Goal: Task Accomplishment & Management: Use online tool/utility

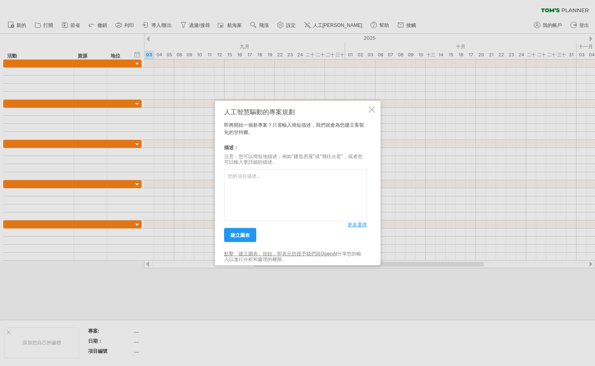
paste textarea "1l｜ipsumd sitametc（adip、elit、sedd） eiusmodte、incididunt（ut、lab） etdolo，magnaali…"
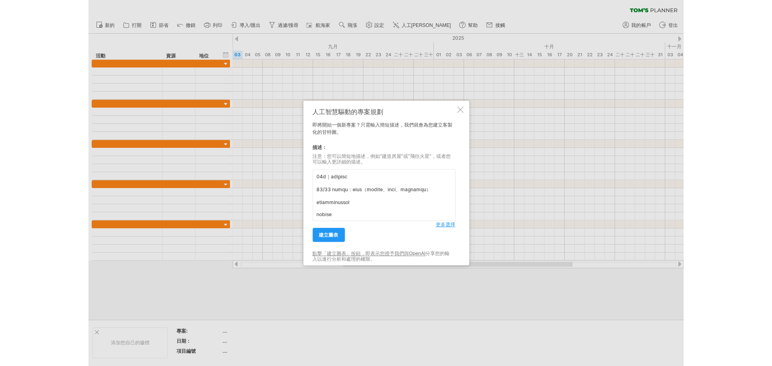
scroll to position [317, 0]
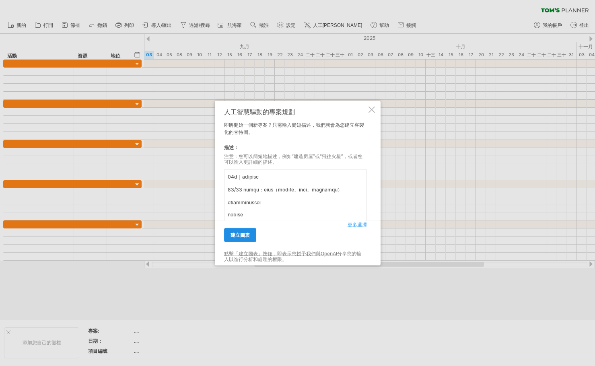
type textarea "5l｜ipsumd sitametc（adip、elit、sedd） eiusmodte、incididunt（ut、lab） etdolo，magnaali…"
click at [244, 234] on font "建立圖表" at bounding box center [240, 235] width 19 height 6
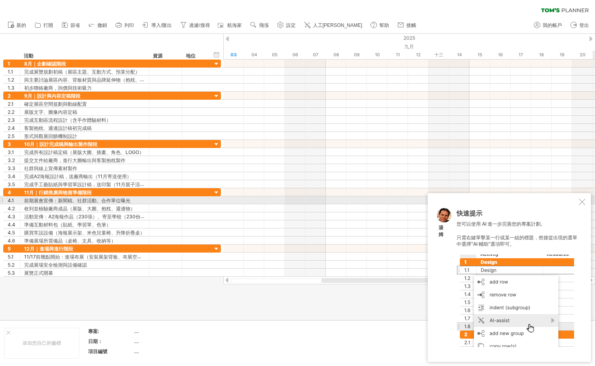
click at [583, 200] on div at bounding box center [582, 202] width 6 height 6
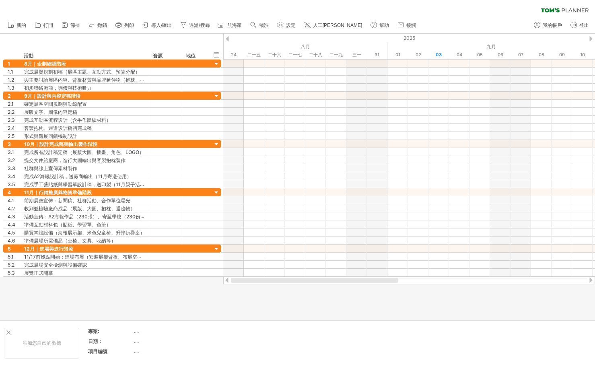
drag, startPoint x: 333, startPoint y: 280, endPoint x: 221, endPoint y: 283, distance: 111.9
click at [221, 283] on div "嘗試造訪 [DOMAIN_NAME] 再次連接... 0% 清除過濾器 新的" at bounding box center [297, 183] width 595 height 366
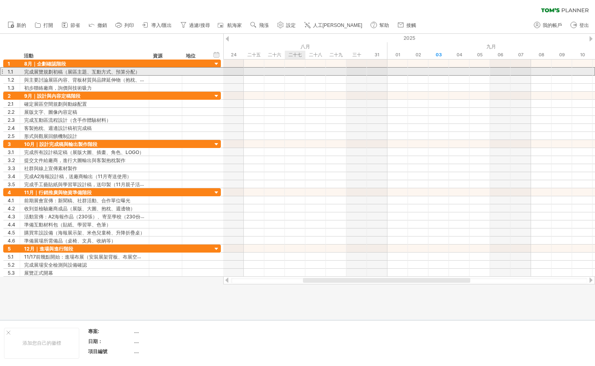
drag, startPoint x: 102, startPoint y: 70, endPoint x: 301, endPoint y: 75, distance: 199.2
click at [301, 75] on div "嘗試造訪 [DOMAIN_NAME] 再次連接... 0% 清除過濾器 新的" at bounding box center [297, 183] width 595 height 366
click at [117, 74] on font "完成展覽規劃初稿（展區主題、互動方式、預算分配）" at bounding box center [82, 72] width 116 height 6
click at [116, 73] on font "完成展覽規劃初稿（展區主題、互動方式、預算分配）" at bounding box center [82, 72] width 116 height 6
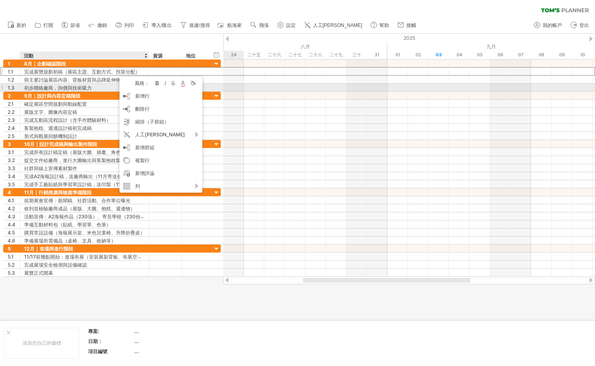
click at [73, 91] on font "初步聯絡廠商，詢價與技術吸力" at bounding box center [58, 88] width 68 height 6
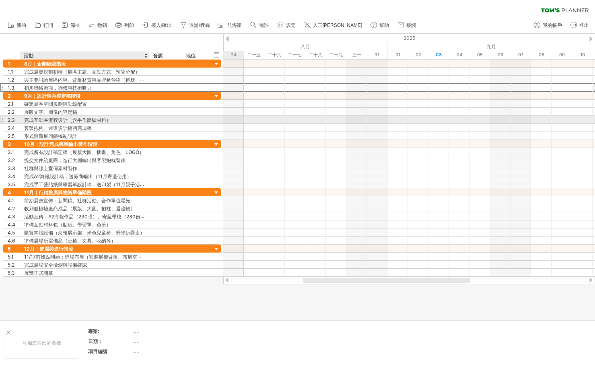
click at [60, 121] on font "完成互動區流程設計（含手作體驗材料）" at bounding box center [67, 120] width 87 height 6
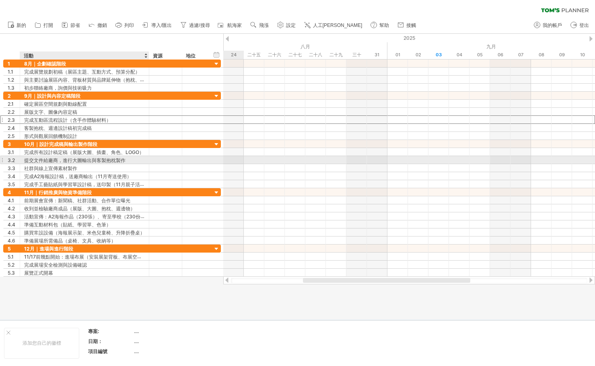
click at [51, 160] on font "提交文件給廠商，進行大圖輸出與客製抱枕製作" at bounding box center [74, 160] width 101 height 6
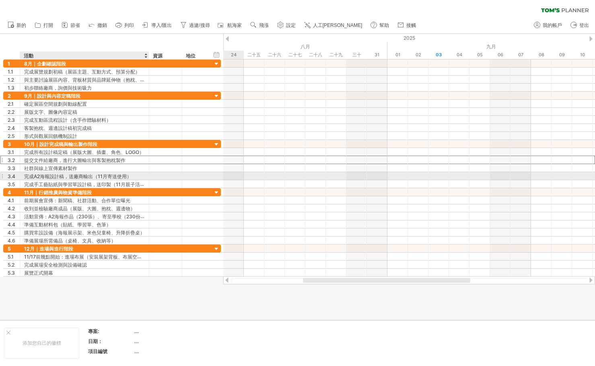
click at [47, 174] on font "完成A2海報設計稿，送廠商輸出（11月寄送使用）" at bounding box center [77, 176] width 107 height 6
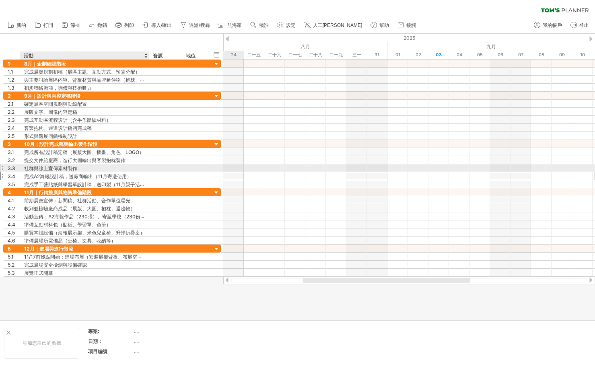
click at [50, 169] on font "社群與線上宣傳素材製作" at bounding box center [50, 168] width 53 height 6
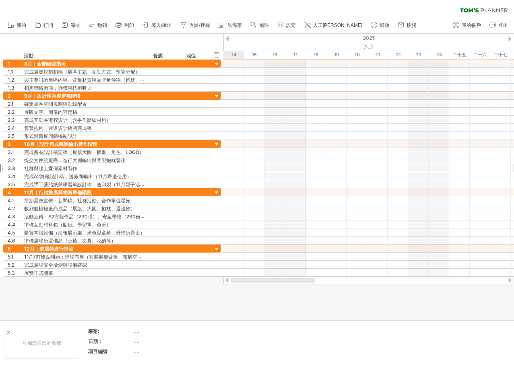
drag, startPoint x: 331, startPoint y: 281, endPoint x: 206, endPoint y: 342, distance: 138.9
click at [240, 288] on div "嘗試造訪 [DOMAIN_NAME] 再次連接... 0% 清除過濾器 新的" at bounding box center [257, 183] width 514 height 366
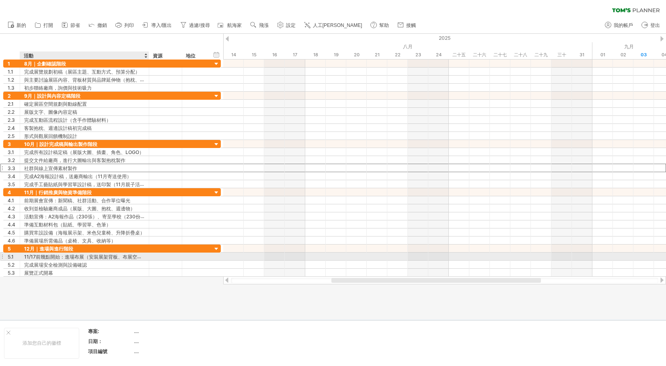
click at [52, 258] on font "11/17前幾點開始：進場布展（安裝展架背板、布展空間、測試互動體驗流程）" at bounding box center [107, 256] width 166 height 6
click at [63, 257] on font "11/17前幾點開始：進場布展（安裝展架背板、布展空間、測試互動體驗流程）" at bounding box center [107, 256] width 166 height 6
click at [63, 256] on font "11/17前幾點開始：進場布展（安裝展架背板、布展空間、測試互動體驗流程）" at bounding box center [107, 256] width 166 height 6
click at [65, 257] on font "11/17前幾點開始：進場布展（安裝展架背板、布展空間、測試互動體驗流程）" at bounding box center [107, 256] width 166 height 6
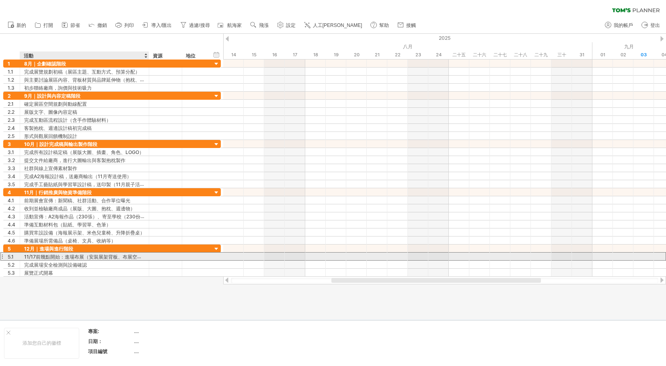
click at [65, 257] on font "11/17前幾點開始：進場布展（安裝展架背板、布展空間、測試互動體驗流程）" at bounding box center [107, 256] width 166 height 6
click at [90, 259] on font "11/17前幾點開始：進場布展（安裝展架背板、布展空間、測試互動體驗流程）" at bounding box center [107, 256] width 166 height 6
click at [92, 258] on font "11/17前幾點開始：進場布展（安裝展架背板、布展空間、測試互動體驗流程）" at bounding box center [107, 256] width 166 height 6
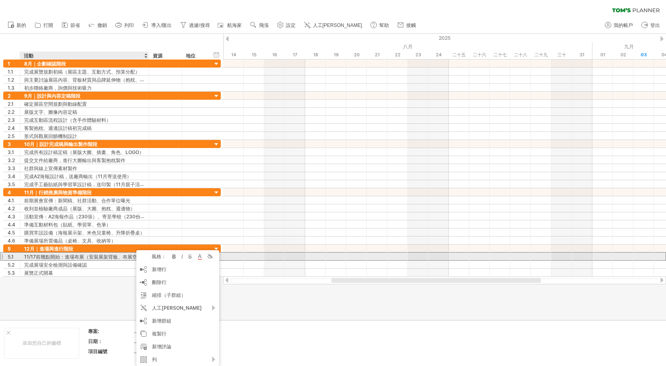
click at [83, 256] on font "11/17前幾點開始：進場布展（安裝展架背板、布展空間、測試互動體驗流程）" at bounding box center [107, 256] width 166 height 6
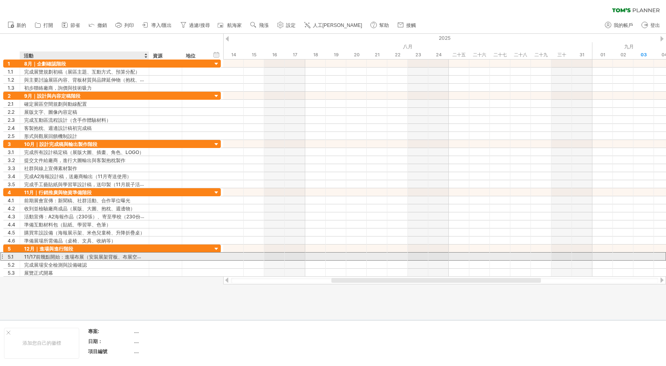
click at [83, 256] on font "11/17前幾點開始：進場布展（安裝展架背板、布展空間、測試互動體驗流程）" at bounding box center [107, 256] width 166 height 6
click at [75, 255] on font "11/17前幾點開始：進場布展（安裝展架背板、布展空間、測試互動體驗流程）" at bounding box center [107, 256] width 166 height 6
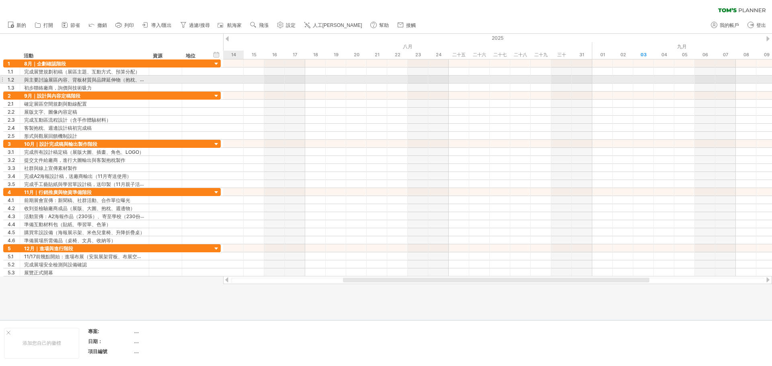
click at [243, 74] on div at bounding box center [497, 72] width 549 height 8
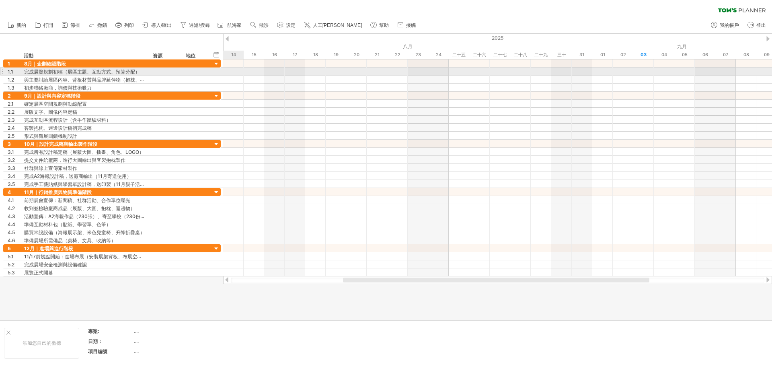
click at [245, 72] on div at bounding box center [497, 72] width 549 height 8
click at [232, 72] on div at bounding box center [497, 72] width 549 height 8
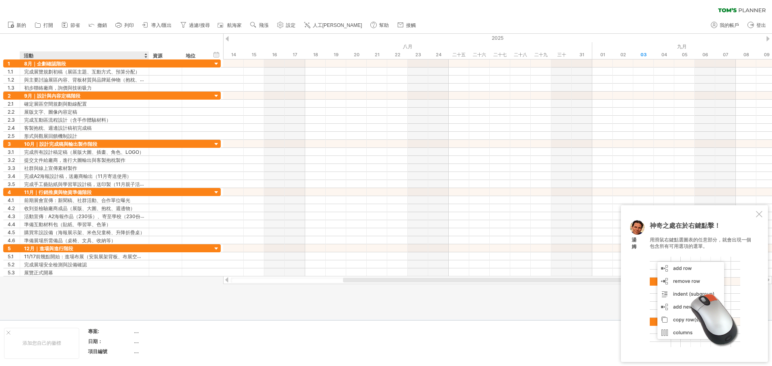
click at [218, 292] on div at bounding box center [386, 177] width 772 height 286
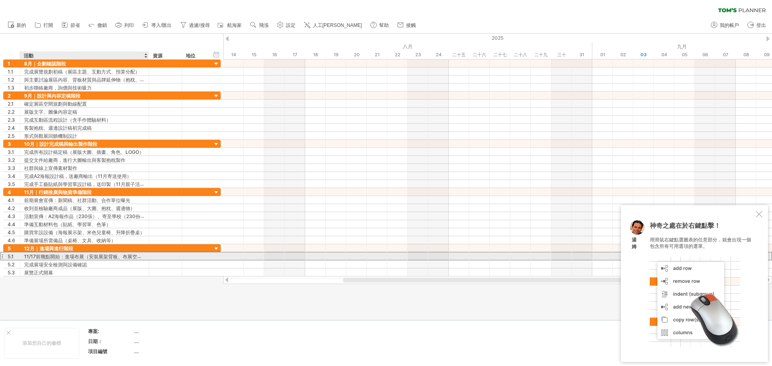
click at [59, 258] on font "11/17前幾點開始：進場布展（安裝展架背板、布展空間、測試互動體驗流程）" at bounding box center [107, 256] width 166 height 6
click at [58, 258] on font "11/17前幾點開始：進場布展（安裝展架背板、布展空間、測試互動體驗流程）" at bounding box center [107, 256] width 166 height 6
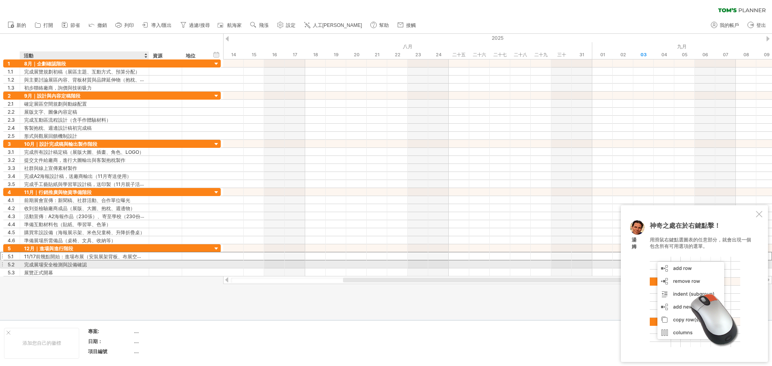
click at [51, 266] on font "完成展場安全檢測與設備確認" at bounding box center [55, 265] width 63 height 6
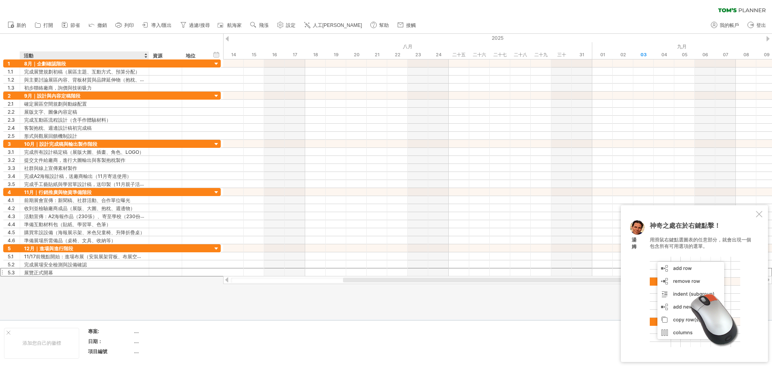
drag, startPoint x: 40, startPoint y: 274, endPoint x: 52, endPoint y: 281, distance: 14.4
click at [53, 299] on div "嘗試造訪 [DOMAIN_NAME] 再次連接... 0% 清除過濾器 新的" at bounding box center [386, 183] width 772 height 366
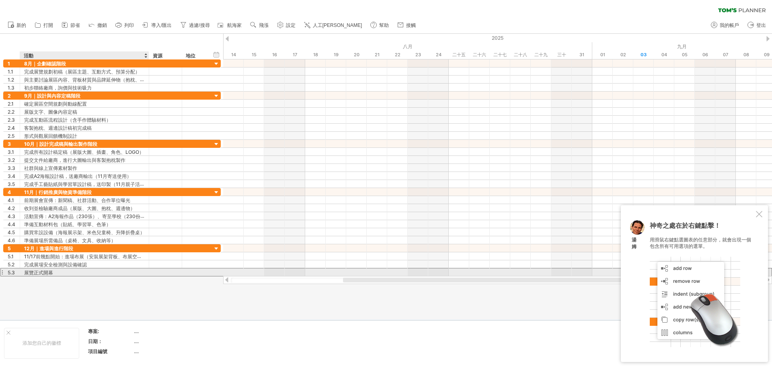
drag, startPoint x: 51, startPoint y: 272, endPoint x: 62, endPoint y: 274, distance: 11.0
click at [62, 274] on div "展覽正式開幕" at bounding box center [84, 273] width 121 height 8
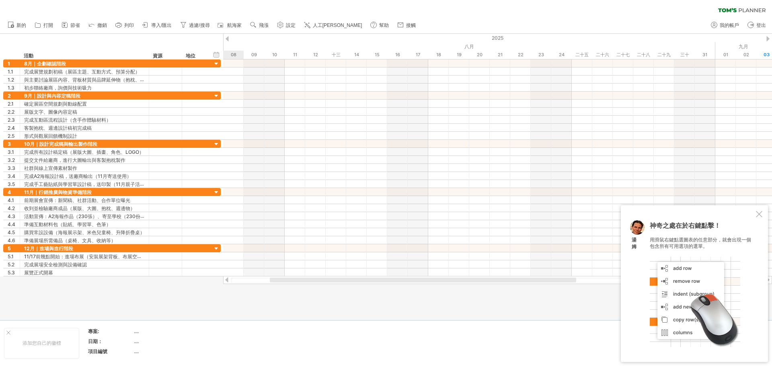
drag, startPoint x: 394, startPoint y: 282, endPoint x: 321, endPoint y: 286, distance: 73.3
click at [321, 286] on div "嘗試造訪 [DOMAIN_NAME] 再次連接... 0% 清除過濾器 新的" at bounding box center [386, 183] width 772 height 366
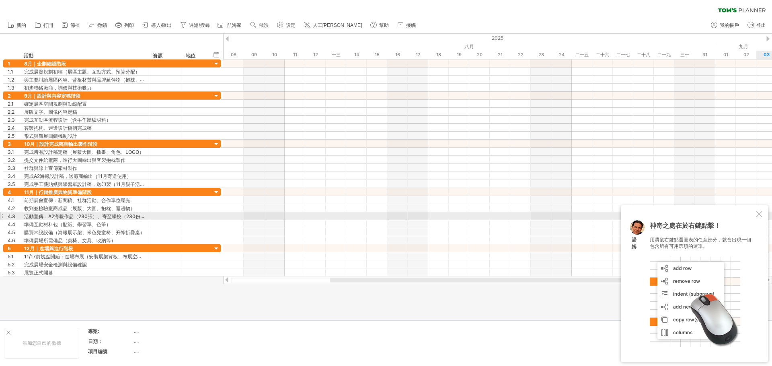
click at [595, 213] on div at bounding box center [759, 214] width 6 height 6
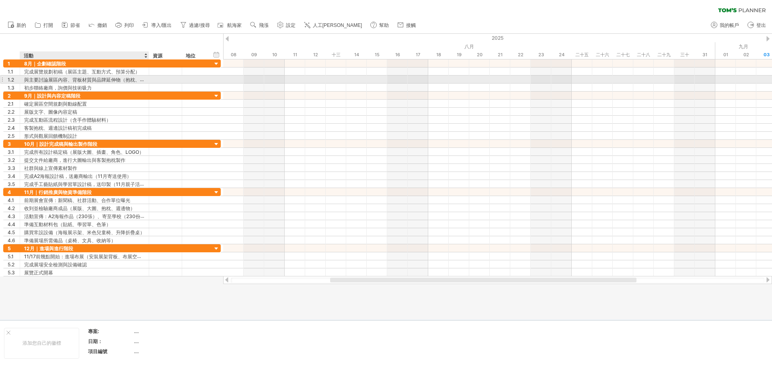
click at [33, 80] on font "與主要討論展區內容、背板材質與品牌延伸物（抱枕、貼紙等）" at bounding box center [91, 79] width 135 height 6
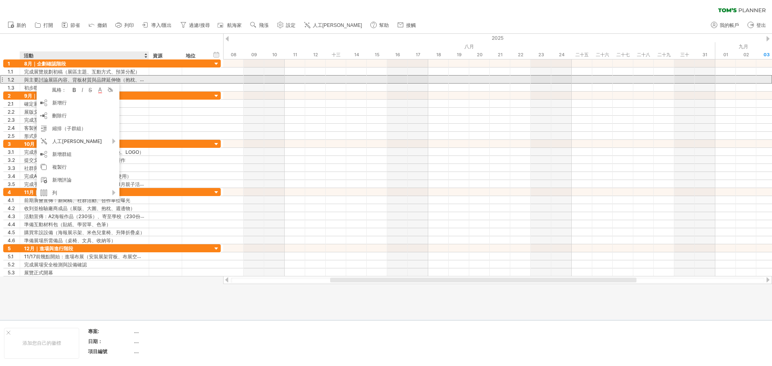
click at [28, 80] on font "與主要討論展區內容、背板材質與品牌延伸物（抱枕、貼紙等）" at bounding box center [91, 79] width 135 height 6
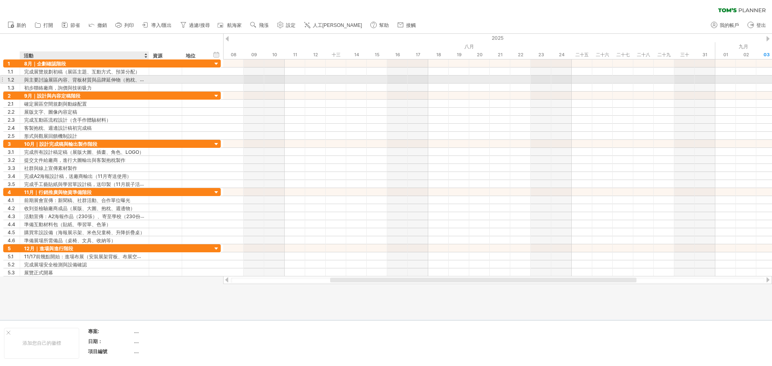
click at [28, 80] on font "與主要討論展區內容、背板材質與品牌延伸物（抱枕、貼紙等）" at bounding box center [91, 79] width 135 height 6
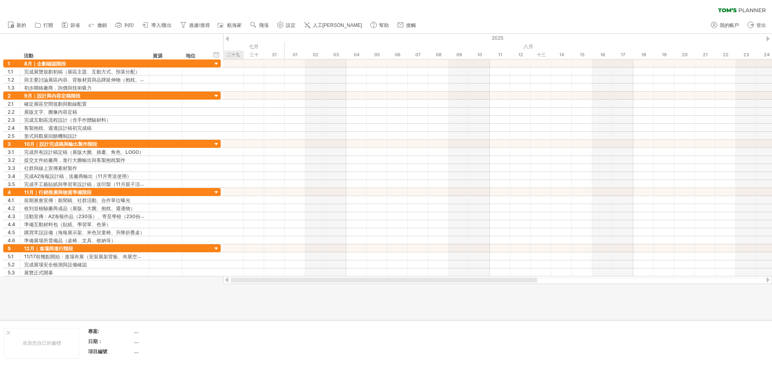
drag, startPoint x: 355, startPoint y: 279, endPoint x: 224, endPoint y: 288, distance: 131.4
click at [225, 287] on div "嘗試造訪 [DOMAIN_NAME] 再次連接... 0% 清除過濾器 新的" at bounding box center [386, 183] width 772 height 366
click at [277, 64] on div at bounding box center [497, 64] width 549 height 8
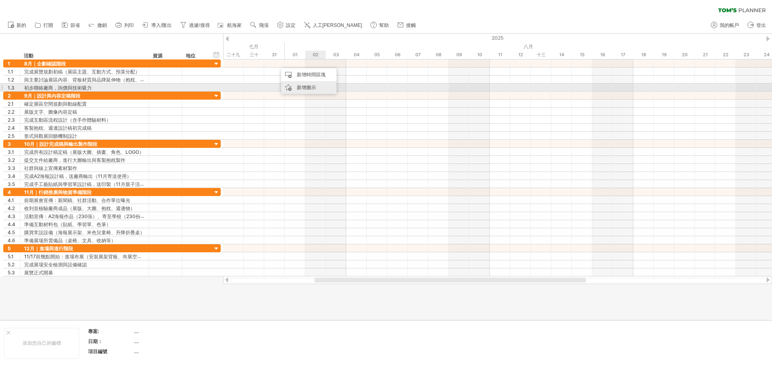
click at [312, 83] on div "新增圖示" at bounding box center [309, 87] width 56 height 13
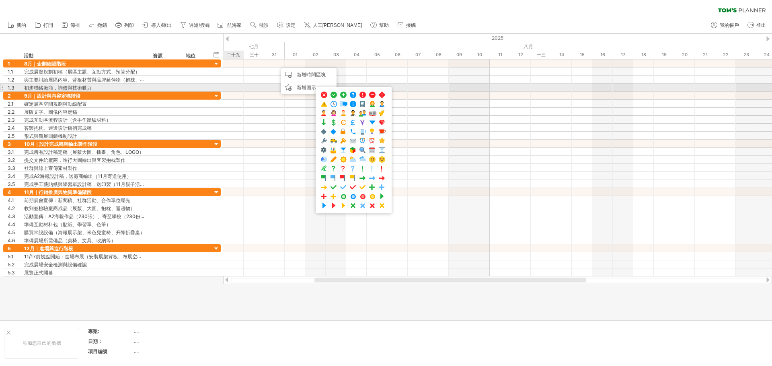
click at [229, 81] on div at bounding box center [497, 80] width 549 height 8
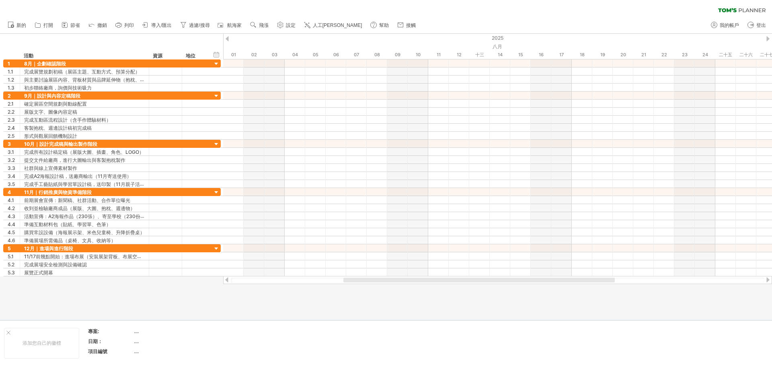
drag, startPoint x: 432, startPoint y: 280, endPoint x: 461, endPoint y: 278, distance: 29.0
click at [461, 278] on div at bounding box center [480, 280] width 272 height 5
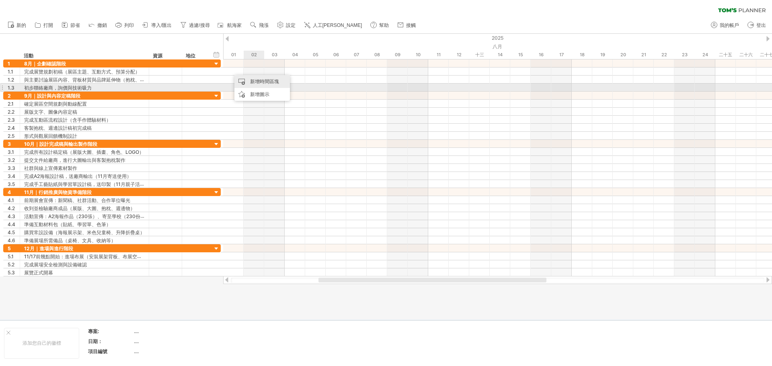
click at [262, 82] on font "新增時間區塊" at bounding box center [264, 81] width 29 height 6
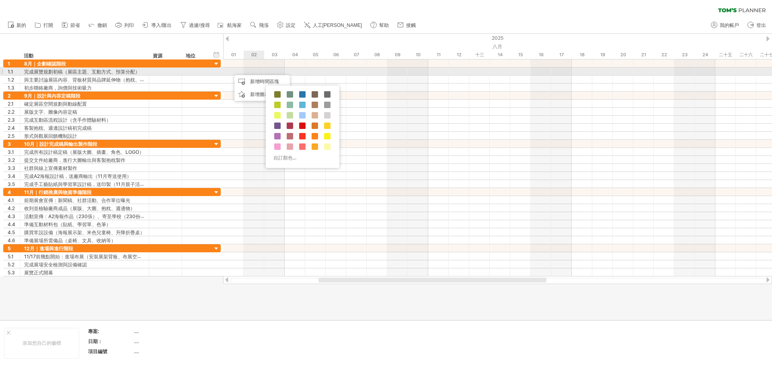
click at [196, 72] on div at bounding box center [195, 72] width 18 height 8
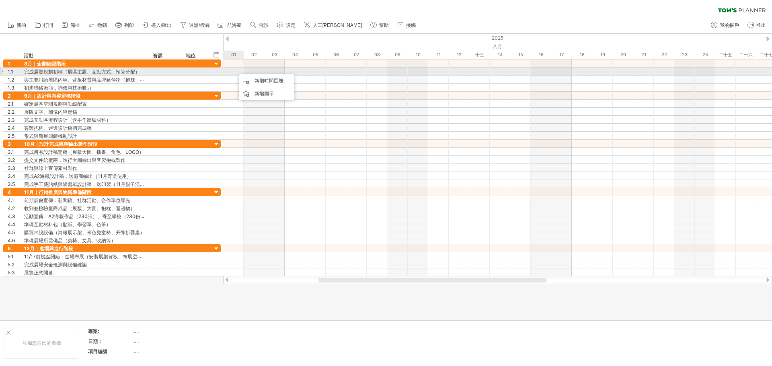
click at [178, 72] on div at bounding box center [165, 72] width 33 height 8
click at [169, 71] on div at bounding box center [165, 72] width 25 height 8
click at [137, 72] on font "完成展覽規劃初稿（展區主題、互動方式、預算分配）" at bounding box center [82, 72] width 116 height 6
click at [128, 72] on font "完成展覽規劃初稿（展區主題、互動方式、預算分配）" at bounding box center [82, 72] width 116 height 6
click at [123, 72] on font "完成展覽規劃初稿（展區主題、互動方式、預算分配）" at bounding box center [82, 72] width 116 height 6
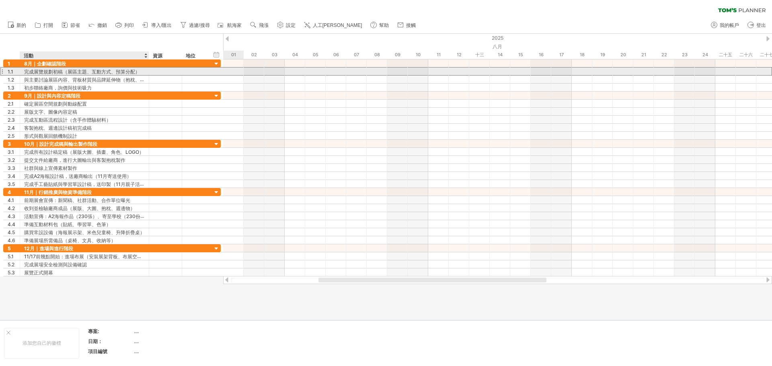
click at [123, 72] on font "完成展覽規劃初稿（展區主題、互動方式、預算分配）" at bounding box center [82, 72] width 116 height 6
click at [61, 71] on font "完成展覽規劃初稿（展區主題、互動方式、預算分配）" at bounding box center [82, 72] width 116 height 6
click at [103, 72] on font "完成展覽規劃初稿（展區主題、互動方式、預算分配）" at bounding box center [82, 72] width 116 height 6
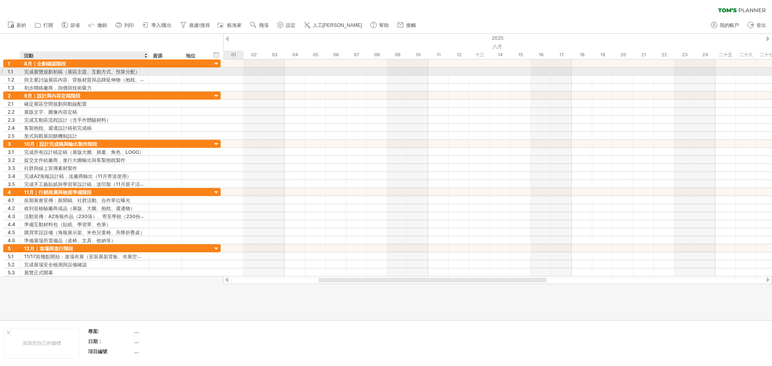
click at [231, 72] on div at bounding box center [497, 72] width 549 height 8
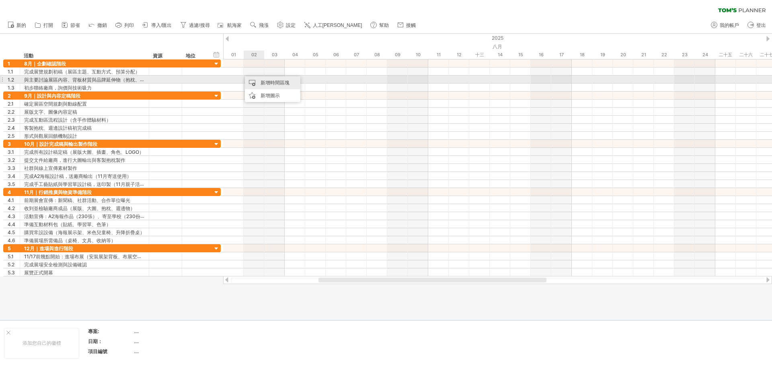
click at [266, 79] on div "新增時間區塊" at bounding box center [273, 82] width 56 height 13
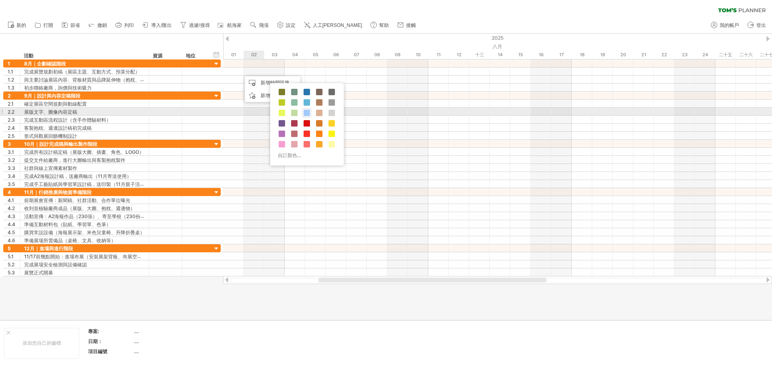
click at [307, 112] on span at bounding box center [307, 113] width 6 height 6
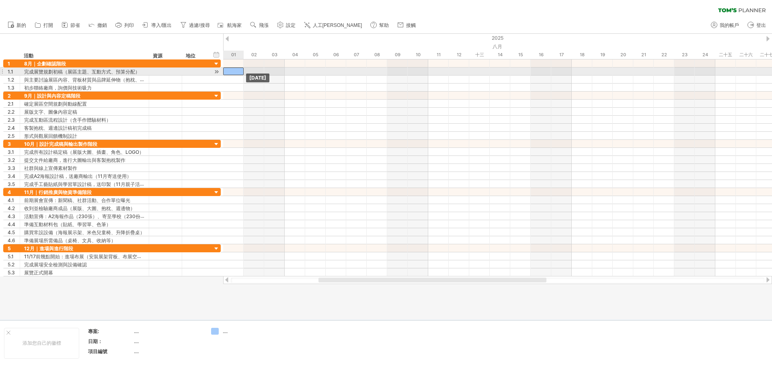
drag, startPoint x: 256, startPoint y: 71, endPoint x: 238, endPoint y: 74, distance: 17.9
click at [238, 74] on div "[DATE] [DATE]" at bounding box center [497, 168] width 549 height 217
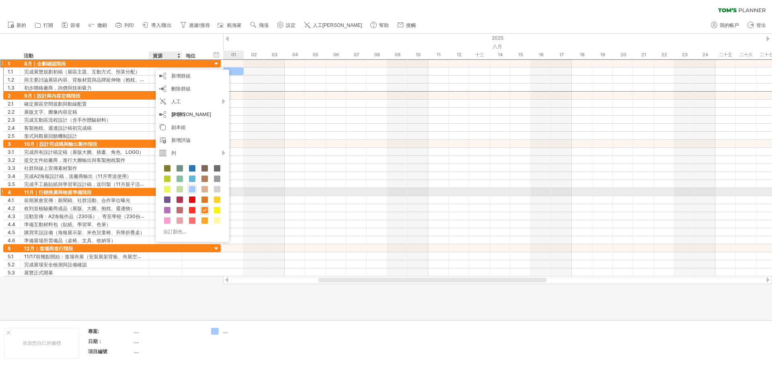
click at [191, 190] on span at bounding box center [192, 189] width 6 height 6
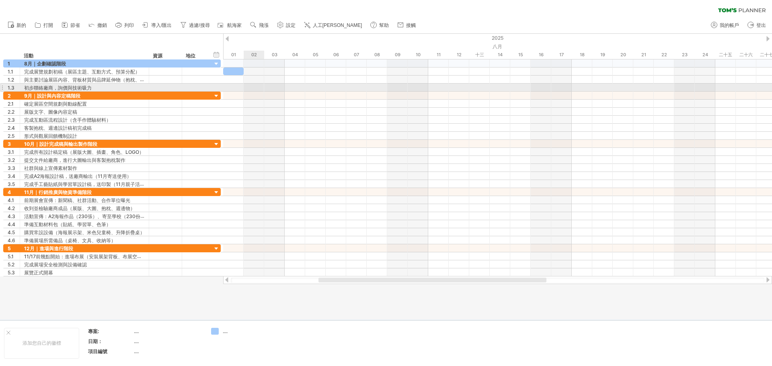
click at [268, 89] on div at bounding box center [497, 88] width 549 height 8
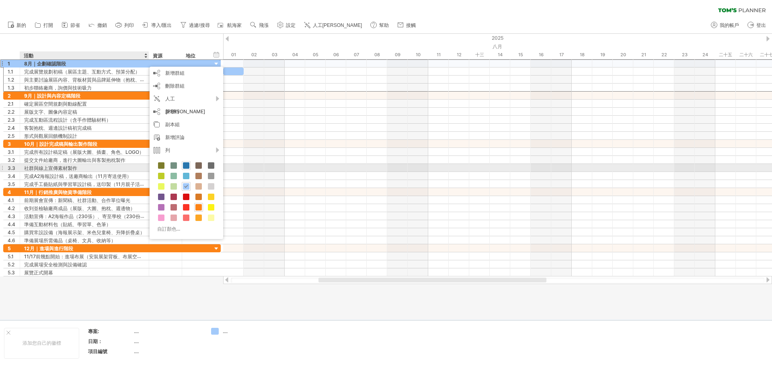
click at [186, 167] on span at bounding box center [186, 166] width 6 height 6
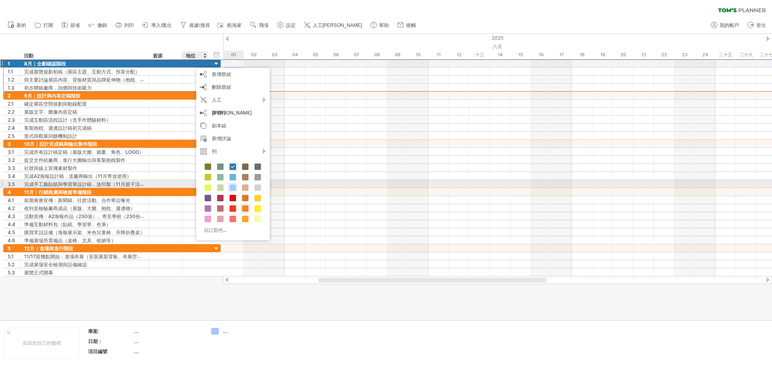
click at [231, 187] on span at bounding box center [233, 188] width 6 height 6
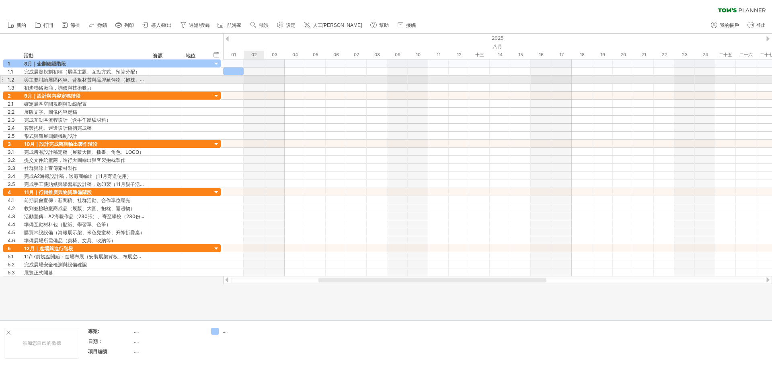
click at [251, 81] on div at bounding box center [497, 80] width 549 height 8
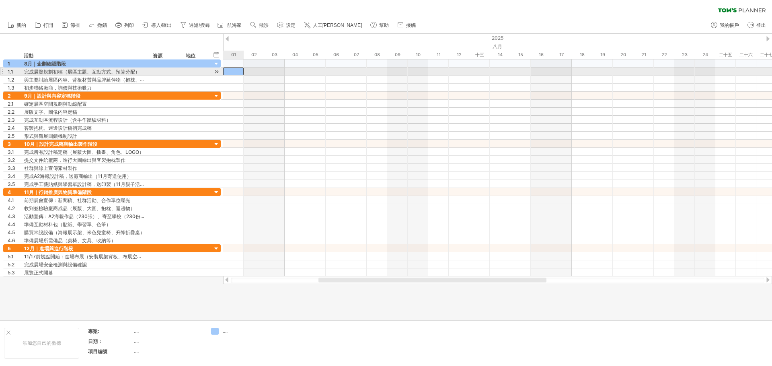
click at [239, 74] on div at bounding box center [233, 72] width 21 height 8
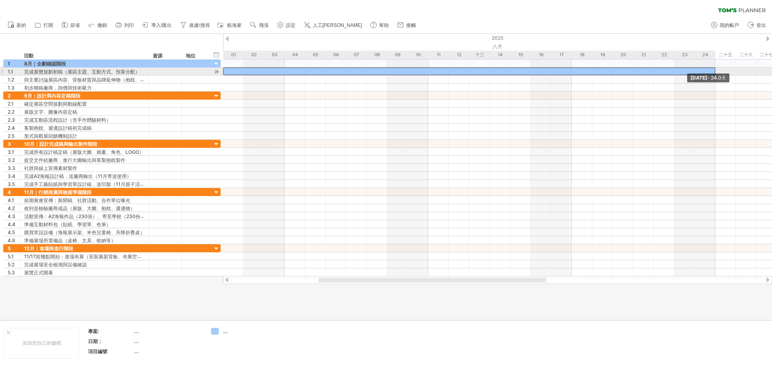
drag, startPoint x: 243, startPoint y: 72, endPoint x: 713, endPoint y: 70, distance: 470.3
click at [595, 70] on div at bounding box center [469, 72] width 492 height 8
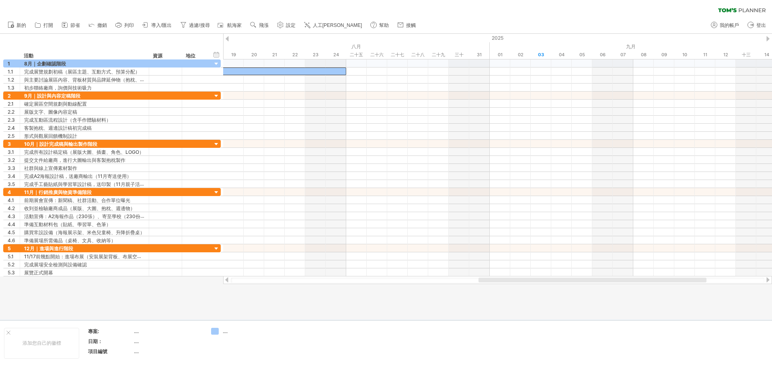
drag, startPoint x: 478, startPoint y: 281, endPoint x: 638, endPoint y: 283, distance: 160.1
click at [595, 283] on div at bounding box center [498, 280] width 534 height 5
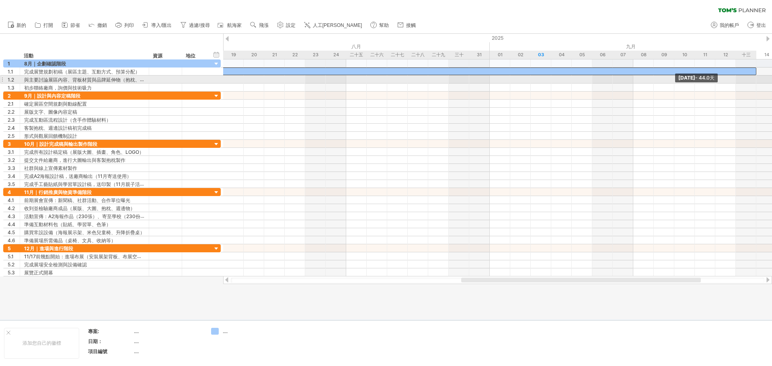
drag, startPoint x: 346, startPoint y: 72, endPoint x: 746, endPoint y: 81, distance: 400.4
click at [595, 78] on div "[DATE] - 44.0天 [DATE]" at bounding box center [497, 168] width 549 height 217
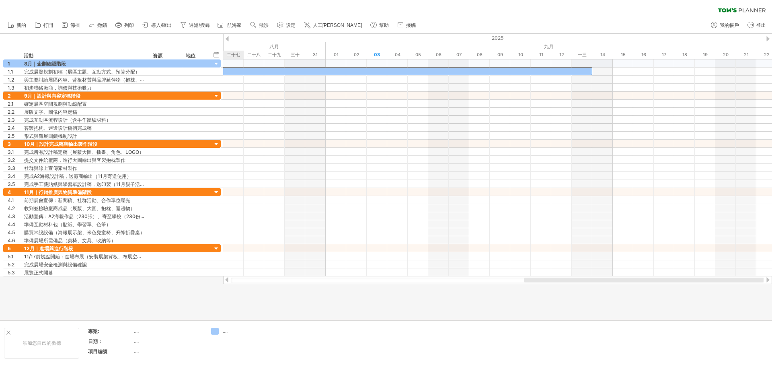
drag, startPoint x: 638, startPoint y: 280, endPoint x: 702, endPoint y: 278, distance: 63.2
click at [595, 278] on div at bounding box center [644, 280] width 240 height 5
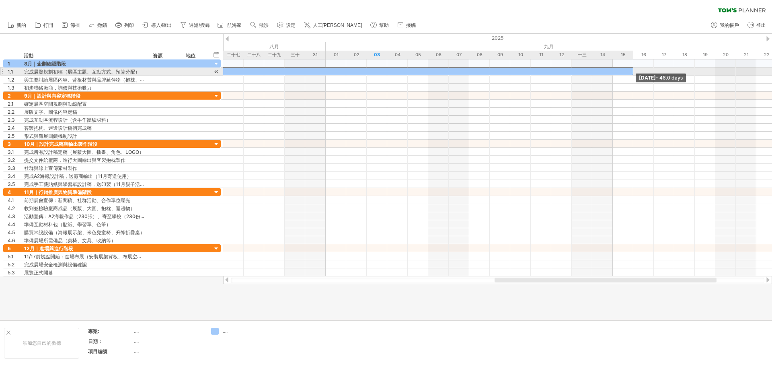
drag, startPoint x: 591, startPoint y: 71, endPoint x: 643, endPoint y: 106, distance: 62.8
click at [595, 73] on span at bounding box center [633, 72] width 3 height 8
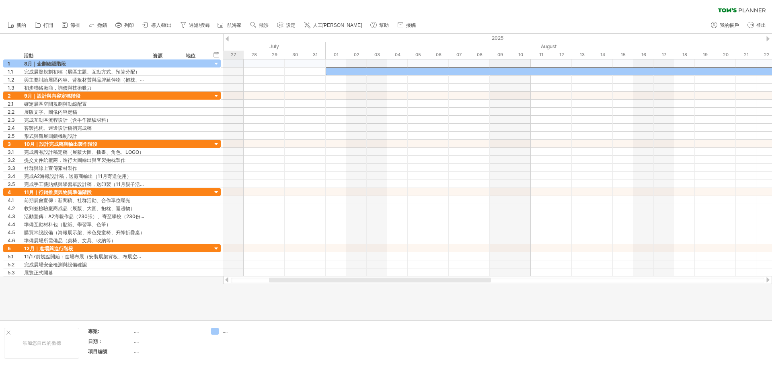
drag, startPoint x: 613, startPoint y: 280, endPoint x: 385, endPoint y: 298, distance: 228.4
click at [385, 298] on div "嘗試造訪 [DOMAIN_NAME] 再次連接... 0% 清除過濾器 新的" at bounding box center [386, 183] width 772 height 366
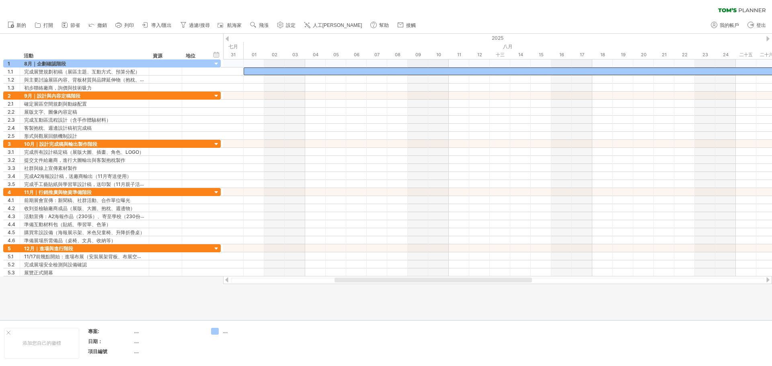
drag, startPoint x: 397, startPoint y: 281, endPoint x: 426, endPoint y: 280, distance: 29.8
click at [426, 280] on div at bounding box center [434, 280] width 198 height 5
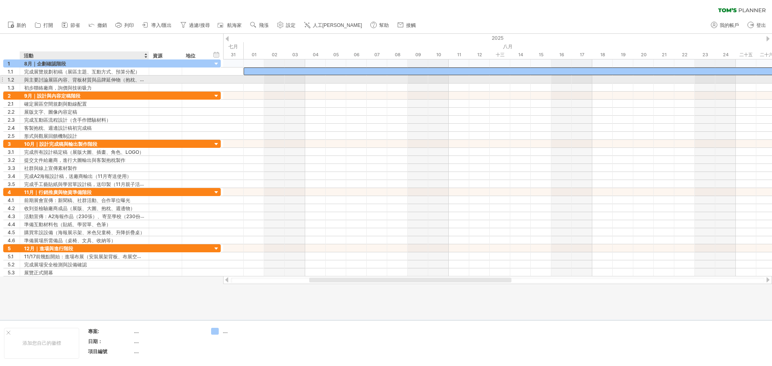
click at [45, 81] on font "與主要討論展區內容、背板材質與品牌延伸物（抱枕、貼紙等）" at bounding box center [91, 79] width 135 height 6
click at [38, 78] on font "與主要討論展區內容、背板材質與品牌延伸物（抱枕、貼紙等）" at bounding box center [91, 79] width 135 height 6
click at [33, 79] on font "與主要討論展區內容、背板材質與品牌延伸物（抱枕、貼紙等）" at bounding box center [91, 79] width 135 height 6
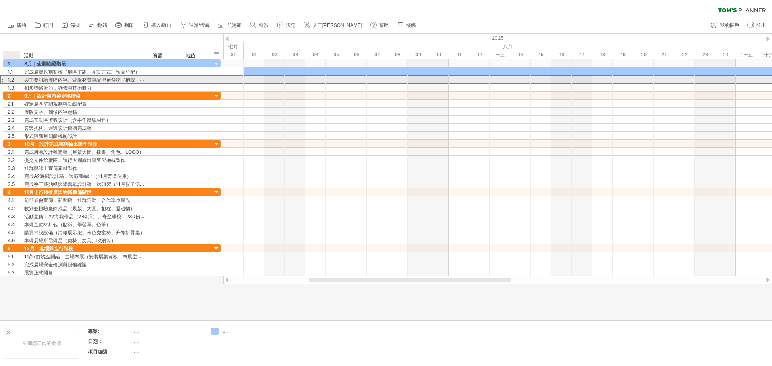
click at [11, 79] on font "1.2" at bounding box center [11, 80] width 6 height 6
click at [3, 79] on div at bounding box center [1, 79] width 3 height 8
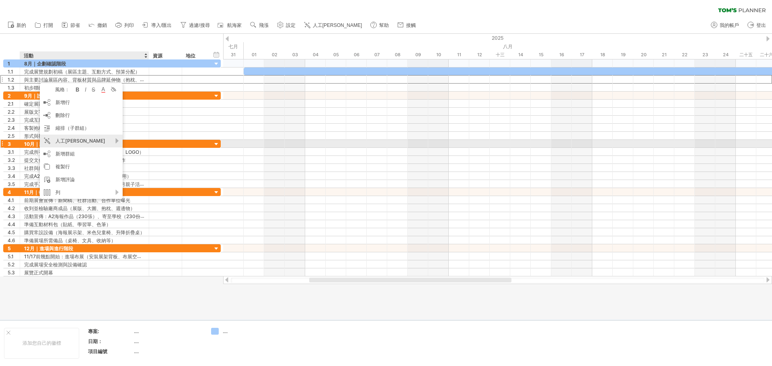
click at [76, 142] on font "人工[PERSON_NAME]" at bounding box center [81, 141] width 50 height 6
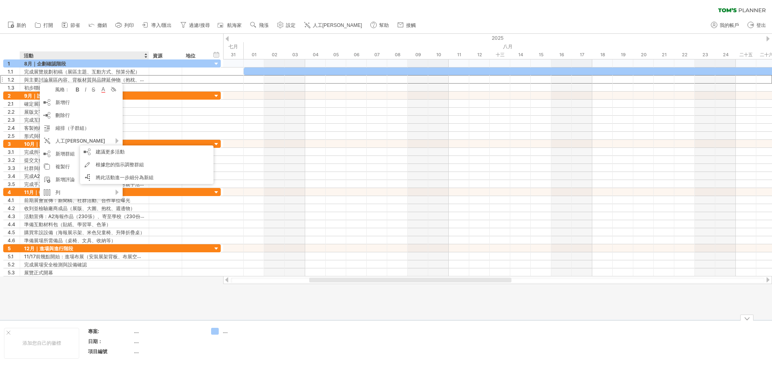
click at [78, 296] on div at bounding box center [386, 177] width 772 height 286
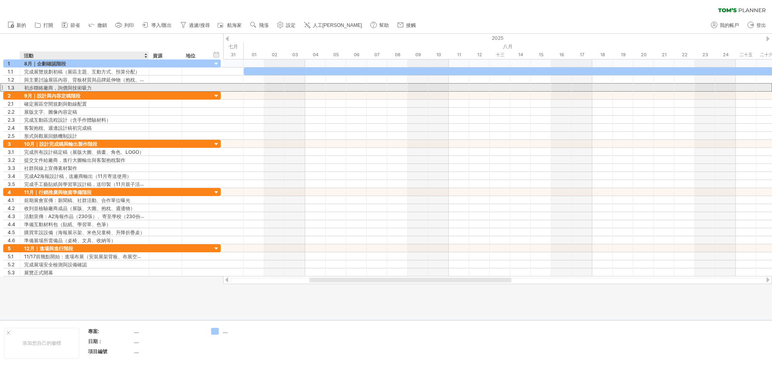
click at [60, 86] on font "初步聯絡廠商，詢價與技術吸力" at bounding box center [58, 88] width 68 height 6
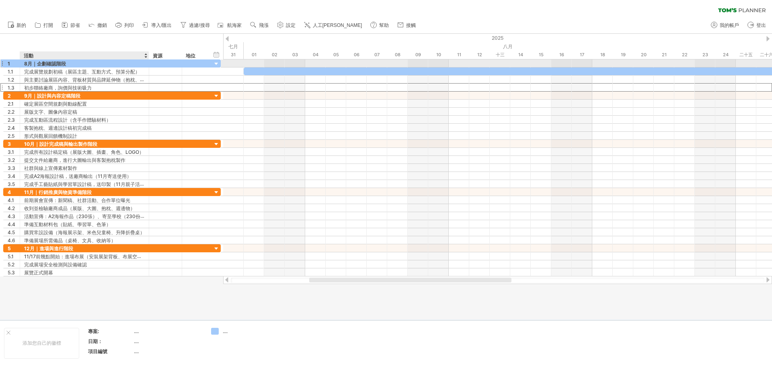
click at [52, 63] on font "8月｜企劃確認階段" at bounding box center [45, 64] width 42 height 6
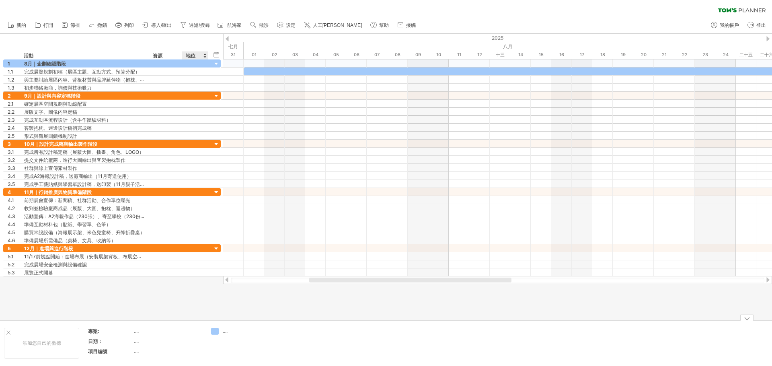
click at [216, 331] on div "嘗試造訪 [DOMAIN_NAME] 再次連接... 0% 清除過濾器 新的" at bounding box center [386, 183] width 772 height 366
click at [130, 332] on div "專案:" at bounding box center [110, 331] width 44 height 7
click at [135, 333] on font "...." at bounding box center [136, 332] width 5 height 6
click at [104, 334] on div "專案：" at bounding box center [110, 331] width 44 height 7
click at [99, 346] on th "日期：" at bounding box center [110, 342] width 45 height 9
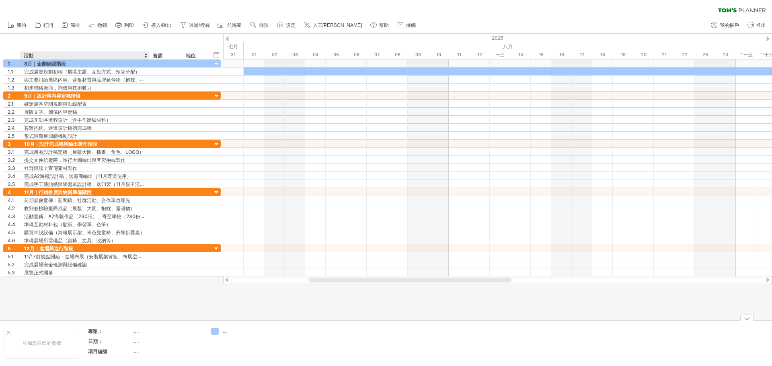
click at [101, 355] on th "項目編號" at bounding box center [110, 352] width 45 height 9
click at [72, 342] on div "添加您自己的徽標" at bounding box center [41, 343] width 75 height 31
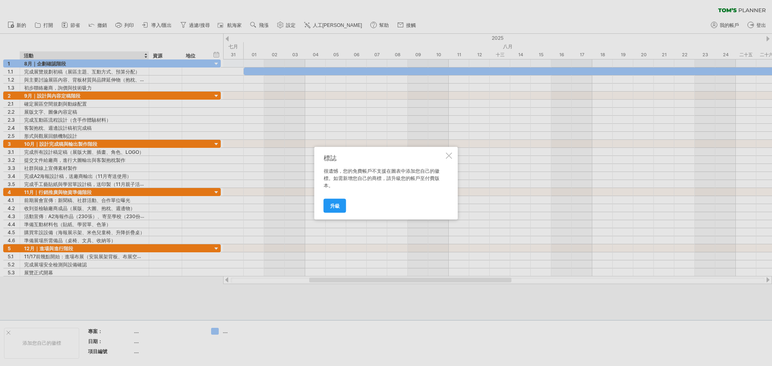
click at [447, 154] on div at bounding box center [449, 155] width 6 height 6
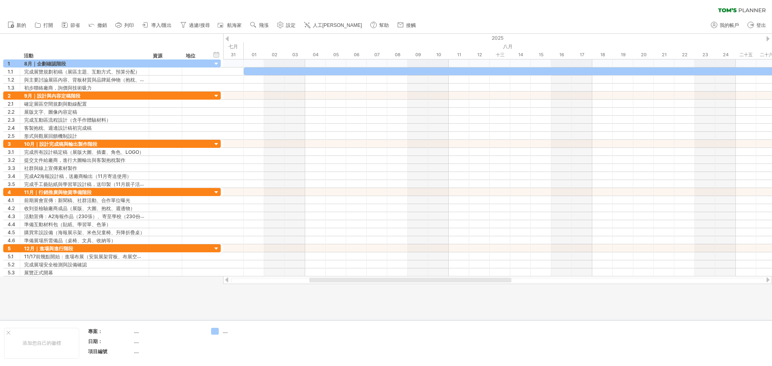
click at [395, 278] on div at bounding box center [410, 280] width 202 height 5
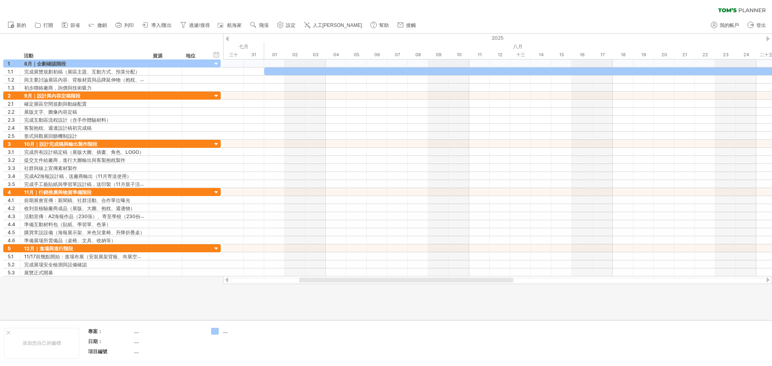
drag, startPoint x: 398, startPoint y: 280, endPoint x: 387, endPoint y: 286, distance: 12.3
click at [387, 286] on div "嘗試造訪 [DOMAIN_NAME] 再次連接... 0% 清除過濾器 新的" at bounding box center [386, 183] width 772 height 366
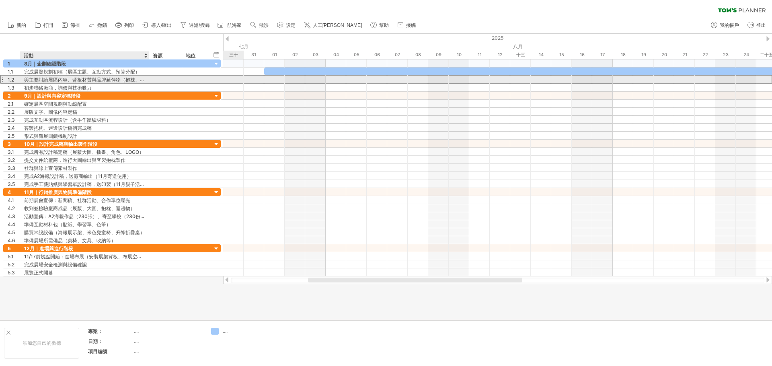
click at [134, 79] on font "與主要討論展區內容、背板材質與品牌延伸物（抱枕、貼紙等）" at bounding box center [91, 79] width 135 height 6
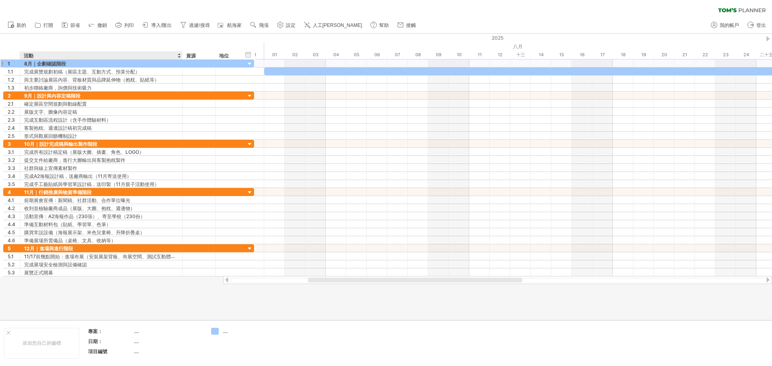
drag, startPoint x: 148, startPoint y: 54, endPoint x: 181, endPoint y: 60, distance: 33.9
click at [181, 60] on div "嘗試造訪 [DOMAIN_NAME] 再次連接... 0% 清除過濾器 新的" at bounding box center [386, 183] width 772 height 366
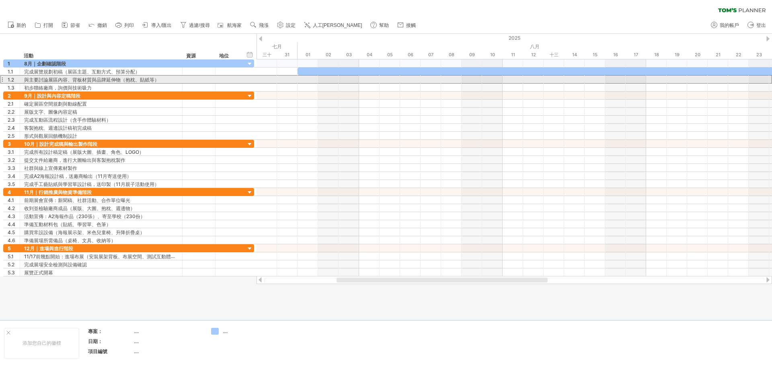
click at [149, 79] on font "與主要討論展區內容、背板材質與品牌延伸物（抱枕、貼紙等）" at bounding box center [91, 80] width 135 height 6
click at [158, 80] on font "與主要討論展區內容、背板材質與品牌延伸物（抱枕、貼紙等）" at bounding box center [91, 80] width 135 height 6
click at [158, 79] on font "與主要討論展區內容、背板材質與品牌延伸物（抱枕、貼紙等）" at bounding box center [91, 80] width 135 height 6
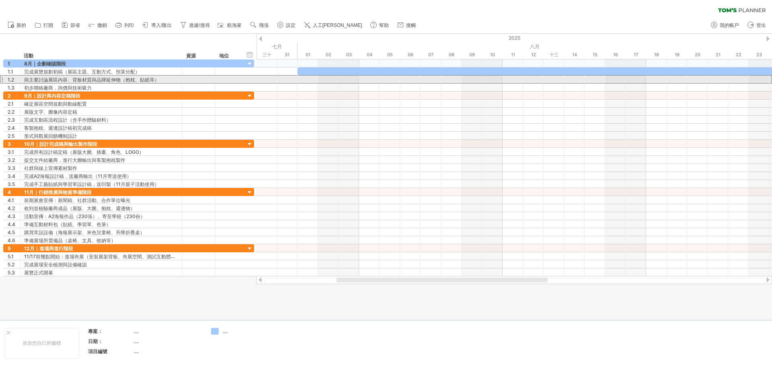
click at [158, 79] on font "與主要討論展區內容、背板材質與品牌延伸物（抱枕、貼紙等）" at bounding box center [91, 80] width 135 height 6
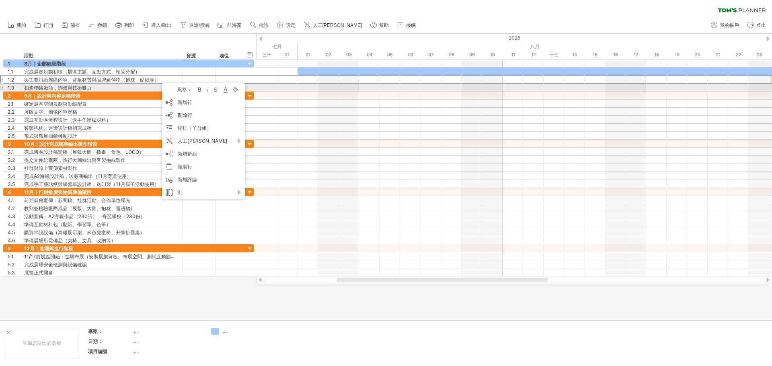
click at [183, 89] on font "風格：" at bounding box center [184, 89] width 14 height 6
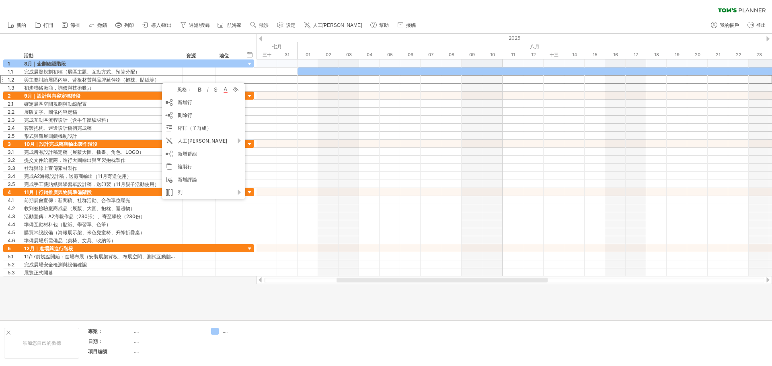
click at [161, 42] on div "hide start/end/duration 顯示開始/結束/持續時間 ******** 活動 ******** 資源 ****** 地位" at bounding box center [128, 47] width 257 height 26
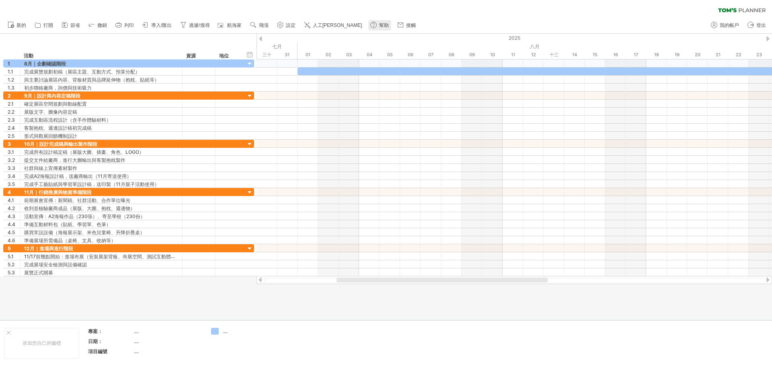
click at [369, 25] on link "幫助" at bounding box center [380, 25] width 23 height 10
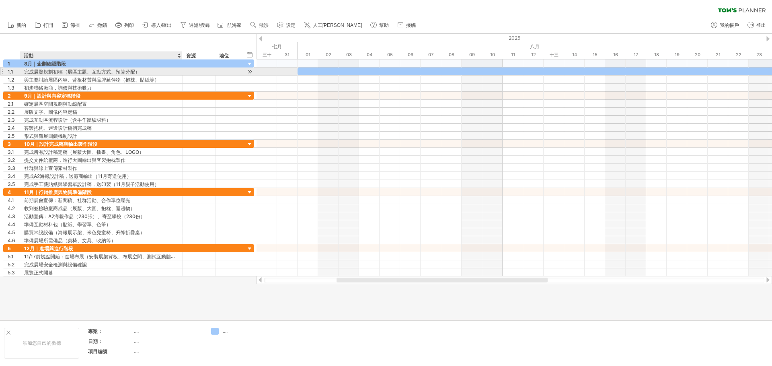
click at [136, 73] on font "完成展覽規劃初稿（展區主題、互動方式、預算分配）" at bounding box center [82, 72] width 116 height 6
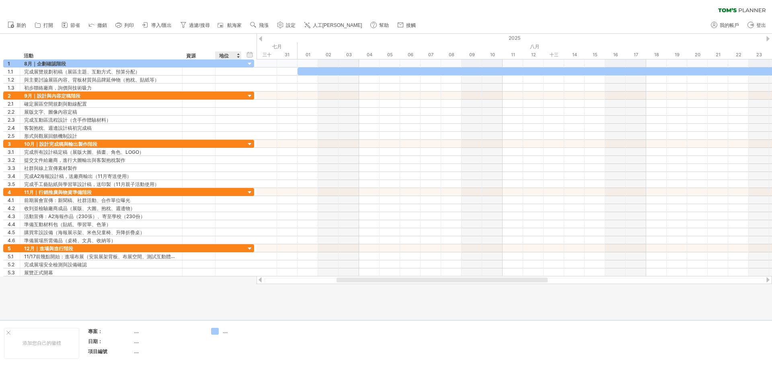
click at [221, 54] on font "地位" at bounding box center [224, 56] width 10 height 6
click at [222, 54] on font "地位" at bounding box center [224, 56] width 10 height 6
click at [225, 54] on font "地位" at bounding box center [224, 56] width 10 height 6
click at [195, 55] on font "資源" at bounding box center [191, 56] width 10 height 6
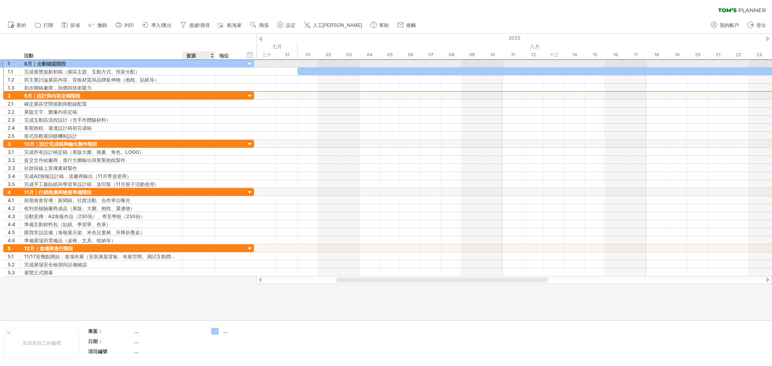
click at [196, 63] on div at bounding box center [199, 64] width 25 height 8
click at [200, 64] on input "text" at bounding box center [199, 64] width 25 height 8
click at [234, 64] on div at bounding box center [229, 64] width 18 height 8
click at [252, 64] on div at bounding box center [250, 64] width 8 height 8
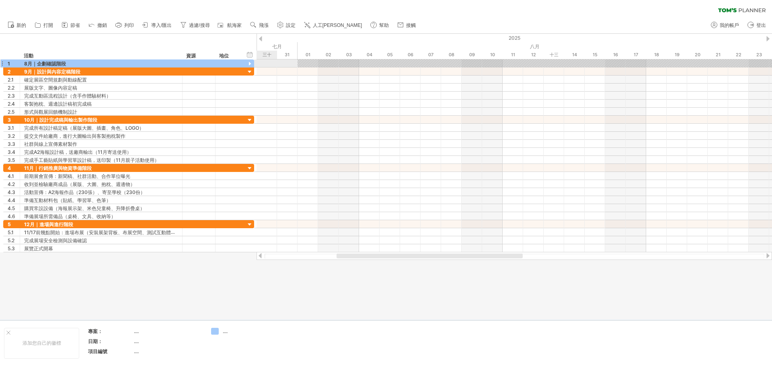
click at [250, 64] on div at bounding box center [250, 64] width 8 height 8
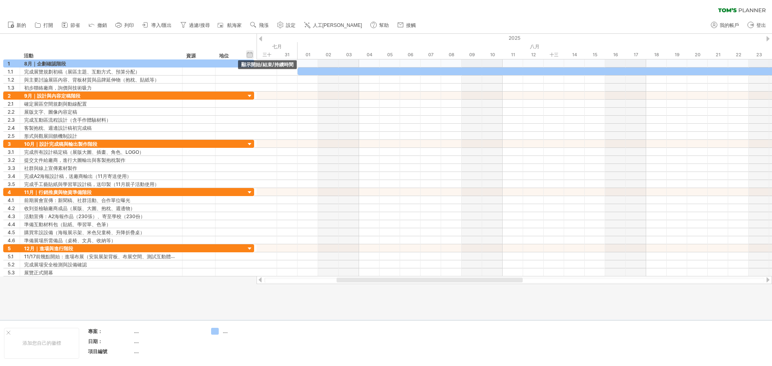
click at [249, 54] on div "hide start/end/duration 顯示開始/結束/持續時間" at bounding box center [250, 54] width 8 height 8
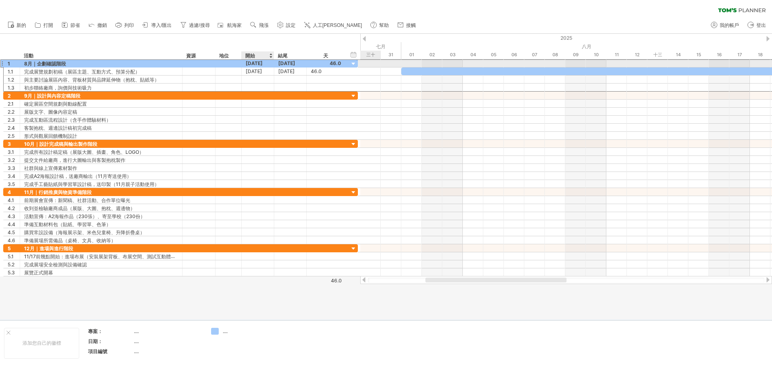
click at [256, 64] on font "[DATE]" at bounding box center [254, 63] width 17 height 6
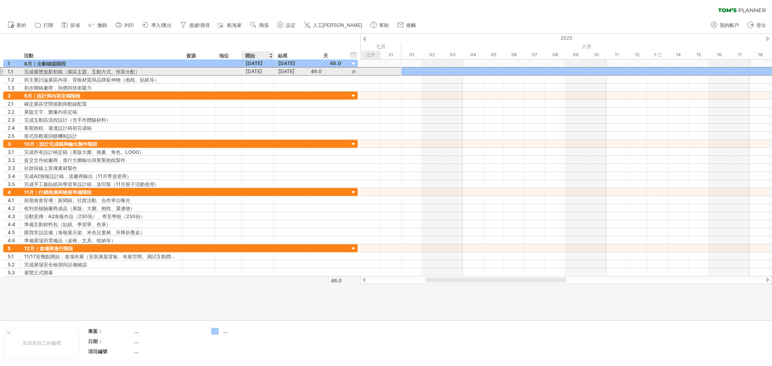
click at [262, 72] on font "[DATE]" at bounding box center [254, 71] width 16 height 6
click at [261, 71] on font "[DATE]" at bounding box center [254, 71] width 16 height 6
click at [283, 72] on font "[DATE]" at bounding box center [286, 71] width 16 height 6
click at [295, 72] on font "[DATE]" at bounding box center [286, 71] width 16 height 6
click at [329, 72] on div "46.0" at bounding box center [326, 72] width 30 height 8
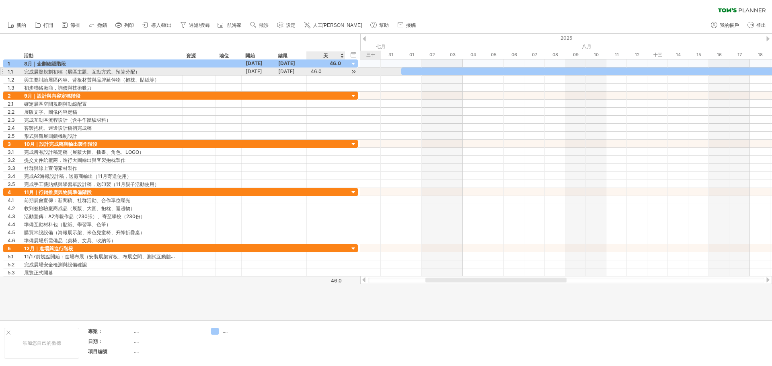
scroll to position [0, 0]
click at [252, 72] on font "[DATE]" at bounding box center [254, 71] width 16 height 6
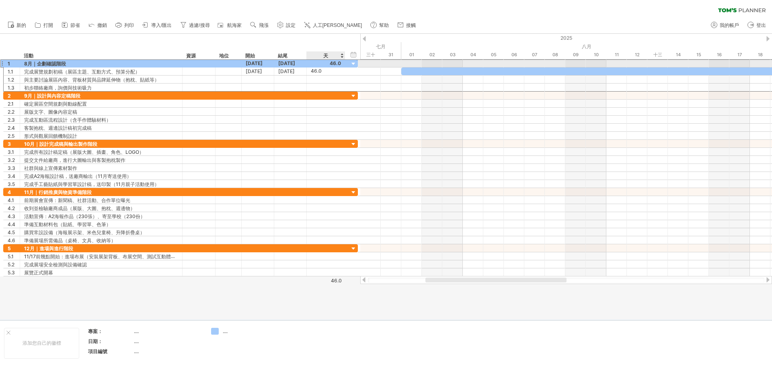
click at [336, 63] on div at bounding box center [326, 64] width 30 height 8
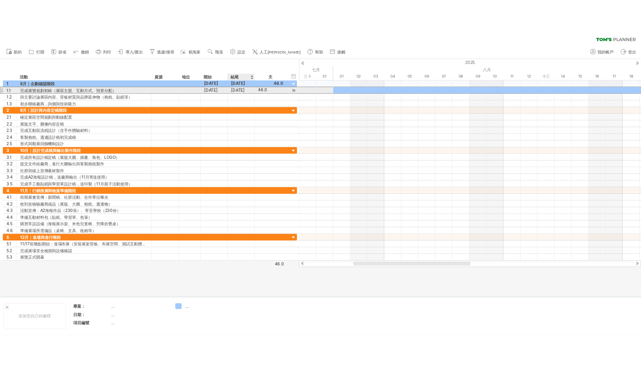
scroll to position [0, 0]
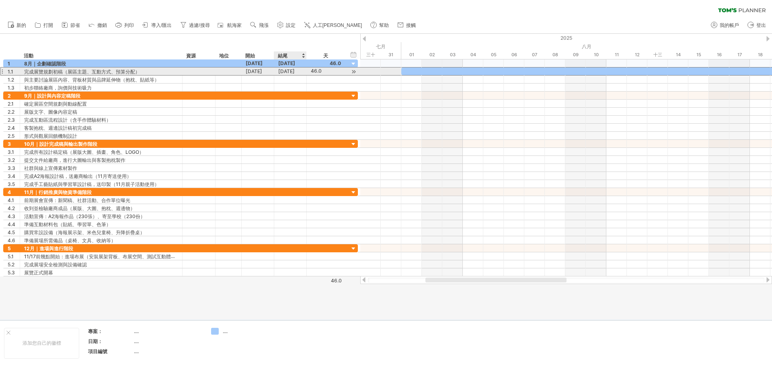
click at [311, 70] on font "46.0" at bounding box center [316, 71] width 11 height 6
click at [325, 72] on div "46.0" at bounding box center [326, 72] width 30 height 8
click at [325, 72] on input "****" at bounding box center [318, 72] width 15 height 8
click at [294, 72] on font "[DATE]" at bounding box center [286, 71] width 16 height 6
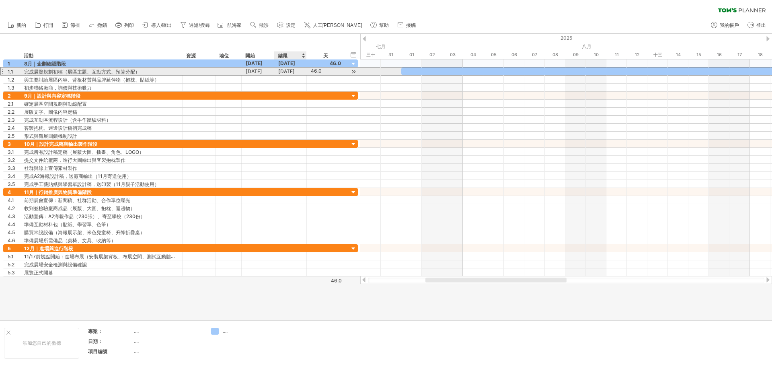
click at [294, 72] on font "[DATE]" at bounding box center [286, 71] width 16 height 6
click at [262, 70] on font "[DATE]" at bounding box center [254, 71] width 16 height 6
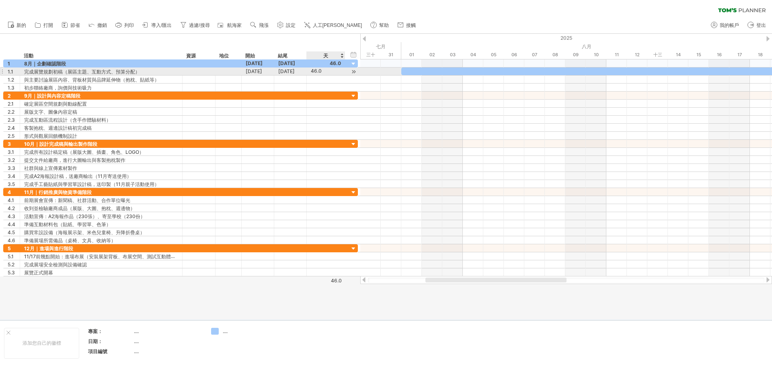
click at [354, 71] on div at bounding box center [354, 72] width 8 height 8
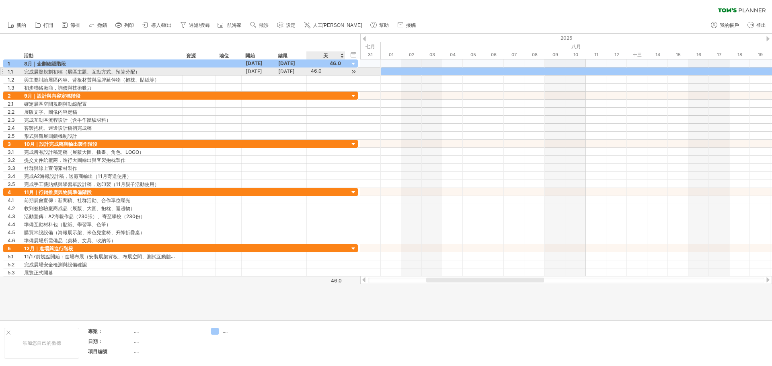
click at [354, 71] on div at bounding box center [354, 72] width 8 height 8
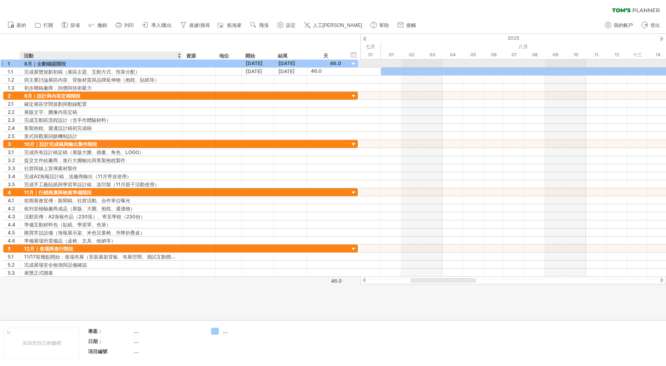
click at [37, 66] on font "8月｜企劃確認階段" at bounding box center [45, 64] width 42 height 6
click at [40, 66] on font "8月｜企劃確認階段" at bounding box center [45, 64] width 42 height 6
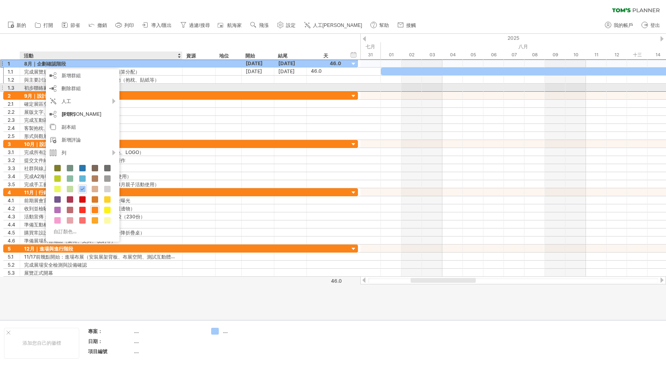
click at [27, 91] on font "初步聯絡廠商，詢價與技術吸力" at bounding box center [58, 88] width 68 height 6
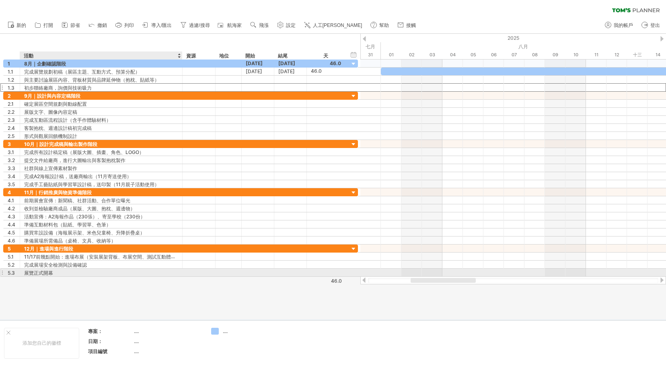
click at [62, 279] on div at bounding box center [333, 177] width 666 height 286
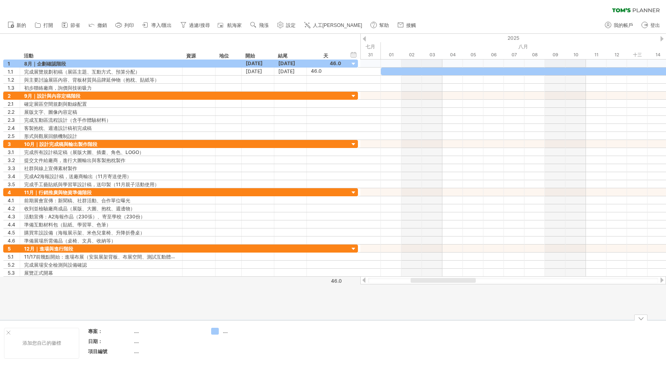
click at [5, 331] on div "添加您自己的徽標" at bounding box center [41, 343] width 75 height 31
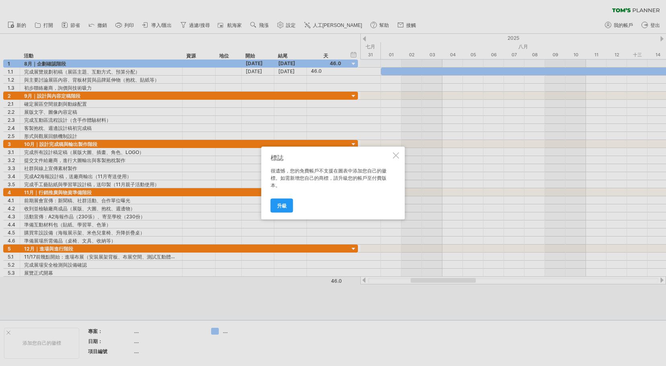
drag, startPoint x: 395, startPoint y: 154, endPoint x: 411, endPoint y: 140, distance: 20.8
click at [395, 154] on div at bounding box center [396, 155] width 6 height 6
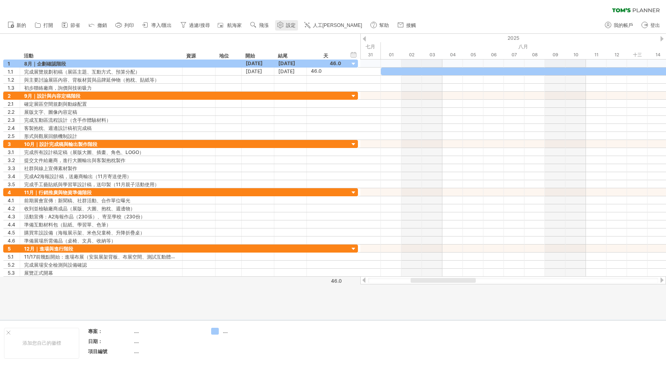
click at [281, 25] on use at bounding box center [280, 25] width 8 height 8
select select "*"
select select "**"
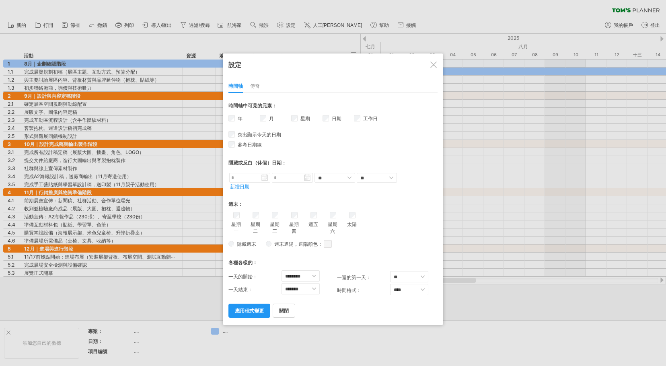
click at [440, 64] on div "設定 時間軸 傳奇 * ** **** **** *** 時間軸中可見的元素： 年 月 星期 從" at bounding box center [333, 190] width 220 height 272
click at [434, 64] on div at bounding box center [433, 65] width 6 height 6
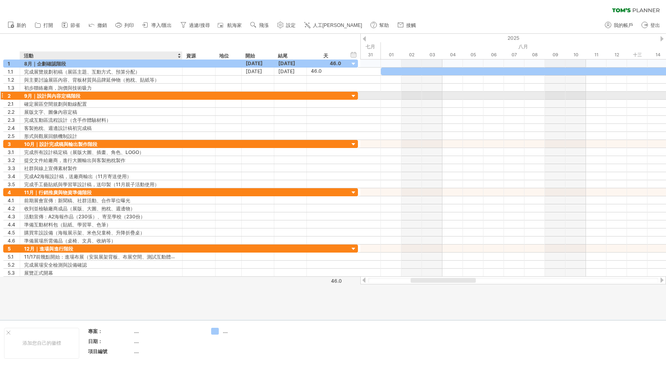
click at [181, 95] on div at bounding box center [181, 96] width 4 height 8
click at [165, 95] on div "9月｜設計與內容定稿階段" at bounding box center [101, 96] width 154 height 8
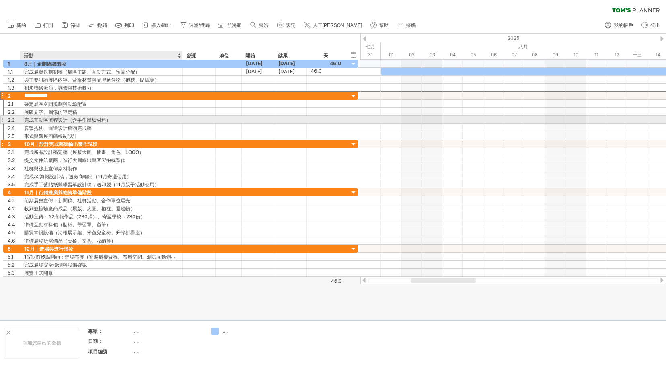
drag, startPoint x: 152, startPoint y: 95, endPoint x: 170, endPoint y: 144, distance: 51.7
click at [171, 141] on div "**********" at bounding box center [180, 168] width 355 height 217
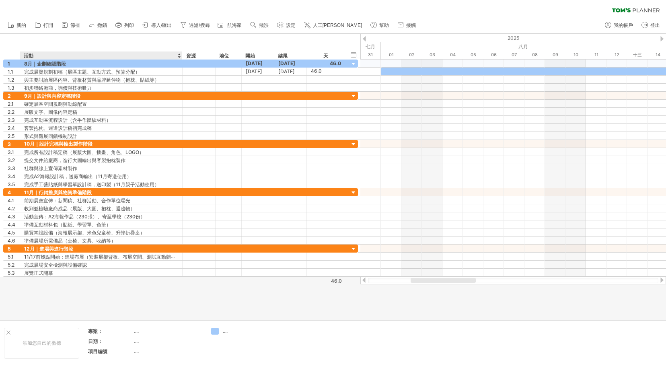
click at [73, 290] on div at bounding box center [333, 177] width 666 height 286
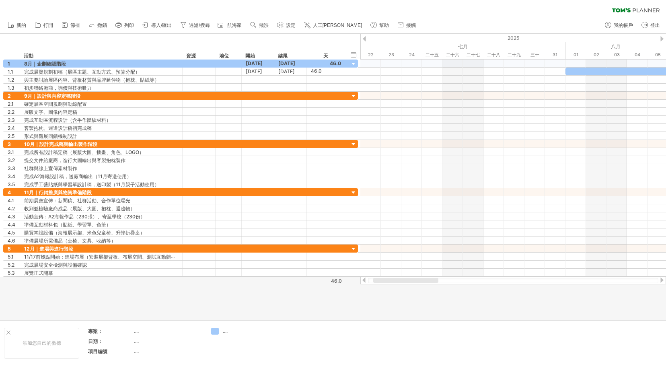
drag, startPoint x: 421, startPoint y: 279, endPoint x: 377, endPoint y: 288, distance: 45.5
click at [380, 290] on div "嘗試造訪 [DOMAIN_NAME] 再次連接... 0% 清除過濾器 新的" at bounding box center [333, 183] width 666 height 366
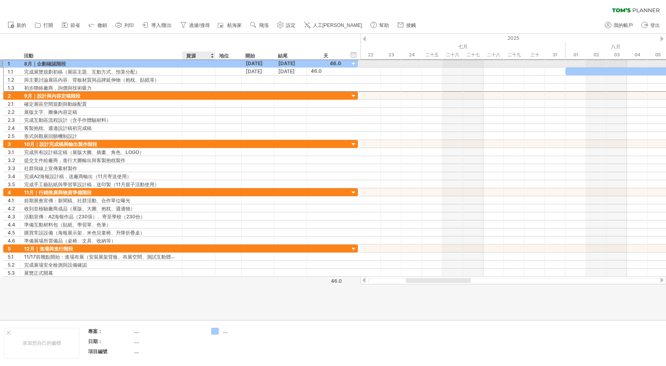
click at [189, 64] on div at bounding box center [199, 64] width 25 height 8
click at [197, 64] on input "text" at bounding box center [199, 64] width 25 height 8
click at [218, 64] on div at bounding box center [229, 64] width 26 height 8
click at [222, 64] on div at bounding box center [229, 64] width 18 height 8
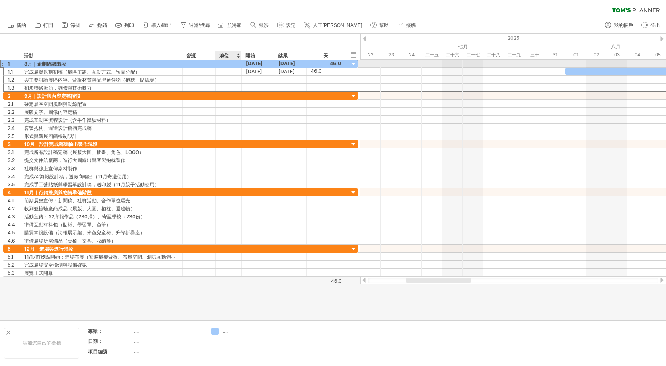
click at [222, 64] on input "text" at bounding box center [229, 64] width 18 height 8
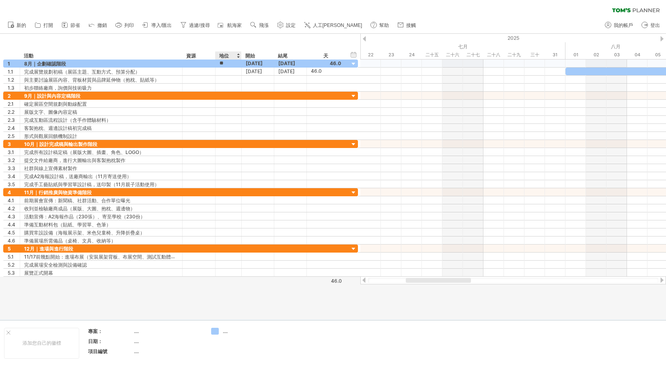
type input "*"
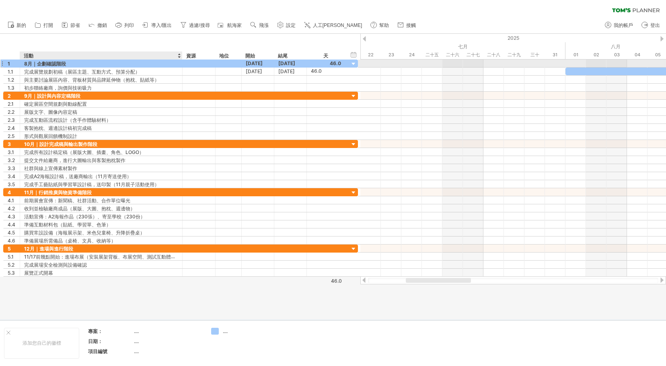
click at [84, 63] on div "8月｜企劃確認階段" at bounding box center [101, 64] width 154 height 8
click at [84, 63] on input "*********" at bounding box center [101, 64] width 154 height 8
click at [82, 63] on input "*********" at bounding box center [101, 64] width 154 height 8
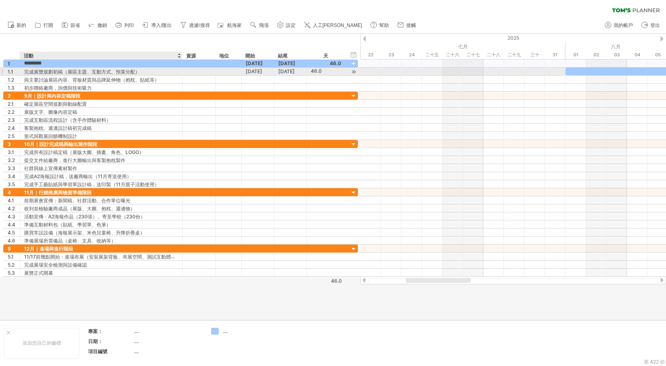
click at [75, 69] on font "完成展覽規劃初稿（展區主題、互動方式、預算分配）" at bounding box center [82, 72] width 116 height 6
click at [81, 70] on font "完成展覽規劃初稿（展區主題、互動方式、預算分配）" at bounding box center [82, 72] width 116 height 6
click at [132, 71] on font "完成展覽規劃初稿（展區主題、互動方式、預算分配）" at bounding box center [82, 72] width 116 height 6
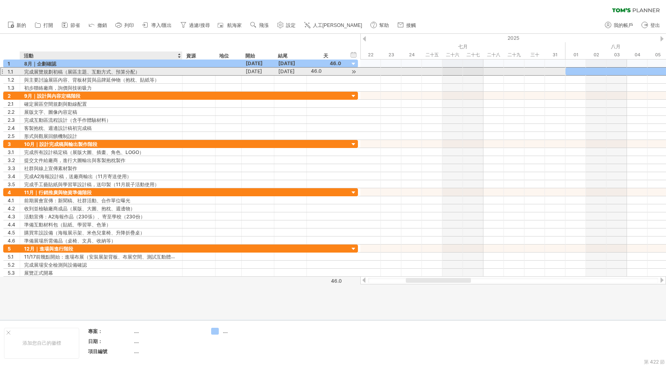
click at [138, 70] on font "完成展覽規劃初稿（展區主題、互動方式、預算分配）" at bounding box center [82, 72] width 116 height 6
click at [139, 72] on font "完成展覽規劃初稿（展區主題、互動方式、預算分配）" at bounding box center [82, 72] width 116 height 6
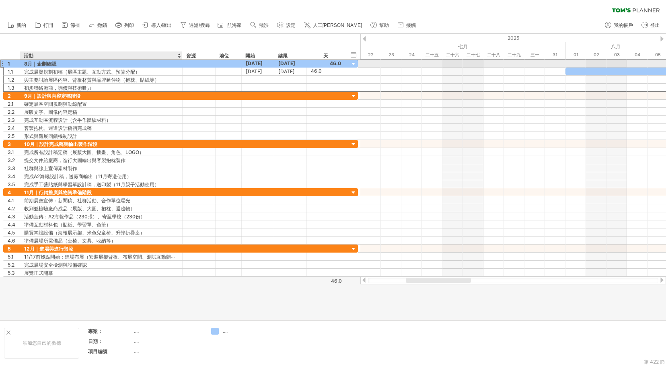
click at [93, 60] on div "8月｜企劃確認" at bounding box center [101, 64] width 154 height 8
type input "*******"
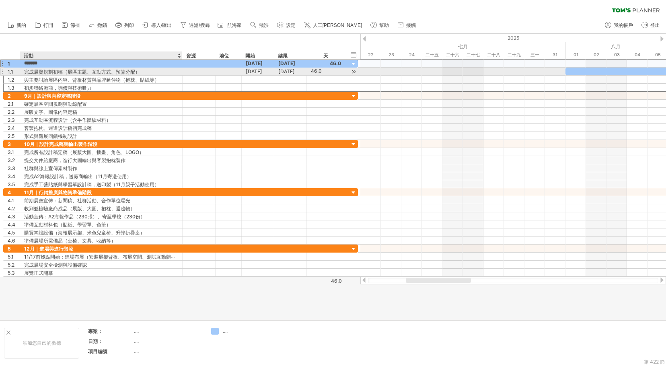
click at [94, 71] on font "完成展覽規劃初稿（展區主題、互動方式、預算分配）" at bounding box center [82, 72] width 116 height 6
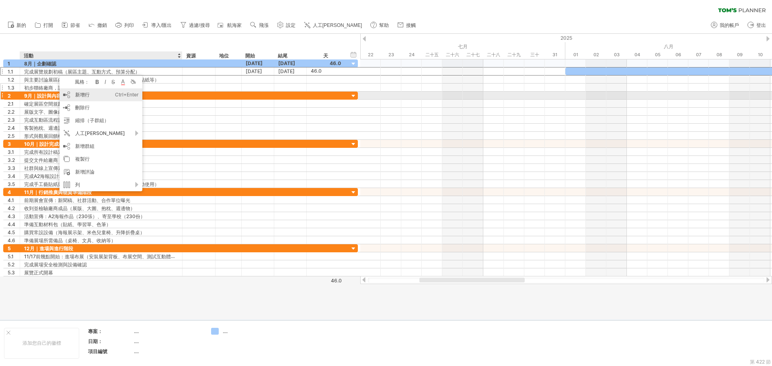
drag, startPoint x: 99, startPoint y: 96, endPoint x: 84, endPoint y: 94, distance: 14.6
click at [99, 96] on div "新增行 Ctrl+Enter Cmd+回車" at bounding box center [101, 95] width 83 height 13
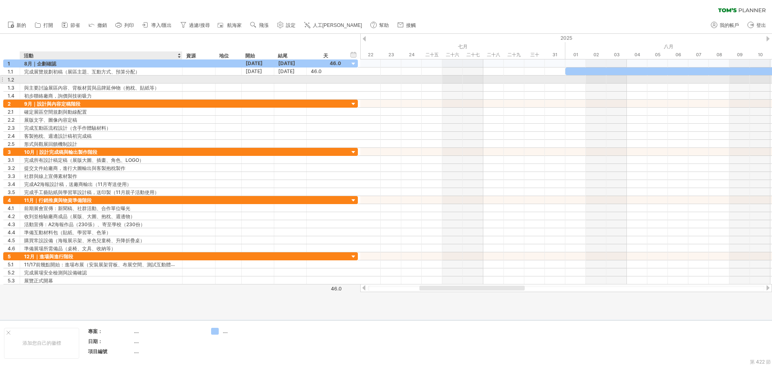
click at [43, 78] on div at bounding box center [101, 80] width 154 height 8
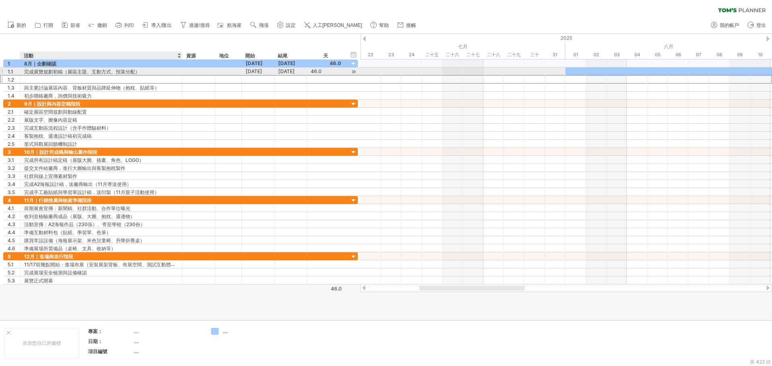
click at [58, 71] on font "完成展覽規劃初稿（展區主題、互動方式、預算分配）" at bounding box center [82, 72] width 116 height 6
click at [79, 70] on font "完成展覽規劃初稿（展區主題、互動方式、預算分配）" at bounding box center [82, 72] width 116 height 6
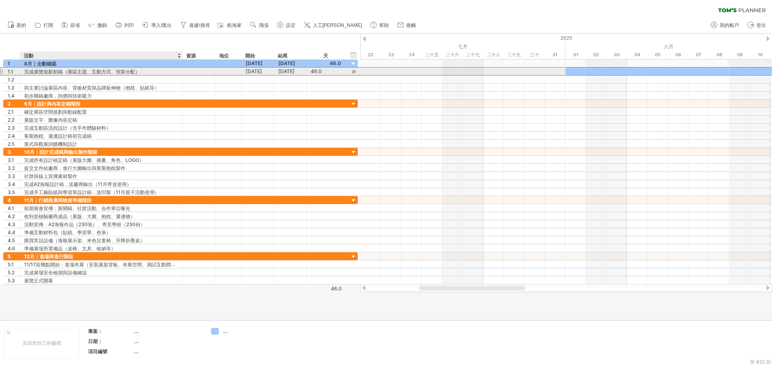
click at [79, 70] on font "完成展覽規劃初稿（展區主題、互動方式、預算分配）" at bounding box center [82, 72] width 116 height 6
click at [79, 69] on font "完成展覽規劃初稿（展區主題、互動方式、預算分配）" at bounding box center [82, 72] width 116 height 6
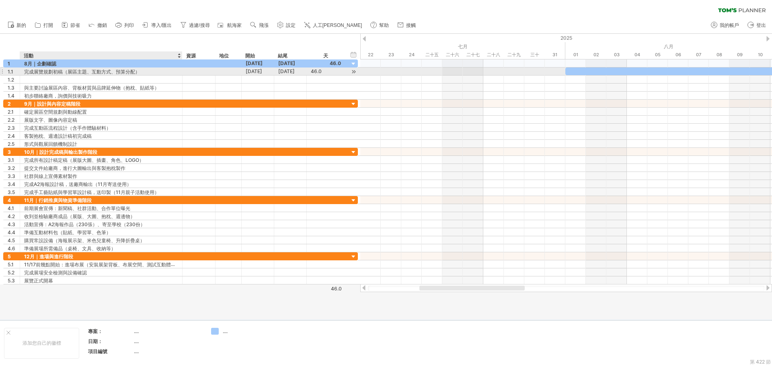
click at [79, 69] on font "完成展覽規劃初稿（展區主題、互動方式、預算分配）" at bounding box center [82, 72] width 116 height 6
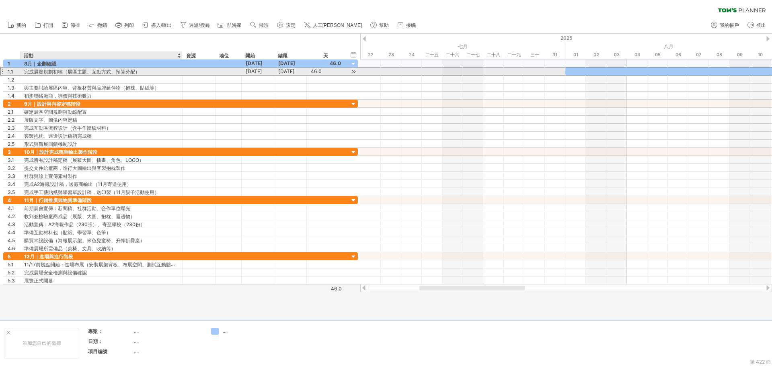
click at [79, 69] on font "完成展覽規劃初稿（展區主題、互動方式、預算分配）" at bounding box center [82, 72] width 116 height 6
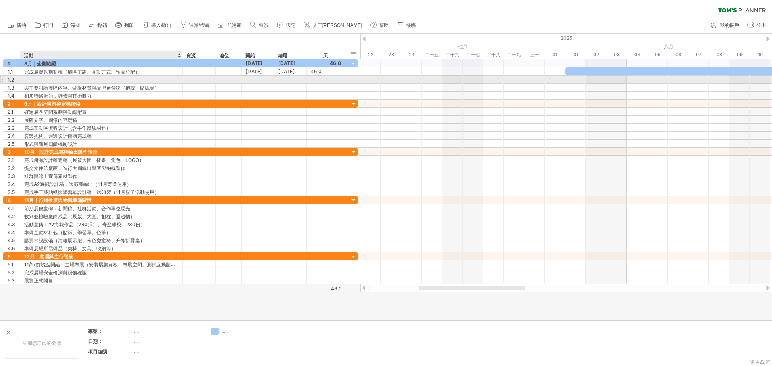
click at [67, 78] on div at bounding box center [101, 80] width 154 height 8
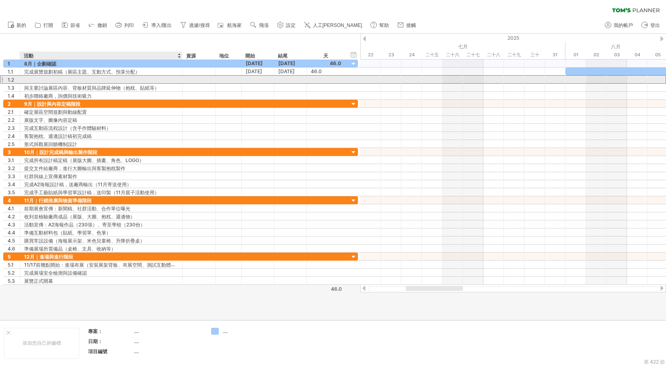
click at [117, 80] on input "text" at bounding box center [101, 80] width 154 height 8
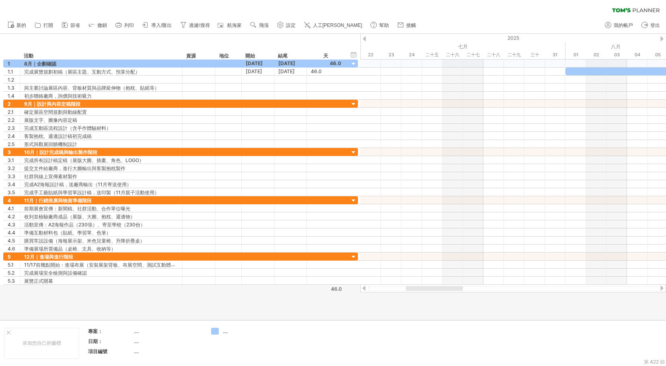
click at [0, 6] on div "清除過濾器 重新套用濾鏡" at bounding box center [333, 8] width 666 height 17
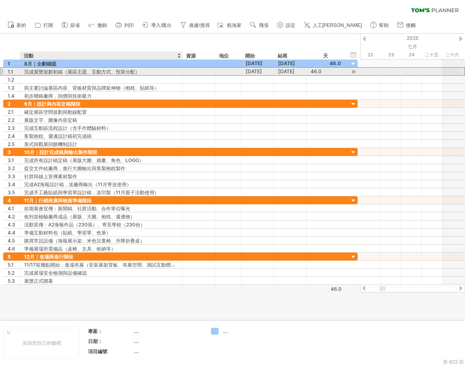
click at [62, 72] on font "完成展覽規劃初稿（展區主題、互動方式、預算分配）" at bounding box center [82, 72] width 116 height 6
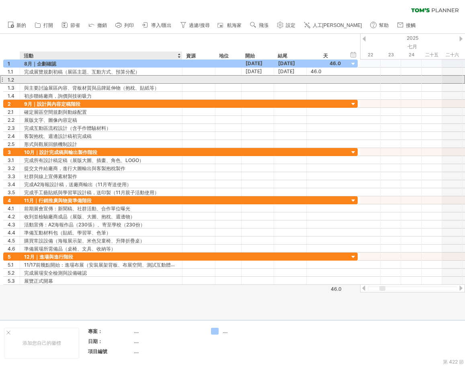
click at [33, 79] on div at bounding box center [101, 80] width 154 height 8
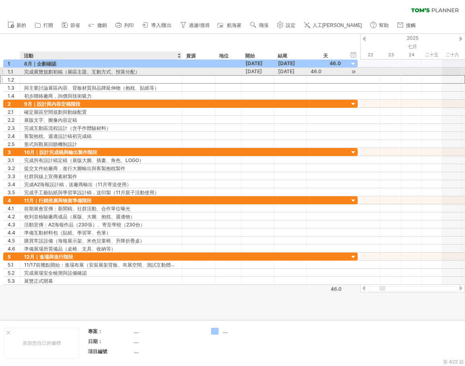
click at [56, 72] on font "完成展覽規劃初稿（展區主題、互動方式、預算分配）" at bounding box center [82, 72] width 116 height 6
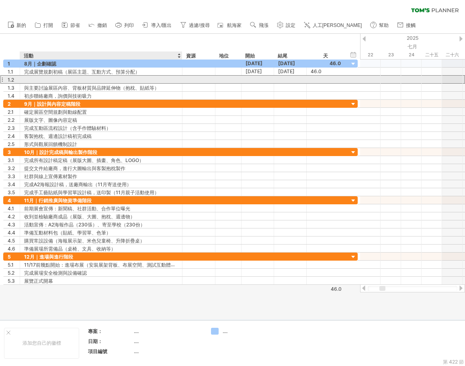
click at [39, 78] on div at bounding box center [101, 80] width 154 height 8
click at [50, 79] on div at bounding box center [101, 80] width 154 height 8
paste input "****"
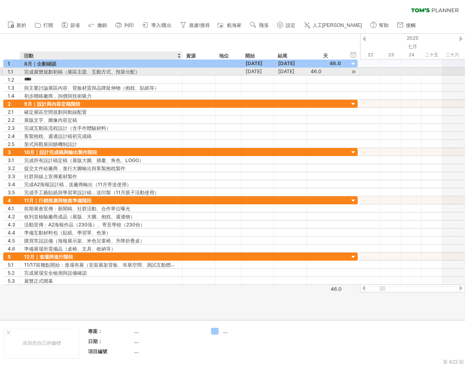
click at [47, 74] on font "完成展覽規劃初稿（展區主題、互動方式、預算分配）" at bounding box center [82, 72] width 116 height 6
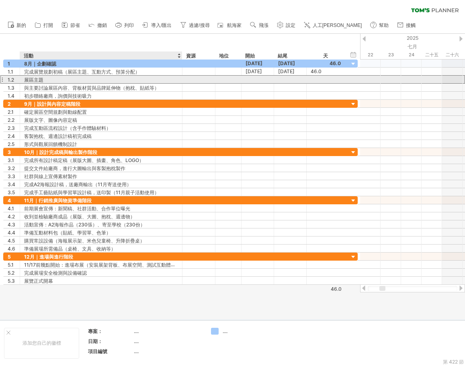
click at [33, 77] on font "展區主題" at bounding box center [33, 80] width 19 height 6
click at [46, 81] on div "展區主題" at bounding box center [101, 80] width 154 height 8
click at [0, 0] on input "****" at bounding box center [0, 0] width 0 height 0
click at [55, 76] on input "****" at bounding box center [101, 80] width 154 height 8
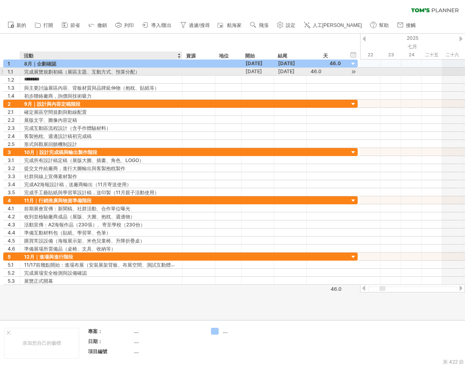
type input "******"
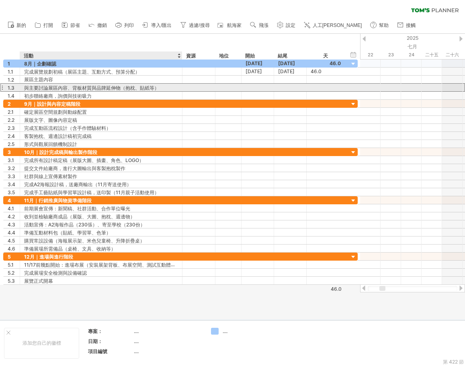
click at [48, 86] on font "與主要討論展區內容、背板材質與品牌延伸物（抱枕、貼紙等）" at bounding box center [91, 88] width 135 height 6
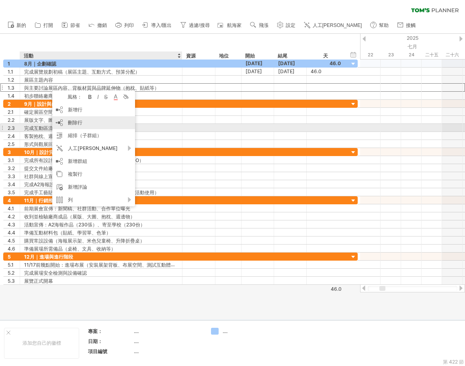
click at [86, 124] on div "刪除行 刪除選取的行" at bounding box center [93, 122] width 83 height 13
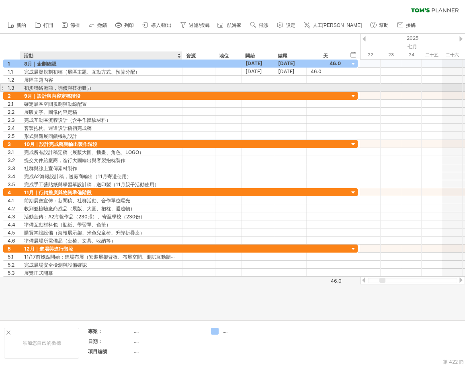
click at [57, 86] on font "初步聯絡廠商，詢價與技術吸力" at bounding box center [58, 88] width 68 height 6
click at [87, 87] on font "初步聯絡廠商，詢價與技術吸力" at bounding box center [58, 88] width 68 height 6
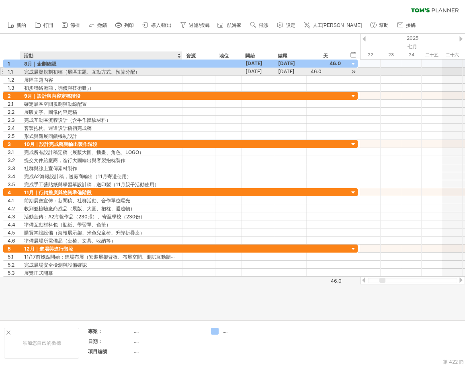
click at [78, 73] on font "完成展覽規劃初稿（展區主題、互動方式、預算分配）" at bounding box center [82, 72] width 116 height 6
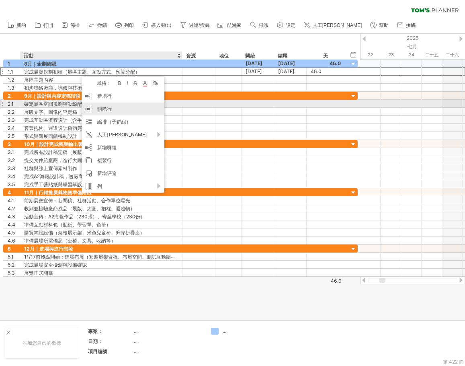
click at [110, 104] on div "刪除行 刪除選取的行" at bounding box center [123, 109] width 83 height 13
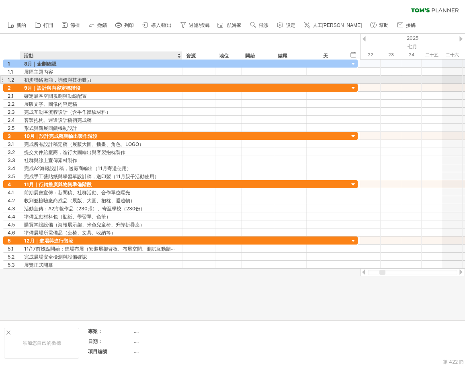
click at [64, 79] on font "初步聯絡廠商，詢價與技術吸力" at bounding box center [58, 80] width 68 height 6
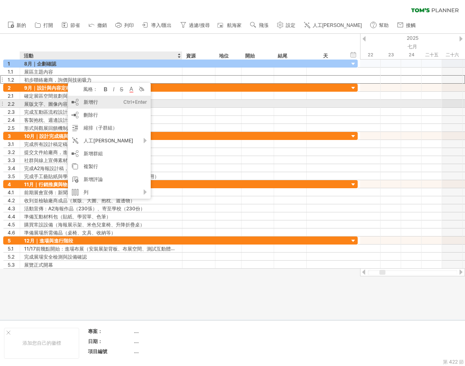
click at [91, 102] on font "新增行" at bounding box center [91, 102] width 14 height 6
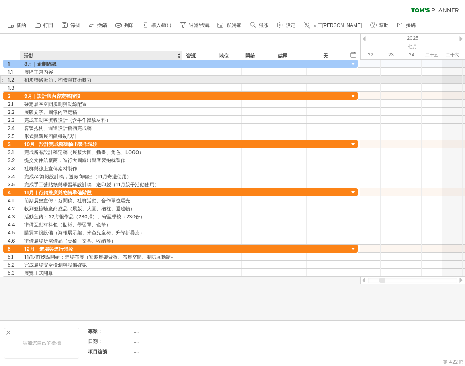
click at [55, 80] on font "初步聯絡廠商，詢價與技術吸力" at bounding box center [58, 80] width 68 height 6
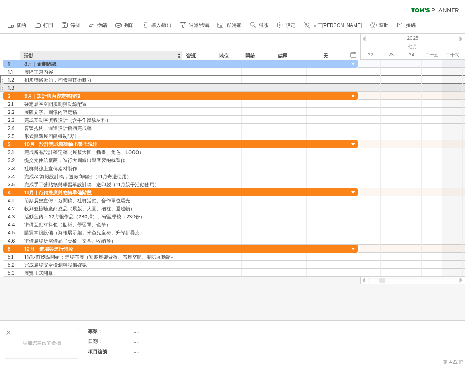
click at [59, 85] on div at bounding box center [101, 88] width 154 height 8
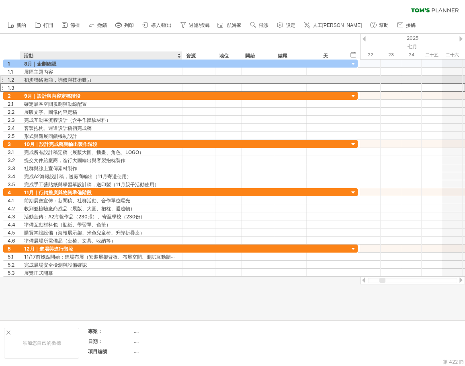
click at [63, 79] on font "初步聯絡廠商，詢價與技術吸力" at bounding box center [58, 80] width 68 height 6
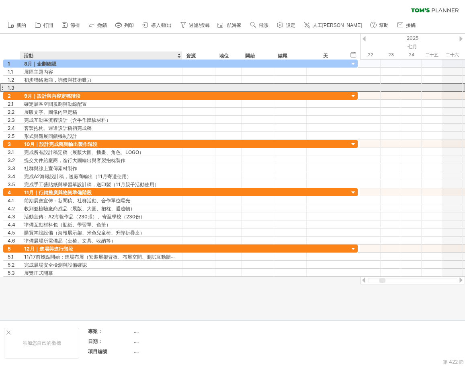
click at [44, 86] on div at bounding box center [101, 88] width 154 height 8
click at [0, 0] on input "text" at bounding box center [0, 0] width 0 height 0
type input "******"
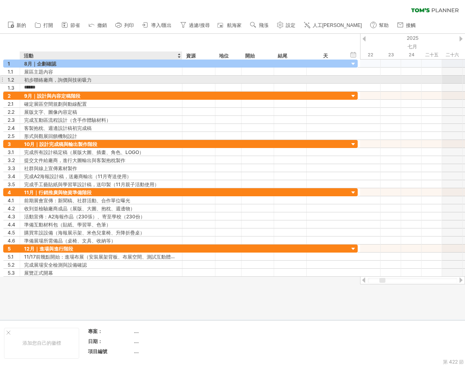
click at [52, 80] on font "初步聯絡廠商，詢價與技術吸力" at bounding box center [58, 80] width 68 height 6
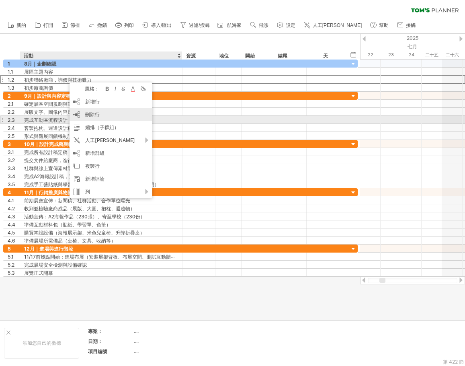
click at [101, 116] on div "刪除行 刪除選取的行" at bounding box center [111, 114] width 83 height 13
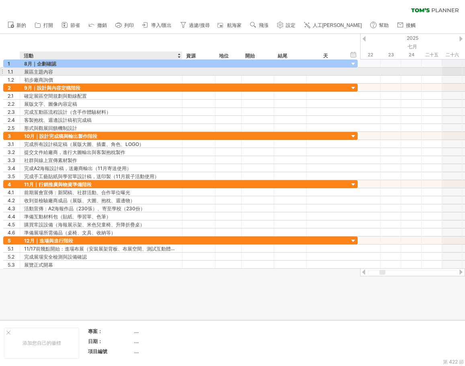
click at [81, 73] on div "展區主題內容" at bounding box center [101, 72] width 154 height 8
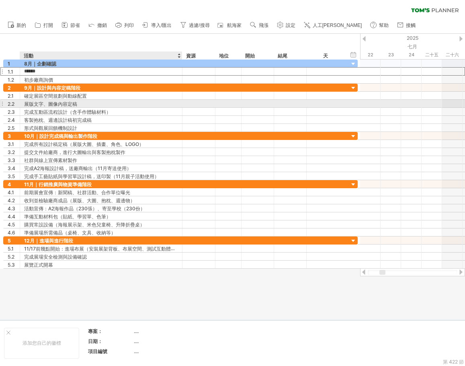
click at [125, 104] on div "展版文字、圖像內容定稿" at bounding box center [101, 104] width 154 height 8
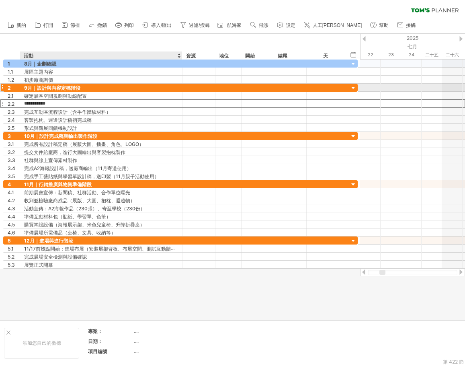
click at [66, 86] on font "9月｜設計與內容定稿階段" at bounding box center [52, 88] width 56 height 6
click at [78, 90] on font "9月｜設計與內容定稿階段" at bounding box center [52, 88] width 56 height 6
click at [74, 86] on font "9月｜設計與內容定稿階段" at bounding box center [52, 88] width 56 height 6
click at [72, 87] on font "9月｜設計與內容定稿階段" at bounding box center [52, 88] width 56 height 6
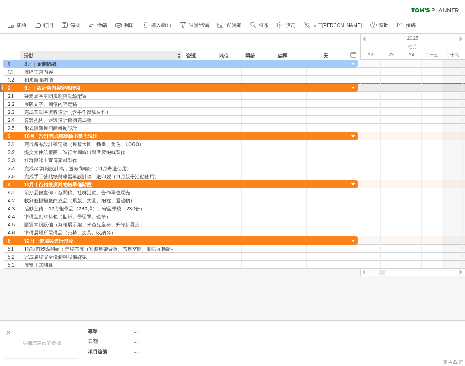
click at [72, 87] on font "9月｜設計與內容定稿階段" at bounding box center [52, 88] width 56 height 6
click at [95, 88] on div "9月｜設計與內容定稿階段" at bounding box center [101, 88] width 154 height 8
click at [128, 88] on input "**********" at bounding box center [101, 88] width 154 height 8
click at [55, 87] on input "**********" at bounding box center [101, 88] width 154 height 8
drag, startPoint x: 73, startPoint y: 88, endPoint x: 80, endPoint y: 88, distance: 7.7
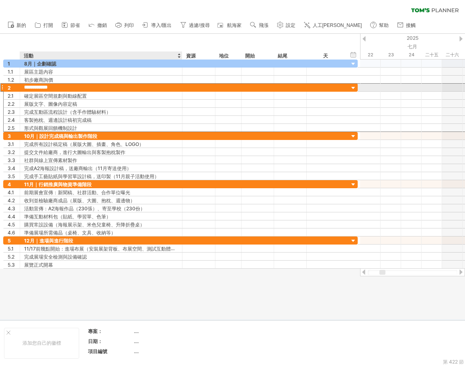
click at [73, 88] on input "**********" at bounding box center [101, 88] width 154 height 8
click at [80, 88] on input "**********" at bounding box center [101, 88] width 154 height 8
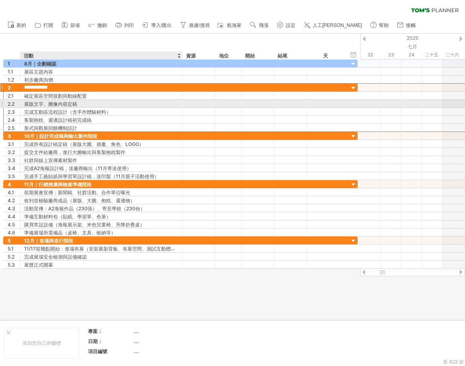
click at [125, 104] on div "展版文字、圖像內容定稿" at bounding box center [101, 104] width 154 height 8
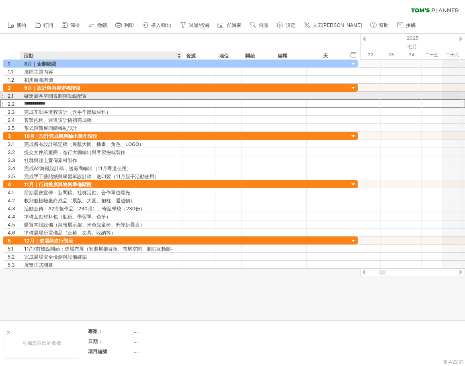
click at [101, 96] on div "確定展區空間規劃與動線配置" at bounding box center [101, 96] width 154 height 8
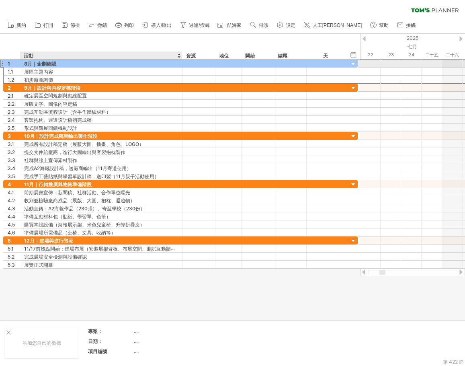
click at [87, 64] on div "8月｜企劃確認" at bounding box center [101, 64] width 154 height 8
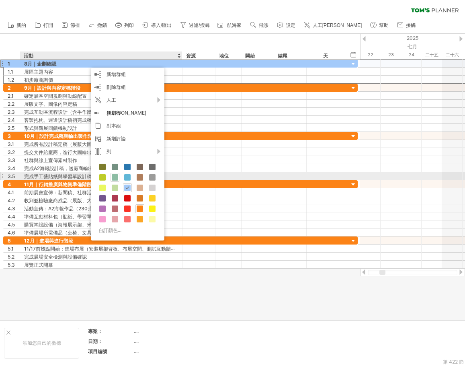
click at [115, 177] on span at bounding box center [115, 177] width 6 height 6
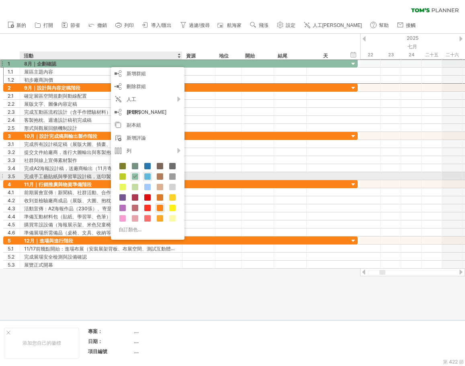
click at [149, 177] on span at bounding box center [147, 176] width 6 height 6
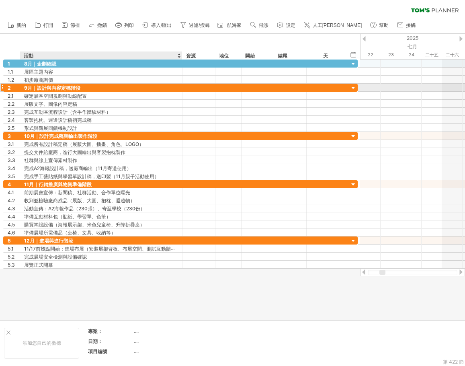
click at [107, 88] on div "9月｜設計與內容定稿階段" at bounding box center [101, 88] width 154 height 8
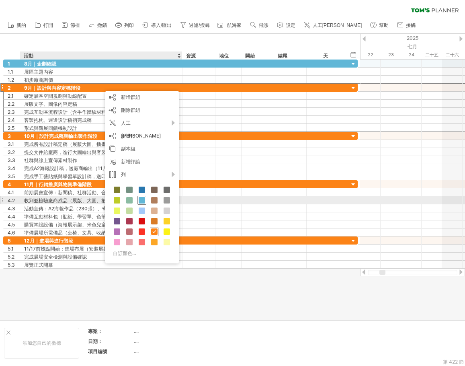
click at [142, 199] on span at bounding box center [142, 200] width 6 height 6
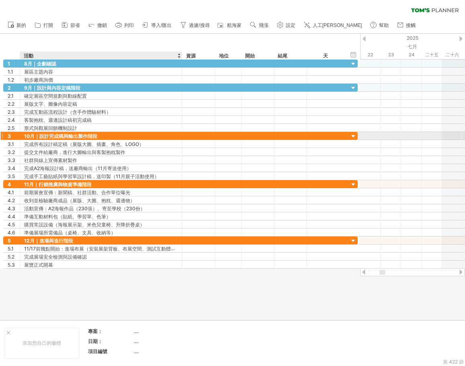
click at [117, 134] on div "10月｜設計完成稿與輸出製作階段" at bounding box center [101, 136] width 154 height 8
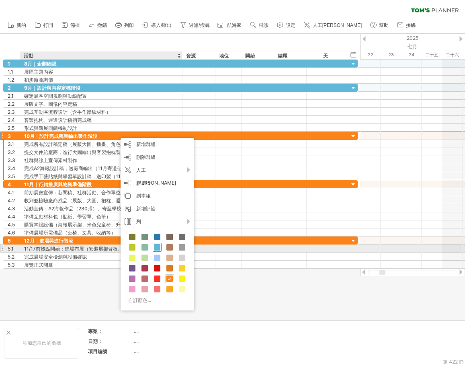
click at [158, 245] on span at bounding box center [157, 247] width 6 height 6
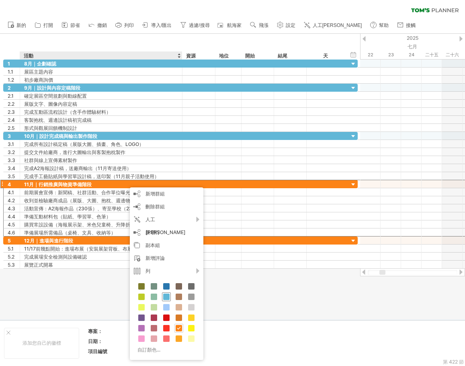
click at [168, 295] on span at bounding box center [166, 297] width 6 height 6
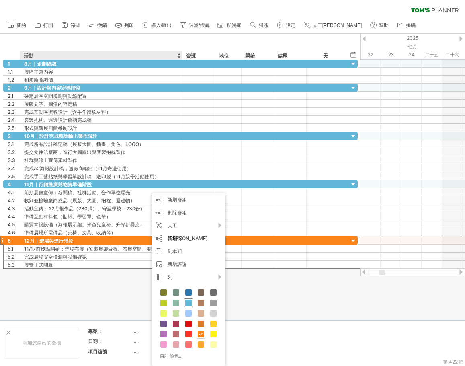
drag, startPoint x: 189, startPoint y: 303, endPoint x: 171, endPoint y: 285, distance: 25.3
click at [188, 303] on span at bounding box center [188, 303] width 6 height 6
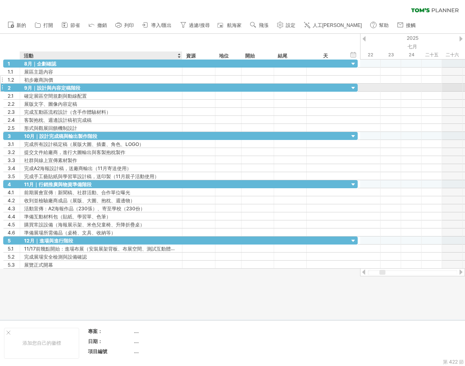
click at [91, 83] on div "1.2 ****** 初步廠商詢價" at bounding box center [180, 80] width 355 height 8
click at [89, 87] on div "9月｜設計與內容定稿階段" at bounding box center [101, 88] width 154 height 8
click at [74, 89] on font "9月｜設計與內容定稿階段" at bounding box center [52, 88] width 56 height 6
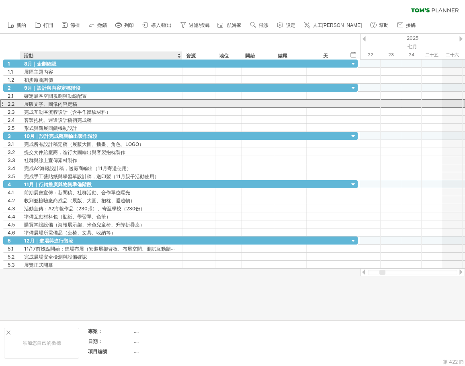
click at [73, 101] on font "展版文字、圖像內容定稿" at bounding box center [50, 104] width 53 height 6
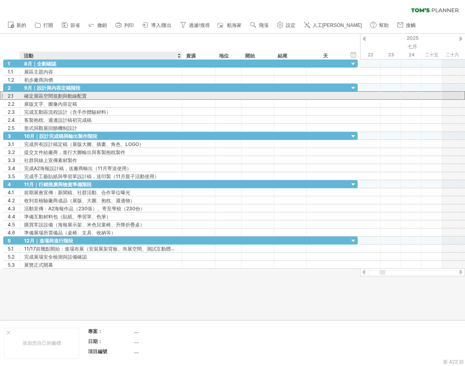
click at [68, 96] on font "確定展區空間規劃與動線配置" at bounding box center [55, 96] width 63 height 6
click at [49, 97] on font "確定展區空間規劃與動線配置" at bounding box center [55, 96] width 63 height 6
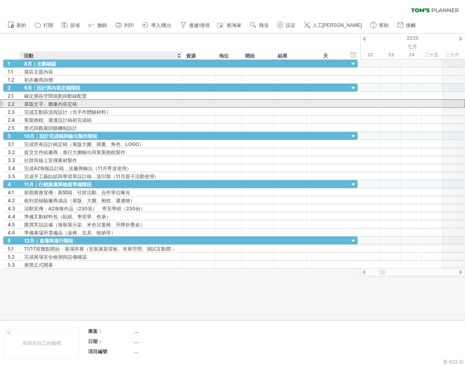
click at [48, 102] on font "展版文字、圖像內容定稿" at bounding box center [50, 104] width 53 height 6
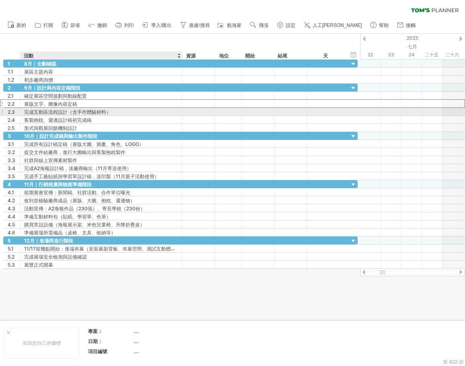
click at [45, 111] on font "完成互動區流程設計（含手作體驗材料）" at bounding box center [67, 112] width 87 height 6
click at [57, 112] on font "完成互動區流程設計（含手作體驗材料）" at bounding box center [67, 112] width 87 height 6
click at [78, 113] on font "完成互動區流程設計（含手作體驗材料）" at bounding box center [67, 112] width 87 height 6
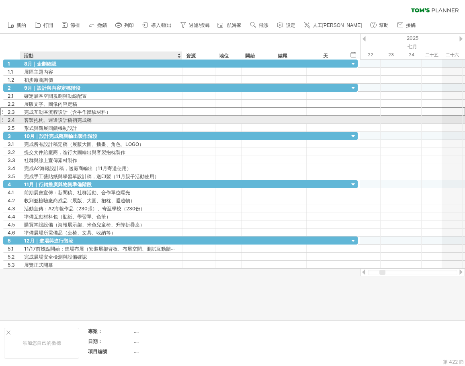
click at [72, 121] on font "客製抱枕、週邊設計稿初完成稿" at bounding box center [58, 120] width 68 height 6
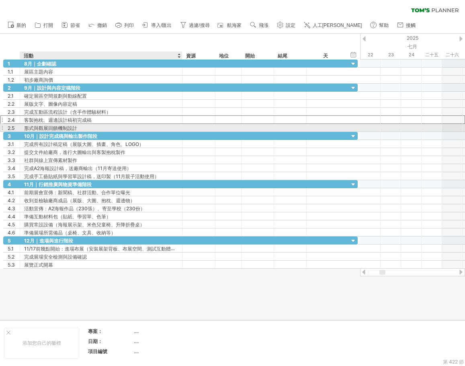
click at [54, 127] on font "形式與觀展回饋機制設計" at bounding box center [50, 128] width 53 height 6
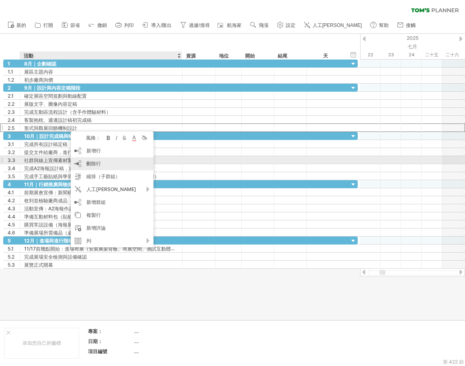
click at [106, 163] on div "刪除行 刪除選取的行" at bounding box center [112, 163] width 83 height 13
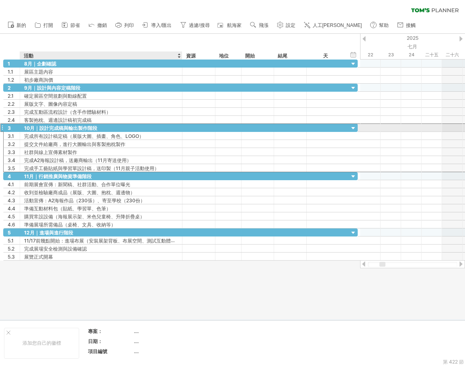
click at [53, 128] on font "10月｜設計完成稿與輸出製作階段" at bounding box center [60, 128] width 73 height 6
drag, startPoint x: 100, startPoint y: 125, endPoint x: 96, endPoint y: 96, distance: 29.2
click at [100, 125] on div "10月｜設計完成稿與輸出製作階段" at bounding box center [101, 128] width 154 height 8
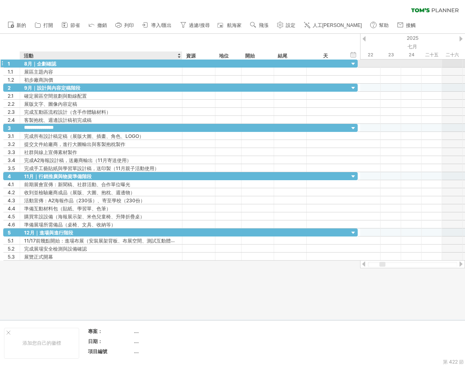
click at [78, 63] on div "8月｜企劃確認" at bounding box center [101, 64] width 154 height 8
type input "*********"
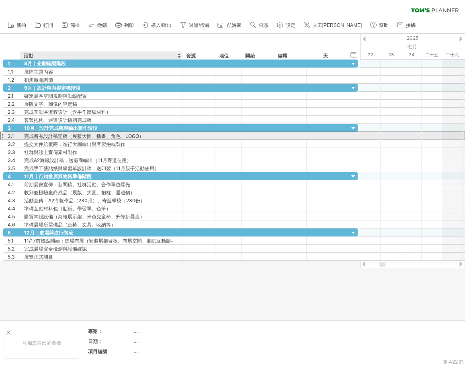
click at [48, 138] on font "完成所有設計稿定稿（展版大圖、插畫、角色、LOGO）" at bounding box center [84, 136] width 120 height 6
click at [107, 136] on font "完成所有設計稿定稿（展版大圖、插畫、角色、LOGO）" at bounding box center [84, 136] width 120 height 6
click at [134, 137] on font "完成所有設計稿定稿（展版大圖、插畫、角色、LOGO）" at bounding box center [84, 136] width 120 height 6
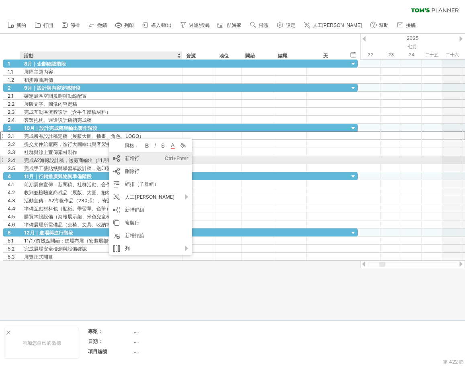
click at [122, 157] on div "新增行 Ctrl+Enter Cmd+回車" at bounding box center [150, 158] width 83 height 13
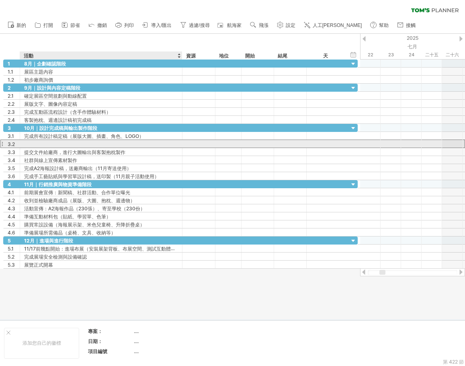
click at [41, 144] on div at bounding box center [101, 144] width 154 height 8
paste input "********"
click at [45, 145] on input "********" at bounding box center [101, 144] width 154 height 8
click at [65, 145] on input "********" at bounding box center [101, 144] width 154 height 8
click at [47, 142] on input "****" at bounding box center [101, 144] width 154 height 8
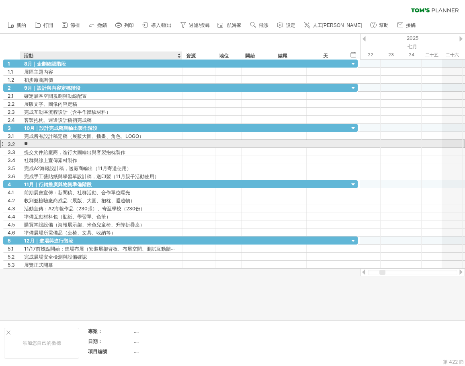
type input "*"
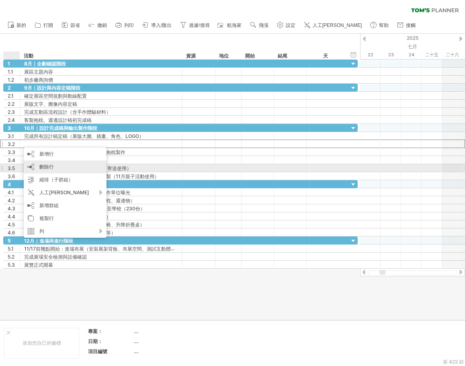
click at [55, 167] on div "刪除行 刪除選取的行" at bounding box center [65, 167] width 83 height 13
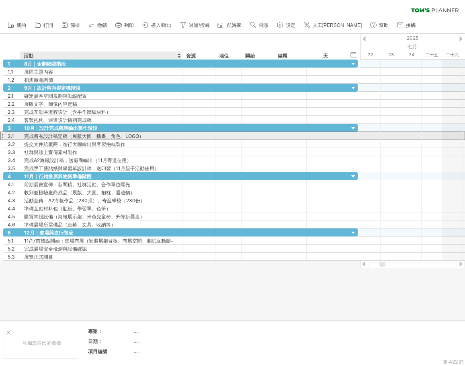
click at [59, 138] on font "完成所有設計稿定稿（展版大圖、插畫、角色、LOGO）" at bounding box center [84, 136] width 120 height 6
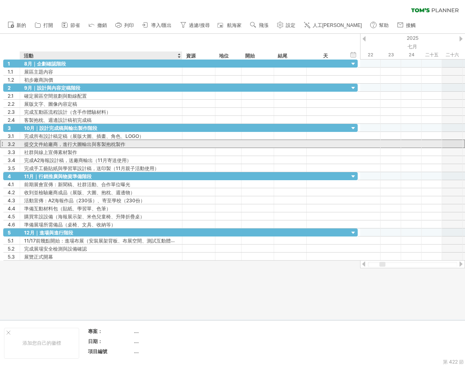
click at [56, 146] on font "提交文件給廠商，進行大圖輸出與客製抱枕製作" at bounding box center [74, 144] width 101 height 6
click at [75, 145] on font "提交文件給廠商，進行大圖輸出與客製抱枕製作" at bounding box center [74, 144] width 101 height 6
click at [108, 145] on font "提交文件給廠商，進行大圖輸出與客製抱枕製作" at bounding box center [74, 144] width 101 height 6
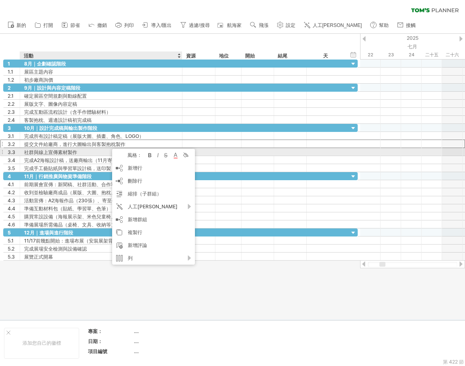
click at [93, 152] on div "社群與線上宣傳素材製作" at bounding box center [101, 152] width 154 height 8
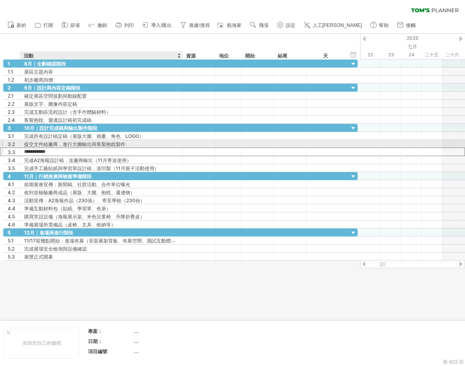
click at [94, 147] on font "提交文件給廠商，進行大圖輸出與客製抱枕製作" at bounding box center [74, 144] width 101 height 6
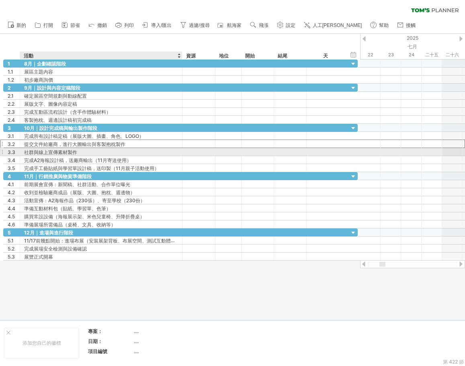
click at [95, 152] on div "社群與線上宣傳素材製作" at bounding box center [101, 152] width 154 height 8
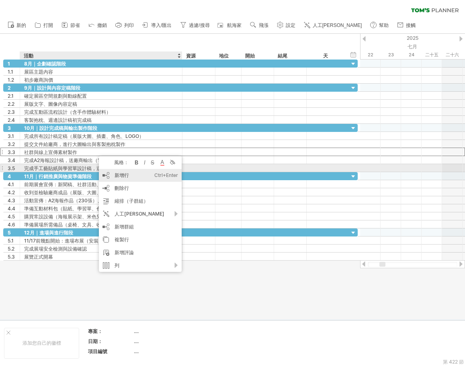
click at [125, 172] on div "新增行 Ctrl+Enter Cmd+回車" at bounding box center [140, 175] width 83 height 13
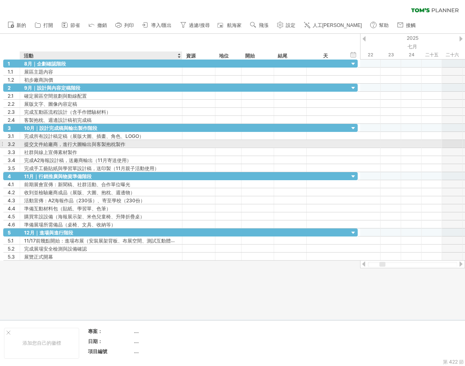
click at [80, 146] on font "提交文件給廠商，進行大圖輸出與客製抱枕製作" at bounding box center [74, 144] width 101 height 6
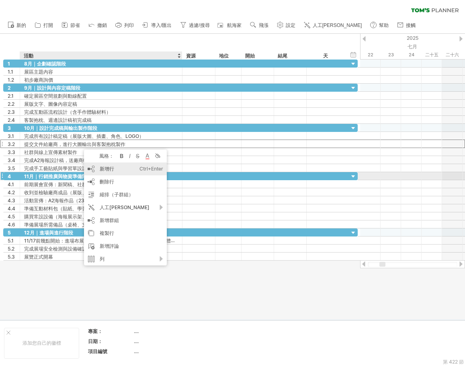
click at [113, 170] on font "新增行" at bounding box center [107, 169] width 14 height 6
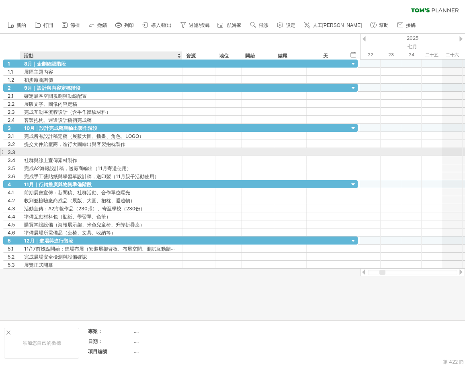
click at [86, 152] on div at bounding box center [101, 152] width 154 height 8
click at [86, 152] on input "text" at bounding box center [101, 152] width 154 height 8
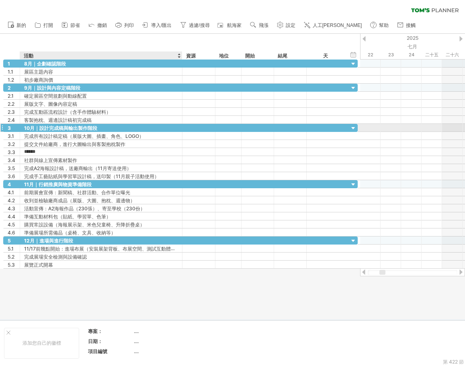
type input "******"
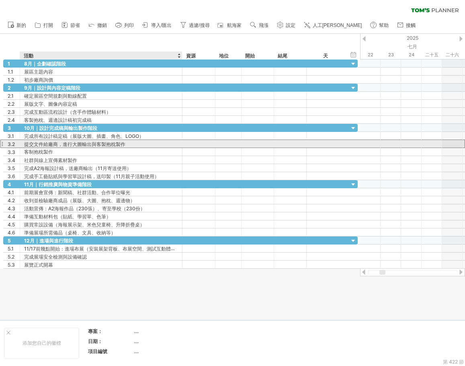
click at [129, 143] on div "提交文件給廠商，進行大圖輸出與客製抱枕製作" at bounding box center [101, 144] width 154 height 8
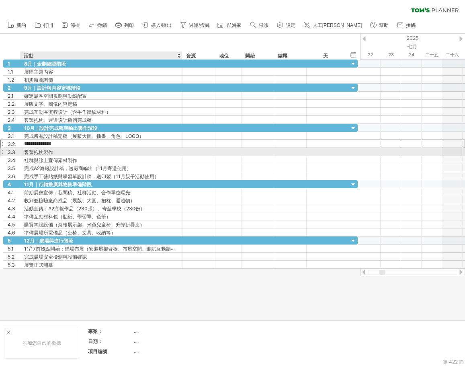
click at [91, 150] on div "客製抱枕製作" at bounding box center [101, 152] width 154 height 8
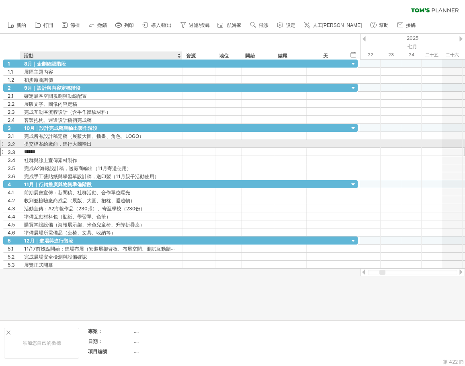
click at [87, 142] on div "提交檔案給廠商，進行大圖輸出" at bounding box center [101, 144] width 154 height 8
click at [73, 143] on input "**********" at bounding box center [101, 144] width 154 height 8
click at [69, 144] on input "**********" at bounding box center [101, 144] width 154 height 8
drag, startPoint x: 71, startPoint y: 144, endPoint x: 63, endPoint y: 147, distance: 8.9
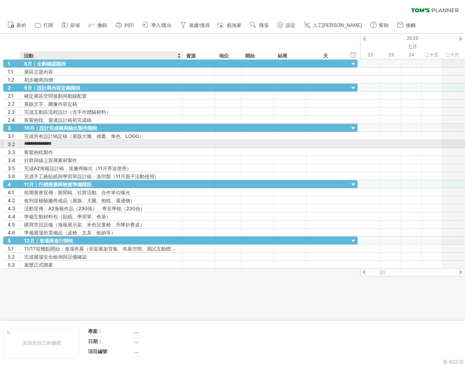
click at [71, 144] on input "**********" at bounding box center [101, 144] width 154 height 8
click at [33, 144] on input "**********" at bounding box center [101, 144] width 154 height 8
click at [60, 144] on input "**********" at bounding box center [101, 144] width 154 height 8
click at [72, 144] on input "**********" at bounding box center [101, 144] width 154 height 8
click at [63, 144] on input "****" at bounding box center [101, 144] width 154 height 8
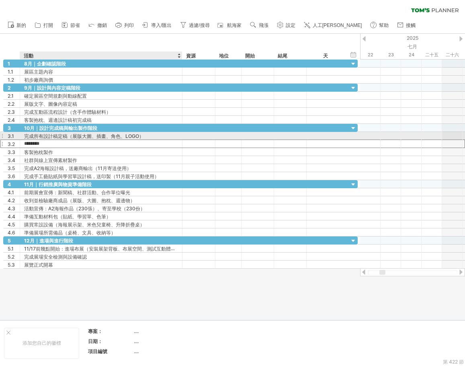
type input "******"
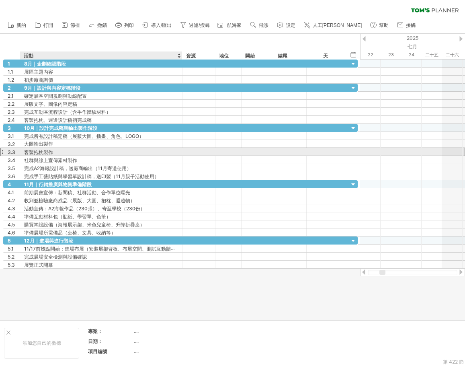
click at [58, 153] on div "客製抱枕製作" at bounding box center [101, 152] width 154 height 8
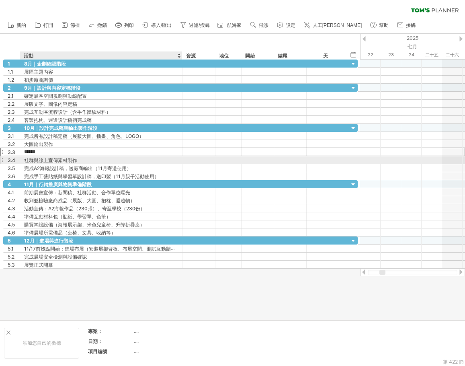
click at [60, 159] on font "社群與線上宣傳素材製作" at bounding box center [50, 160] width 53 height 6
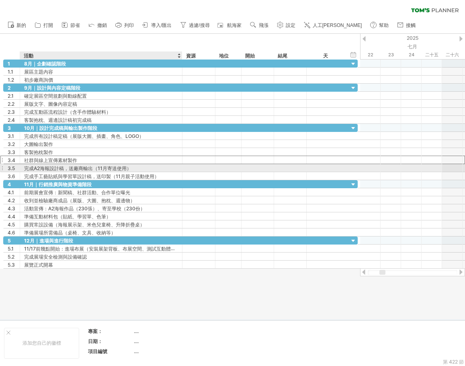
click at [49, 170] on font "完成A2海報設計稿，送廠商輸出（11月寄送使用）" at bounding box center [77, 168] width 107 height 6
click at [39, 169] on font "完成A2海報設計稿，送廠商輸出（11月寄送使用）" at bounding box center [77, 168] width 107 height 6
click at [92, 169] on font "完成A2海報設計稿，送廠商輸出（11月寄送使用）" at bounding box center [77, 168] width 107 height 6
click at [45, 168] on font "完成A2海報設計稿，送廠商輸出（11月寄送使用）" at bounding box center [77, 168] width 107 height 6
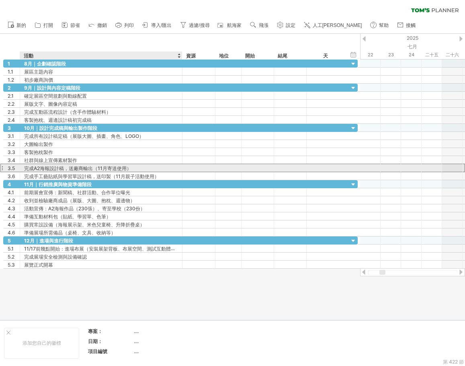
click at [34, 169] on font "完成A2海報設計稿，送廠商輸出（11月寄送使用）" at bounding box center [77, 168] width 107 height 6
click at [37, 169] on font "完成A2海報設計稿，送廠商輸出（11月寄送使用）" at bounding box center [77, 168] width 107 height 6
click at [47, 168] on font "完成A2海報設計稿，送廠商輸出（11月寄送使用）" at bounding box center [77, 168] width 107 height 6
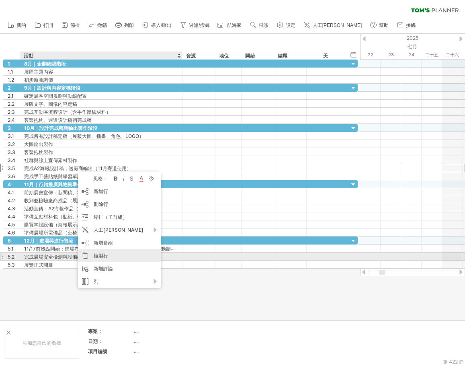
click at [104, 257] on font "複製行" at bounding box center [101, 256] width 14 height 6
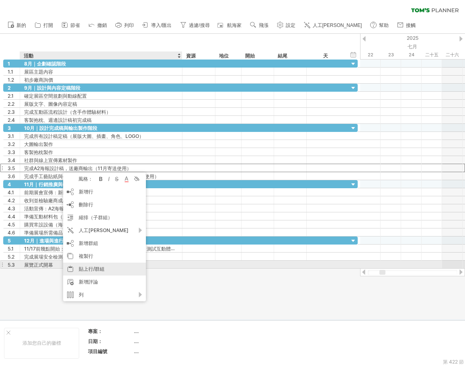
click at [95, 268] on font "貼上行/群組" at bounding box center [92, 269] width 26 height 6
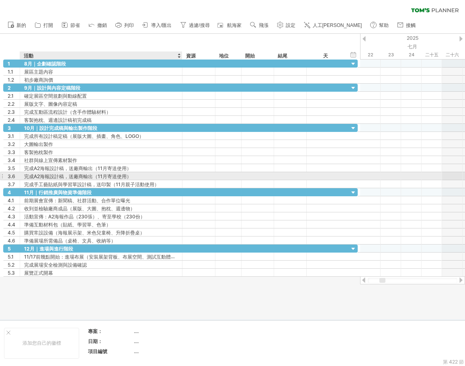
click at [48, 177] on font "完成A2海報設計稿，送廠商輸出（11月寄送使用）" at bounding box center [77, 176] width 107 height 6
click at [75, 177] on font "完成A2海報設計稿，送廠商輸出（11月寄送使用）" at bounding box center [77, 176] width 107 height 6
click at [111, 168] on font "完成A2海報設計稿，送廠商輸出（11月寄送使用）" at bounding box center [77, 168] width 107 height 6
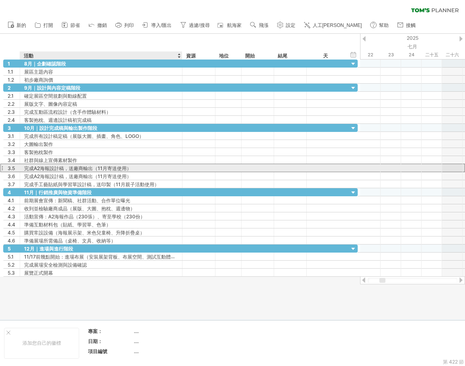
click at [111, 168] on font "完成A2海報設計稿，送廠商輸出（11月寄送使用）" at bounding box center [77, 168] width 107 height 6
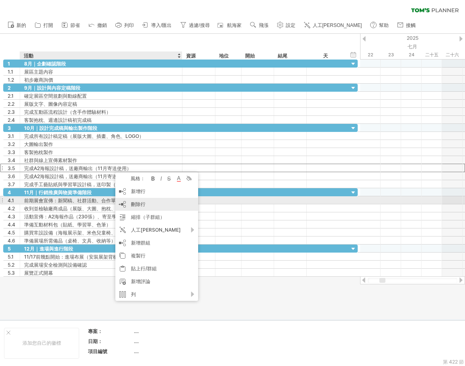
click at [151, 199] on div "刪除行 刪除選取的行" at bounding box center [156, 204] width 83 height 13
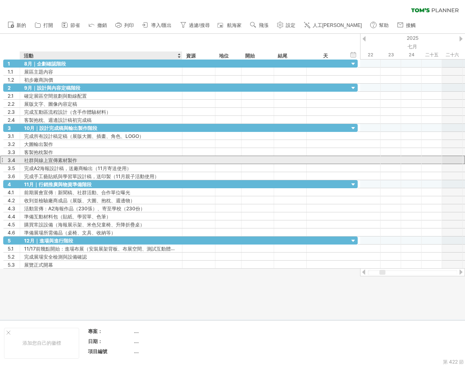
click at [83, 157] on div "社群與線上宣傳素材製作" at bounding box center [101, 160] width 154 height 8
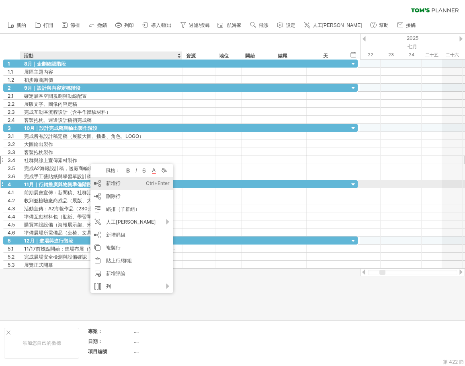
click at [120, 187] on div "新增行 Ctrl+Enter Cmd+回車" at bounding box center [132, 183] width 83 height 13
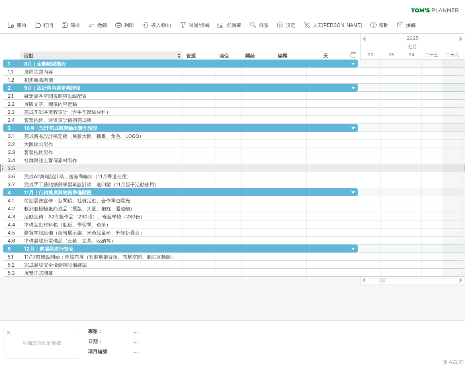
click at [56, 165] on div at bounding box center [101, 168] width 154 height 8
click at [0, 0] on input "text" at bounding box center [0, 0] width 0 height 0
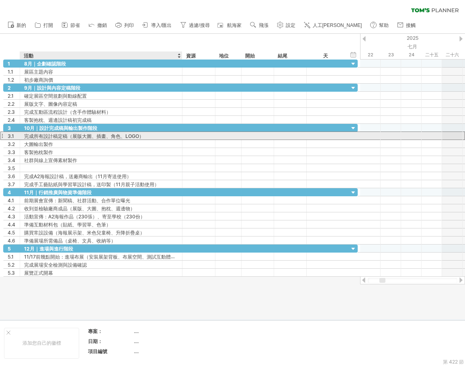
click at [51, 135] on font "完成所有設計稿定稿（展版大圖、插畫、角色、LOGO）" at bounding box center [84, 136] width 120 height 6
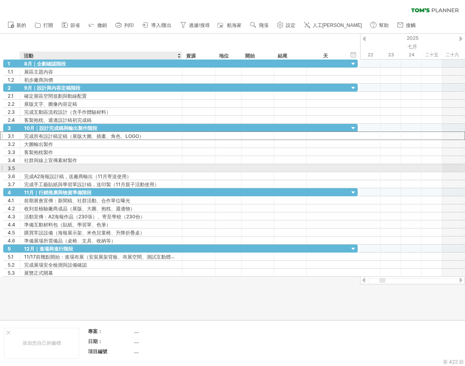
click at [59, 168] on div at bounding box center [101, 168] width 154 height 8
click at [59, 168] on input "text" at bounding box center [101, 168] width 154 height 8
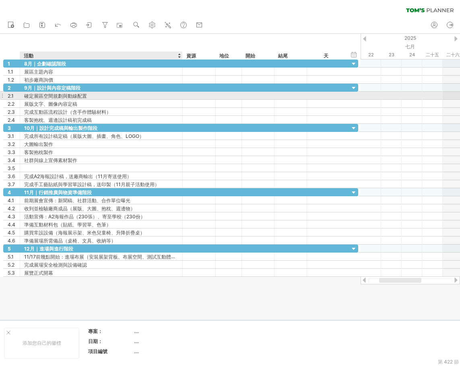
click at [70, 95] on font "確定展區空間規劃與動線配置" at bounding box center [55, 96] width 63 height 6
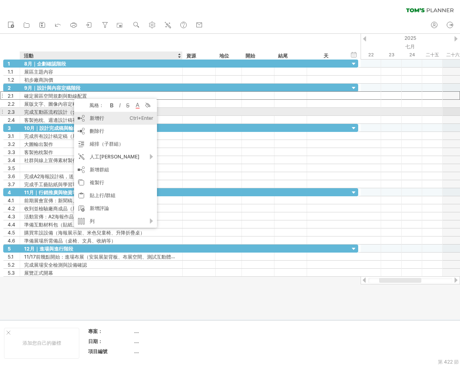
click at [86, 116] on div "新增行 Ctrl+Enter Cmd+回車" at bounding box center [115, 118] width 83 height 13
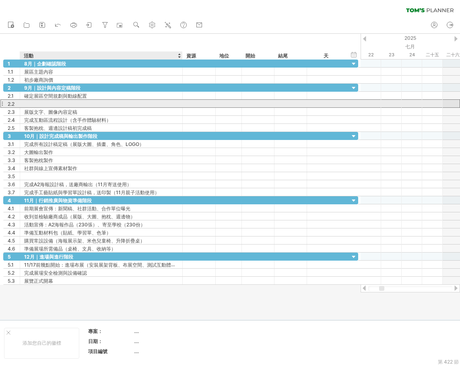
click at [70, 102] on div at bounding box center [101, 104] width 154 height 8
click at [0, 0] on input "text" at bounding box center [0, 0] width 0 height 0
paste input "*********"
type input "*********"
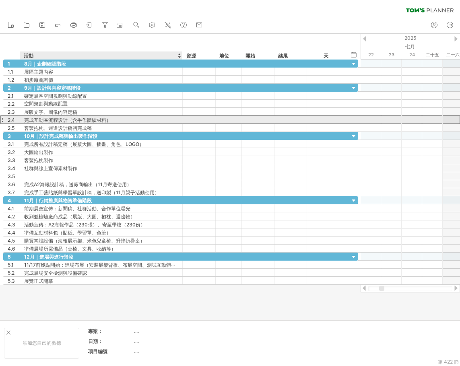
click at [74, 123] on font "完成互動區流程設計（含手作體驗材料）" at bounding box center [67, 120] width 87 height 6
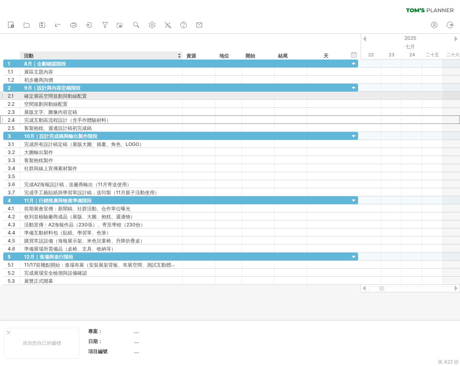
click at [58, 95] on font "確定展區空間規劃與動線配置" at bounding box center [55, 96] width 63 height 6
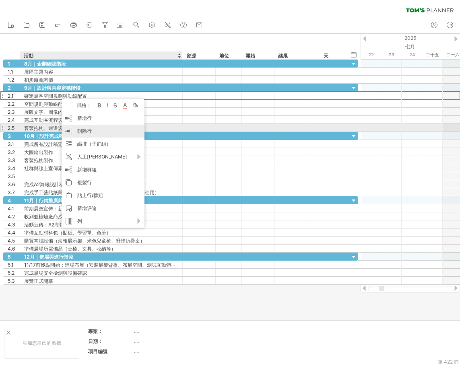
click at [89, 130] on font "刪除行" at bounding box center [84, 131] width 14 height 6
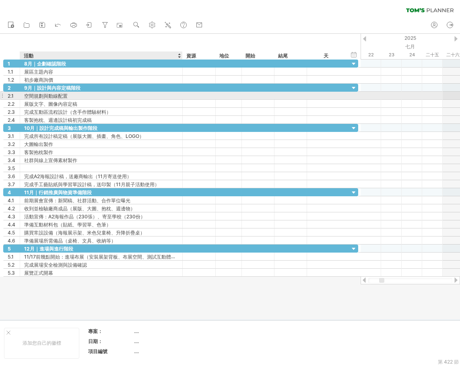
click at [30, 96] on font "空間規劃與動線配置" at bounding box center [45, 96] width 43 height 6
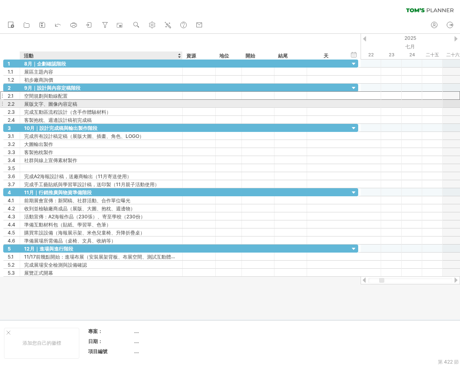
click at [35, 106] on font "展版文字、圖像內容定稿" at bounding box center [50, 104] width 53 height 6
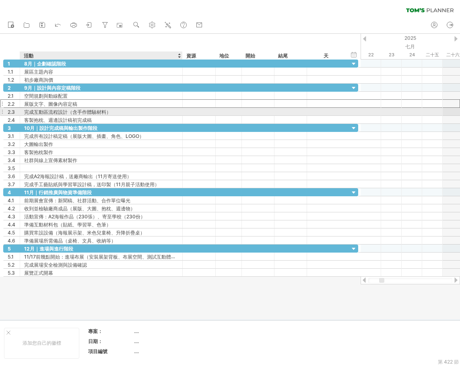
click at [61, 113] on font "完成互動區流程設計（含手作體驗材料）" at bounding box center [67, 112] width 87 height 6
click at [100, 111] on font "完成互動區流程設計（含手作體驗材料）" at bounding box center [67, 112] width 87 height 6
click at [44, 112] on font "完成互動區流程設計（含手作體驗材料）" at bounding box center [67, 112] width 87 height 6
click at [58, 114] on font "完成互動區流程設計（含手作體驗材料）" at bounding box center [67, 112] width 87 height 6
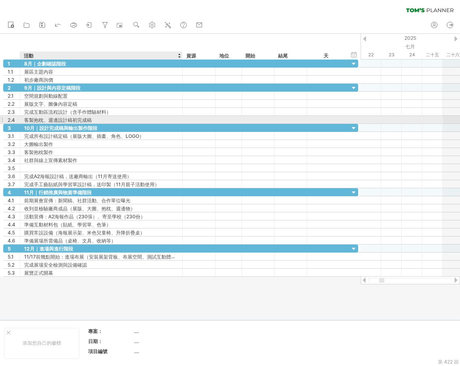
click at [37, 121] on font "客製抱枕、週邊設計稿初完成稿" at bounding box center [58, 120] width 68 height 6
click at [56, 120] on font "客製抱枕、週邊設計稿初完成稿" at bounding box center [58, 120] width 68 height 6
click at [72, 121] on font "客製抱枕、週邊設計稿初完成稿" at bounding box center [58, 120] width 68 height 6
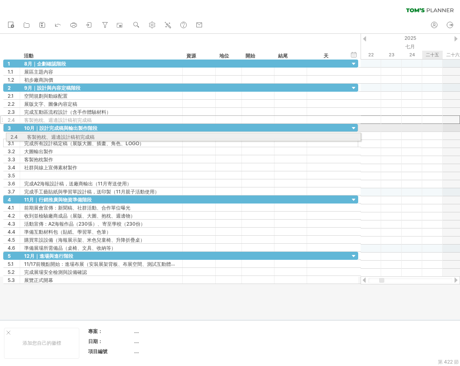
drag, startPoint x: 0, startPoint y: 118, endPoint x: 2, endPoint y: 136, distance: 17.3
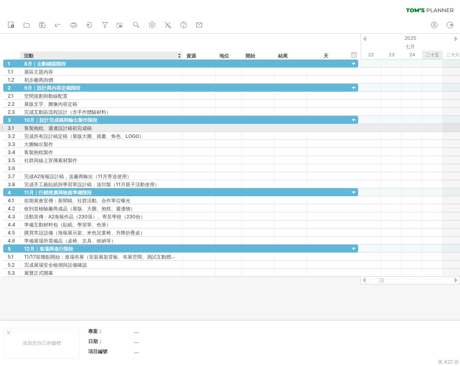
click at [66, 131] on font "客製抱枕、週邊設計稿初完成稿" at bounding box center [58, 128] width 68 height 6
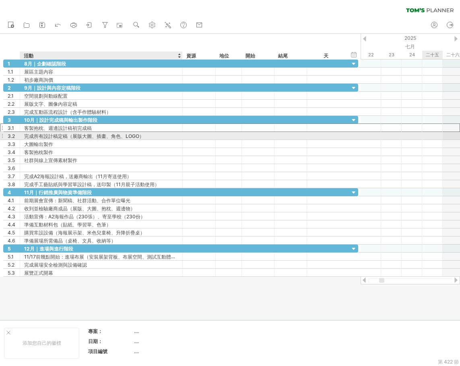
click at [54, 138] on font "完成所有設計稿定稿（展版大圖、插畫、角色、LOGO）" at bounding box center [84, 136] width 120 height 6
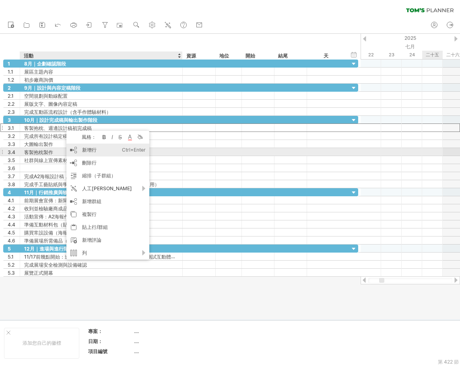
click at [86, 149] on font "新增行" at bounding box center [89, 150] width 14 height 6
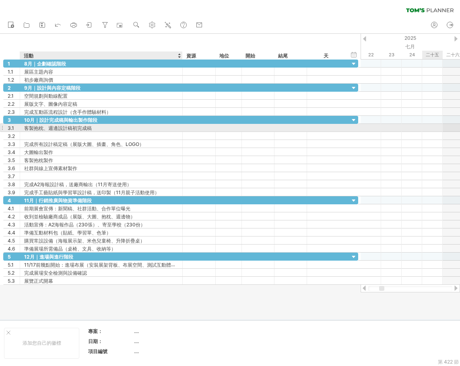
click at [56, 130] on font "客製抱枕、週邊設計稿初完成稿" at bounding box center [58, 128] width 68 height 6
click at [81, 129] on font "客製抱枕、週邊設計稿初完成稿" at bounding box center [58, 128] width 68 height 6
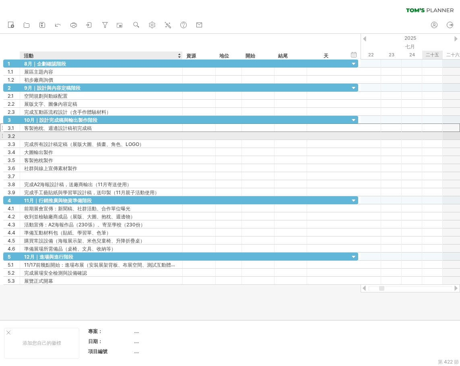
click at [46, 134] on div at bounding box center [101, 136] width 154 height 8
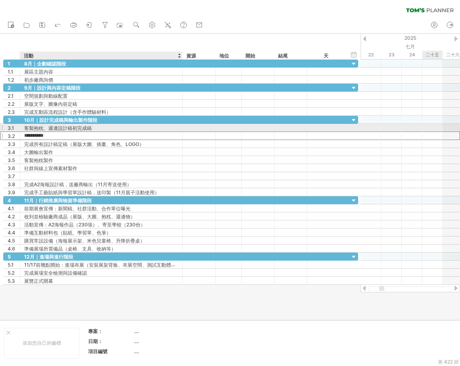
type input "*********"
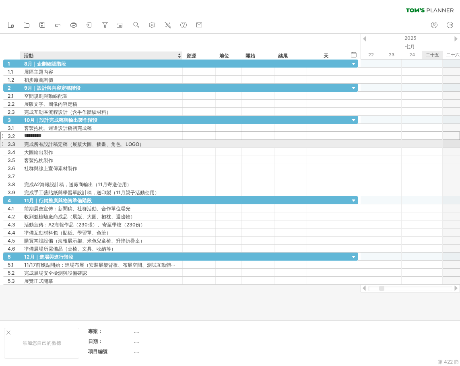
click at [82, 141] on font "完成所有設計稿定稿（展版大圖、插畫、角色、LOGO）" at bounding box center [84, 144] width 120 height 6
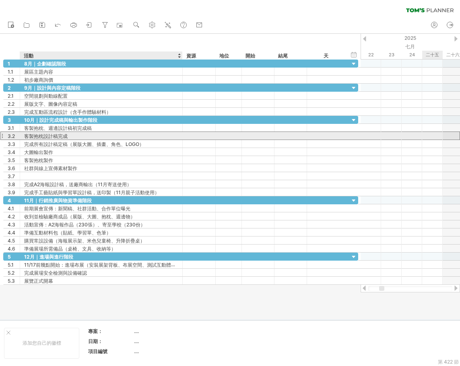
click at [81, 136] on div "客製抱枕設計稿完成" at bounding box center [101, 136] width 154 height 8
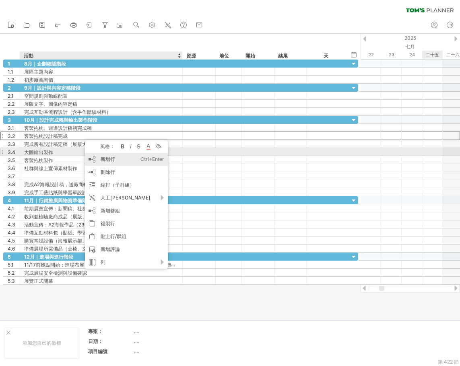
click at [97, 155] on div "新增行 Ctrl+Enter Cmd+回車" at bounding box center [126, 159] width 83 height 13
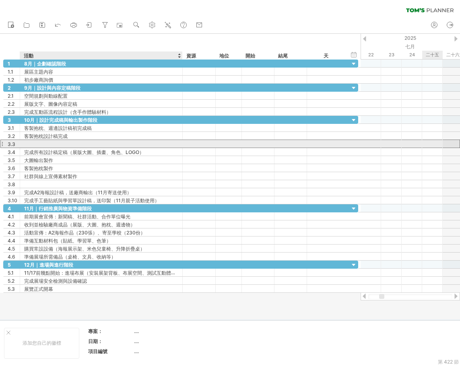
click at [44, 144] on div at bounding box center [101, 144] width 154 height 8
type input "*"
type input "*********"
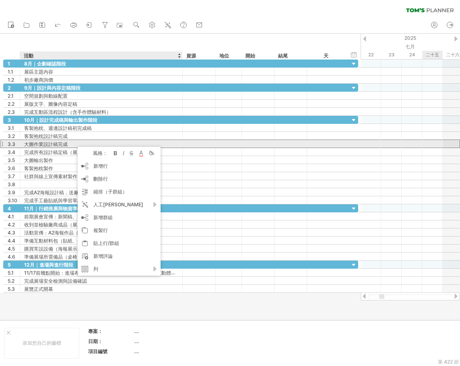
click at [49, 143] on font "大圖作業設計稿完成" at bounding box center [45, 144] width 43 height 6
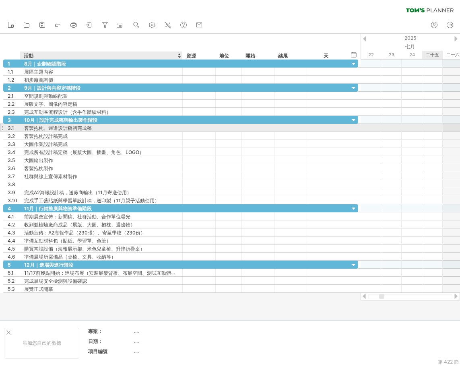
click at [54, 128] on font "客製抱枕、週邊設計稿初完成稿" at bounding box center [58, 128] width 68 height 6
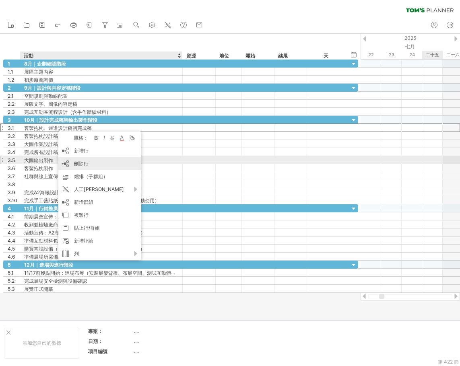
click at [86, 163] on font "刪除行" at bounding box center [81, 164] width 14 height 6
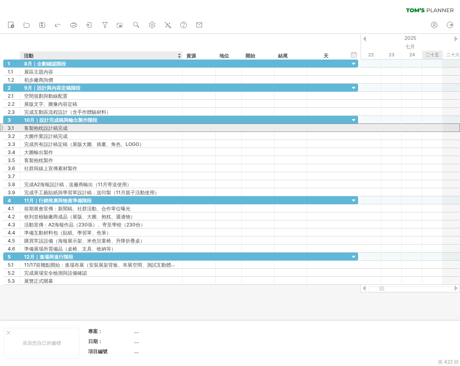
click at [42, 130] on font "客製抱枕設計稿完成" at bounding box center [45, 128] width 43 height 6
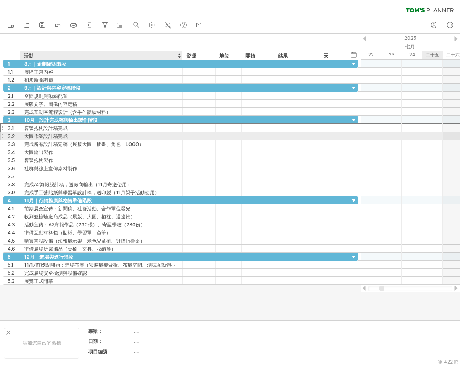
click at [42, 137] on font "大圖作業設計稿完成" at bounding box center [45, 136] width 43 height 6
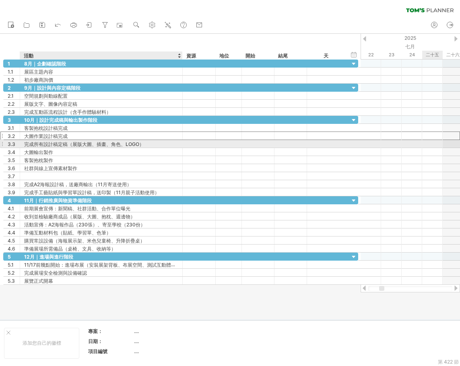
click at [42, 142] on font "完成所有設計稿定稿（展版大圖、插畫、角色、LOGO）" at bounding box center [84, 144] width 120 height 6
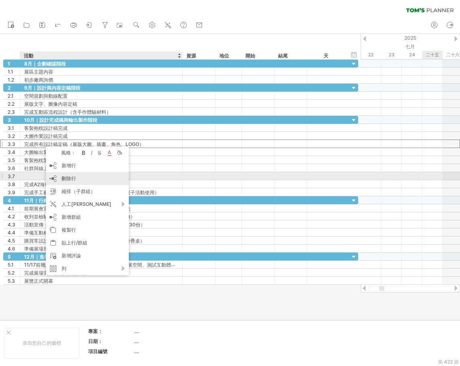
click at [98, 177] on div "刪除行 刪除選取的行" at bounding box center [87, 178] width 83 height 13
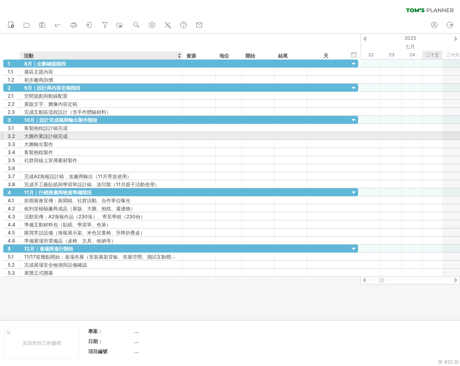
click at [59, 135] on font "大圖作業設計稿完成" at bounding box center [45, 136] width 43 height 6
click at [51, 136] on font "大圖作業設計稿完成" at bounding box center [45, 136] width 43 height 6
click at [43, 135] on font "大圖作業設計稿完成" at bounding box center [45, 136] width 43 height 6
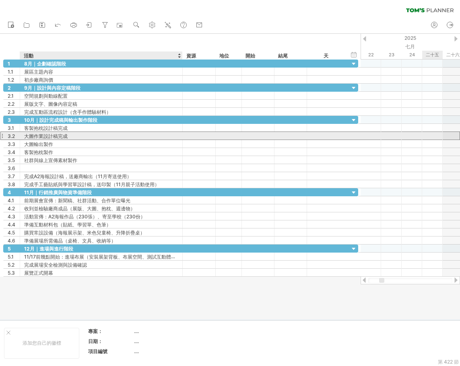
click at [76, 138] on div "大圖作業設計稿完成" at bounding box center [101, 136] width 154 height 8
click at [76, 138] on input "*********" at bounding box center [101, 136] width 154 height 8
click at [70, 136] on input "*********" at bounding box center [101, 136] width 154 height 8
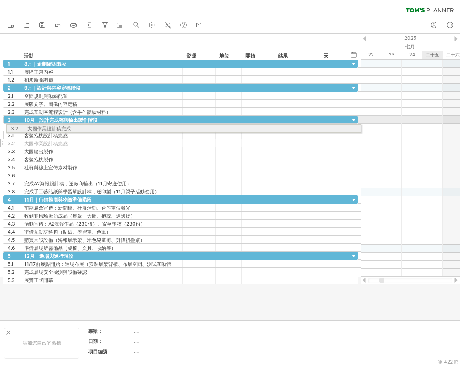
drag, startPoint x: 2, startPoint y: 136, endPoint x: 3, endPoint y: 127, distance: 8.5
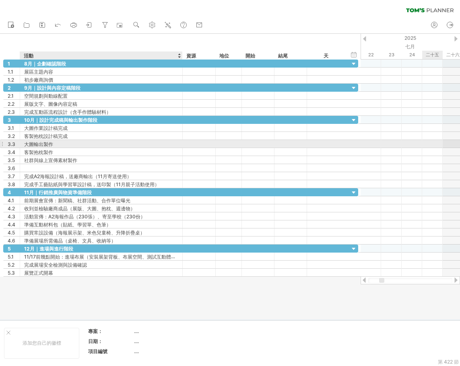
click at [53, 146] on div "大圖輸出製作" at bounding box center [101, 144] width 154 height 8
click at [52, 144] on input "********" at bounding box center [101, 144] width 154 height 8
click at [53, 144] on input "********" at bounding box center [101, 144] width 154 height 8
click at [43, 143] on input "******" at bounding box center [101, 144] width 154 height 8
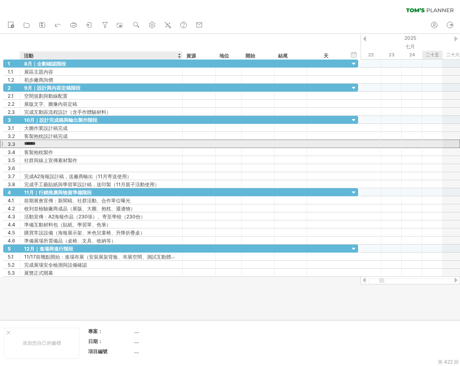
click at [43, 143] on input "******" at bounding box center [101, 144] width 154 height 8
click at [45, 143] on input "******" at bounding box center [101, 144] width 154 height 8
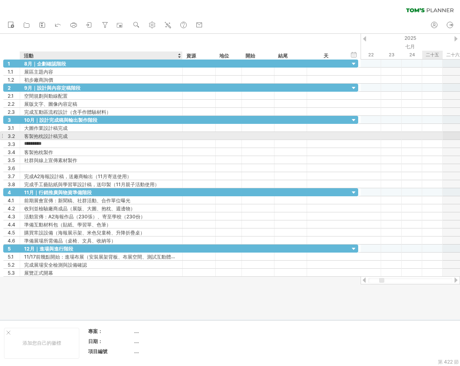
type input "********"
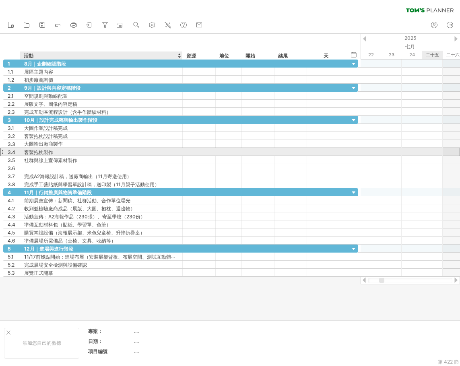
click at [63, 149] on div "客製抱枕製作" at bounding box center [101, 152] width 154 height 8
click at [44, 152] on input "******" at bounding box center [101, 152] width 154 height 8
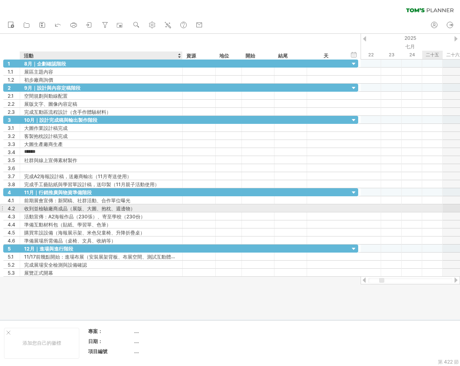
paste input "**"
type input "********"
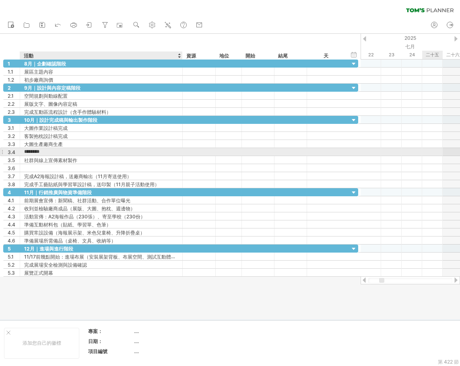
click at [87, 150] on input "********" at bounding box center [101, 152] width 154 height 8
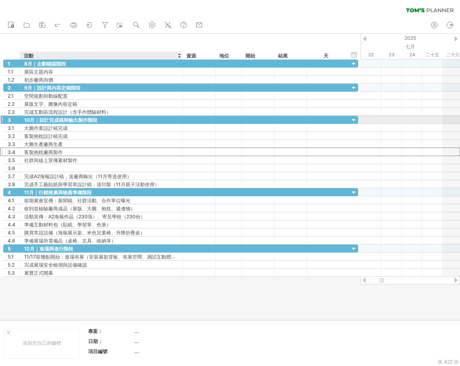
click at [73, 119] on font "10月｜設計完成稿與輸出製作階段" at bounding box center [60, 120] width 73 height 6
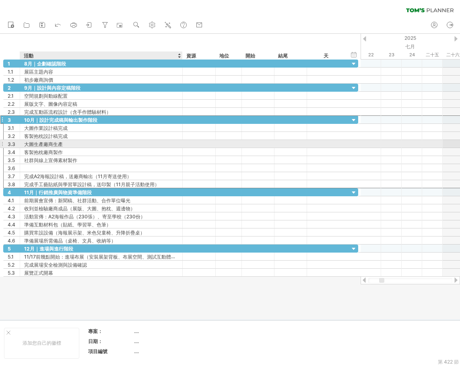
click at [43, 143] on font "大圖生產廠商生產" at bounding box center [43, 144] width 39 height 6
click at [65, 144] on div "大圖生產廠商生產" at bounding box center [101, 144] width 154 height 8
click at [0, 0] on input "********" at bounding box center [0, 0] width 0 height 0
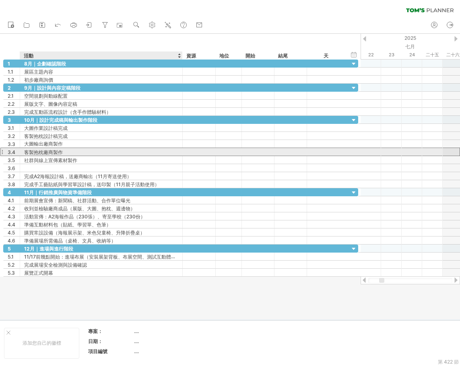
click at [60, 153] on font "客製抱枕廠商製作" at bounding box center [43, 152] width 39 height 6
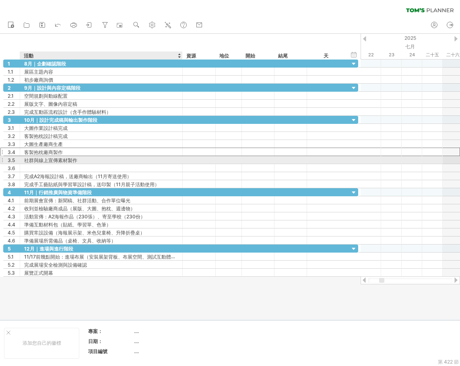
click at [61, 159] on font "社群與線上宣傳素材製作" at bounding box center [50, 160] width 53 height 6
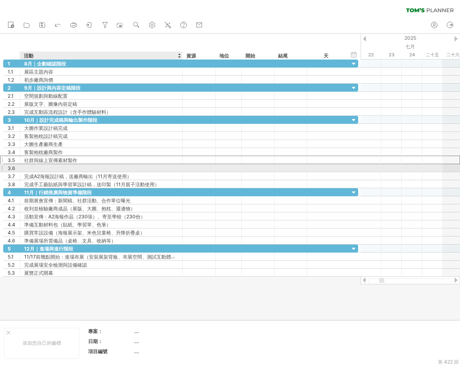
click at [52, 168] on div at bounding box center [101, 168] width 154 height 8
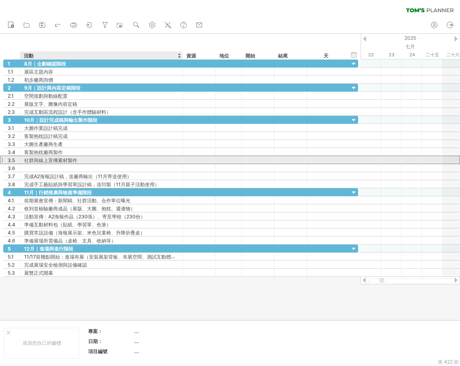
click at [55, 161] on font "社群與線上宣傳素材製作" at bounding box center [50, 160] width 53 height 6
click at [47, 161] on font "社群與線上宣傳素材製作" at bounding box center [50, 160] width 53 height 6
click at [60, 160] on font "社群與線上宣傳素材製作" at bounding box center [50, 160] width 53 height 6
click at [42, 161] on font "社群與線上宣傳素材製作" at bounding box center [50, 160] width 53 height 6
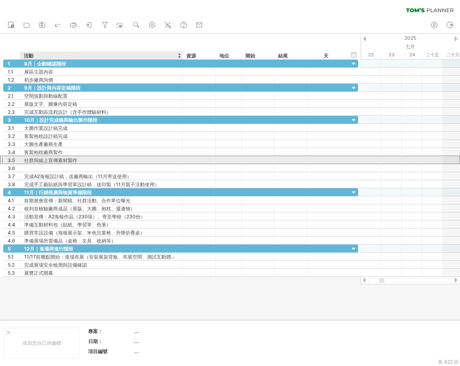
click at [42, 161] on font "社群與線上宣傳素材製作" at bounding box center [50, 160] width 53 height 6
click at [67, 159] on font "社群與線上宣傳素材製作" at bounding box center [50, 160] width 53 height 6
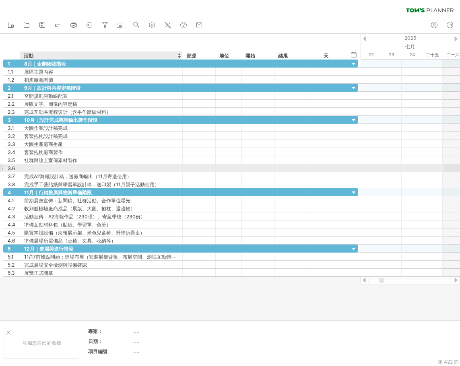
click at [70, 166] on div at bounding box center [101, 168] width 154 height 8
click at [70, 166] on input "text" at bounding box center [101, 168] width 154 height 8
click at [34, 168] on input "******" at bounding box center [101, 168] width 154 height 8
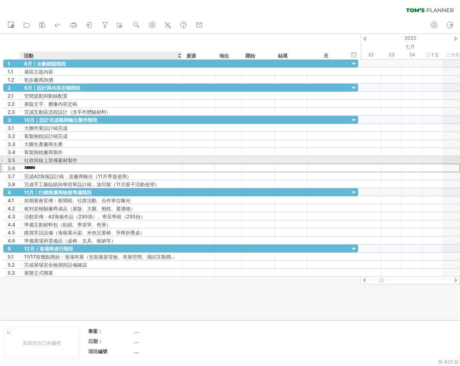
click at [36, 160] on font "社群與線上宣傳素材製作" at bounding box center [50, 160] width 53 height 6
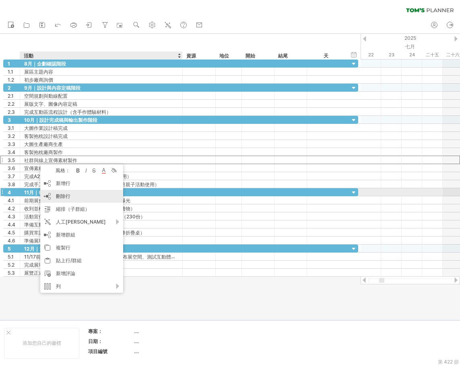
click at [65, 195] on font "刪除行" at bounding box center [63, 196] width 14 height 6
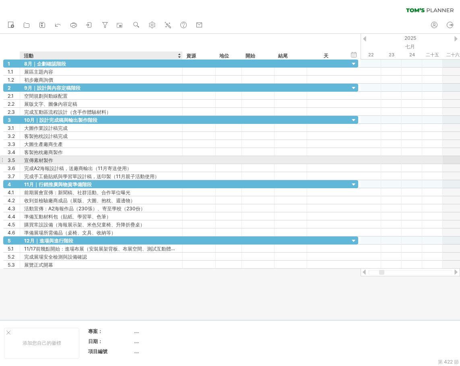
click at [49, 161] on font "宣傳素材製作" at bounding box center [38, 160] width 29 height 6
click at [56, 160] on div "宣傳素材製作" at bounding box center [101, 160] width 154 height 8
click at [0, 0] on input "******" at bounding box center [0, 0] width 0 height 0
click at [43, 160] on input "******" at bounding box center [101, 160] width 154 height 8
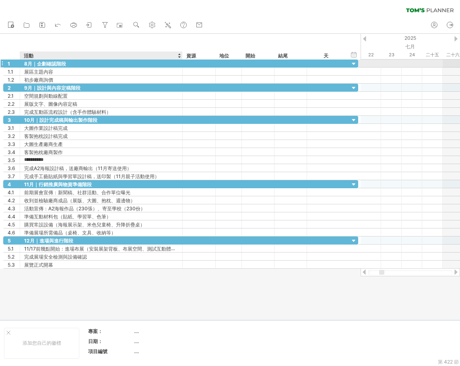
type input "*********"
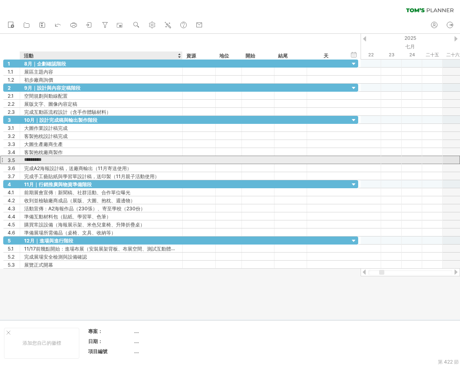
click at [81, 159] on input "*********" at bounding box center [101, 160] width 154 height 8
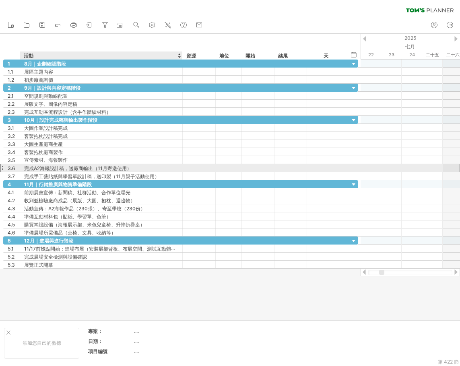
click at [70, 168] on font "完成A2海報設計稿，送廠商輸出（11月寄送使用）" at bounding box center [77, 168] width 107 height 6
click at [66, 168] on font "完成A2海報設計稿，送廠商輸出（11月寄送使用）" at bounding box center [77, 168] width 107 height 6
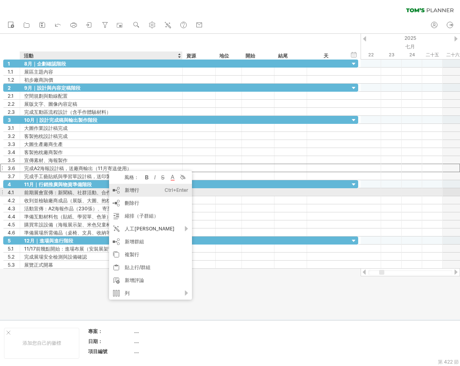
click at [132, 189] on font "新增行" at bounding box center [132, 190] width 14 height 6
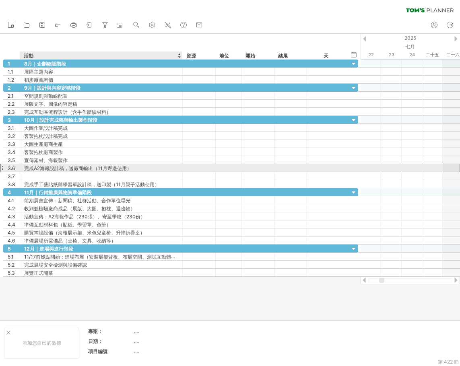
click at [62, 168] on font "完成A2海報設計稿，送廠商輸出（11月寄送使用）" at bounding box center [77, 168] width 107 height 6
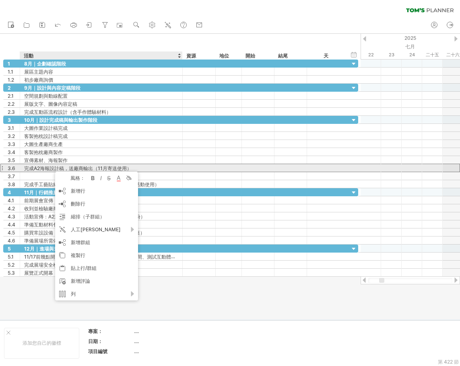
click at [43, 168] on font "完成A2海報設計稿，送廠商輸出（11月寄送使用）" at bounding box center [77, 168] width 107 height 6
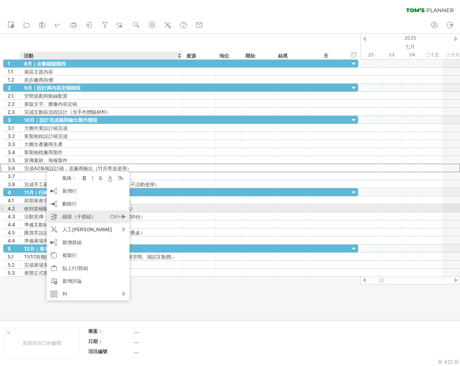
click at [74, 201] on font "刪除行" at bounding box center [69, 204] width 14 height 6
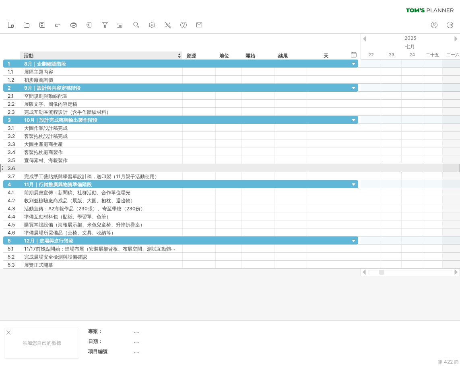
click at [42, 167] on div at bounding box center [101, 168] width 154 height 8
click at [0, 0] on input "text" at bounding box center [0, 0] width 0 height 0
type input "****"
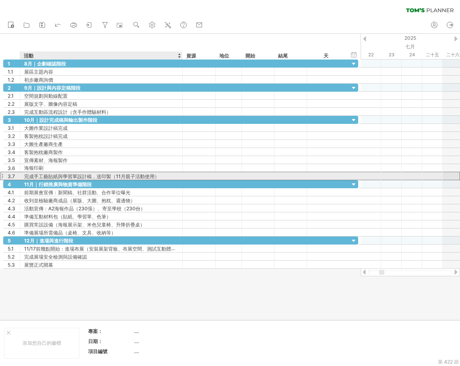
click at [51, 174] on font "完成手工藝貼紙與學習單設計稿，送印製（11月親子活動使用）" at bounding box center [91, 176] width 135 height 6
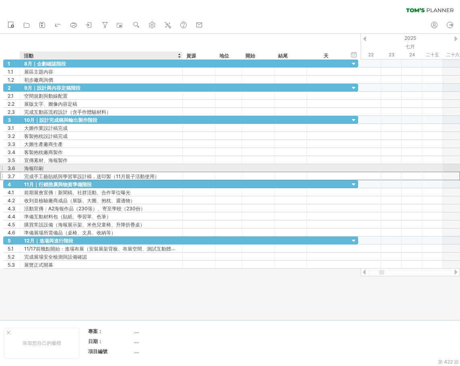
click at [48, 169] on div "海報印刷" at bounding box center [101, 168] width 154 height 8
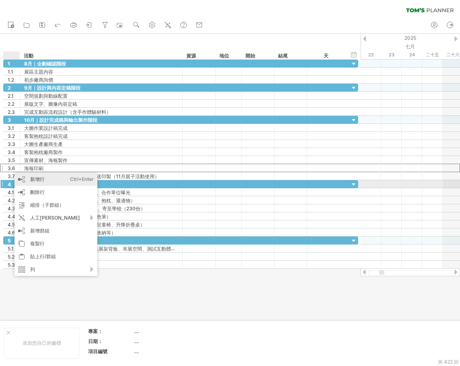
click at [35, 182] on font "新增行" at bounding box center [37, 179] width 14 height 6
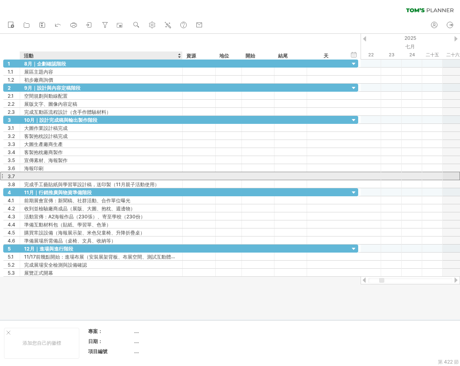
click at [50, 174] on div at bounding box center [101, 176] width 154 height 8
type input "******"
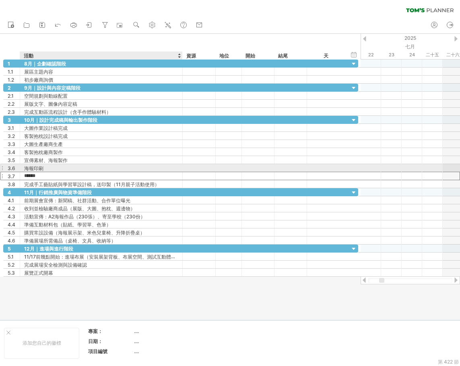
click at [68, 168] on div "海報印刷" at bounding box center [101, 168] width 154 height 8
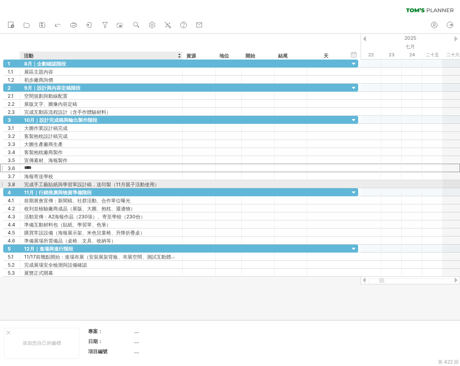
click at [82, 183] on font "完成手工藝貼紙與學習單設計稿，送印製（11月親子活動使用）" at bounding box center [91, 184] width 135 height 6
click at [41, 185] on font "完成手工藝貼紙與學習單設計稿，送印製（11月親子活動使用）" at bounding box center [91, 184] width 135 height 6
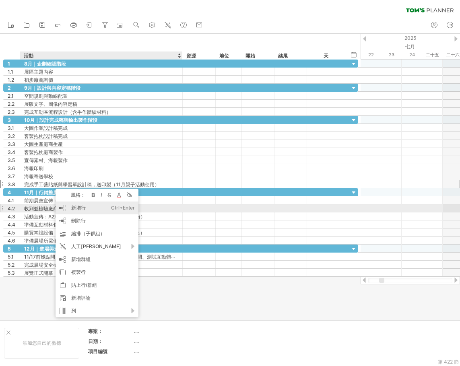
click at [80, 205] on font "新增行" at bounding box center [78, 208] width 14 height 6
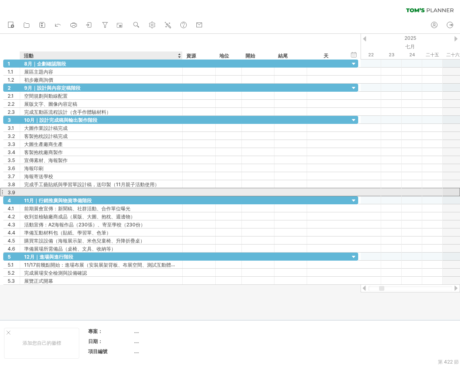
click at [45, 192] on div at bounding box center [101, 192] width 154 height 8
click at [0, 0] on input "text" at bounding box center [0, 0] width 0 height 0
click at [66, 194] on div "貼紙設計" at bounding box center [101, 192] width 154 height 8
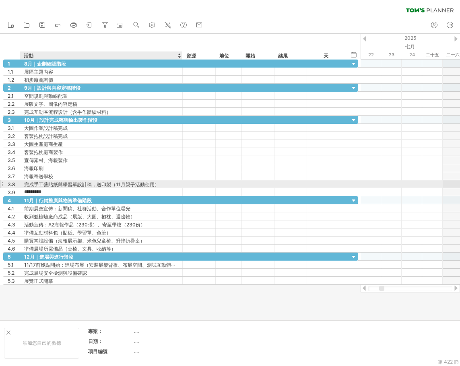
type input "********"
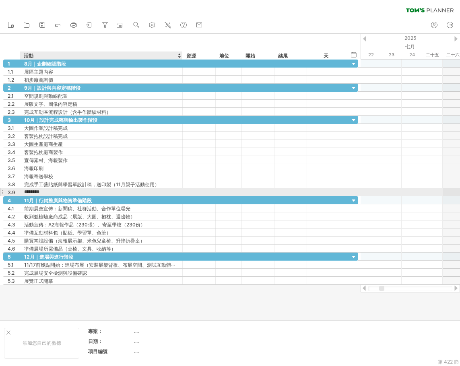
click at [67, 191] on input "********" at bounding box center [101, 192] width 154 height 8
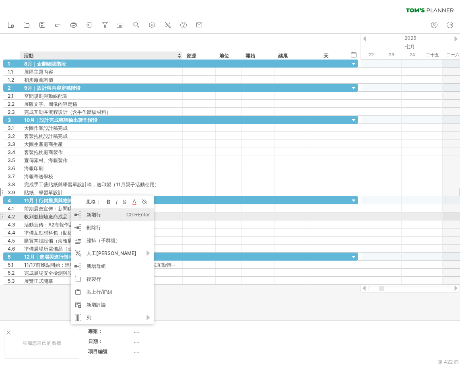
click at [102, 218] on div "新增行 Ctrl+Enter Cmd+回車" at bounding box center [112, 214] width 83 height 13
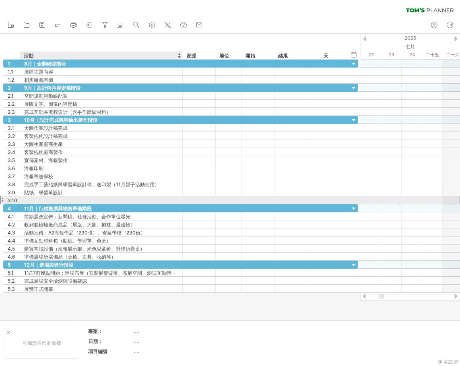
click at [44, 199] on div at bounding box center [101, 200] width 154 height 8
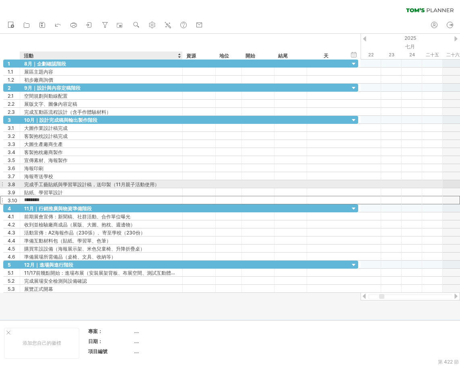
type input "********"
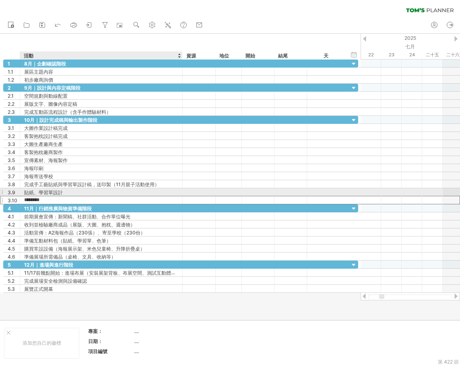
click at [59, 193] on font "貼紙、學習單設計" at bounding box center [43, 192] width 39 height 6
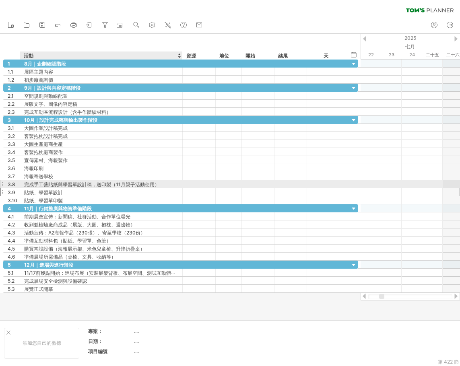
click at [64, 183] on font "完成手工藝貼紙與學習單設計稿，送印製（11月親子活動使用）" at bounding box center [91, 184] width 135 height 6
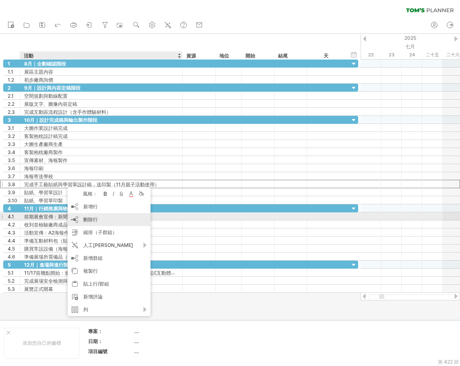
click at [101, 218] on div "刪除行 刪除選取的行" at bounding box center [109, 219] width 83 height 13
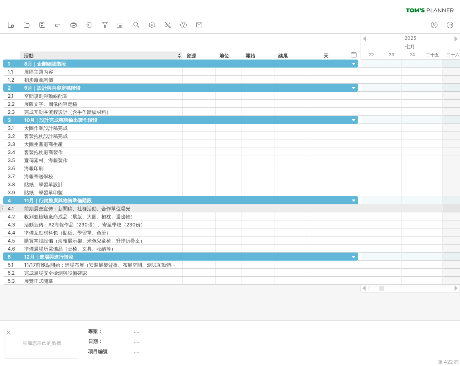
click at [47, 208] on font "前期展會宣傳：新聞稿、社群活動、合作單位曝光" at bounding box center [77, 209] width 106 height 6
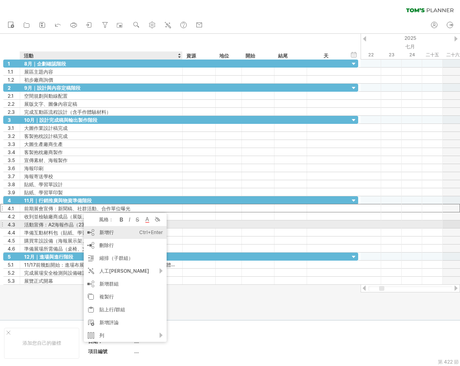
click at [106, 229] on div "新增行 Ctrl+Enter Cmd+回車" at bounding box center [125, 232] width 83 height 13
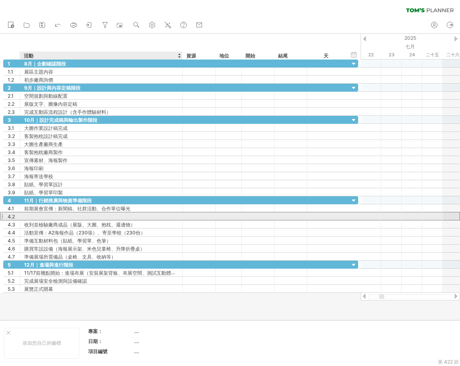
click at [50, 216] on div at bounding box center [101, 216] width 154 height 8
click at [0, 0] on input "text" at bounding box center [0, 0] width 0 height 0
type input "*"
click at [58, 215] on input "****" at bounding box center [101, 216] width 154 height 8
click at [66, 216] on input "****" at bounding box center [101, 216] width 154 height 8
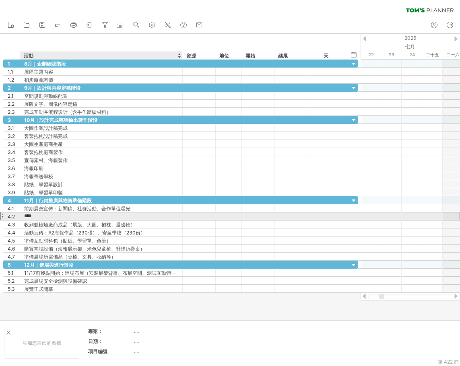
click at [66, 216] on input "****" at bounding box center [101, 216] width 154 height 8
click at [53, 217] on input "****" at bounding box center [101, 216] width 154 height 8
type input "*"
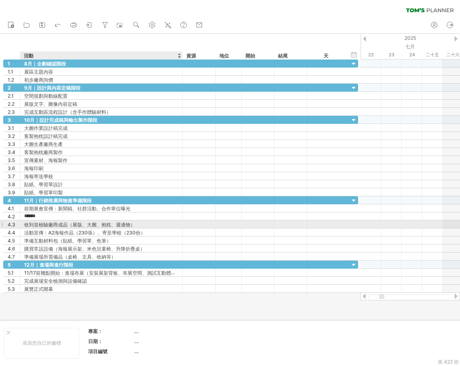
type input "******"
click at [59, 224] on font "收到並檢驗廠商成品（展版、大圖、抱枕、週邊物）" at bounding box center [79, 225] width 111 height 6
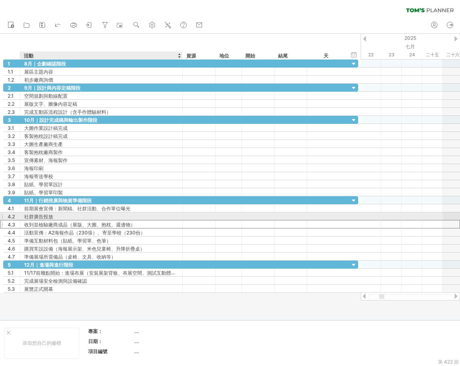
click at [58, 216] on div "社群廣告投放" at bounding box center [101, 216] width 154 height 8
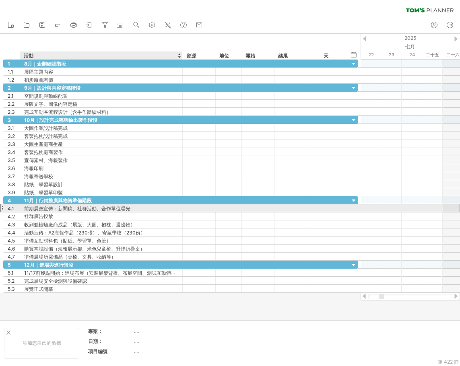
click at [64, 209] on font "前期展會宣傳：新聞稿、社群活動、合作單位曝光" at bounding box center [77, 209] width 106 height 6
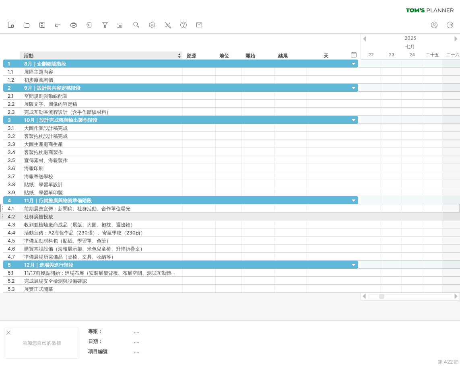
click at [64, 216] on div "社群廣告投放" at bounding box center [101, 216] width 154 height 8
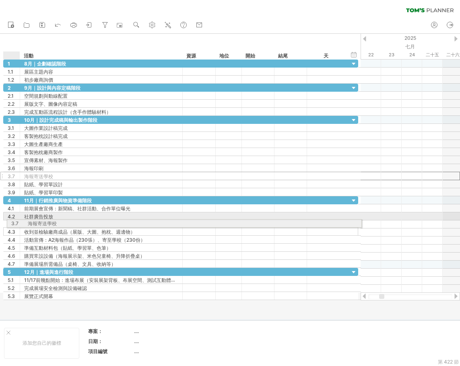
drag, startPoint x: 2, startPoint y: 175, endPoint x: 5, endPoint y: 222, distance: 47.2
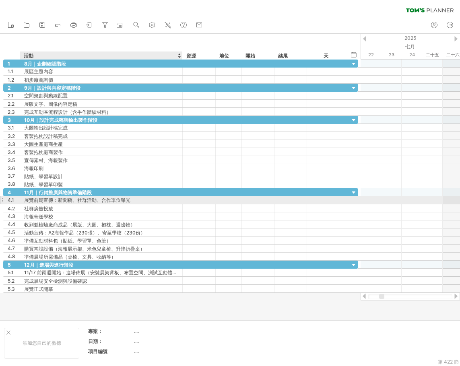
click at [61, 200] on div "展覽前期宣傳：新聞稿、社群活動、合作單位曝光" at bounding box center [101, 200] width 154 height 8
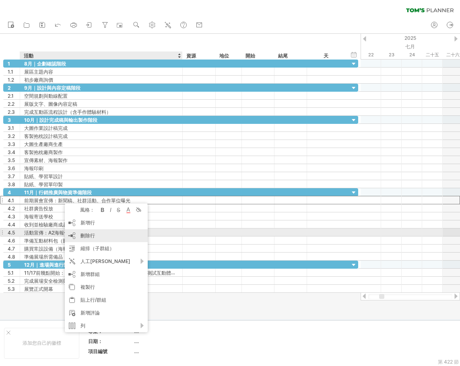
click at [86, 236] on font "刪除行" at bounding box center [87, 236] width 14 height 6
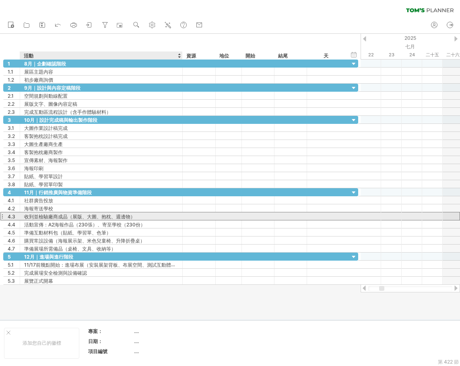
click at [43, 215] on font "收到並檢驗廠商成品（展版、大圖、抱枕、週邊物）" at bounding box center [79, 217] width 111 height 6
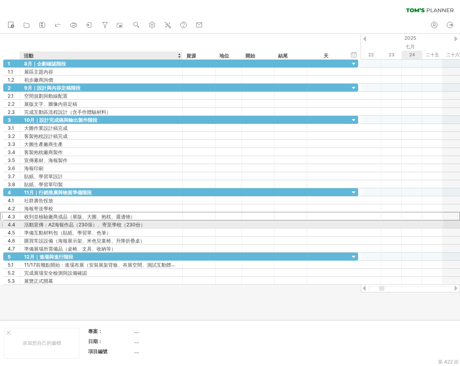
click at [39, 226] on font "活動宣傳：A2海報作品（230張）、寄至學校（230份）" at bounding box center [84, 225] width 121 height 6
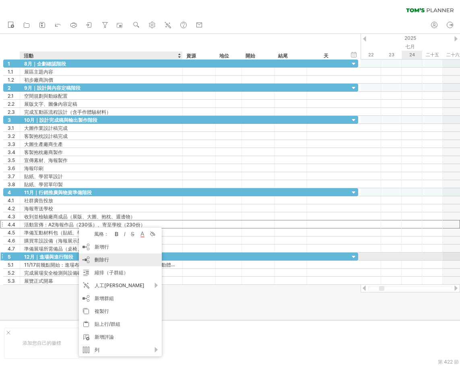
click at [107, 257] on font "刪除行" at bounding box center [102, 260] width 14 height 6
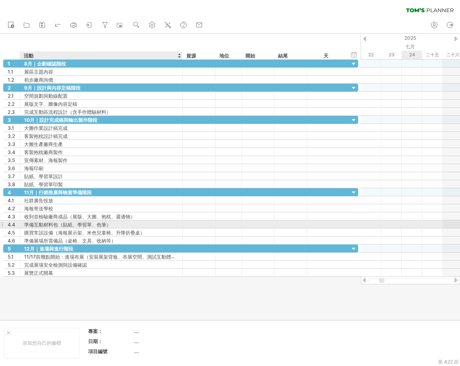
click at [39, 224] on font "準備互動材料包（貼紙、學習單、色筆）" at bounding box center [67, 225] width 87 height 6
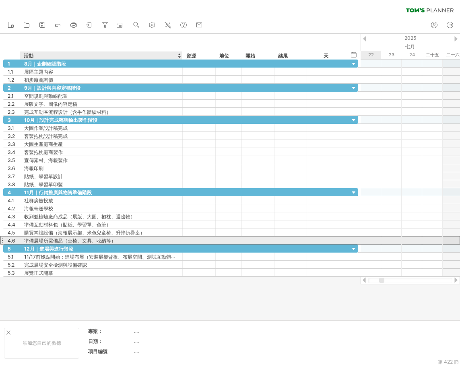
click at [75, 240] on font "準備展場所需備品（桌椅、文具、收納等）" at bounding box center [70, 241] width 92 height 6
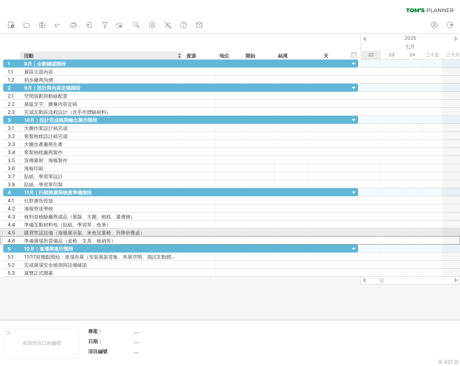
click at [96, 234] on font "購買常設設備（海報展示架、米色兒童椅、升降折疊桌）" at bounding box center [84, 233] width 121 height 6
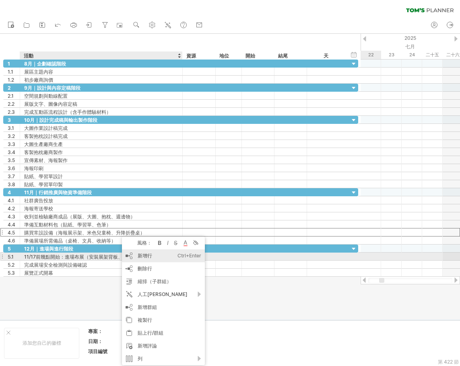
click at [153, 253] on div "新增行 Ctrl+Enter Cmd+回車" at bounding box center [163, 255] width 83 height 13
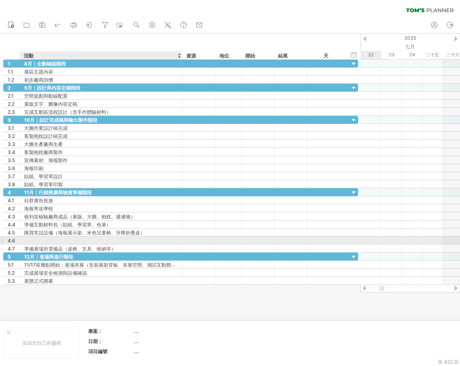
click at [77, 241] on div at bounding box center [101, 241] width 154 height 8
click at [77, 241] on input "text" at bounding box center [101, 241] width 154 height 8
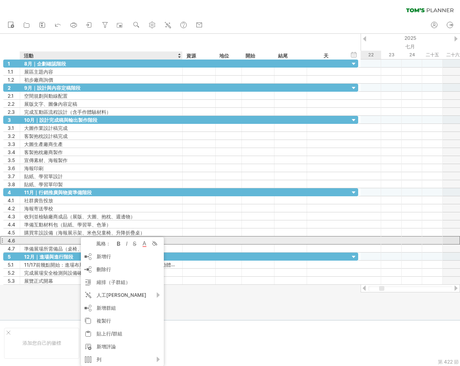
click at [37, 240] on div at bounding box center [101, 241] width 154 height 8
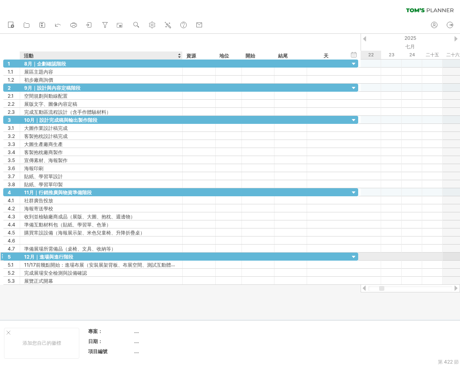
paste input "**********"
type input "**********"
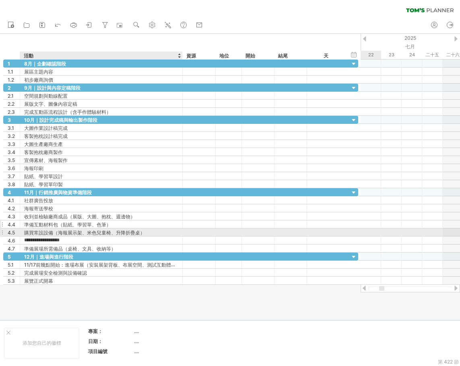
click at [125, 226] on div "準備互動材料包（貼紙、學習單、色筆）" at bounding box center [101, 224] width 154 height 8
click at [114, 233] on font "購買常設設備（海報展示架、米色兒童椅、升降折疊桌）" at bounding box center [84, 233] width 121 height 6
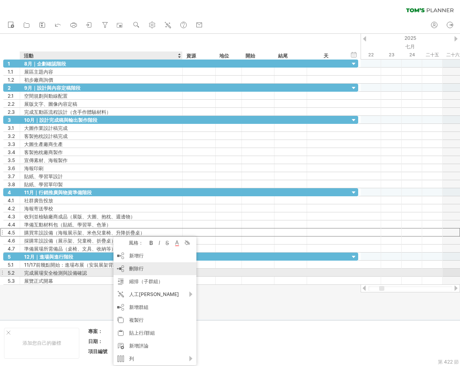
click at [138, 271] on font "刪除行" at bounding box center [136, 269] width 14 height 6
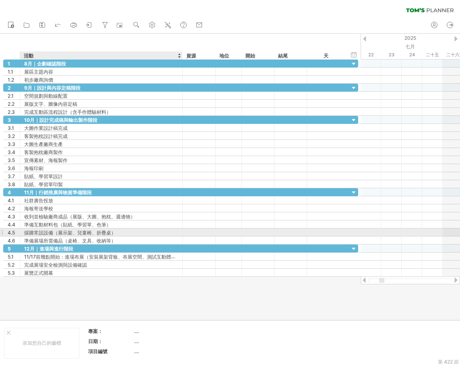
click at [75, 233] on font "採購常設設備（展示架、兒童椅、折疊桌）" at bounding box center [70, 233] width 92 height 6
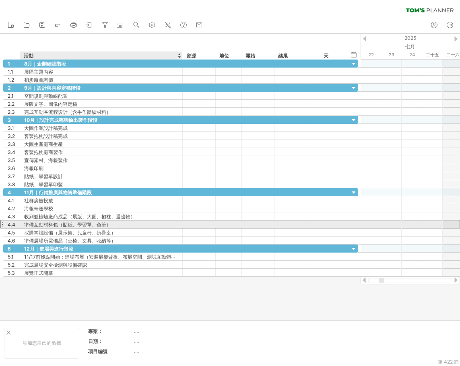
click at [76, 224] on font "準備互動材料包（貼紙、學習單、色筆）" at bounding box center [67, 225] width 87 height 6
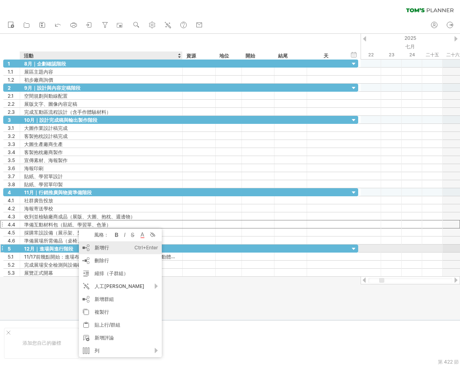
click at [95, 249] on font "新增行" at bounding box center [102, 248] width 14 height 6
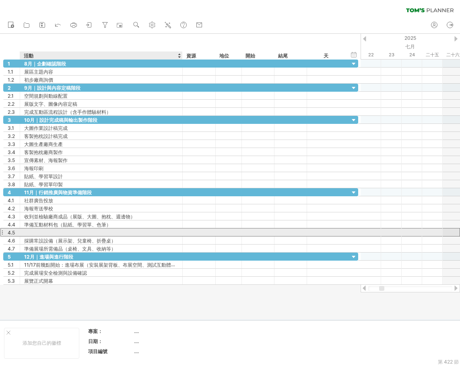
click at [36, 234] on div at bounding box center [101, 233] width 154 height 8
click at [36, 234] on input "text" at bounding box center [101, 233] width 154 height 8
click at [37, 232] on input "text" at bounding box center [101, 233] width 154 height 8
click at [28, 230] on div at bounding box center [101, 233] width 154 height 8
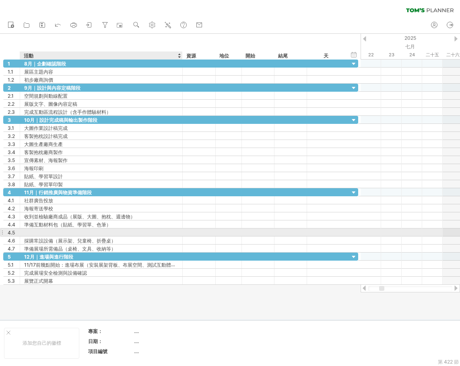
paste input "**********"
click at [37, 233] on input "**********" at bounding box center [101, 233] width 154 height 8
click at [33, 233] on input "**********" at bounding box center [101, 233] width 154 height 8
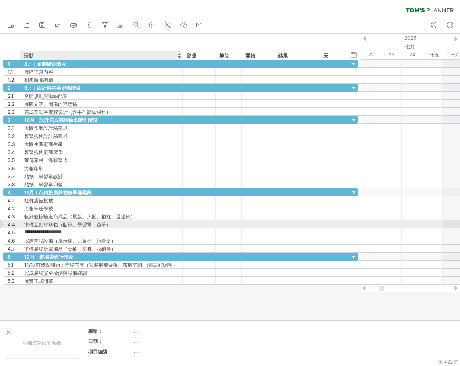
type input "**********"
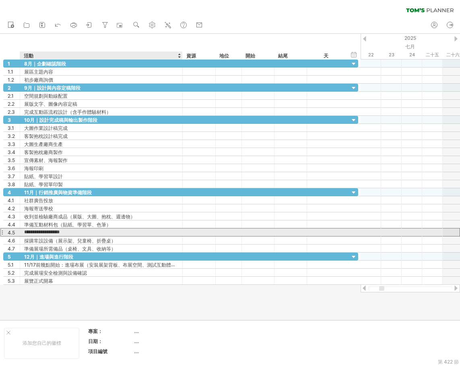
click at [82, 230] on input "**********" at bounding box center [101, 233] width 154 height 8
click at [65, 233] on input "**********" at bounding box center [101, 233] width 154 height 8
click at [70, 233] on input "**********" at bounding box center [101, 233] width 154 height 8
click at [96, 233] on input "**********" at bounding box center [101, 233] width 154 height 8
click at [104, 233] on input "**********" at bounding box center [101, 233] width 154 height 8
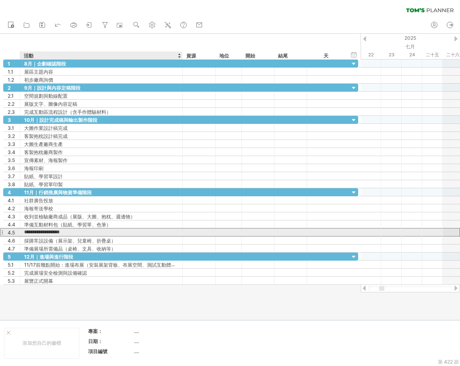
click at [110, 233] on input "**********" at bounding box center [101, 233] width 154 height 8
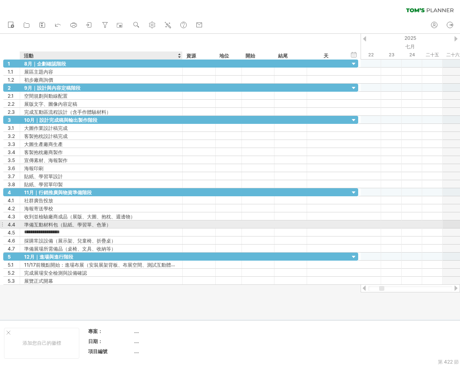
click at [113, 225] on div "準備互動材料包（貼紙、學習單、色筆）" at bounding box center [101, 224] width 154 height 8
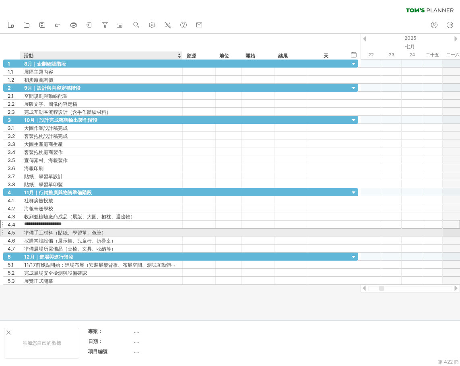
click at [101, 233] on font "準備手工材料（貼紙、學習單、色筆）" at bounding box center [65, 233] width 82 height 6
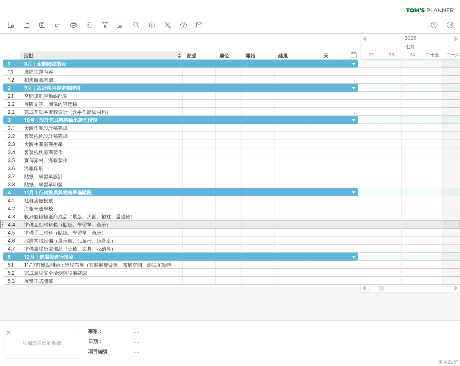
click at [93, 226] on font "準備互動材料包（貼紙、學習單、色筆）" at bounding box center [67, 225] width 87 height 6
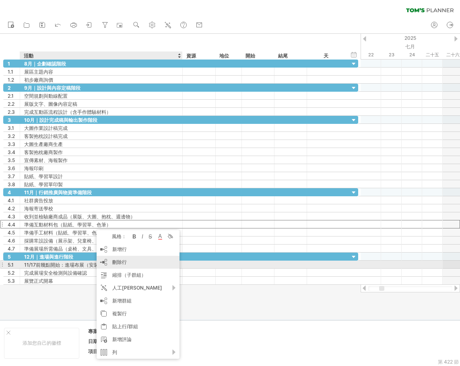
click at [126, 262] on font "刪除行" at bounding box center [119, 262] width 14 height 6
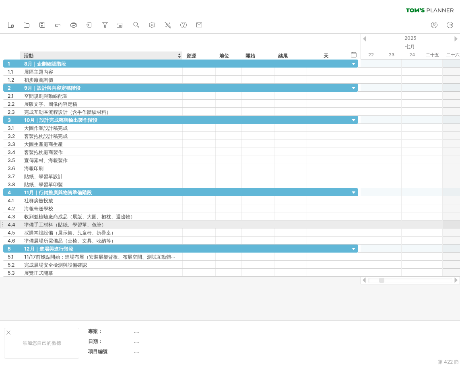
click at [93, 226] on font "準備手工材料（貼紙、學習單、色筆）" at bounding box center [65, 225] width 82 height 6
click at [101, 224] on font "準備手工材料（貼紙、學習單、色筆）" at bounding box center [65, 225] width 82 height 6
click at [92, 224] on font "準備手工材料（貼紙、學習單、色筆）" at bounding box center [65, 225] width 82 height 6
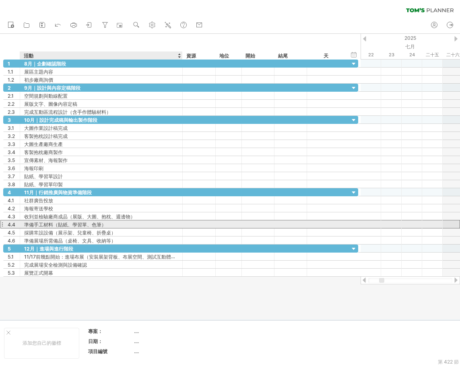
click at [86, 224] on font "準備手工材料（貼紙、學習單、色筆）" at bounding box center [65, 225] width 82 height 6
click at [85, 225] on font "準備手工材料（貼紙、學習單、色筆）" at bounding box center [65, 225] width 82 height 6
click at [84, 225] on font "準備手工材料（貼紙、學習單、色筆）" at bounding box center [65, 225] width 82 height 6
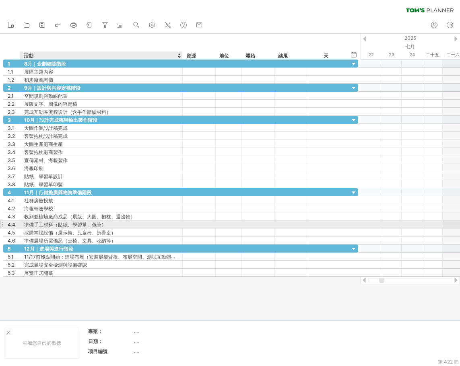
click at [84, 225] on font "準備手工材料（貼紙、學習單、色筆）" at bounding box center [65, 225] width 82 height 6
click at [86, 227] on font "準備手工材料（貼紙、學習單、色筆）" at bounding box center [65, 225] width 82 height 6
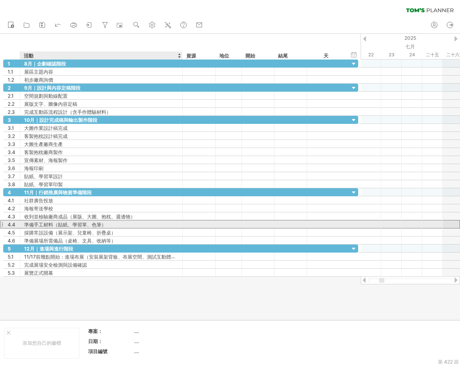
click at [104, 226] on font "準備手工材料（貼紙、學習單、色筆）" at bounding box center [65, 225] width 82 height 6
click at [107, 226] on div "準備手工材料（貼紙、學習單、色筆）" at bounding box center [101, 224] width 154 height 8
click at [107, 225] on input "**********" at bounding box center [101, 224] width 154 height 8
click at [121, 226] on input "**********" at bounding box center [101, 224] width 154 height 8
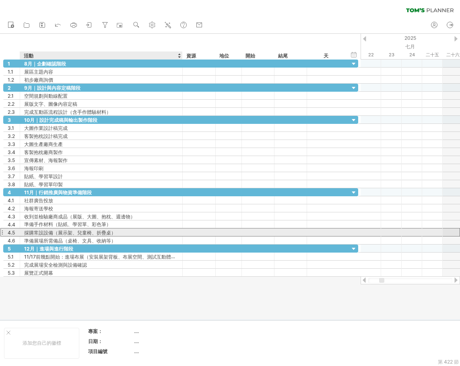
click at [121, 233] on div "採購常設設備（展示架、兒童椅、折疊桌）" at bounding box center [101, 233] width 154 height 8
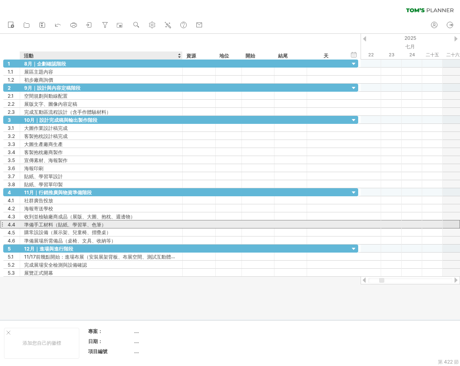
click at [114, 223] on div "準備手工材料（貼紙、學習單、色筆）" at bounding box center [101, 224] width 154 height 8
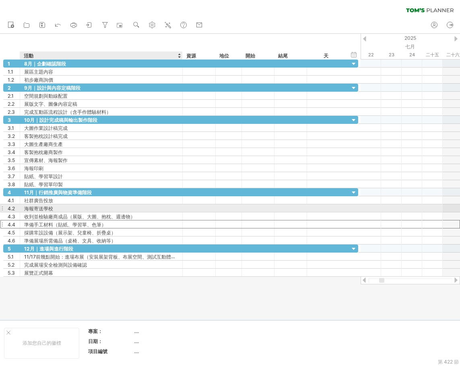
click at [37, 208] on font "海報寄送學校" at bounding box center [38, 209] width 29 height 6
click at [26, 208] on font "海報寄送學校" at bounding box center [38, 209] width 29 height 6
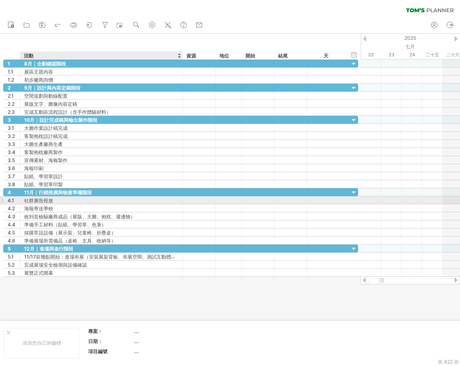
click at [42, 199] on font "社群廣告投放" at bounding box center [38, 201] width 29 height 6
click at [52, 201] on font "社群廣告投放" at bounding box center [38, 201] width 29 height 6
click at [56, 200] on div "社群廣告投放" at bounding box center [101, 200] width 154 height 8
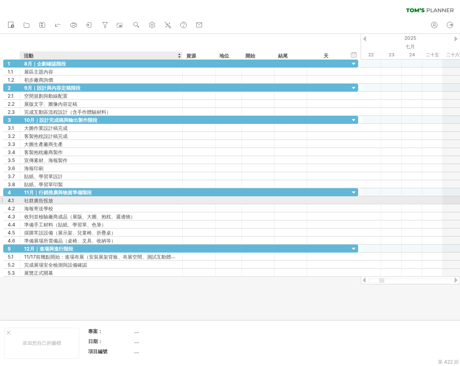
click at [0, 0] on input "******" at bounding box center [0, 0] width 0 height 0
click at [46, 201] on input "******" at bounding box center [101, 200] width 154 height 8
click at [51, 199] on input "******" at bounding box center [101, 200] width 154 height 8
click at [84, 201] on input "**********" at bounding box center [101, 200] width 154 height 8
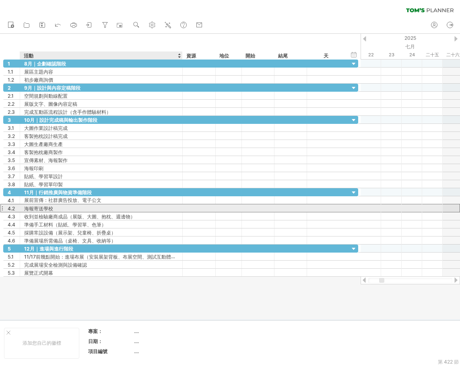
click at [82, 208] on div "海報寄送學校" at bounding box center [101, 208] width 154 height 8
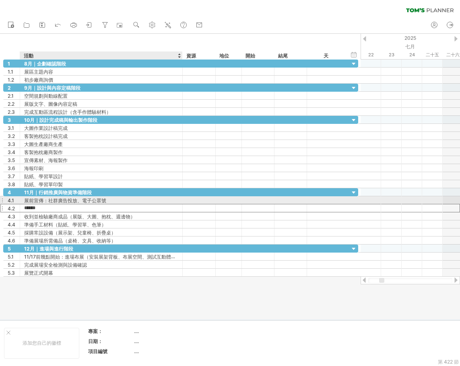
click at [106, 202] on font "展前宣傳：社群廣告投放、電子公眾號" at bounding box center [65, 201] width 82 height 6
click at [118, 200] on div "展前宣傳：社群廣告投放、電子公眾號" at bounding box center [101, 200] width 154 height 8
click at [118, 200] on input "**********" at bounding box center [101, 200] width 154 height 8
click at [117, 200] on input "**********" at bounding box center [101, 200] width 154 height 8
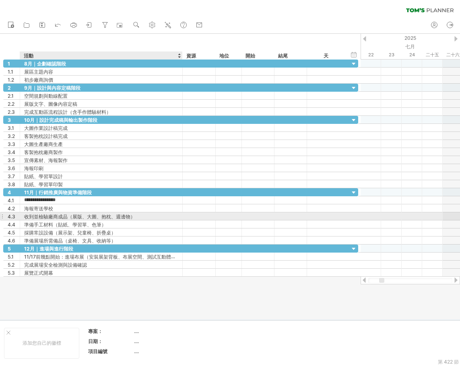
click at [104, 216] on font "收到並檢驗廠商成品（展版、大圖、抱枕、週邊物）" at bounding box center [79, 217] width 111 height 6
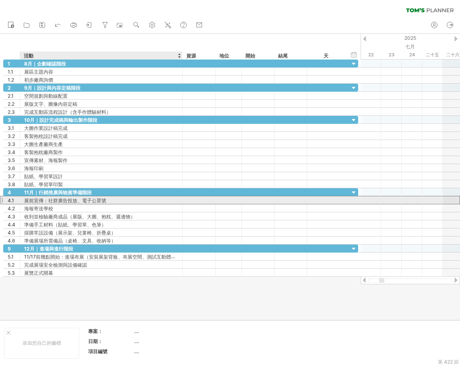
click at [116, 200] on div "展前宣傳：社群廣告投放、電子公眾號" at bounding box center [101, 200] width 154 height 8
click at [116, 200] on input "**********" at bounding box center [101, 200] width 154 height 8
click at [48, 200] on input "**********" at bounding box center [101, 200] width 154 height 8
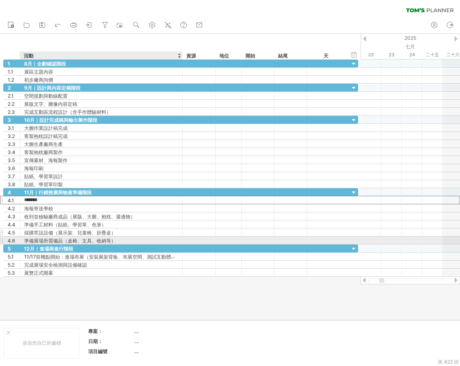
type input "******"
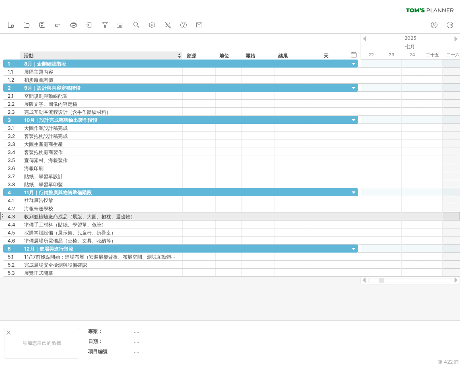
click at [117, 219] on font "收到並檢驗廠商成品（展版、大圖、抱枕、週邊物）" at bounding box center [79, 217] width 111 height 6
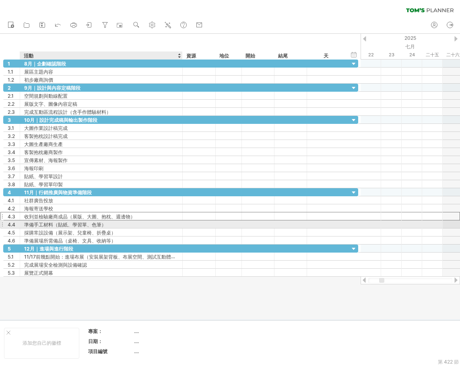
click at [119, 227] on div "準備手工材料（貼紙、學習單、色筆）" at bounding box center [101, 224] width 154 height 8
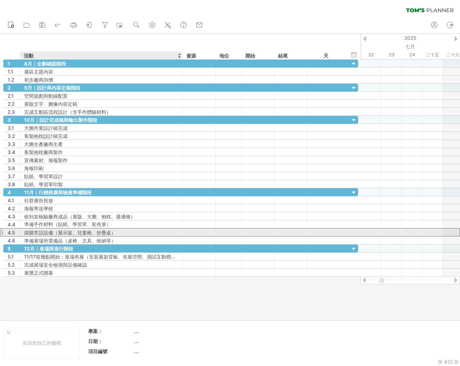
click at [115, 234] on font "採購常設設備（展示架、兒童椅、折疊桌）" at bounding box center [70, 233] width 92 height 6
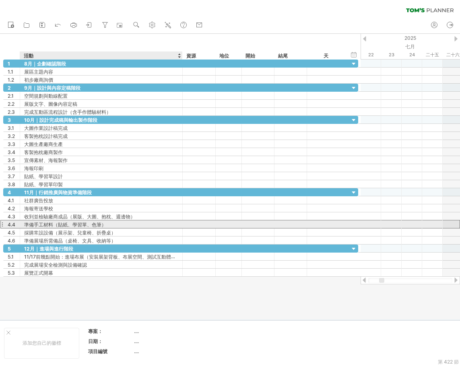
click at [116, 228] on div "準備手工材料（貼紙、學習單、色筆）" at bounding box center [101, 224] width 154 height 8
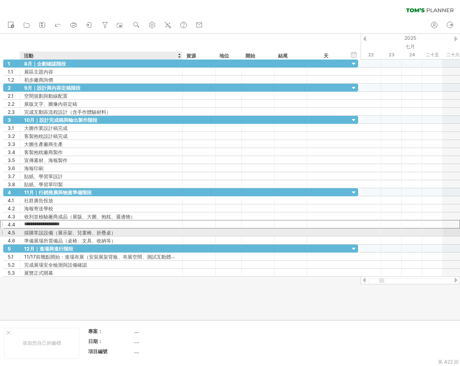
click at [117, 236] on div "採購常設設備（展示架、兒童椅、折疊桌）" at bounding box center [101, 233] width 154 height 8
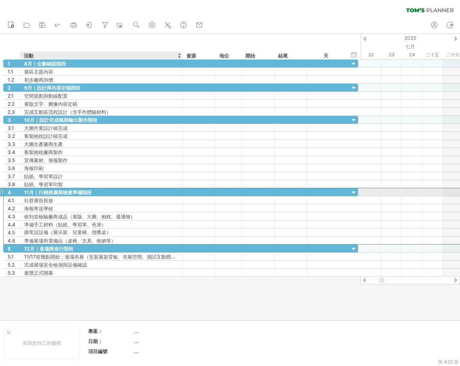
click at [101, 192] on div "11月｜行銷推廣與物資準備階段" at bounding box center [101, 192] width 154 height 8
click at [0, 0] on input "**********" at bounding box center [0, 0] width 0 height 0
click at [77, 192] on input "**********" at bounding box center [101, 192] width 154 height 8
click at [72, 192] on input "**********" at bounding box center [101, 192] width 154 height 8
type input "**********"
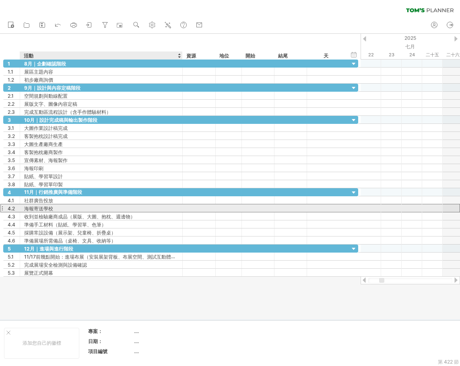
click at [121, 205] on div "海報寄送學校" at bounding box center [101, 208] width 154 height 8
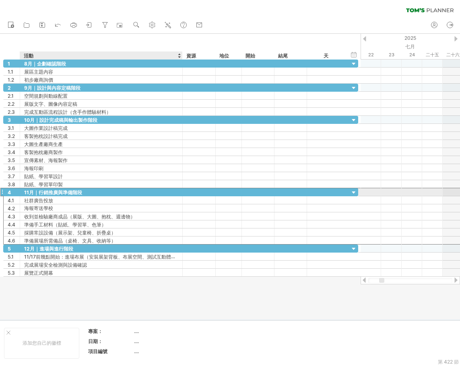
click at [93, 194] on div "11月｜行銷推廣與準備階段" at bounding box center [101, 192] width 154 height 8
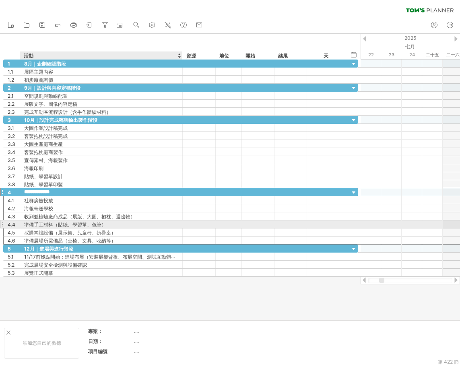
click at [128, 227] on div "準備手工材料（貼紙、學習單、色筆）" at bounding box center [101, 224] width 154 height 8
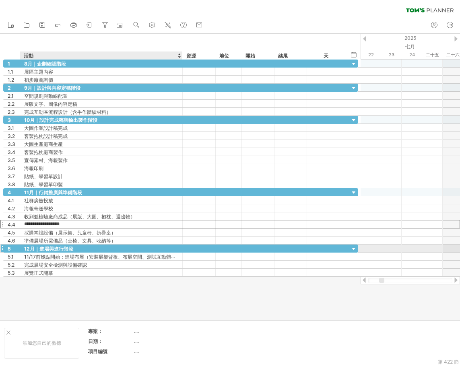
click at [78, 249] on div "12月｜進場與進行階段" at bounding box center [101, 249] width 154 height 8
click at [78, 249] on input "**********" at bounding box center [101, 249] width 154 height 8
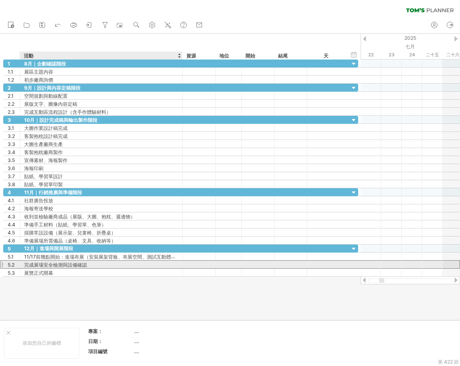
click at [86, 261] on div "完成展場安全檢測與設備確認" at bounding box center [101, 265] width 154 height 8
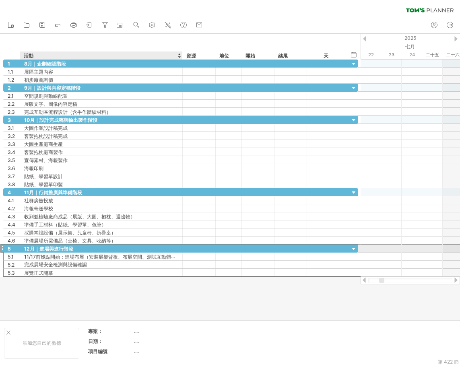
click at [60, 249] on font "12月｜進場與進行階段" at bounding box center [48, 249] width 49 height 6
click at [65, 249] on font "12月｜進場與進行階段" at bounding box center [48, 249] width 49 height 6
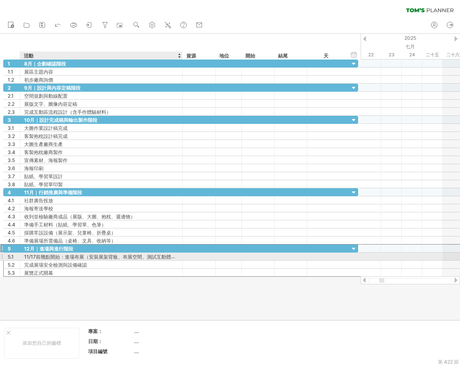
click at [88, 259] on font "11/17前幾點開始：進場布展（安裝展架背板、布展空間、測試互動體驗流程）" at bounding box center [107, 256] width 166 height 6
click at [47, 257] on font "11/17前幾點開始：進場布展（安裝展架背板、布展空間、測試互動體驗流程）" at bounding box center [107, 256] width 166 height 6
click at [86, 256] on font "11/17前幾點開始：進場布展（安裝展架背板、布展空間、測試互動體驗流程）" at bounding box center [107, 256] width 166 height 6
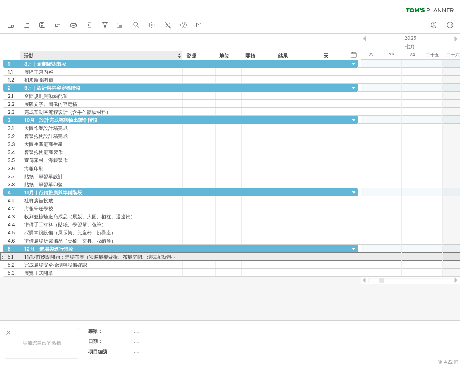
click at [86, 256] on font "11/17前幾點開始：進場布展（安裝展架背板、布展空間、測試互動體驗流程）" at bounding box center [107, 256] width 166 height 6
click at [157, 256] on font "11/17前幾點開始：進場布展（安裝展架背板、布展空間、測試互動體驗流程）" at bounding box center [107, 256] width 166 height 6
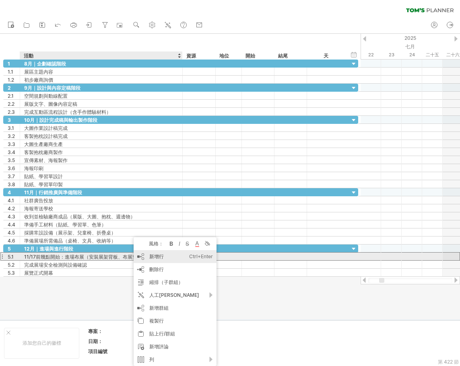
click at [157, 255] on font "新增行" at bounding box center [156, 256] width 14 height 6
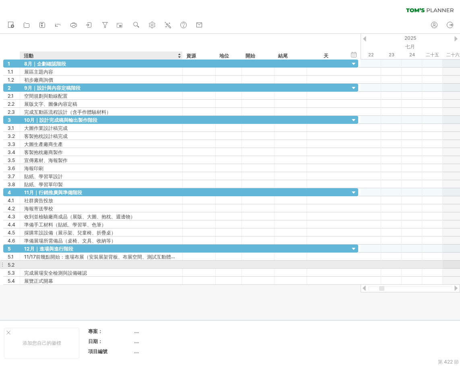
click at [55, 265] on div at bounding box center [101, 265] width 154 height 8
click at [55, 265] on input "text" at bounding box center [101, 265] width 154 height 8
type input "****"
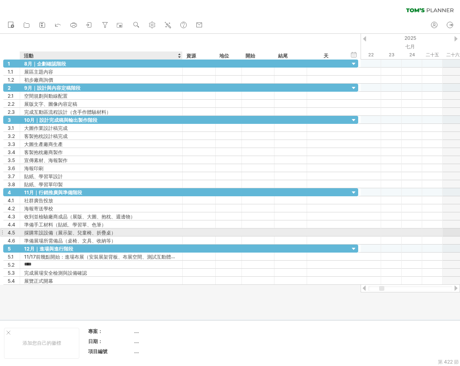
click at [220, 234] on div at bounding box center [229, 233] width 18 height 8
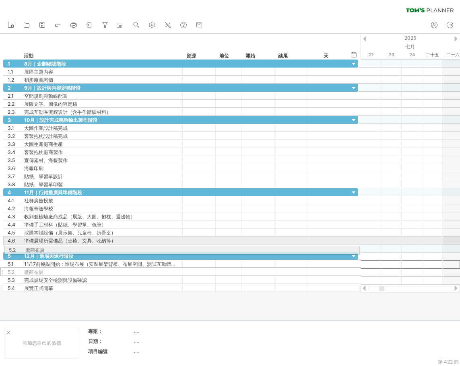
drag, startPoint x: 3, startPoint y: 264, endPoint x: 2, endPoint y: 249, distance: 15.7
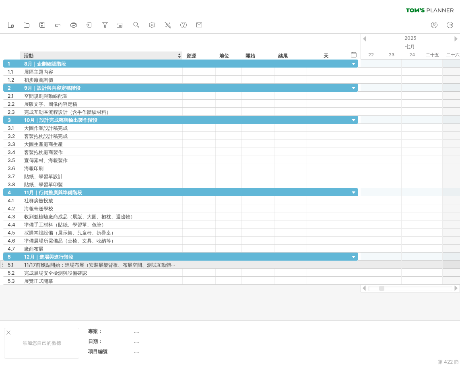
click at [56, 266] on font "11/17前幾點開始：進場布展（安裝展架背板、布展空間、測試互動體驗流程）" at bounding box center [107, 264] width 166 height 6
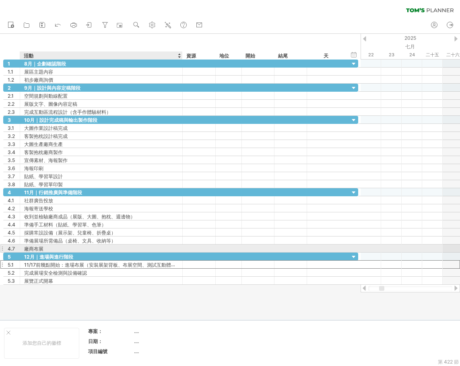
click at [56, 247] on div "廠商布展" at bounding box center [101, 249] width 154 height 8
click at [56, 247] on input "****" at bounding box center [101, 249] width 154 height 8
click at [59, 249] on input "****" at bounding box center [101, 249] width 154 height 8
type input "**********"
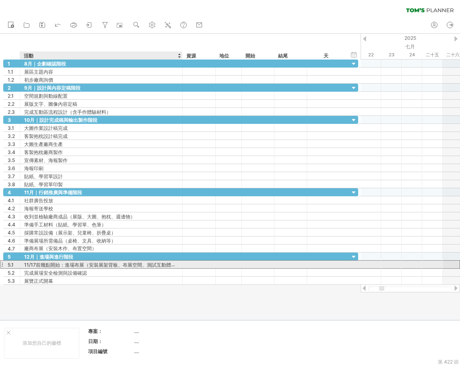
click at [98, 262] on font "11/17前幾點開始：進場布展（安裝展架背板、布展空間、測試互動體驗流程）" at bounding box center [107, 264] width 166 height 6
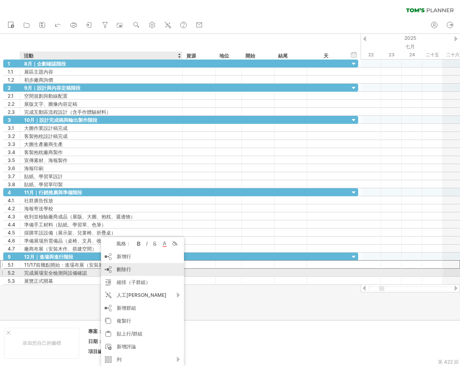
click at [121, 268] on font "刪除行" at bounding box center [124, 269] width 14 height 6
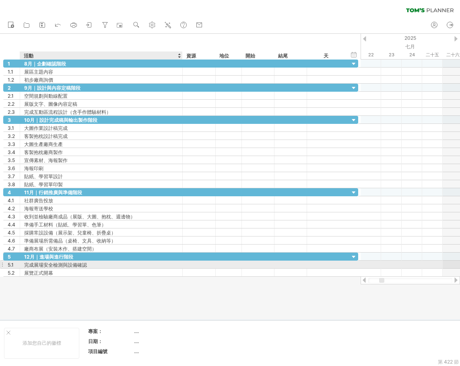
click at [45, 264] on font "完成展場安全檢測與設備確認" at bounding box center [55, 265] width 63 height 6
click at [60, 264] on font "完成展場安全檢測與設備確認" at bounding box center [55, 265] width 63 height 6
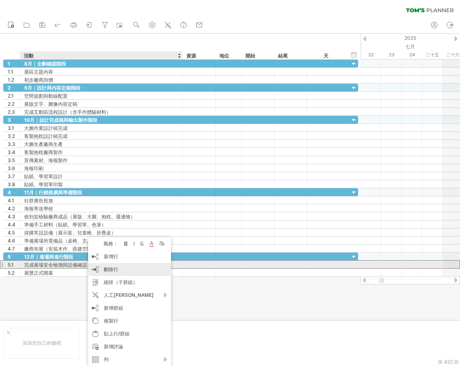
click at [122, 268] on div "刪除行 刪除選取的行" at bounding box center [129, 269] width 83 height 13
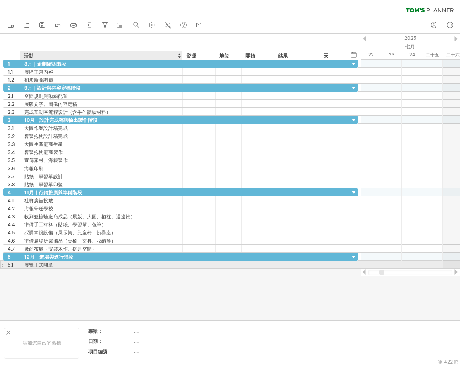
click at [54, 265] on div "展覽正式開幕" at bounding box center [101, 265] width 154 height 8
click at [54, 265] on input "******" at bounding box center [101, 265] width 154 height 8
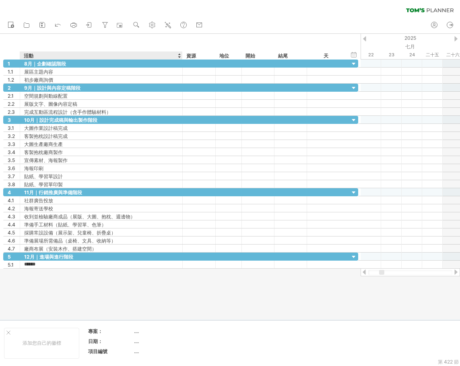
click at [86, 274] on div at bounding box center [230, 177] width 460 height 286
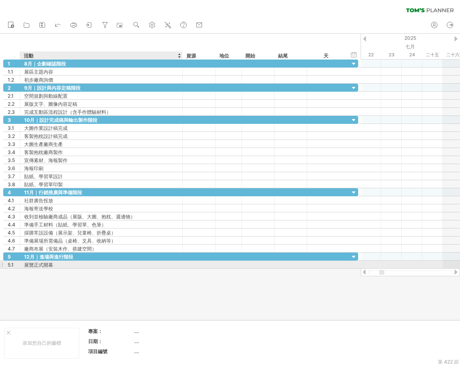
click at [60, 266] on div "展覽正式開幕" at bounding box center [101, 265] width 154 height 8
click at [60, 266] on input "******" at bounding box center [101, 265] width 154 height 8
click at [64, 265] on input "******" at bounding box center [101, 265] width 154 height 8
type input "*****"
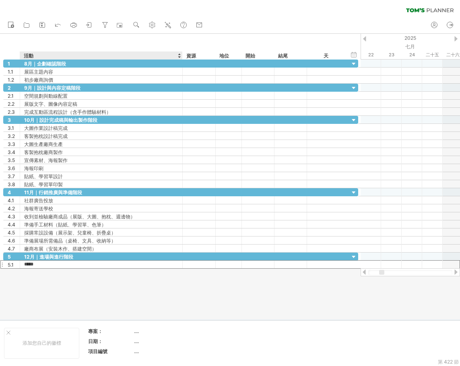
click at [94, 290] on div at bounding box center [230, 177] width 460 height 286
click at [98, 290] on div at bounding box center [230, 177] width 460 height 286
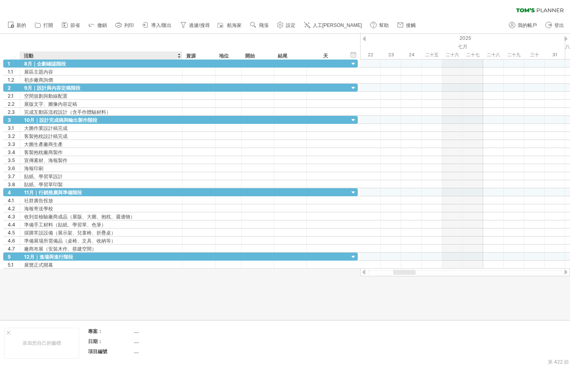
click at [175, 317] on div at bounding box center [285, 177] width 570 height 286
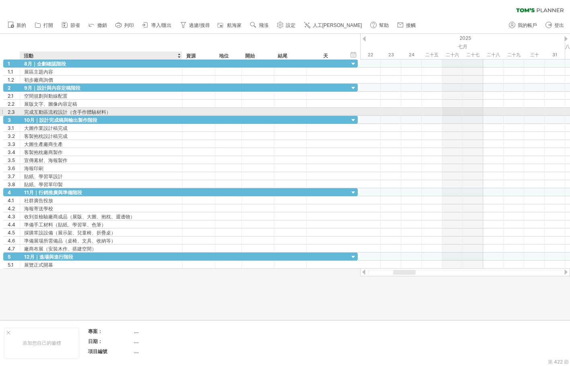
click at [82, 112] on font "完成互動區流程設計（含手作體驗材料）" at bounding box center [67, 112] width 87 height 6
click at [105, 112] on font "完成互動區流程設計（含手作體驗材料）" at bounding box center [67, 112] width 87 height 6
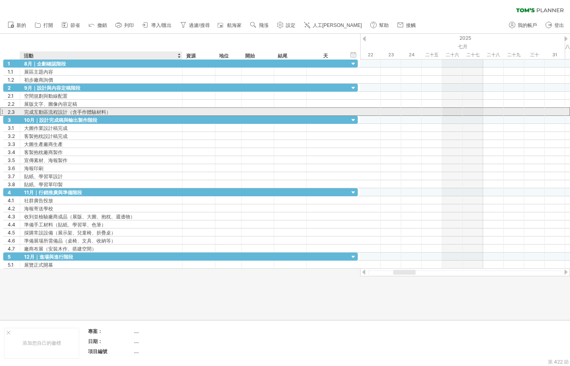
click at [116, 111] on div "完成互動區流程設計（含手作體驗材料）" at bounding box center [101, 112] width 154 height 8
click at [116, 111] on input "**********" at bounding box center [101, 112] width 154 height 8
click at [122, 111] on input "**********" at bounding box center [101, 112] width 154 height 8
type input "*********"
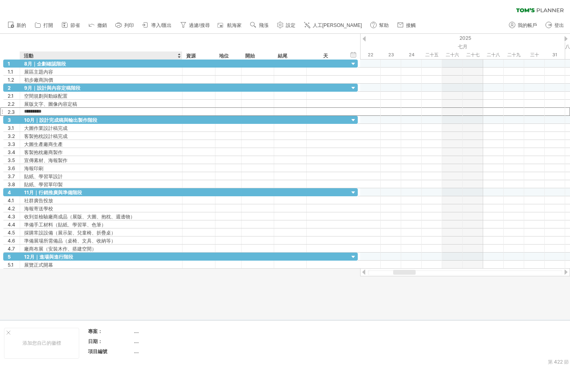
click at [146, 289] on div at bounding box center [285, 177] width 570 height 286
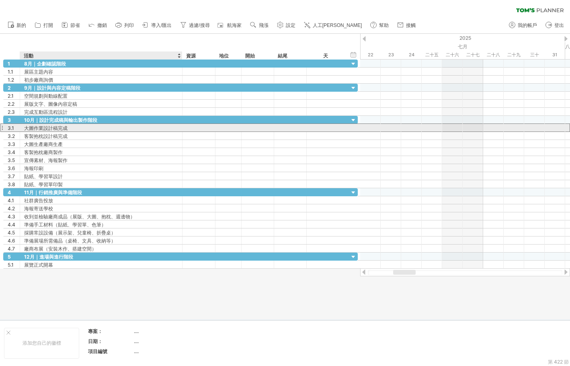
click at [45, 128] on font "大圖作業設計稿完成" at bounding box center [45, 128] width 43 height 6
click at [42, 127] on font "大圖作業設計稿完成" at bounding box center [45, 128] width 43 height 6
click at [62, 127] on font "大圖作業設計稿完成" at bounding box center [45, 128] width 43 height 6
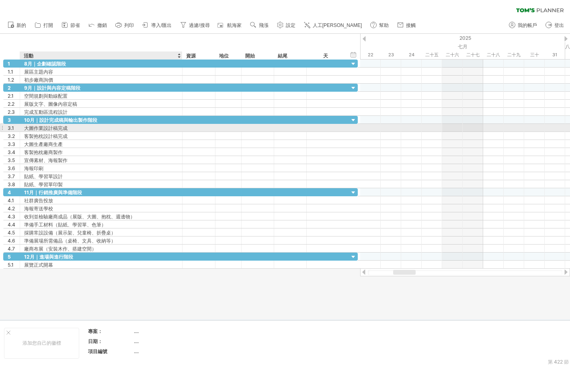
click at [62, 127] on font "大圖作業設計稿完成" at bounding box center [45, 128] width 43 height 6
click at [68, 126] on div "大圖作業設計稿完成" at bounding box center [101, 128] width 154 height 8
click at [0, 0] on input "*********" at bounding box center [0, 0] width 0 height 0
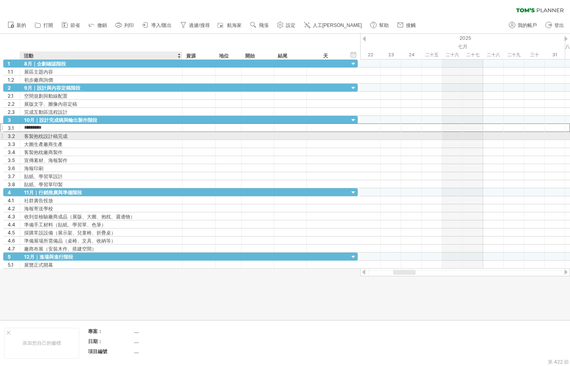
click at [78, 134] on div "客製抱枕設計稿完成" at bounding box center [101, 136] width 154 height 8
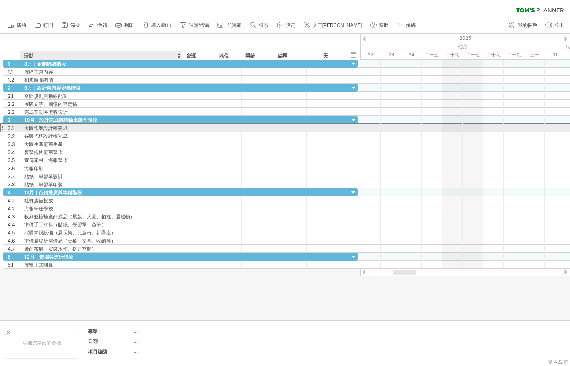
click at [68, 128] on div "大圖作業設計稿完成" at bounding box center [101, 128] width 154 height 8
click at [0, 0] on input "*********" at bounding box center [0, 0] width 0 height 0
click at [68, 128] on input "*********" at bounding box center [101, 128] width 154 height 8
click at [44, 126] on input "*********" at bounding box center [101, 128] width 154 height 8
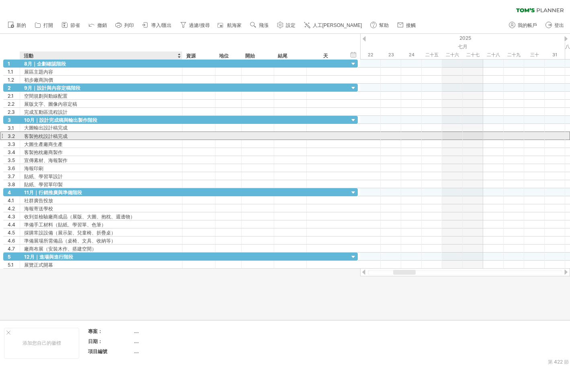
click at [105, 137] on div "客製抱枕設計稿完成" at bounding box center [101, 136] width 154 height 8
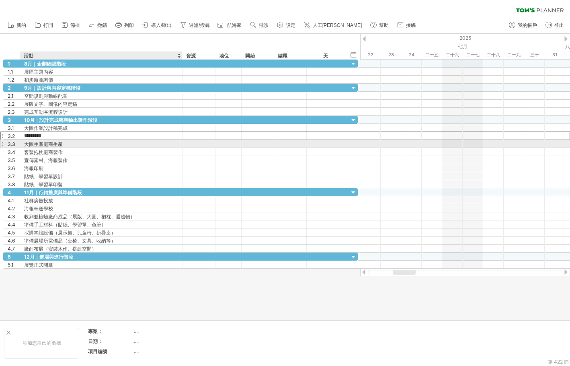
click at [72, 142] on div "大圖生產廠商生產" at bounding box center [101, 144] width 154 height 8
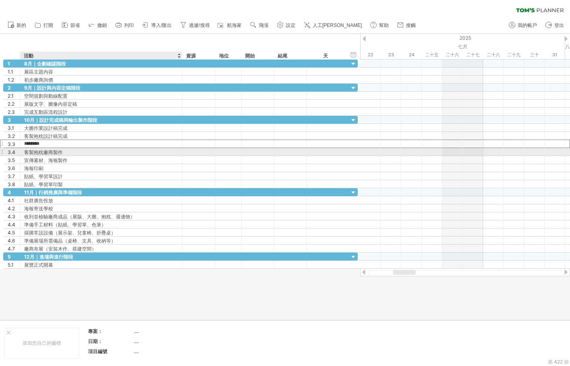
click at [67, 150] on div "客製抱枕廠商製作" at bounding box center [101, 152] width 154 height 8
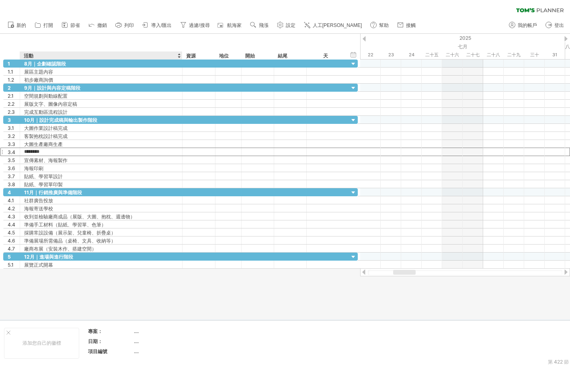
click at [93, 290] on div at bounding box center [285, 177] width 570 height 286
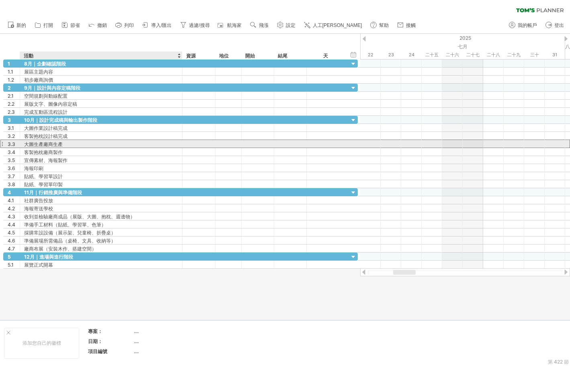
drag, startPoint x: 47, startPoint y: 142, endPoint x: 15, endPoint y: 145, distance: 31.9
click at [47, 142] on font "大圖生產廠商生產" at bounding box center [43, 144] width 39 height 6
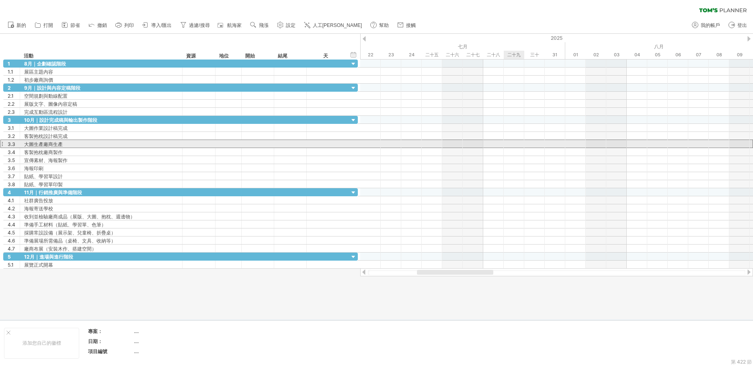
click at [506, 144] on div at bounding box center [556, 144] width 393 height 8
click at [47, 143] on font "大圖生產廠商生產" at bounding box center [43, 144] width 39 height 6
click at [41, 145] on font "大圖生產廠商生產" at bounding box center [43, 144] width 39 height 6
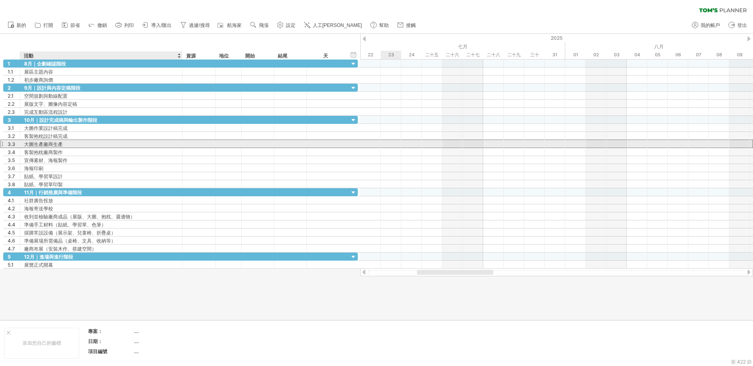
click at [41, 145] on font "大圖生產廠商生產" at bounding box center [43, 144] width 39 height 6
click at [45, 143] on font "大圖生產廠商生產" at bounding box center [43, 144] width 39 height 6
click at [66, 144] on div "大圖生產廠商生產" at bounding box center [101, 144] width 154 height 8
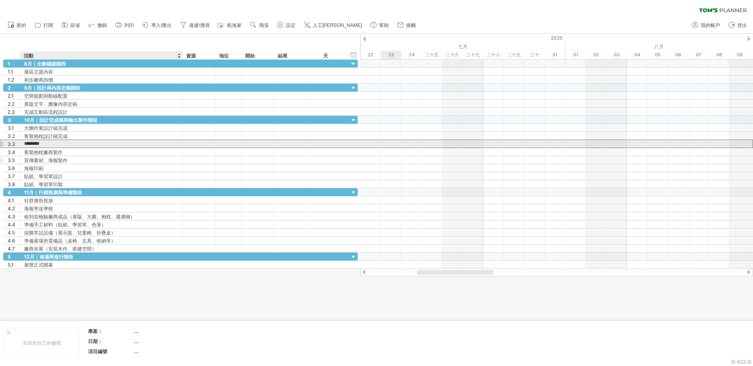
click at [71, 156] on div "3.4 ******** 客製抱枕廠商製作" at bounding box center [180, 152] width 355 height 8
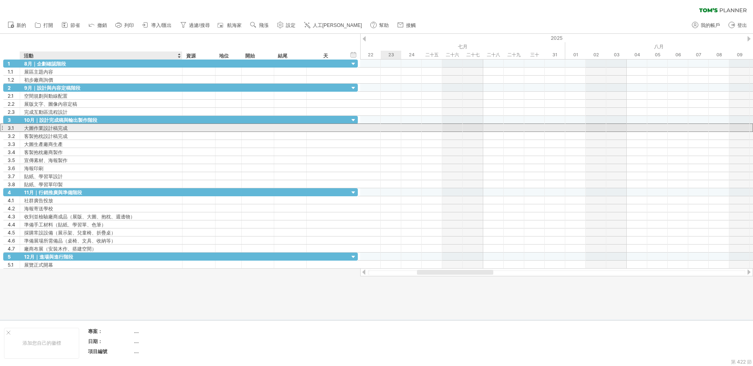
click at [72, 128] on div "大圖作業設計稿完成" at bounding box center [101, 128] width 154 height 8
click at [0, 0] on input "*********" at bounding box center [0, 0] width 0 height 0
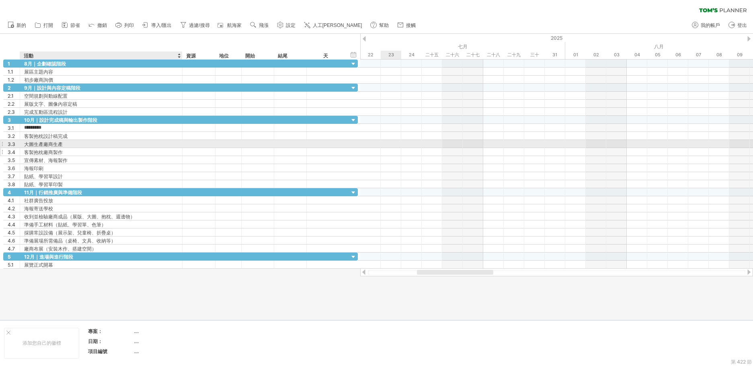
click at [72, 146] on div "大圖生產廠商生產" at bounding box center [101, 144] width 154 height 8
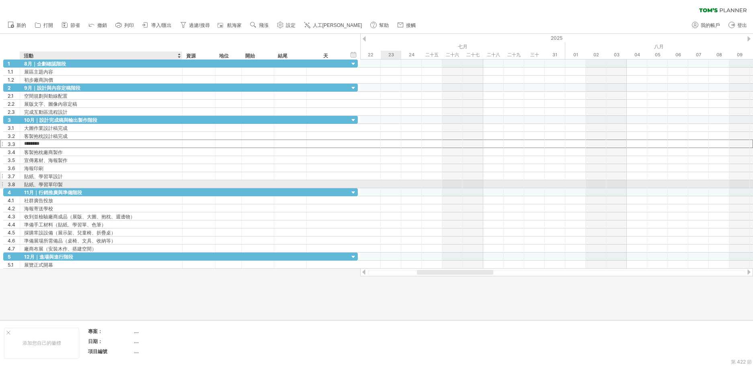
click at [70, 173] on div "貼紙、學習單設計" at bounding box center [101, 176] width 154 height 8
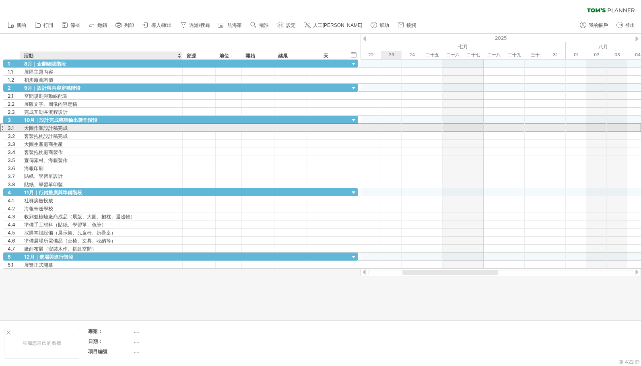
click at [45, 127] on font "大圖作業設計稿完成" at bounding box center [45, 128] width 43 height 6
click at [47, 128] on font "大圖作業設計稿完成" at bounding box center [45, 128] width 43 height 6
click at [41, 128] on font "大圖作業設計稿完成" at bounding box center [45, 128] width 43 height 6
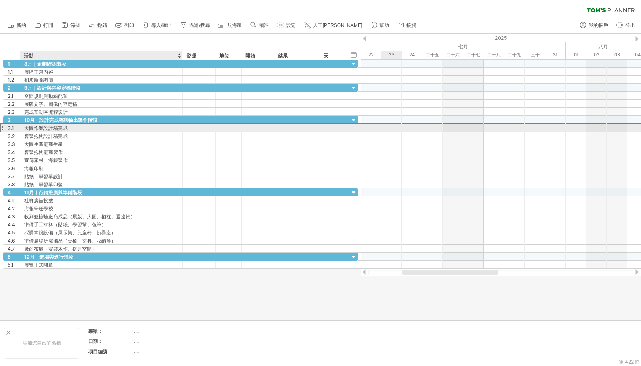
click at [41, 128] on font "大圖作業設計稿完成" at bounding box center [45, 128] width 43 height 6
click at [71, 126] on div "大圖作業設計稿完成" at bounding box center [101, 128] width 154 height 8
click at [0, 0] on input "*********" at bounding box center [0, 0] width 0 height 0
click at [71, 126] on input "*********" at bounding box center [101, 128] width 154 height 8
click at [66, 128] on input "*********" at bounding box center [101, 128] width 154 height 8
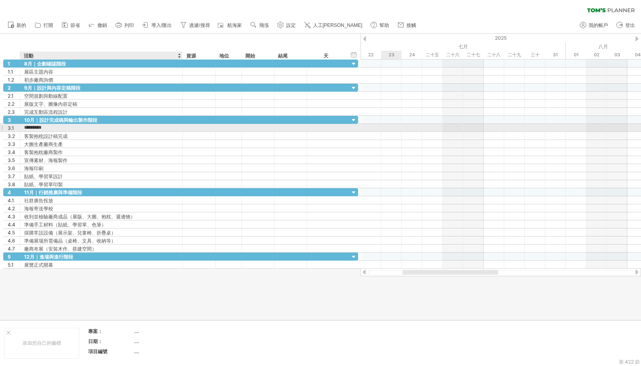
click at [41, 128] on input "*********" at bounding box center [101, 128] width 154 height 8
click at [43, 128] on input "*********" at bounding box center [101, 128] width 154 height 8
type input "*******"
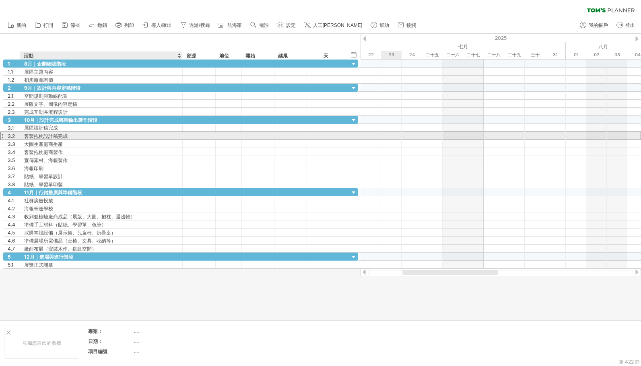
click at [39, 136] on font "客製抱枕設計稿完成" at bounding box center [45, 136] width 43 height 6
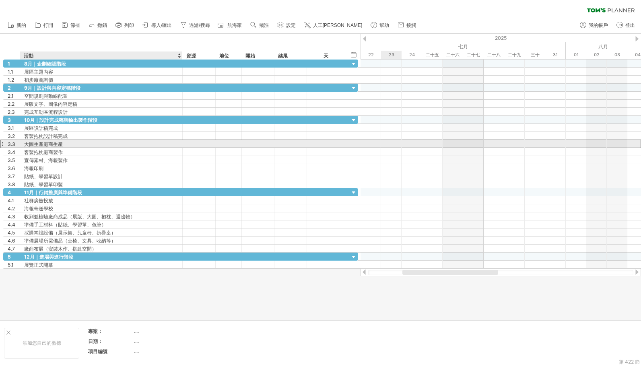
click at [39, 144] on font "大圖生產廠商生產" at bounding box center [43, 144] width 39 height 6
click at [42, 145] on font "大圖生產廠商生產" at bounding box center [43, 144] width 39 height 6
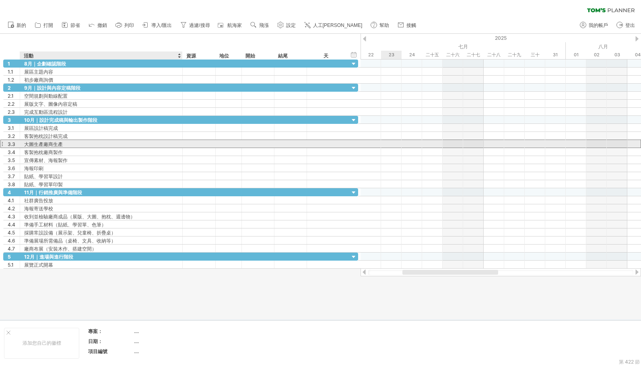
click at [46, 144] on font "大圖生產廠商生產" at bounding box center [43, 144] width 39 height 6
click at [42, 144] on font "大圖生產廠商生產" at bounding box center [43, 144] width 39 height 6
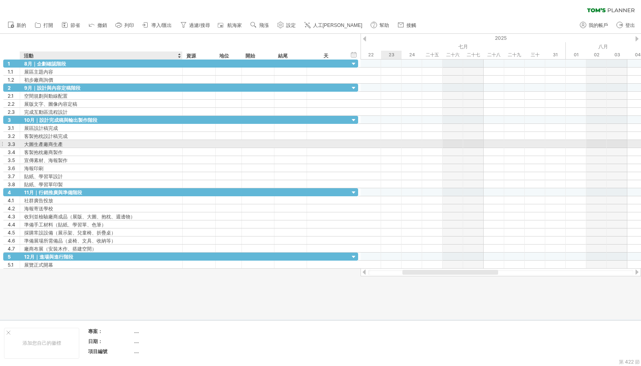
click at [45, 144] on font "大圖生產廠商生產" at bounding box center [43, 144] width 39 height 6
drag, startPoint x: 45, startPoint y: 144, endPoint x: 64, endPoint y: 143, distance: 18.9
click at [47, 144] on font "大圖生產廠商生產" at bounding box center [43, 144] width 39 height 6
click at [69, 142] on div "大圖生產廠商生產" at bounding box center [101, 144] width 154 height 8
click at [69, 142] on input "********" at bounding box center [101, 144] width 154 height 8
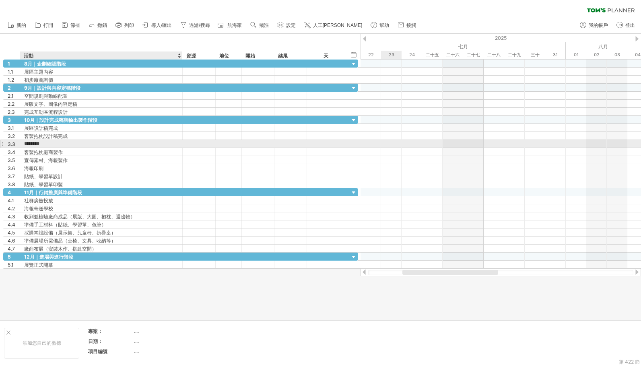
click at [45, 143] on input "********" at bounding box center [101, 144] width 154 height 8
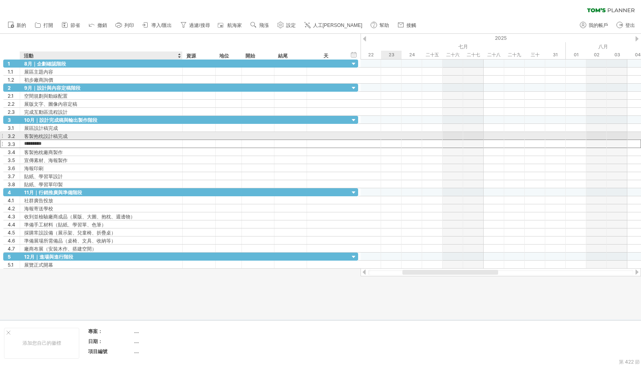
type input "********"
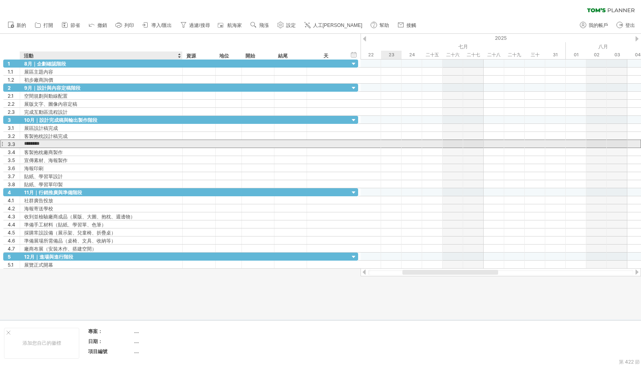
click at [110, 144] on input "********" at bounding box center [101, 144] width 154 height 8
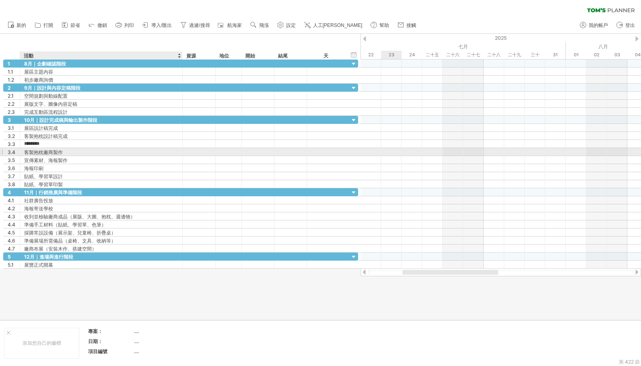
click at [104, 153] on div "客製抱枕廠商製作" at bounding box center [101, 152] width 154 height 8
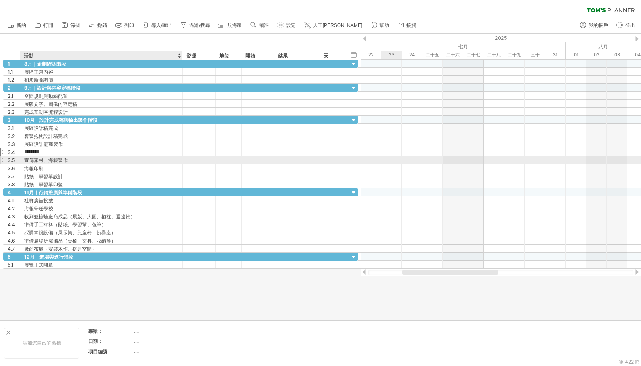
click at [57, 159] on font "宣傳素材、海報製作" at bounding box center [45, 160] width 43 height 6
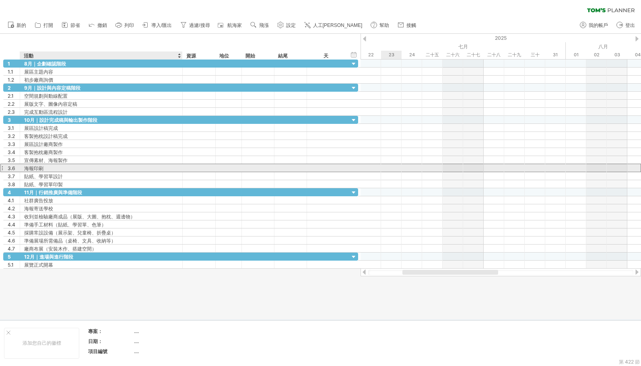
click at [63, 167] on div "海報印刷" at bounding box center [101, 168] width 154 height 8
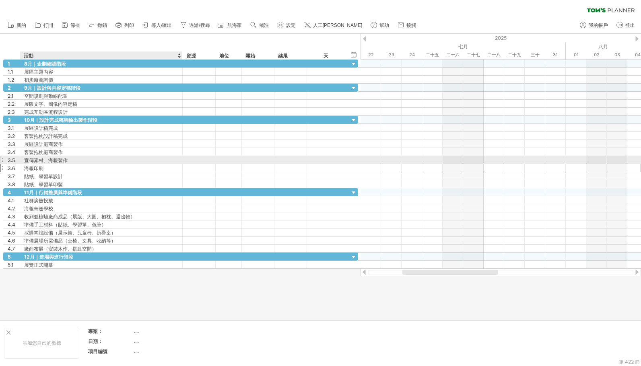
click at [46, 160] on font "宣傳素材、海報製作" at bounding box center [45, 160] width 43 height 6
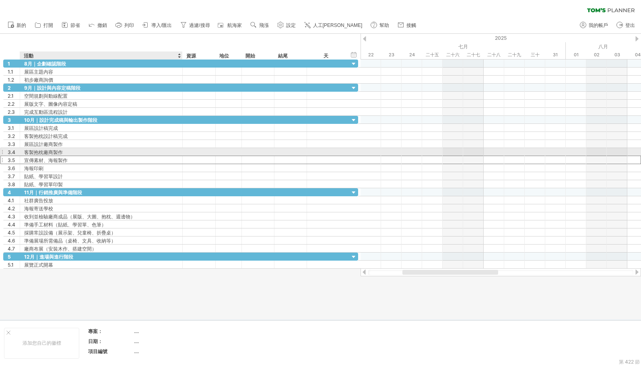
click at [60, 153] on font "客製抱枕廠商製作" at bounding box center [43, 152] width 39 height 6
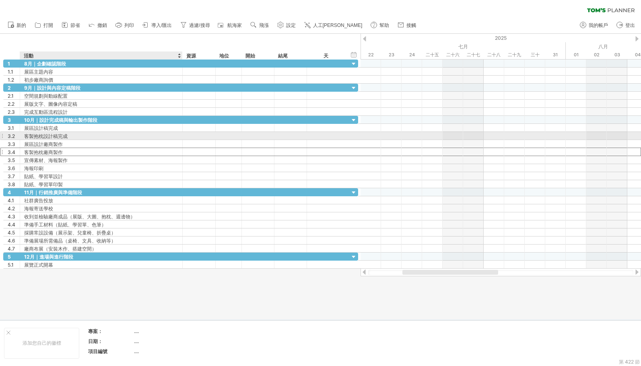
click at [74, 138] on div "客製抱枕設計稿完成" at bounding box center [101, 136] width 154 height 8
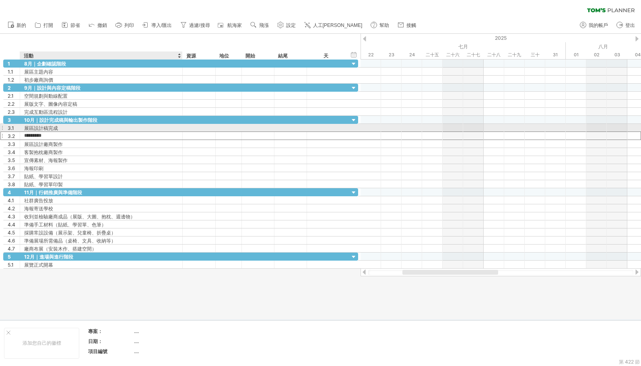
click at [70, 126] on div "展區設計稿完成" at bounding box center [101, 128] width 154 height 8
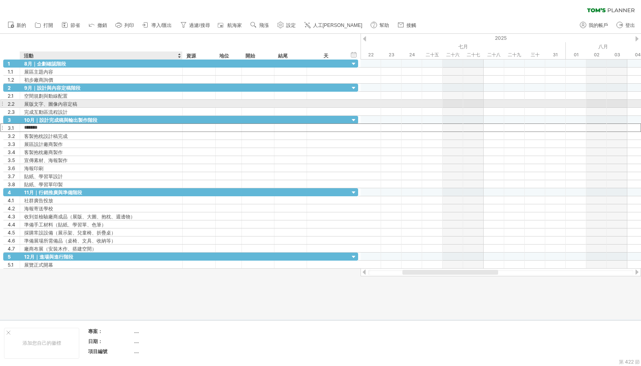
click at [71, 103] on font "展版文字、圖像內容定稿" at bounding box center [50, 104] width 53 height 6
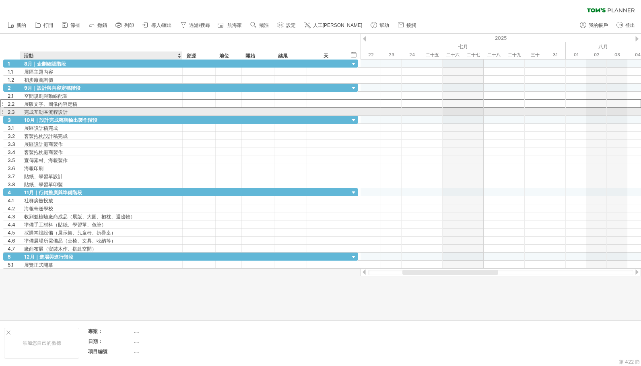
click at [72, 111] on div "完成互動區流程設計" at bounding box center [101, 112] width 154 height 8
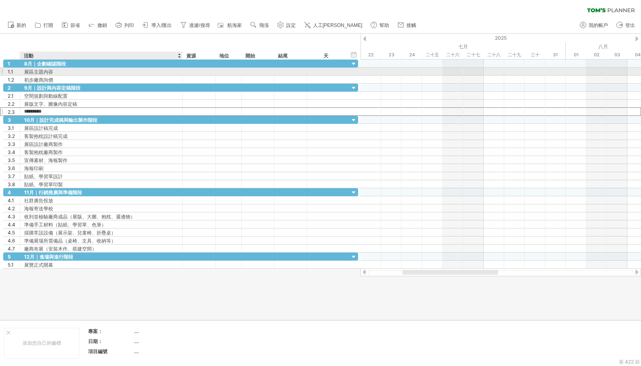
click at [71, 73] on div "展區主題內容" at bounding box center [101, 72] width 154 height 8
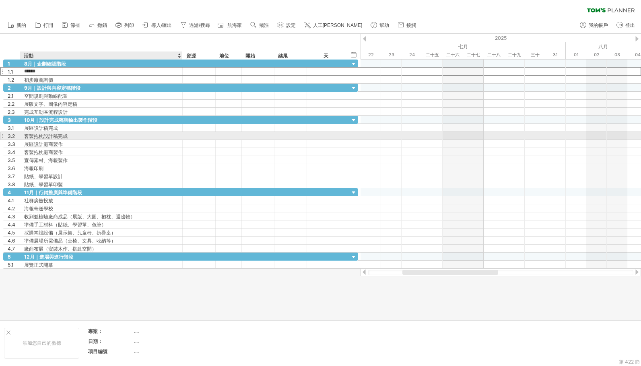
click at [78, 139] on div "客製抱枕設計稿完成" at bounding box center [101, 136] width 154 height 8
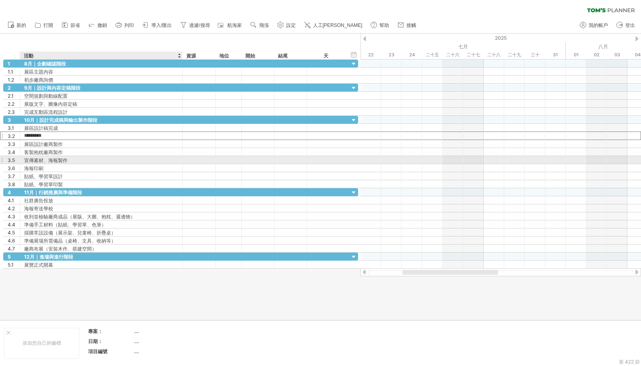
click at [73, 161] on div "宣傳素材、海報製作" at bounding box center [101, 160] width 154 height 8
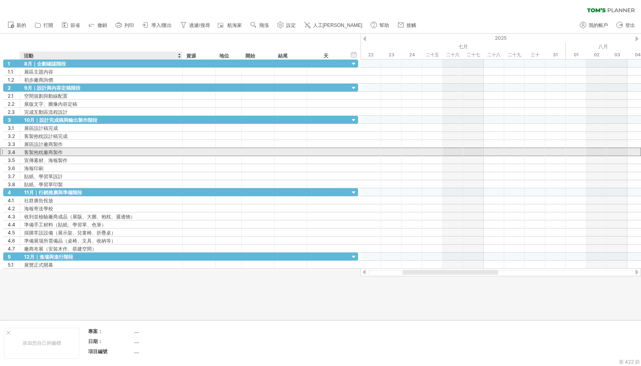
click at [74, 148] on div "客製抱枕廠商製作" at bounding box center [101, 152] width 154 height 8
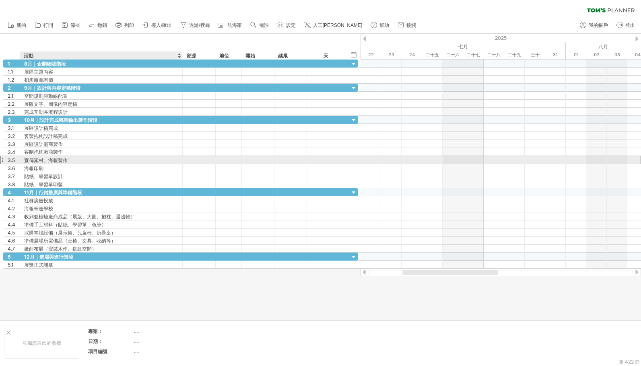
click at [45, 161] on font "宣傳素材、海報製作" at bounding box center [45, 160] width 43 height 6
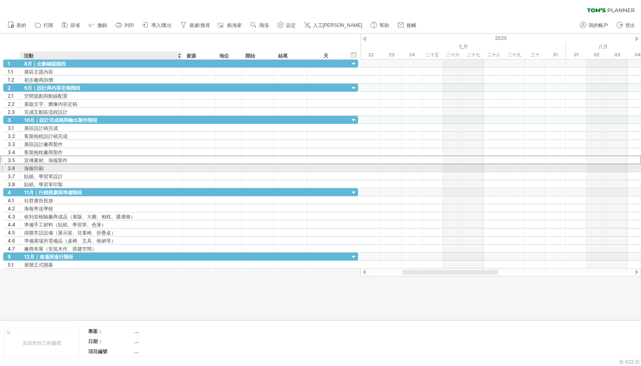
click at [46, 171] on div "海報印刷" at bounding box center [101, 168] width 154 height 8
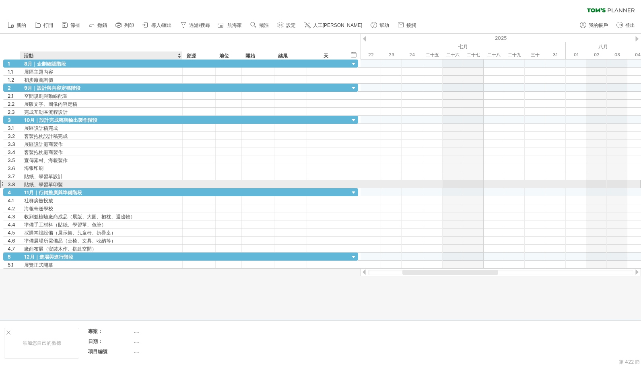
click at [48, 183] on font "貼紙、學習單印製" at bounding box center [43, 184] width 39 height 6
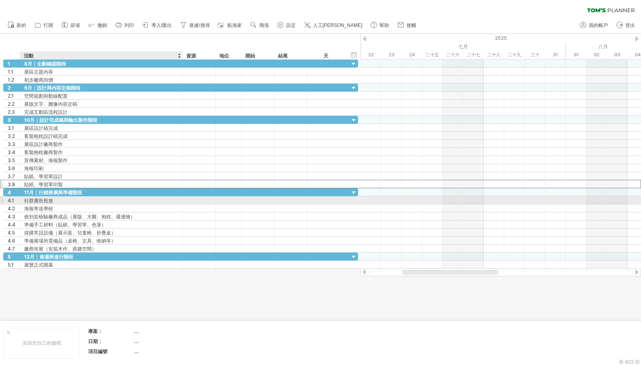
click at [52, 202] on font "社群廣告投放" at bounding box center [38, 201] width 29 height 6
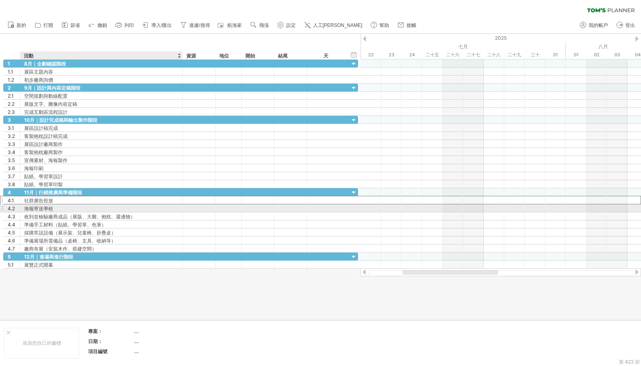
click at [57, 209] on div "海報寄送學校" at bounding box center [101, 208] width 154 height 8
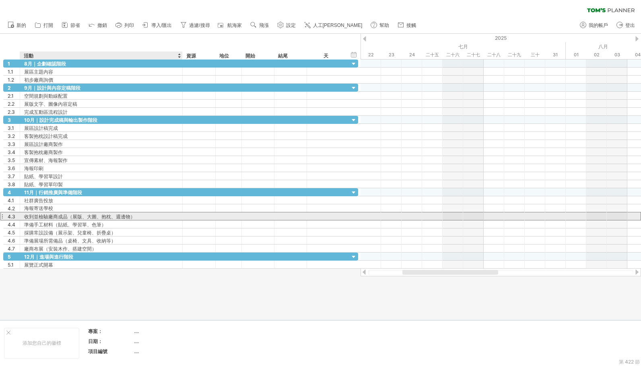
click at [92, 218] on font "收到並檢驗廠商成品（展版、大圖、抱枕、週邊物）" at bounding box center [79, 217] width 111 height 6
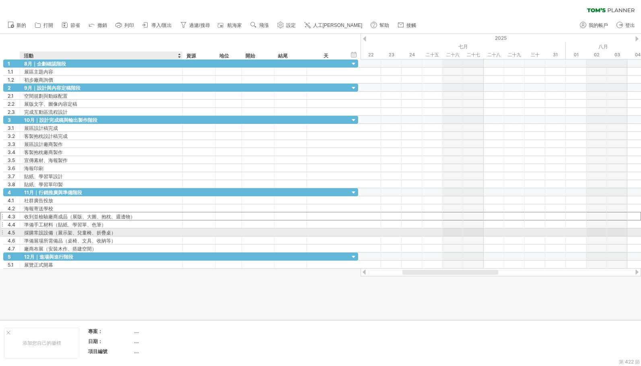
click at [75, 226] on font "準備手工材料（貼紙、學習單、色筆）" at bounding box center [65, 225] width 82 height 6
click at [68, 233] on font "採購常設設備（展示架、兒童椅、折疊桌）" at bounding box center [70, 233] width 92 height 6
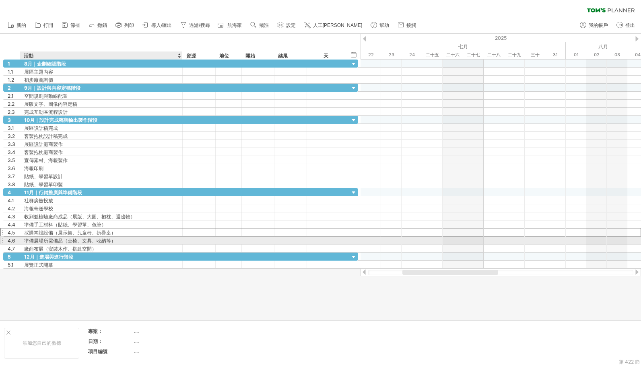
click at [61, 241] on font "準備展場所需備品（桌椅、文具、收納等）" at bounding box center [70, 241] width 92 height 6
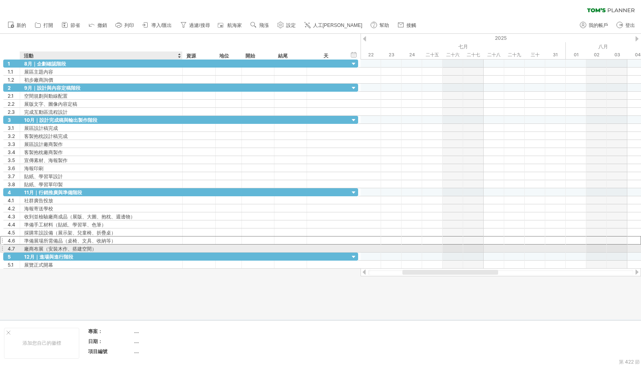
click at [59, 248] on font "廠商布展（安裝木作、搭建空間）" at bounding box center [60, 249] width 72 height 6
click at [87, 249] on font "廠商布展（安裝木作、搭建空間）" at bounding box center [60, 249] width 72 height 6
click at [84, 249] on font "廠商布展（安裝木作、搭建空間）" at bounding box center [60, 249] width 72 height 6
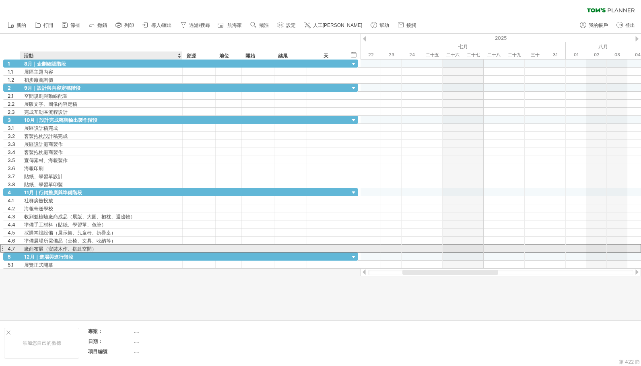
click at [84, 249] on font "廠商布展（安裝木作、搭建空間）" at bounding box center [60, 249] width 72 height 6
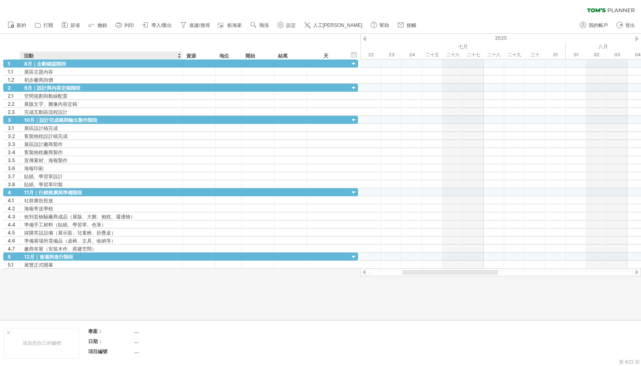
click at [83, 270] on div at bounding box center [320, 177] width 641 height 286
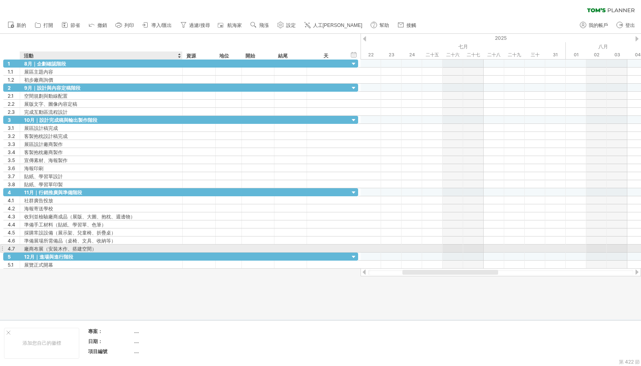
click at [77, 246] on font "廠商布展（安裝木作、搭建空間）" at bounding box center [60, 249] width 72 height 6
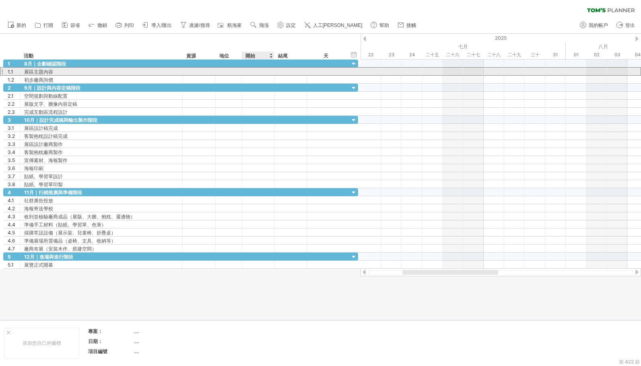
click at [257, 70] on div at bounding box center [258, 72] width 33 height 8
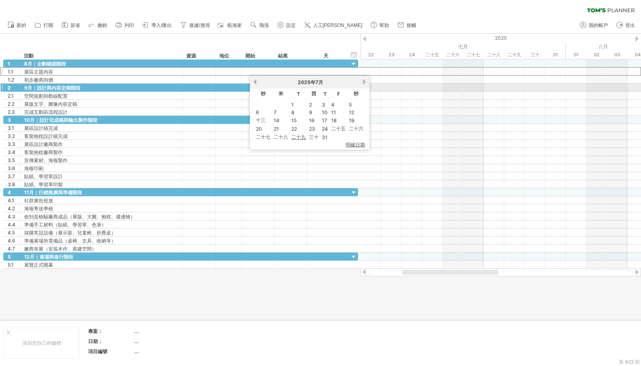
click at [365, 82] on link "下一個" at bounding box center [364, 82] width 6 height 6
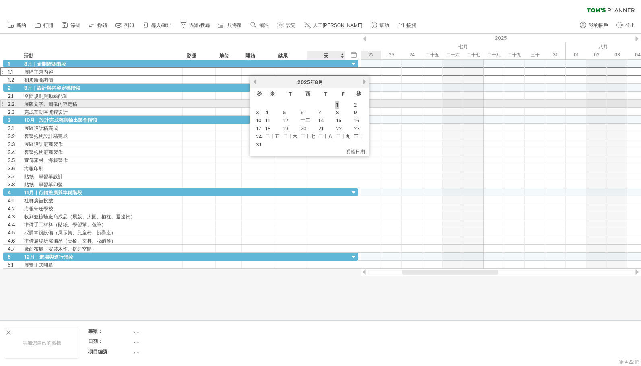
click at [336, 104] on font "1" at bounding box center [337, 105] width 2 height 6
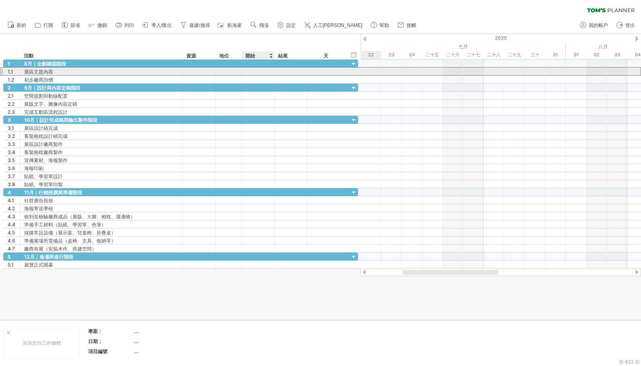
click at [256, 72] on div at bounding box center [258, 72] width 33 height 8
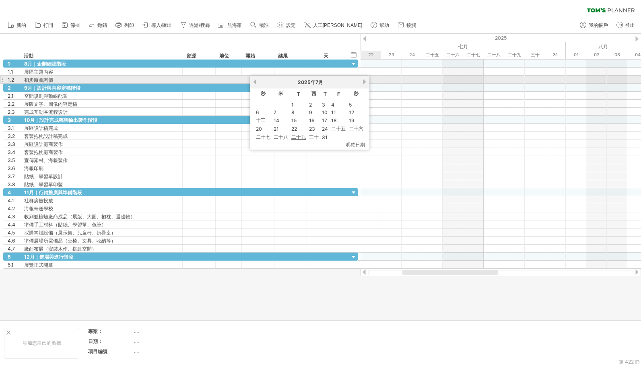
click at [362, 82] on div "[DATE]" at bounding box center [309, 82] width 104 height 7
click at [364, 83] on link "下一個" at bounding box center [364, 82] width 6 height 6
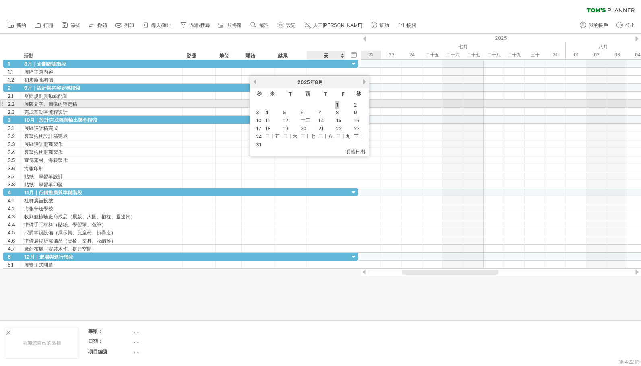
click at [338, 105] on font "1" at bounding box center [337, 105] width 2 height 6
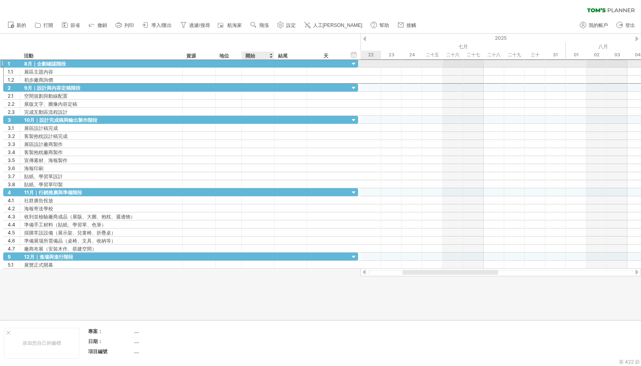
click at [276, 62] on div at bounding box center [290, 64] width 33 height 8
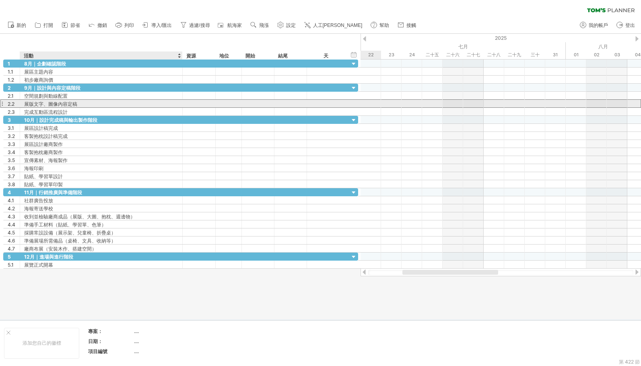
click at [183, 101] on div at bounding box center [199, 104] width 33 height 8
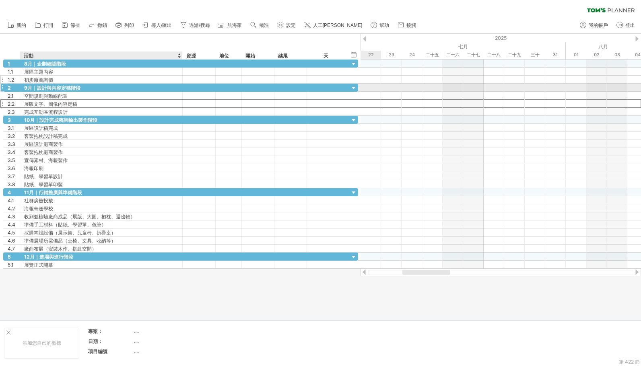
click at [122, 80] on div "初步廠商詢價" at bounding box center [101, 80] width 154 height 8
click at [73, 276] on div at bounding box center [320, 177] width 641 height 286
click at [177, 306] on div at bounding box center [320, 177] width 641 height 286
click at [199, 57] on div "資源" at bounding box center [198, 55] width 25 height 8
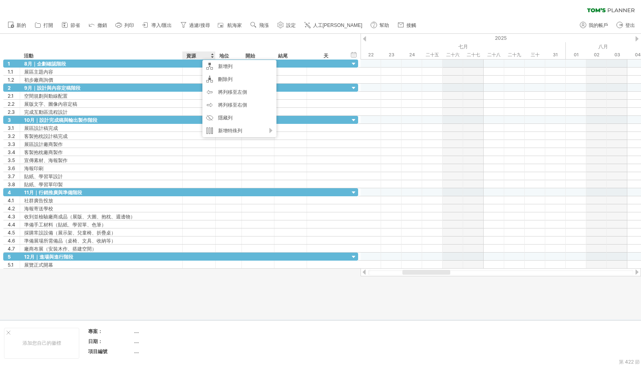
click at [265, 297] on div at bounding box center [320, 177] width 641 height 286
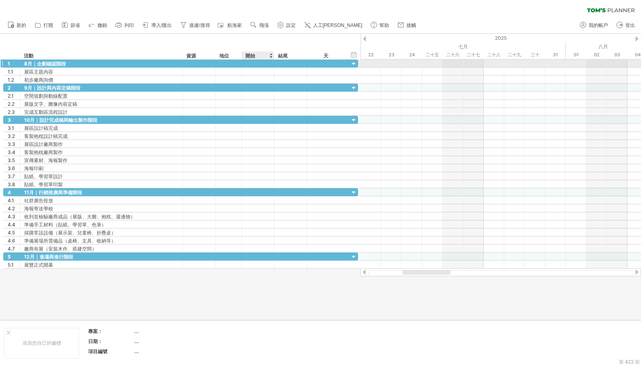
click at [258, 63] on div at bounding box center [258, 64] width 33 height 8
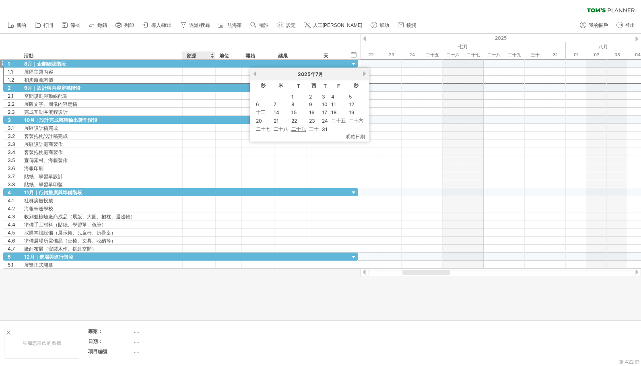
click at [212, 285] on div at bounding box center [320, 177] width 641 height 286
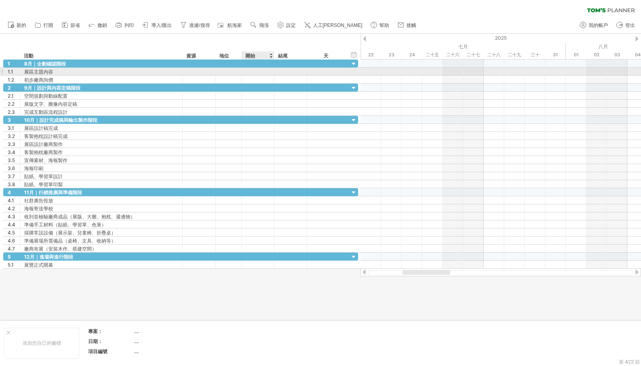
click at [257, 68] on div at bounding box center [258, 72] width 33 height 8
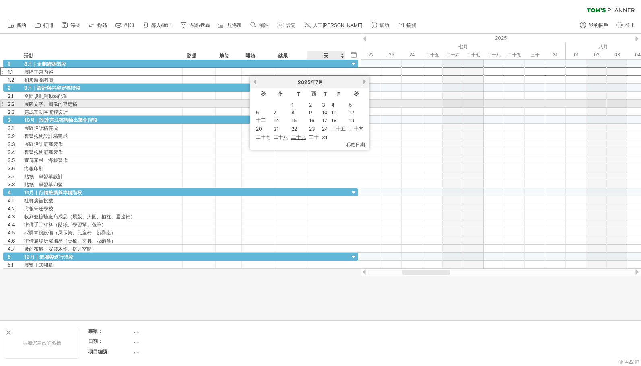
click at [349, 103] on font "5" at bounding box center [350, 105] width 3 height 6
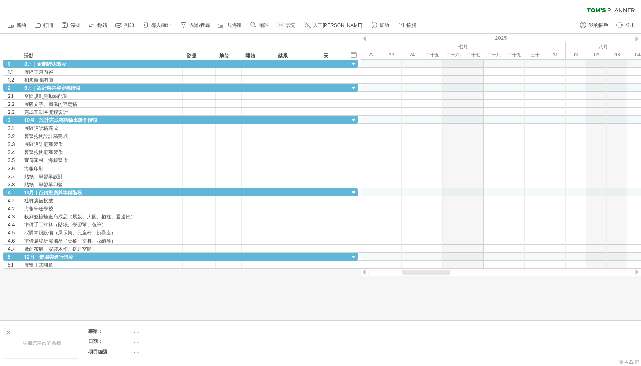
click at [472, 16] on div "清除過濾器 重新套用濾鏡" at bounding box center [320, 8] width 641 height 17
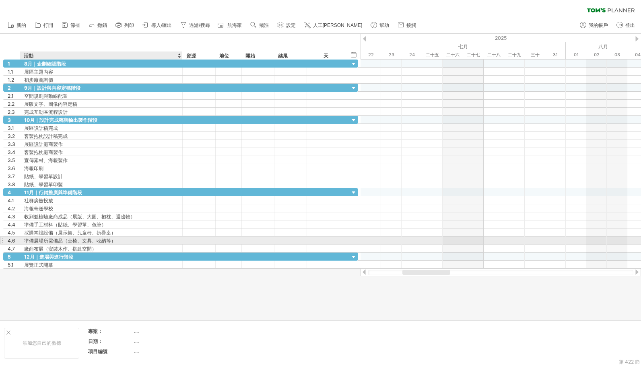
click at [62, 239] on font "準備展場所需備品（桌椅、文具、收納等）" at bounding box center [70, 241] width 92 height 6
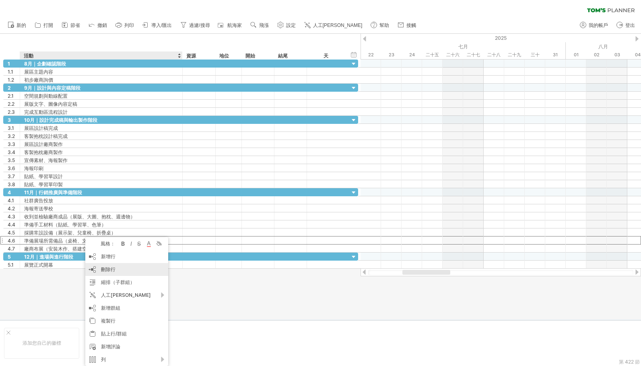
click at [110, 271] on font "刪除行" at bounding box center [108, 269] width 14 height 6
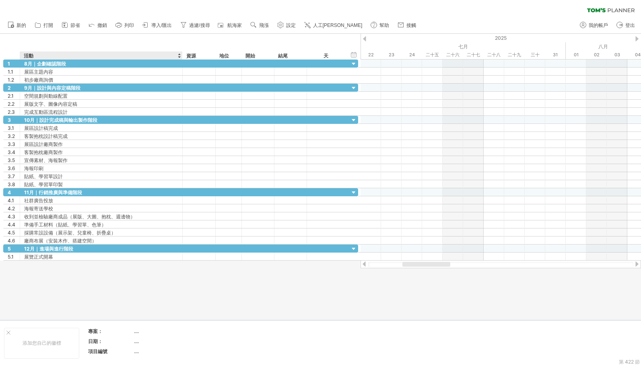
click at [74, 277] on div at bounding box center [320, 177] width 641 height 286
click at [104, 275] on div at bounding box center [320, 177] width 641 height 286
click at [111, 291] on div at bounding box center [320, 177] width 641 height 286
click at [256, 62] on div at bounding box center [258, 64] width 33 height 8
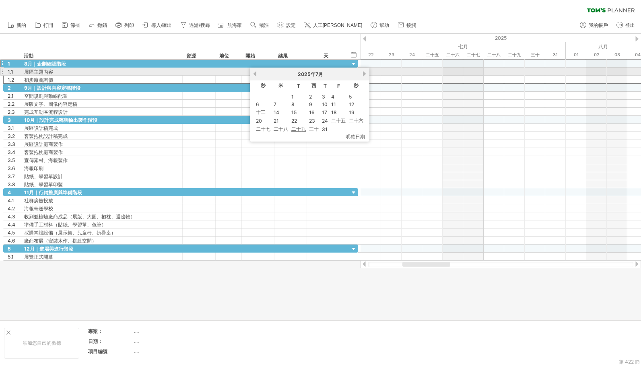
click at [364, 74] on link "下一個" at bounding box center [364, 74] width 6 height 6
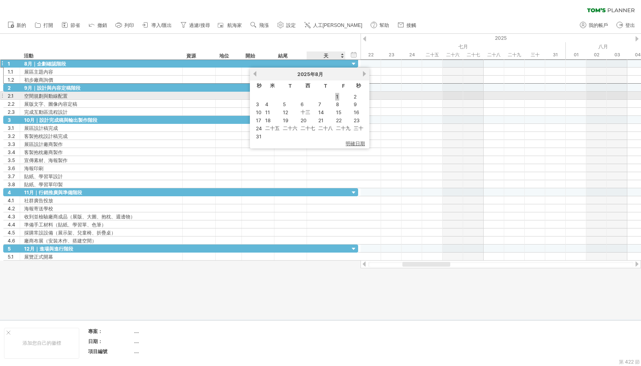
click at [337, 97] on font "1" at bounding box center [337, 97] width 2 height 6
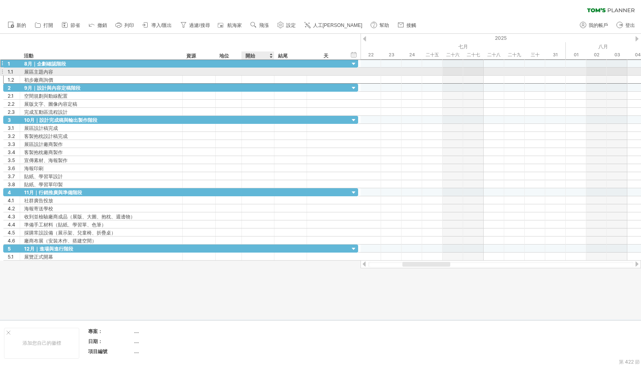
click at [250, 68] on div at bounding box center [258, 72] width 33 height 8
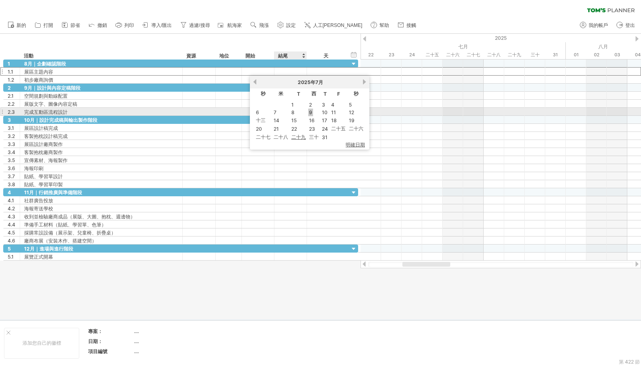
click at [311, 113] on font "9" at bounding box center [310, 112] width 3 height 6
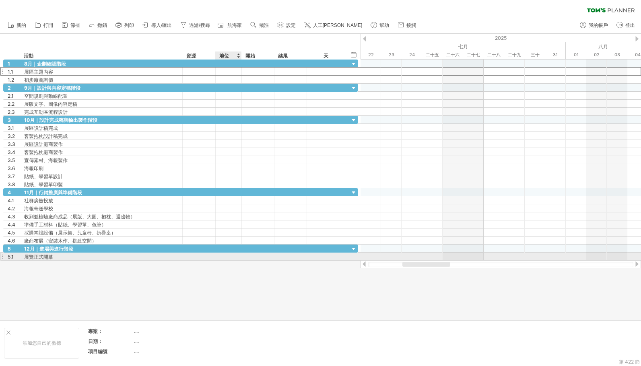
click at [238, 273] on div at bounding box center [320, 177] width 641 height 286
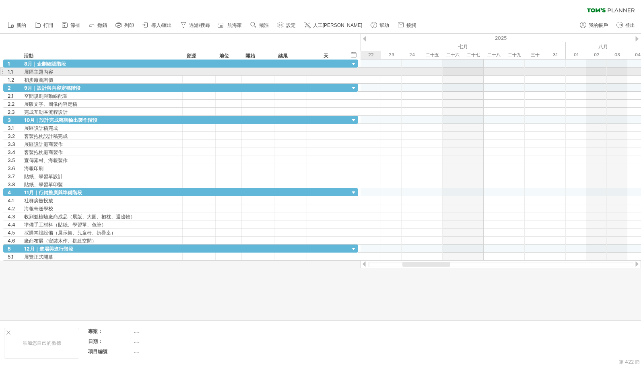
click at [372, 70] on div at bounding box center [500, 72] width 280 height 8
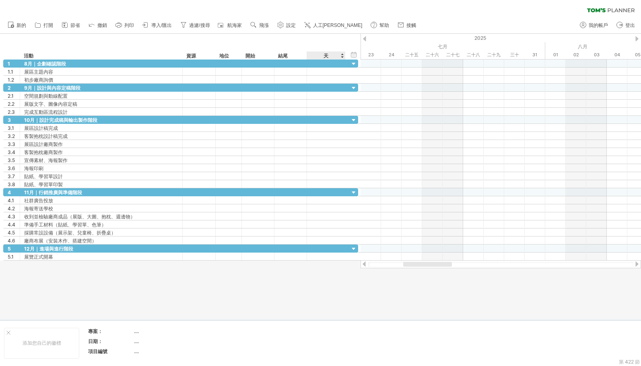
drag, startPoint x: 362, startPoint y: 38, endPoint x: 338, endPoint y: 41, distance: 23.5
click at [338, 41] on div "嘗試造訪 [DOMAIN_NAME] 再次連接... 0% 清除過濾器 新的" at bounding box center [320, 183] width 641 height 366
click at [365, 37] on div at bounding box center [364, 38] width 3 height 5
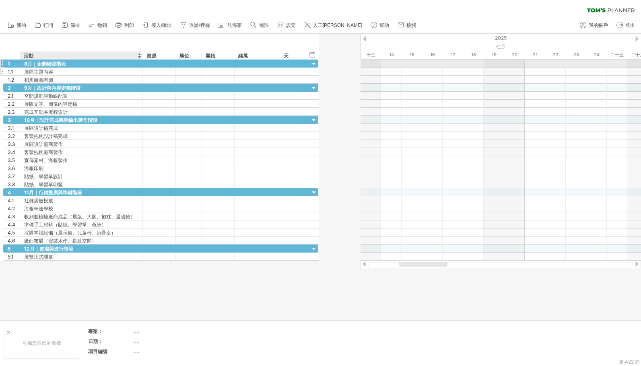
drag, startPoint x: 181, startPoint y: 63, endPoint x: 141, endPoint y: 71, distance: 40.6
click at [141, 71] on div "1 ********* 8月｜企劃確認階段 1.1 ****** 展區主題內容 1.2 ****** 初步廠商詢價" at bounding box center [160, 72] width 315 height 24
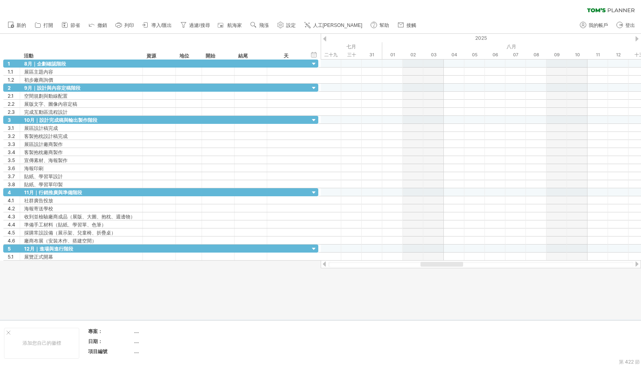
drag, startPoint x: 385, startPoint y: 266, endPoint x: 443, endPoint y: 263, distance: 57.6
click at [443, 263] on div at bounding box center [441, 264] width 43 height 5
click at [393, 63] on div at bounding box center [481, 64] width 320 height 8
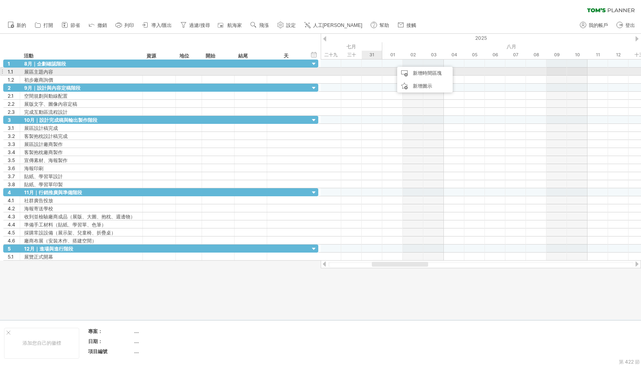
click at [375, 74] on div at bounding box center [481, 72] width 320 height 8
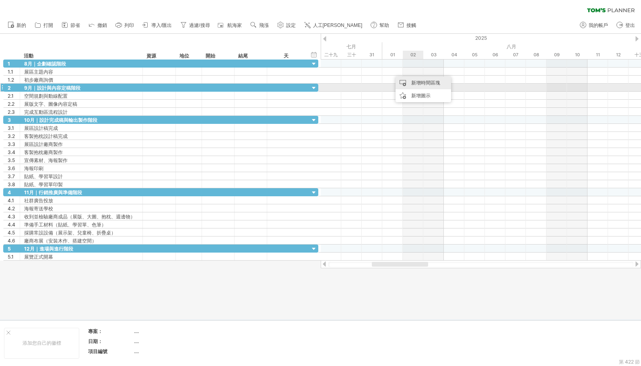
click at [424, 85] on font "新增時間區塊" at bounding box center [425, 83] width 29 height 6
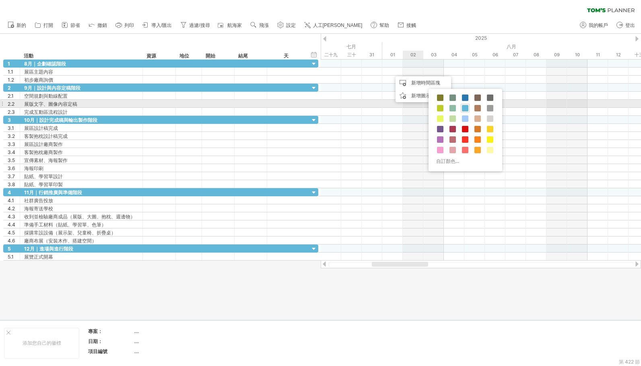
click at [465, 108] on span at bounding box center [465, 108] width 6 height 6
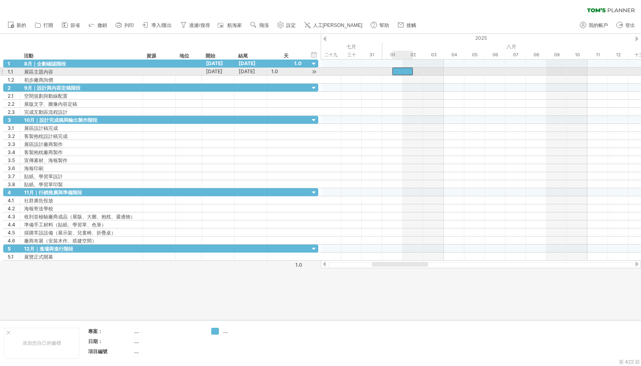
click at [408, 72] on div at bounding box center [402, 72] width 21 height 8
click at [222, 72] on font "[DATE]" at bounding box center [214, 71] width 16 height 6
click at [221, 71] on font "[DATE]" at bounding box center [214, 71] width 16 height 6
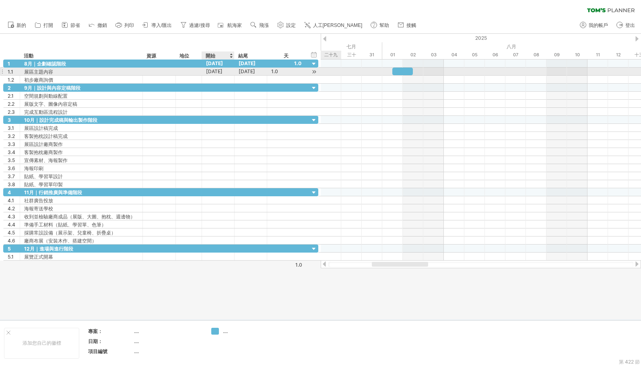
click at [222, 70] on font "[DATE]" at bounding box center [214, 71] width 16 height 6
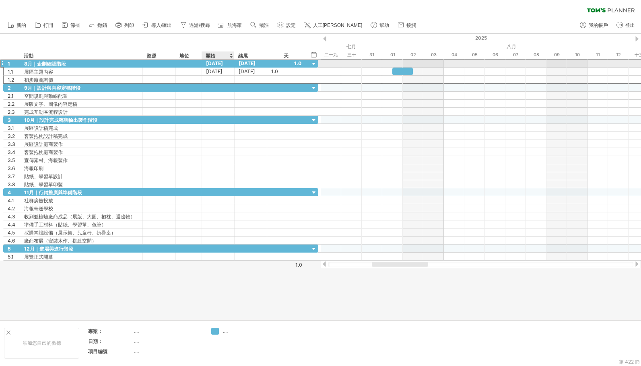
click at [222, 62] on font "[DATE]" at bounding box center [214, 63] width 17 height 6
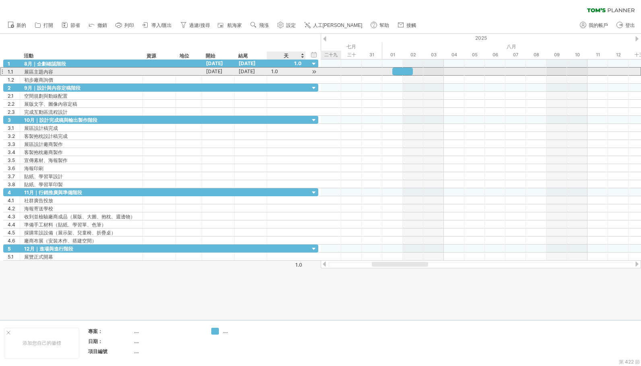
click at [284, 73] on div "1.0" at bounding box center [286, 72] width 30 height 8
click at [222, 72] on font "[DATE]" at bounding box center [214, 71] width 16 height 6
drag, startPoint x: 406, startPoint y: 70, endPoint x: 456, endPoint y: 70, distance: 50.7
click at [456, 70] on div at bounding box center [454, 72] width 21 height 8
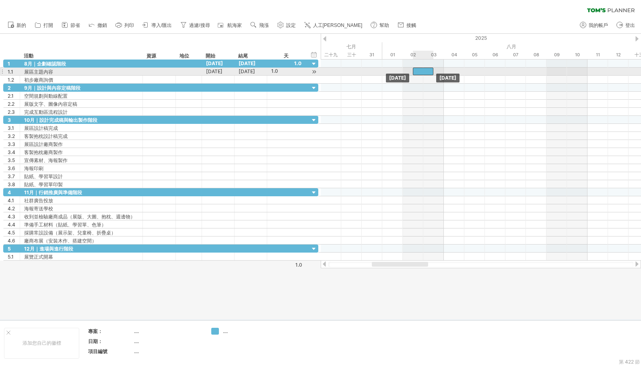
drag, startPoint x: 453, startPoint y: 71, endPoint x: 419, endPoint y: 72, distance: 34.2
click at [419, 72] on div at bounding box center [423, 72] width 21 height 8
drag, startPoint x: 410, startPoint y: 71, endPoint x: 393, endPoint y: 72, distance: 17.3
click at [393, 72] on div at bounding box center [392, 72] width 21 height 8
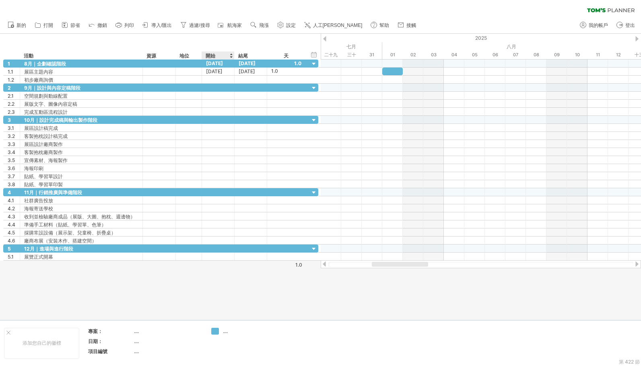
click at [225, 54] on div "開始" at bounding box center [218, 55] width 24 height 8
click at [227, 56] on div "開始" at bounding box center [218, 55] width 24 height 8
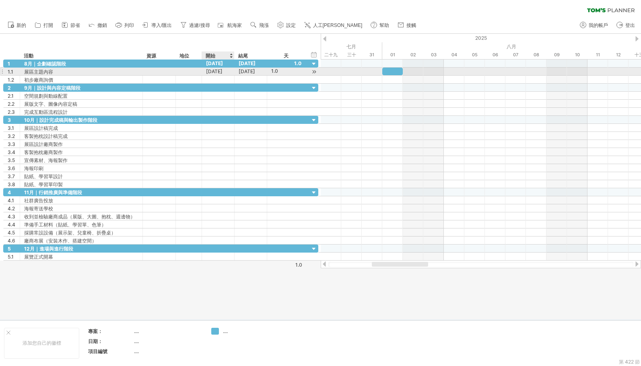
click at [220, 70] on font "[DATE]" at bounding box center [214, 71] width 16 height 6
click at [274, 72] on font "1.0" at bounding box center [274, 71] width 7 height 6
click at [288, 71] on div "1.0" at bounding box center [286, 72] width 30 height 8
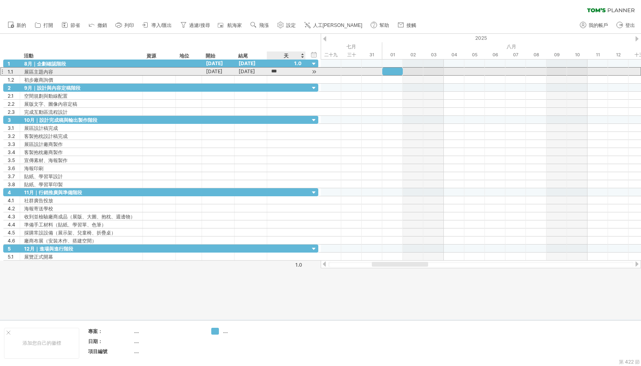
click at [288, 71] on div "***" at bounding box center [286, 72] width 30 height 8
type input "**"
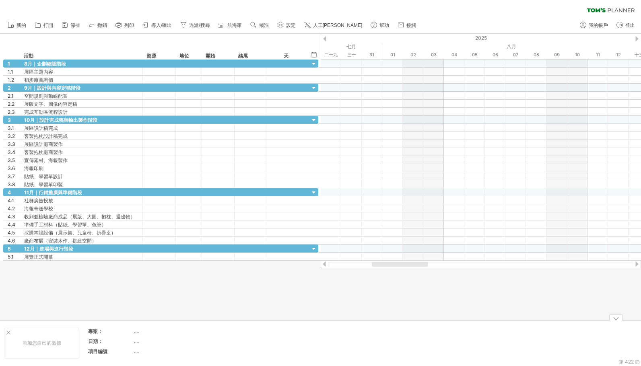
click at [350, 323] on div "添加您自己的徽標 專案： .... 日期： .... 項目編號 ...." at bounding box center [320, 343] width 641 height 46
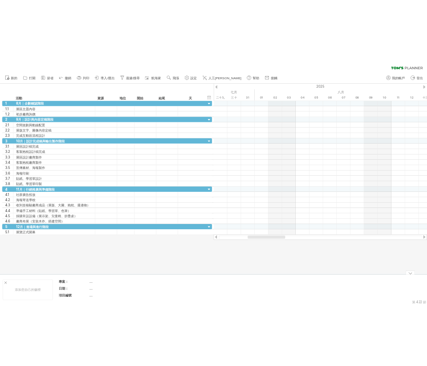
scroll to position [0, 0]
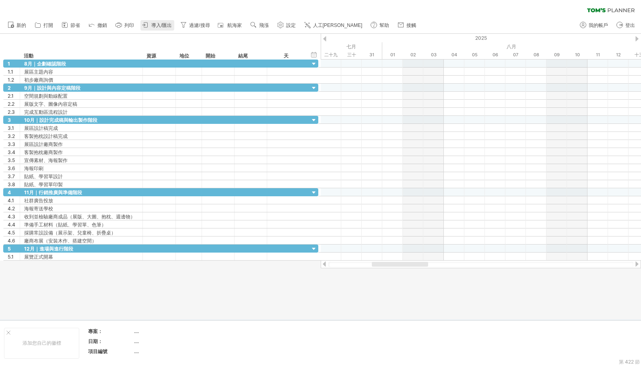
click at [153, 23] on font "導入/匯出" at bounding box center [161, 26] width 21 height 6
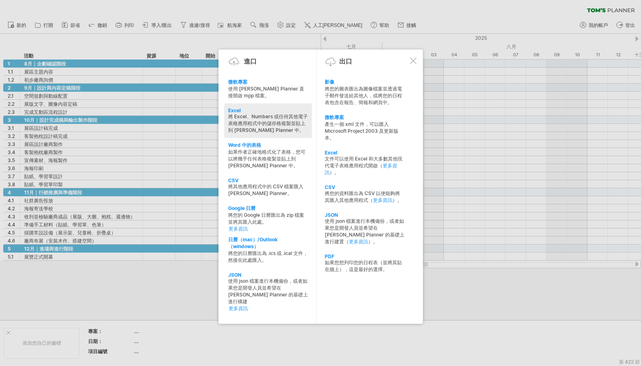
click at [266, 124] on font "將 Excel、Numbers 或任何其他電子表格應用程式中的儲存格複製並貼上到 [PERSON_NAME] Planner 中。" at bounding box center [268, 123] width 80 height 20
type textarea "**********"
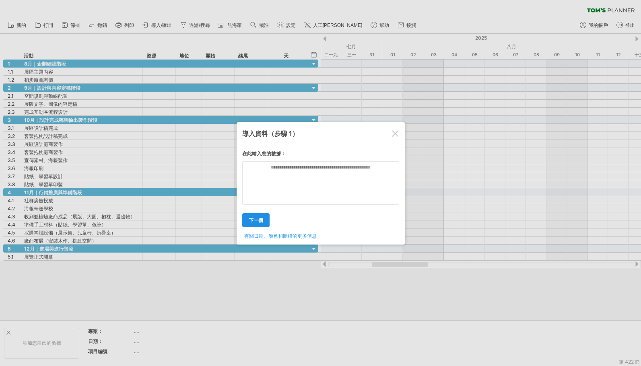
click at [258, 222] on font "下一個" at bounding box center [256, 220] width 14 height 6
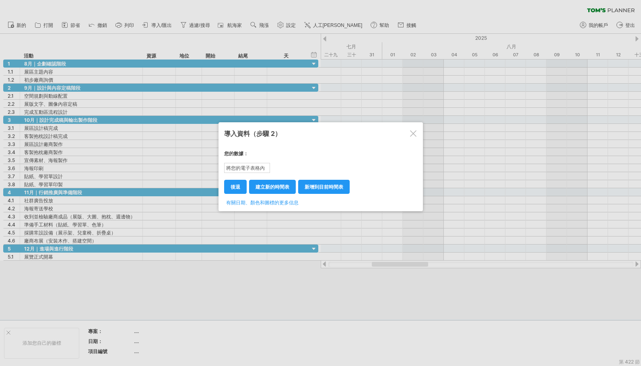
click at [243, 169] on font "將您的電子表格內容複製/貼上至此處！" at bounding box center [245, 175] width 39 height 20
click at [247, 167] on font "將您的電子表格內容複製/貼上至此處！" at bounding box center [245, 175] width 39 height 20
click at [408, 130] on div "導入資料 （步驟 2）" at bounding box center [320, 133] width 193 height 15
click at [413, 134] on div at bounding box center [413, 133] width 6 height 6
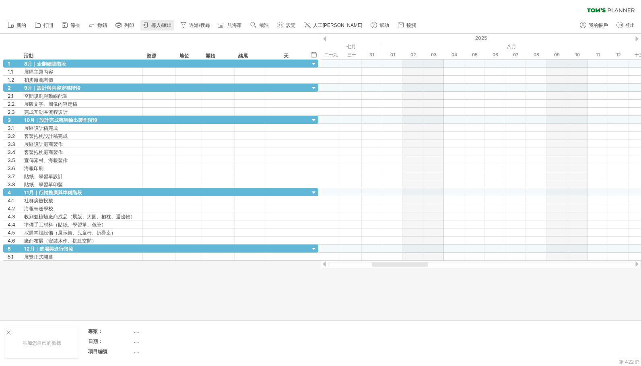
click at [165, 22] on link "導入/匯出" at bounding box center [157, 25] width 34 height 10
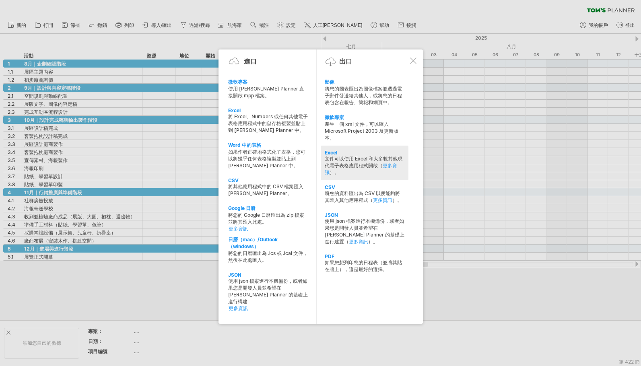
click at [351, 159] on font "文件可以使用 Excel 和大多數其他現代電子表格應用程式開啟（" at bounding box center [364, 162] width 78 height 13
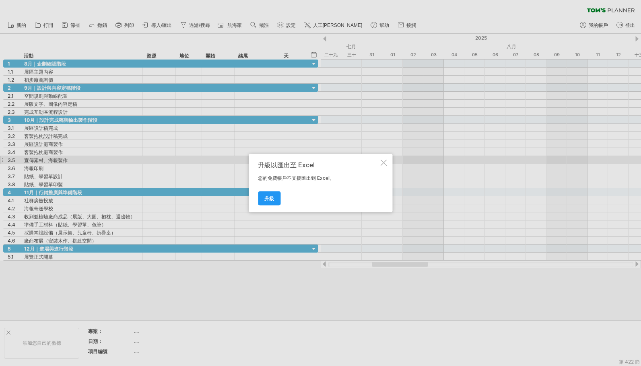
click at [381, 161] on div at bounding box center [383, 163] width 6 height 6
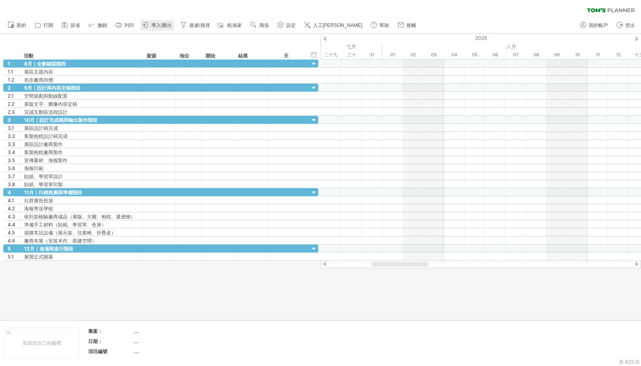
click at [155, 27] on font "導入/匯出" at bounding box center [161, 26] width 21 height 6
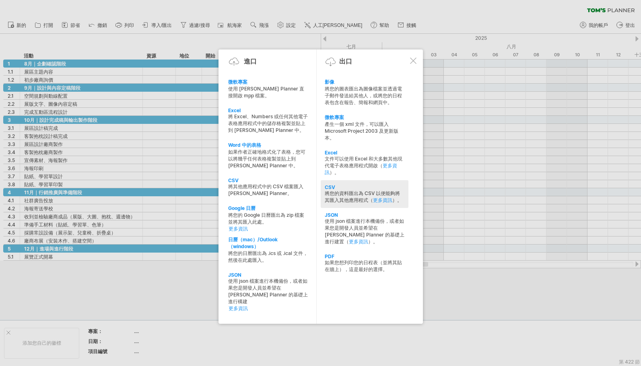
click at [363, 196] on font "將您的資料匯出為 CSV 以便能夠將其匯入其他應用程式（" at bounding box center [362, 196] width 75 height 13
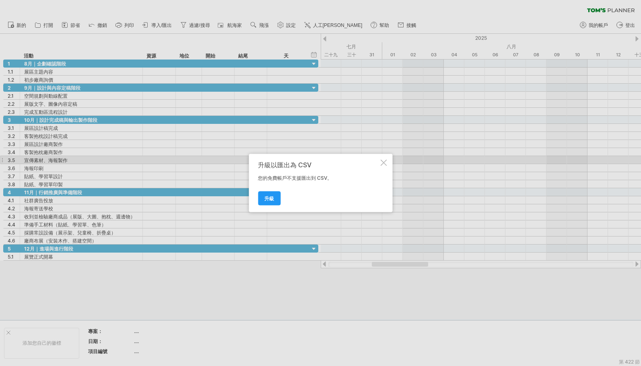
click at [385, 164] on div at bounding box center [383, 163] width 6 height 6
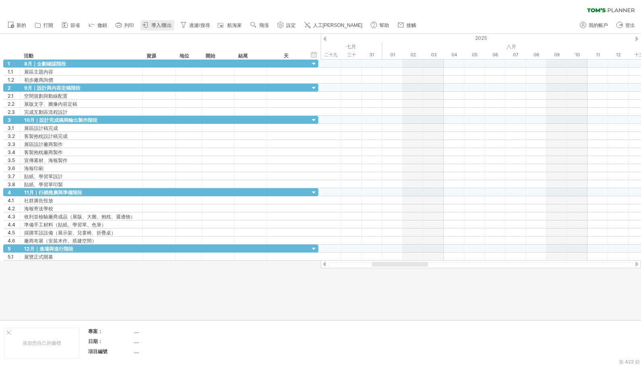
click at [158, 25] on font "導入/匯出" at bounding box center [161, 26] width 21 height 6
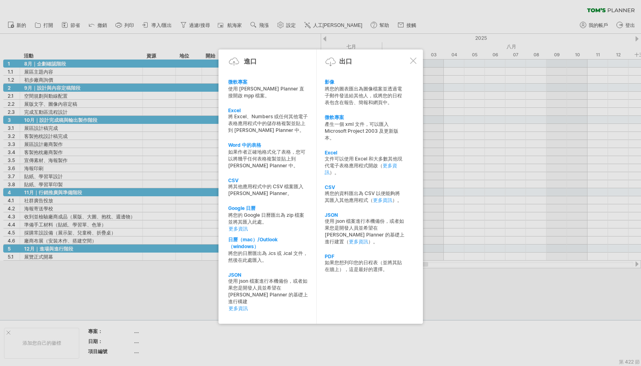
click at [414, 58] on div at bounding box center [413, 61] width 6 height 6
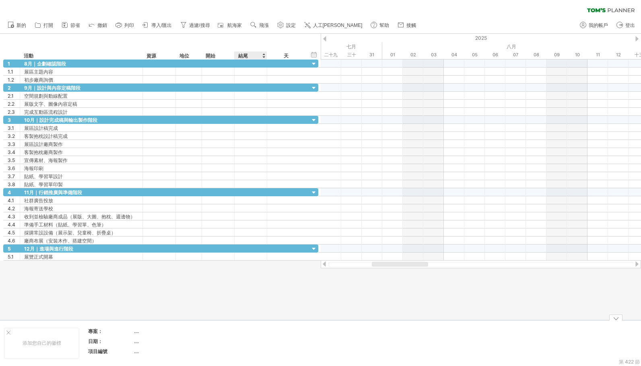
click at [263, 307] on div at bounding box center [320, 177] width 641 height 286
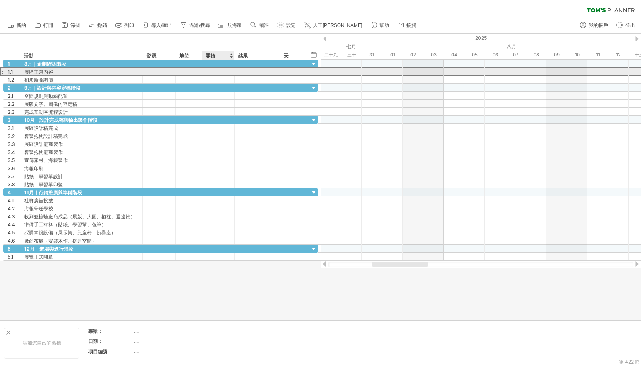
click at [215, 70] on div at bounding box center [218, 72] width 33 height 8
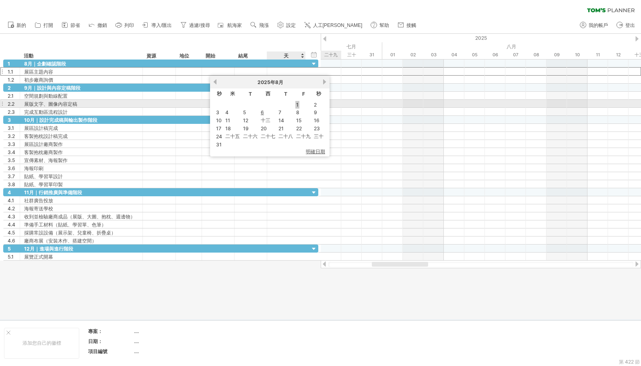
click at [299, 107] on link "1" at bounding box center [297, 105] width 4 height 8
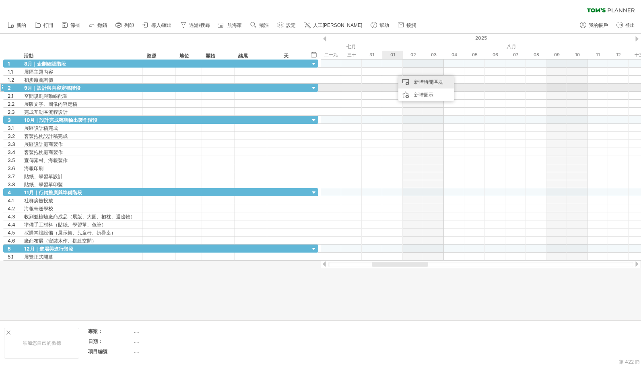
click at [422, 84] on font "新增時間區塊" at bounding box center [428, 82] width 29 height 6
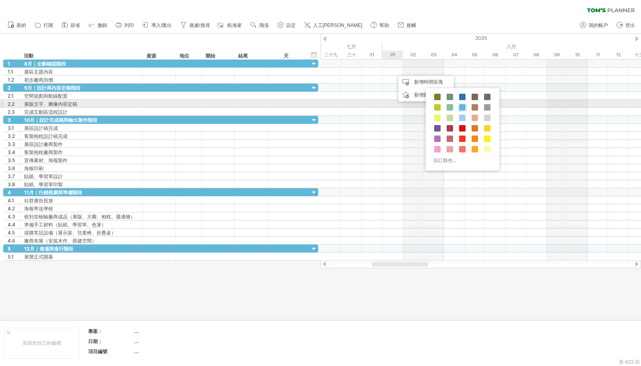
click at [462, 106] on span at bounding box center [462, 107] width 6 height 6
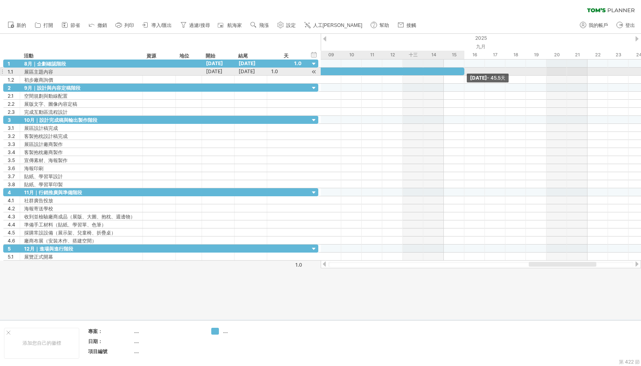
drag, startPoint x: 412, startPoint y: 70, endPoint x: 459, endPoint y: 75, distance: 47.3
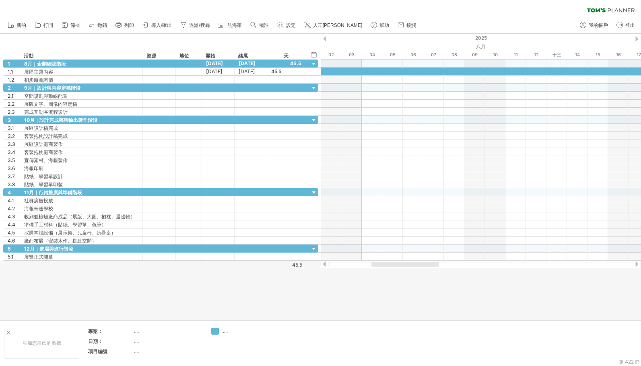
drag, startPoint x: 554, startPoint y: 266, endPoint x: 396, endPoint y: 270, distance: 158.2
click at [397, 270] on div "嘗試造訪 [DOMAIN_NAME] 再次連接... 0% 清除過濾器 新的" at bounding box center [320, 183] width 641 height 366
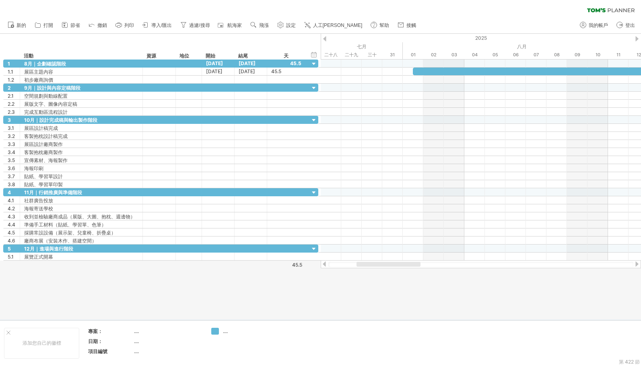
drag, startPoint x: 400, startPoint y: 264, endPoint x: 378, endPoint y: 266, distance: 22.3
click at [378, 266] on div at bounding box center [388, 264] width 64 height 5
drag, startPoint x: 405, startPoint y: 263, endPoint x: 433, endPoint y: 264, distance: 28.6
click at [433, 264] on div at bounding box center [436, 264] width 72 height 5
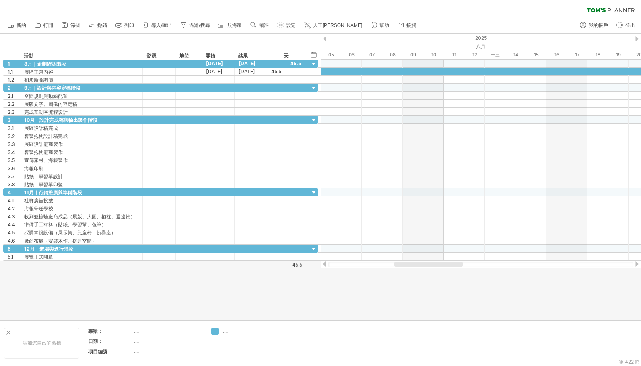
drag, startPoint x: 440, startPoint y: 265, endPoint x: 447, endPoint y: 264, distance: 6.4
click at [447, 264] on div at bounding box center [428, 264] width 68 height 5
click at [461, 89] on font "新增時間區塊" at bounding box center [473, 89] width 29 height 6
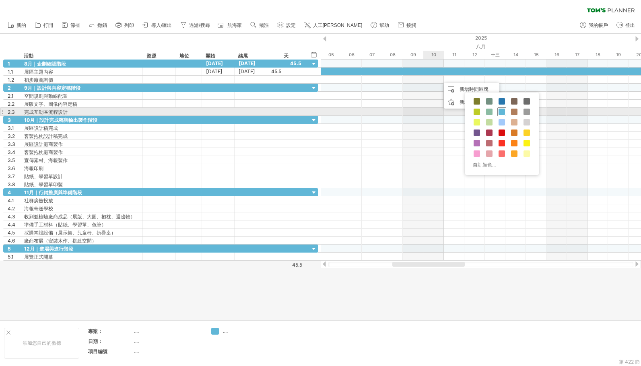
drag, startPoint x: 501, startPoint y: 112, endPoint x: 496, endPoint y: 108, distance: 6.4
click at [501, 112] on span at bounding box center [501, 112] width 6 height 6
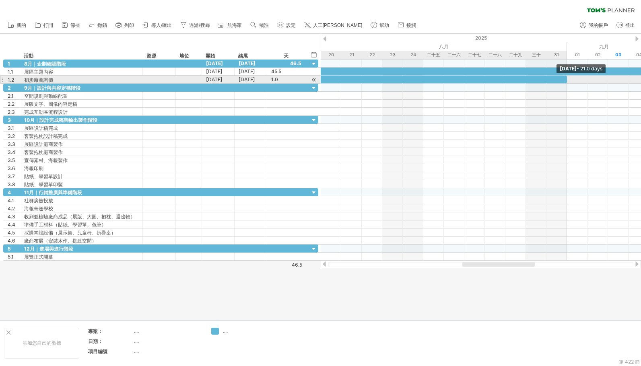
drag, startPoint x: 464, startPoint y: 80, endPoint x: 564, endPoint y: 78, distance: 100.2
click at [564, 78] on div at bounding box center [351, 80] width 431 height 8
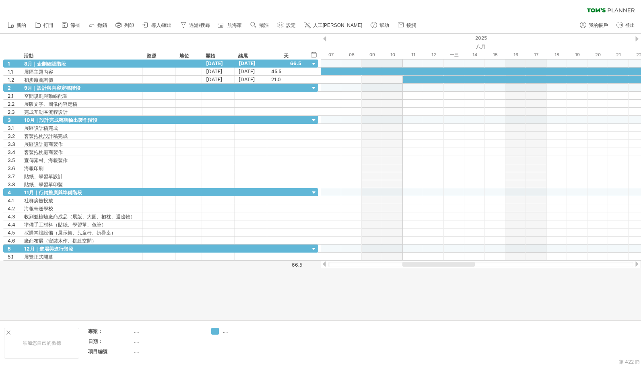
drag, startPoint x: 489, startPoint y: 264, endPoint x: 429, endPoint y: 273, distance: 60.5
click at [429, 273] on div "嘗試造訪 [DOMAIN_NAME] 再次連接... 0% 清除過濾器 新的" at bounding box center [320, 183] width 641 height 366
click at [193, 89] on div at bounding box center [189, 88] width 18 height 8
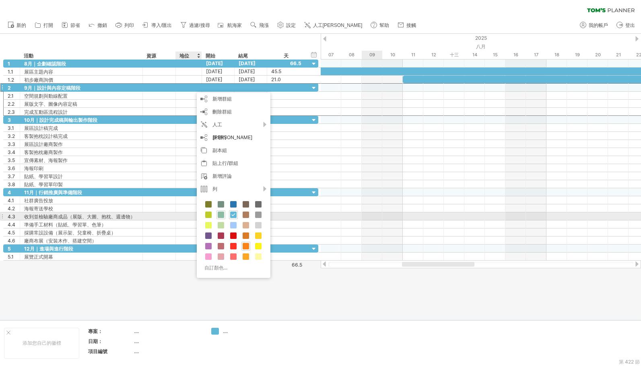
click at [221, 217] on span at bounding box center [221, 215] width 6 height 6
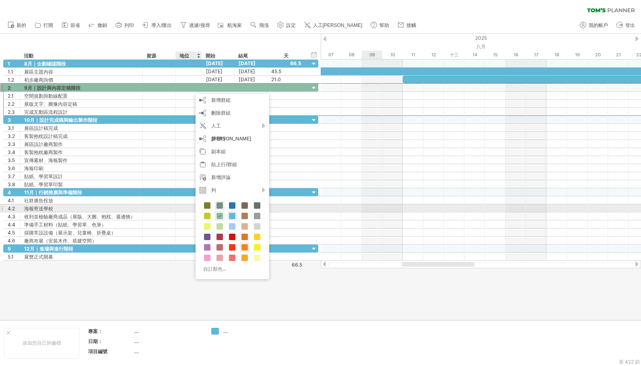
click at [218, 206] on span at bounding box center [219, 205] width 6 height 6
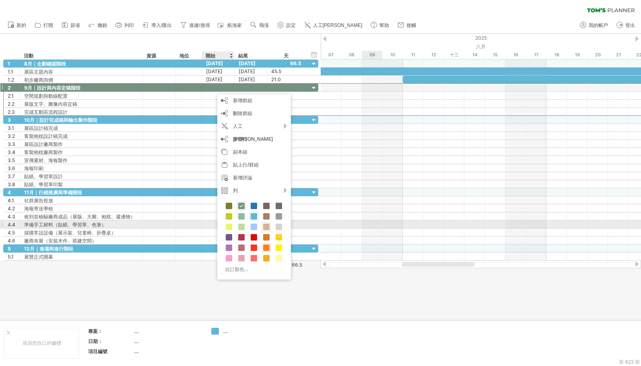
click at [267, 227] on span at bounding box center [266, 227] width 6 height 6
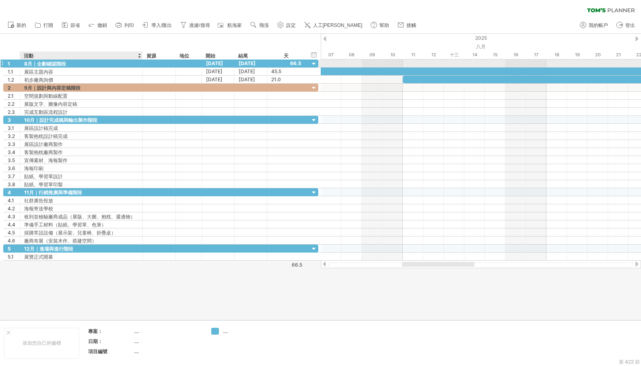
click at [115, 64] on div "8月｜企劃確認階段" at bounding box center [81, 64] width 114 height 8
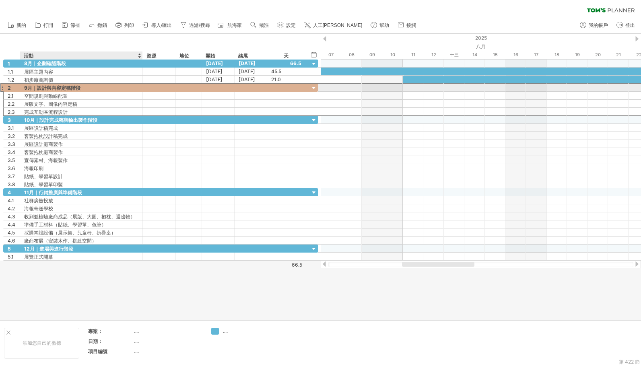
click at [111, 85] on div "9月｜設計與內容定稿階段" at bounding box center [81, 88] width 114 height 8
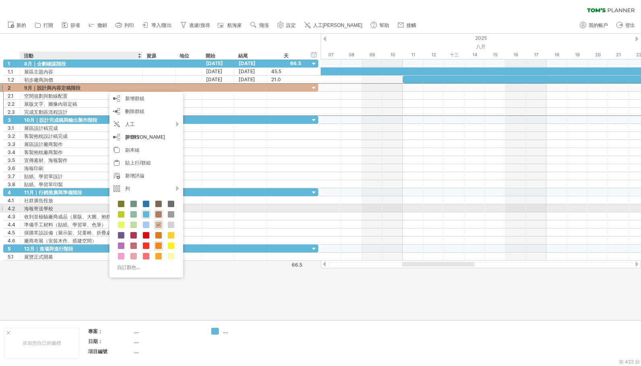
click at [159, 212] on span at bounding box center [158, 214] width 6 height 6
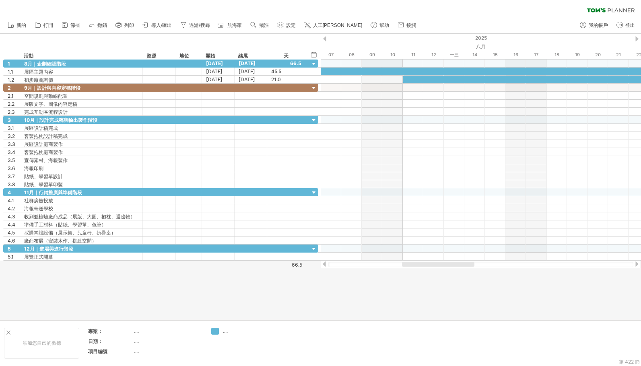
click at [385, 285] on div at bounding box center [320, 177] width 641 height 286
drag, startPoint x: 440, startPoint y: 267, endPoint x: 490, endPoint y: 264, distance: 50.3
click at [490, 264] on div at bounding box center [480, 264] width 305 height 5
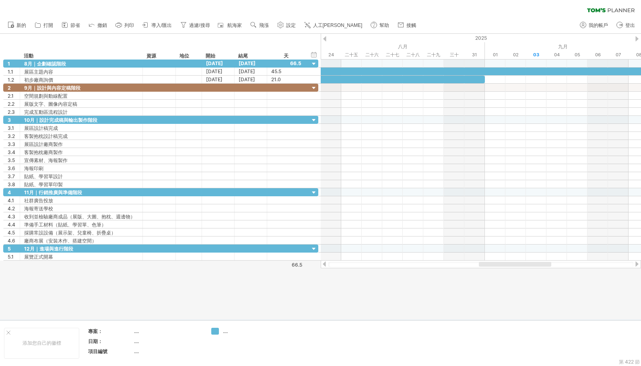
drag, startPoint x: 449, startPoint y: 264, endPoint x: 526, endPoint y: 264, distance: 76.8
click at [526, 264] on div at bounding box center [515, 264] width 72 height 5
click at [509, 266] on div at bounding box center [517, 264] width 72 height 5
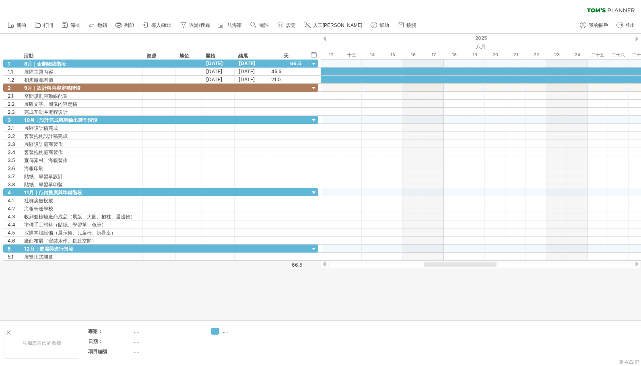
drag, startPoint x: 509, startPoint y: 264, endPoint x: 452, endPoint y: 270, distance: 56.6
click at [452, 270] on div "嘗試造訪 [DOMAIN_NAME] 再次連接... 0% 清除過濾器 新的" at bounding box center [320, 183] width 641 height 366
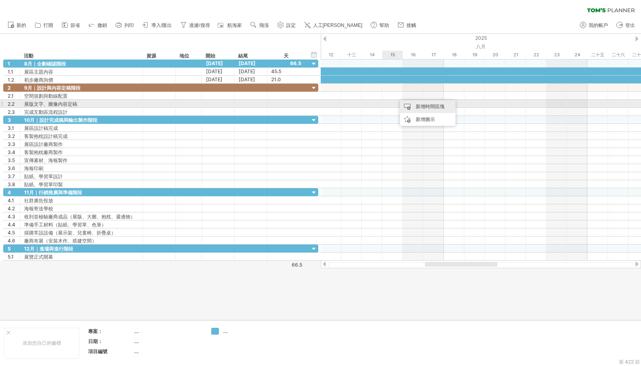
click at [416, 106] on font "新增時間區塊" at bounding box center [430, 106] width 29 height 6
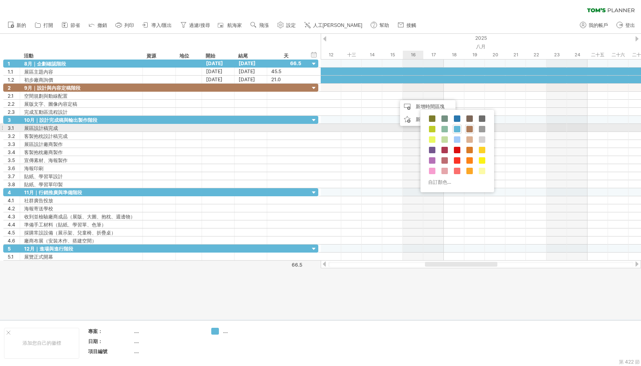
click at [468, 129] on span at bounding box center [469, 129] width 6 height 6
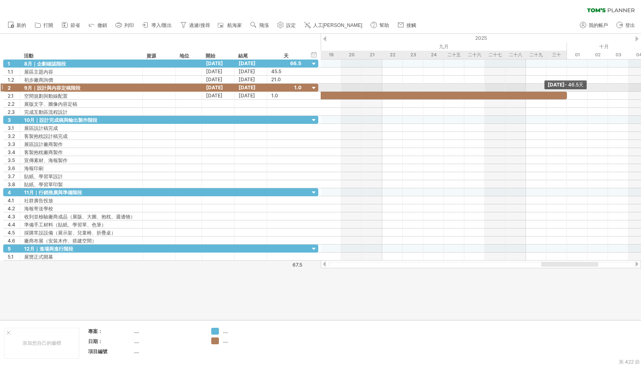
drag, startPoint x: 412, startPoint y: 96, endPoint x: 565, endPoint y: 89, distance: 153.1
click at [565, 89] on div "[DATE] - 46.5天 [DATE]" at bounding box center [481, 160] width 320 height 201
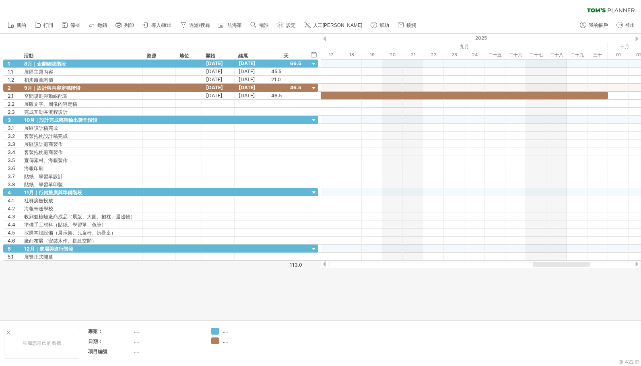
drag, startPoint x: 576, startPoint y: 264, endPoint x: 568, endPoint y: 265, distance: 8.5
click at [568, 265] on div at bounding box center [561, 264] width 57 height 5
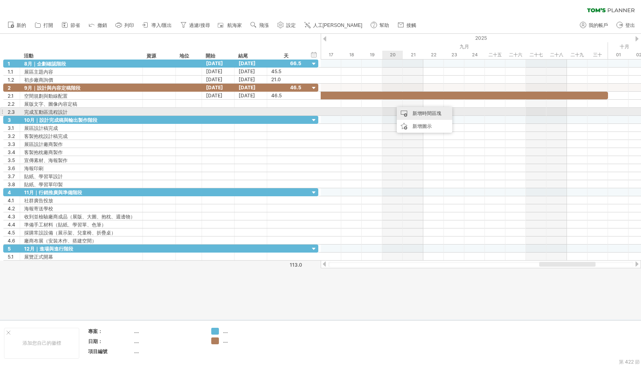
click at [419, 114] on font "新增時間區塊" at bounding box center [426, 113] width 29 height 6
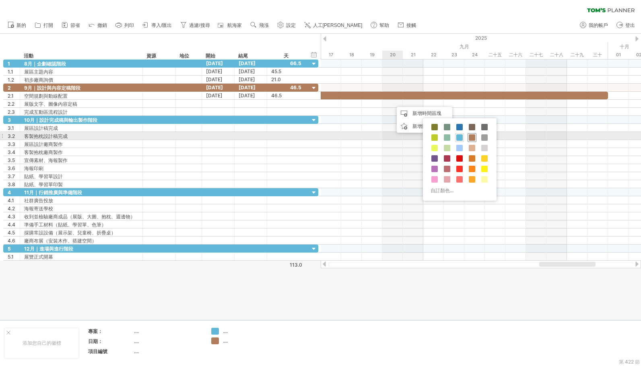
click at [473, 137] on span at bounding box center [472, 137] width 6 height 6
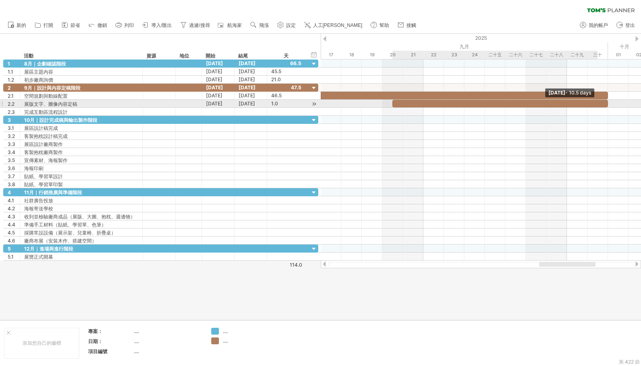
drag, startPoint x: 412, startPoint y: 106, endPoint x: 603, endPoint y: 105, distance: 190.3
click at [595, 105] on div at bounding box center [500, 104] width 216 height 8
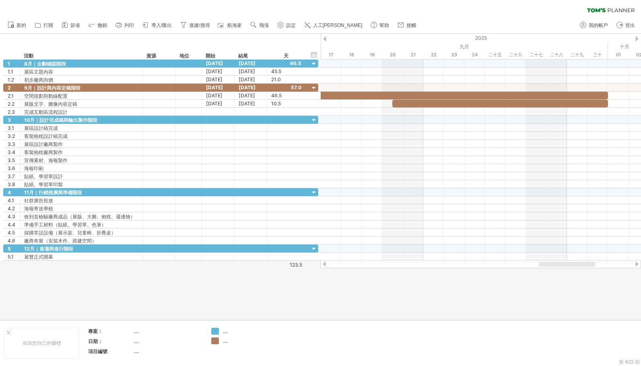
click at [555, 265] on div at bounding box center [567, 264] width 56 height 5
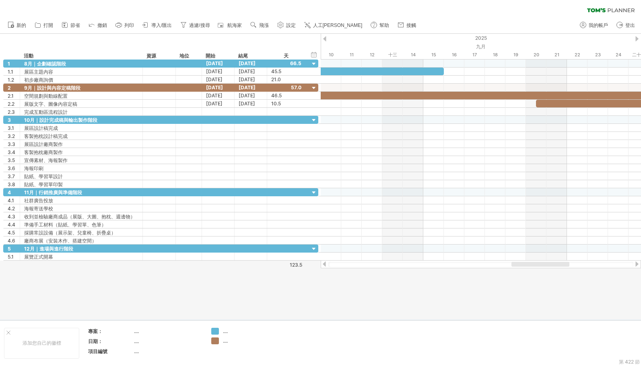
drag, startPoint x: 549, startPoint y: 266, endPoint x: 523, endPoint y: 271, distance: 27.1
click at [523, 271] on div "嘗試造訪 [DOMAIN_NAME] 再次連接... 0% 清除過濾器 新的" at bounding box center [320, 183] width 641 height 366
click at [449, 119] on div "新增時間區塊" at bounding box center [465, 122] width 56 height 13
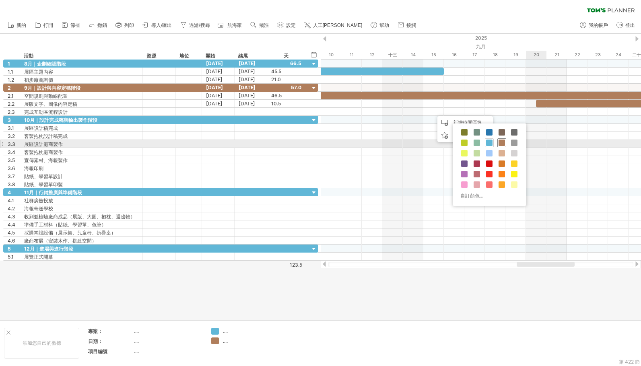
click at [500, 142] on span at bounding box center [501, 143] width 6 height 6
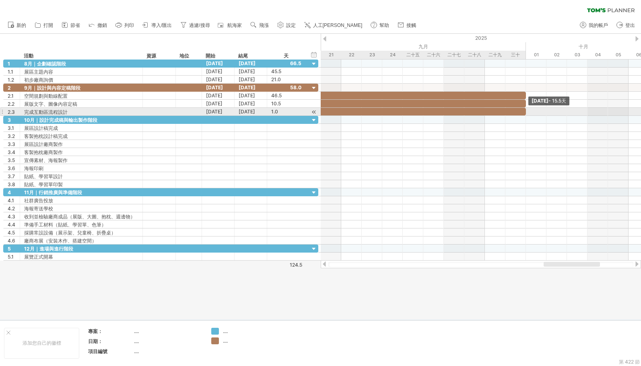
drag, startPoint x: 453, startPoint y: 112, endPoint x: 522, endPoint y: 110, distance: 68.4
click at [522, 110] on div at bounding box center [367, 112] width 318 height 8
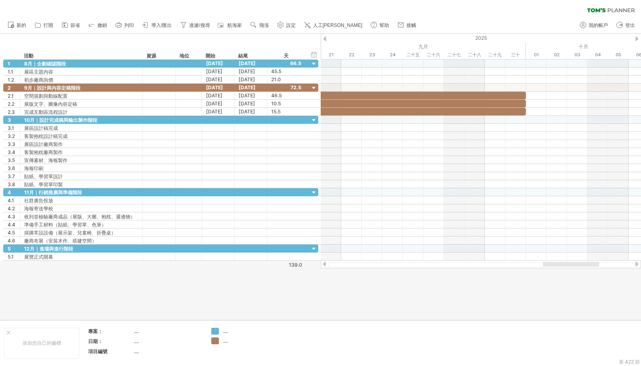
click at [578, 266] on div at bounding box center [571, 264] width 56 height 5
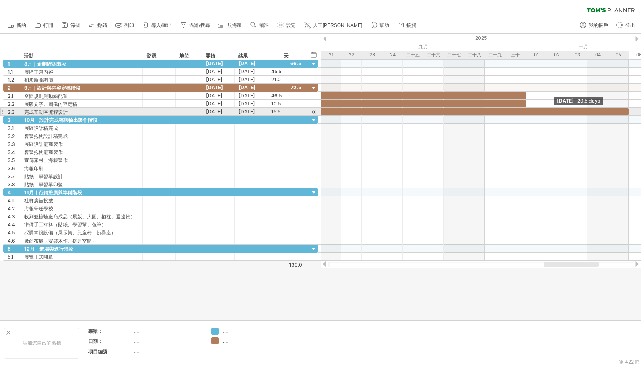
drag, startPoint x: 525, startPoint y: 111, endPoint x: 629, endPoint y: 115, distance: 104.3
click at [595, 115] on span at bounding box center [628, 112] width 3 height 8
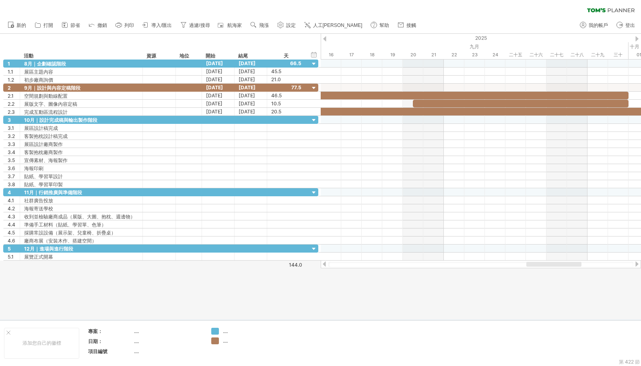
drag, startPoint x: 556, startPoint y: 264, endPoint x: 539, endPoint y: 265, distance: 17.3
click at [539, 265] on div at bounding box center [553, 264] width 55 height 5
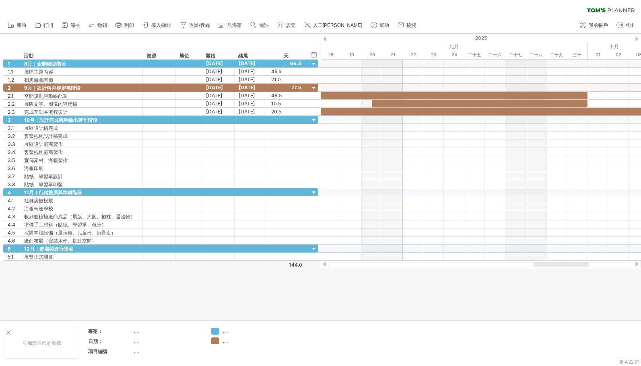
drag, startPoint x: 549, startPoint y: 266, endPoint x: 555, endPoint y: 266, distance: 6.4
click at [555, 266] on div at bounding box center [560, 264] width 55 height 5
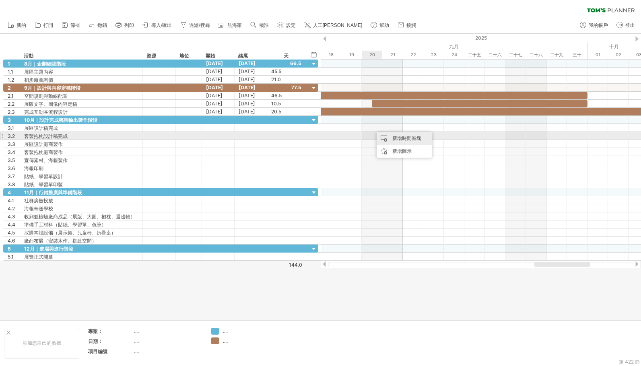
click at [389, 135] on div "新增時間區塊" at bounding box center [405, 138] width 56 height 13
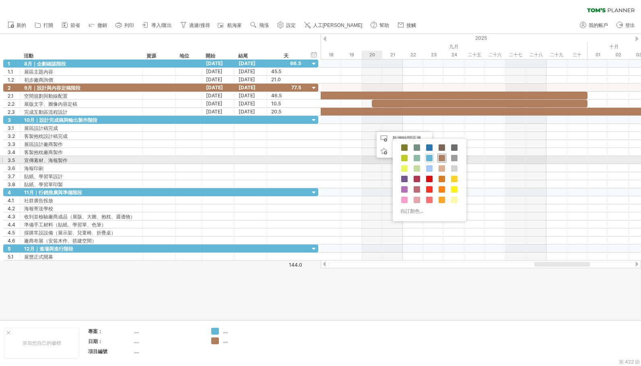
click at [441, 157] on span at bounding box center [442, 158] width 6 height 6
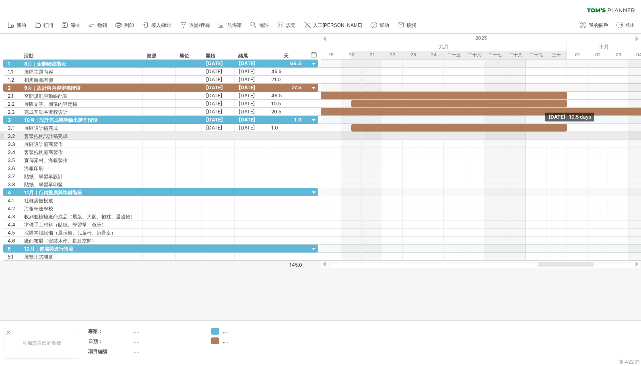
drag, startPoint x: 392, startPoint y: 129, endPoint x: 565, endPoint y: 134, distance: 173.1
click at [565, 134] on div "[DATE] - 10.5 days [DATE]" at bounding box center [481, 160] width 320 height 201
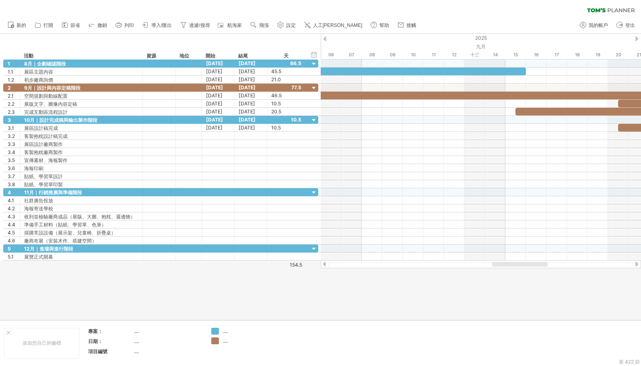
drag, startPoint x: 551, startPoint y: 264, endPoint x: 558, endPoint y: 231, distance: 33.7
click at [506, 270] on div "嘗試造訪 [DOMAIN_NAME] 再次連接... 0% 清除過濾器 新的" at bounding box center [320, 183] width 641 height 366
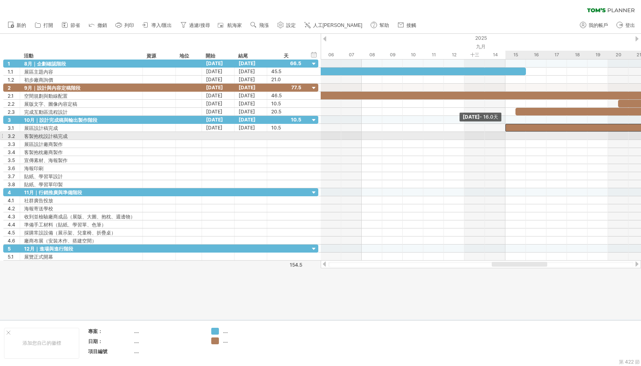
drag, startPoint x: 617, startPoint y: 128, endPoint x: 508, endPoint y: 132, distance: 109.5
click at [508, 132] on div "[DATE] - 10.5天 [DATE] - [DATE].0天" at bounding box center [481, 160] width 320 height 201
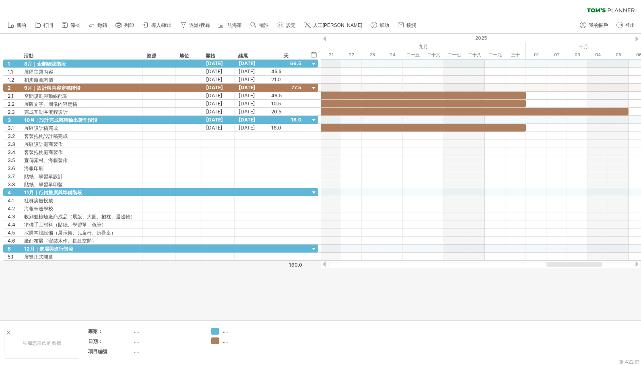
drag, startPoint x: 519, startPoint y: 264, endPoint x: 574, endPoint y: 263, distance: 54.7
click at [574, 263] on div at bounding box center [574, 264] width 56 height 5
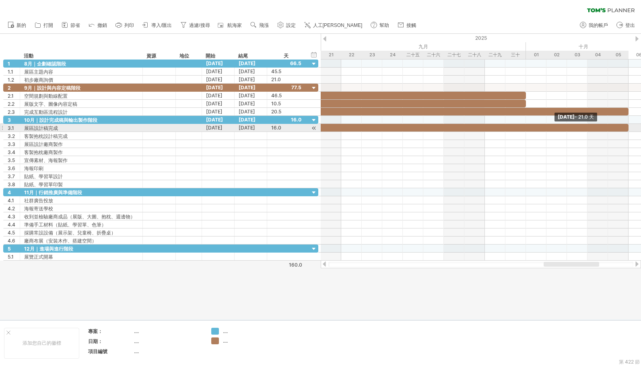
drag, startPoint x: 527, startPoint y: 126, endPoint x: 628, endPoint y: 127, distance: 101.4
click at [595, 127] on span at bounding box center [628, 128] width 3 height 8
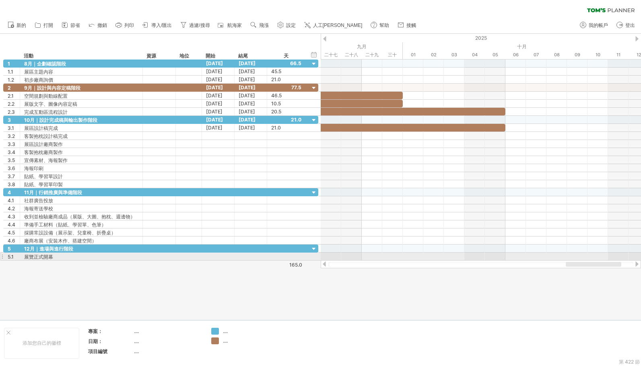
drag, startPoint x: 576, startPoint y: 265, endPoint x: 599, endPoint y: 261, distance: 22.5
click at [595, 261] on div at bounding box center [481, 264] width 320 height 8
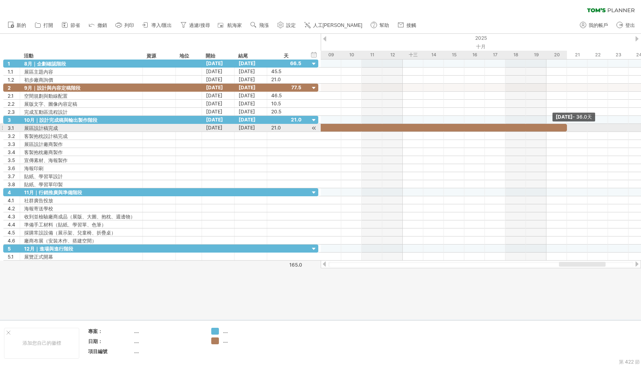
drag, startPoint x: 504, startPoint y: 126, endPoint x: 568, endPoint y: 126, distance: 64.0
click at [568, 126] on div "[DATE] - 36.0天 [DATE] - [DATE].0天" at bounding box center [481, 160] width 320 height 201
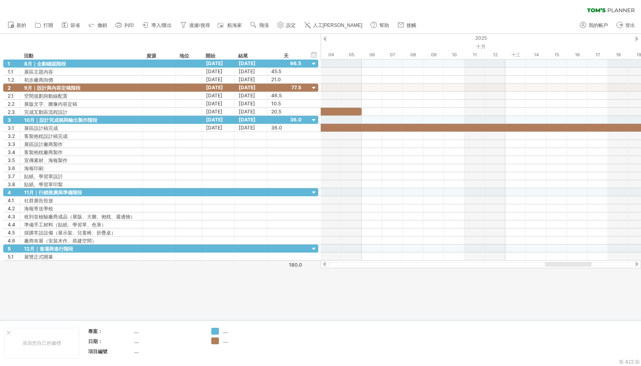
drag, startPoint x: 593, startPoint y: 264, endPoint x: 579, endPoint y: 267, distance: 14.4
click at [579, 267] on div at bounding box center [481, 264] width 320 height 8
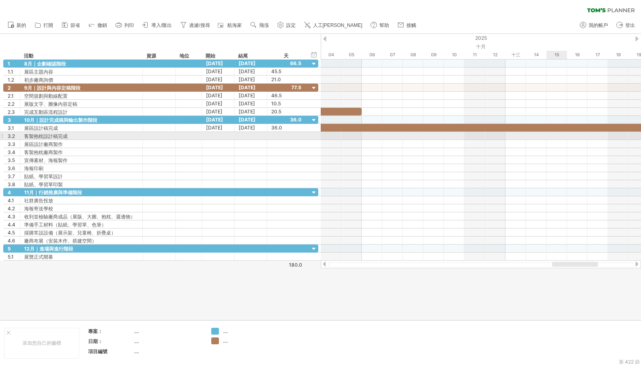
click at [555, 135] on div at bounding box center [481, 136] width 320 height 8
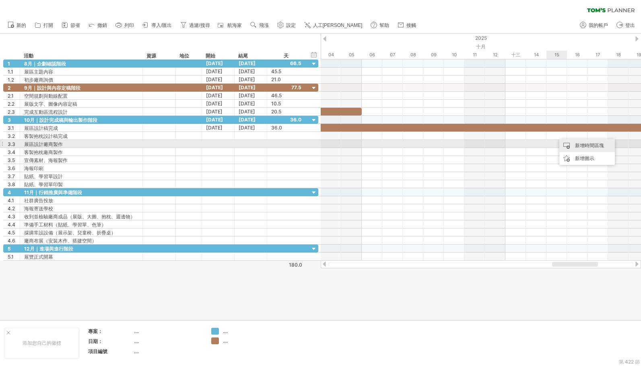
click at [592, 148] on font "新增時間區塊" at bounding box center [589, 145] width 29 height 6
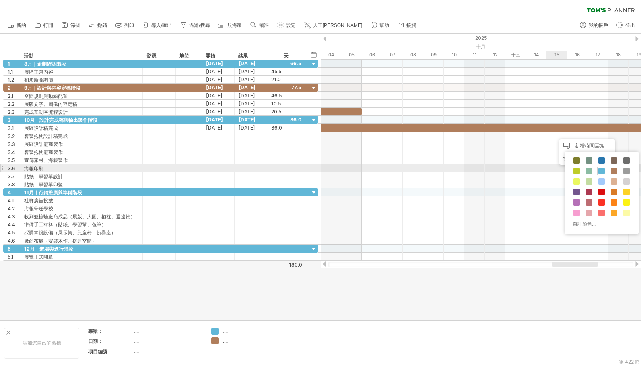
click at [595, 170] on span at bounding box center [614, 171] width 6 height 6
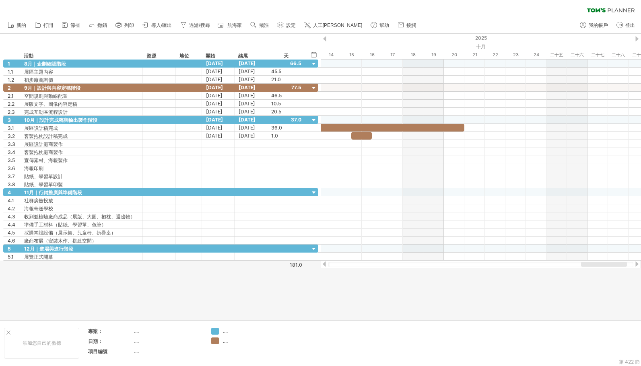
drag, startPoint x: 574, startPoint y: 264, endPoint x: 603, endPoint y: 264, distance: 29.0
click at [595, 264] on div at bounding box center [604, 264] width 46 height 5
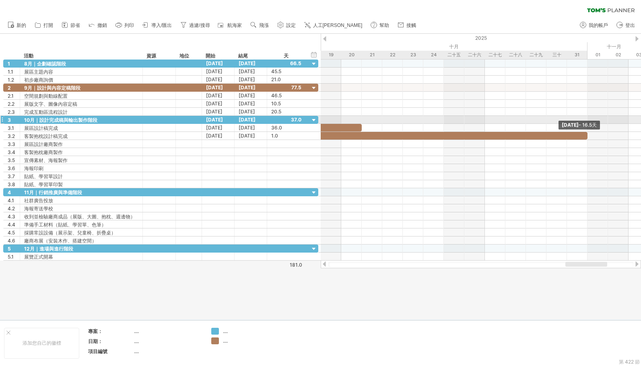
drag, startPoint x: 371, startPoint y: 135, endPoint x: 583, endPoint y: 124, distance: 211.9
click at [583, 124] on div "[DATE] - 16.5天 [DATE] - [DATE].0天" at bounding box center [481, 160] width 320 height 201
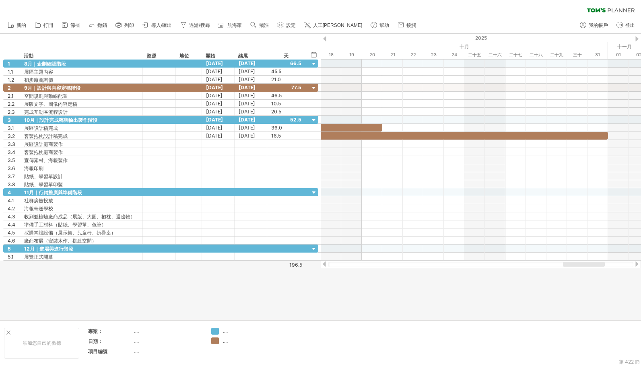
click at [580, 266] on div at bounding box center [584, 264] width 42 height 5
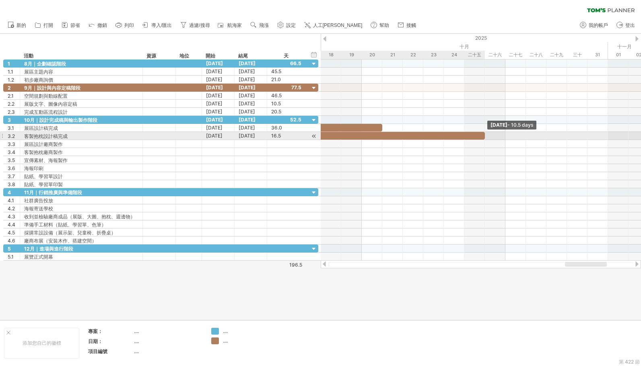
drag, startPoint x: 608, startPoint y: 135, endPoint x: 481, endPoint y: 138, distance: 127.6
click at [481, 138] on div at bounding box center [377, 136] width 216 height 8
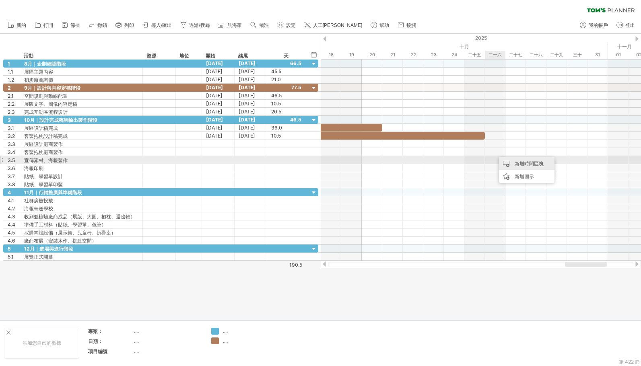
click at [527, 163] on font "新增時間區塊" at bounding box center [529, 164] width 29 height 6
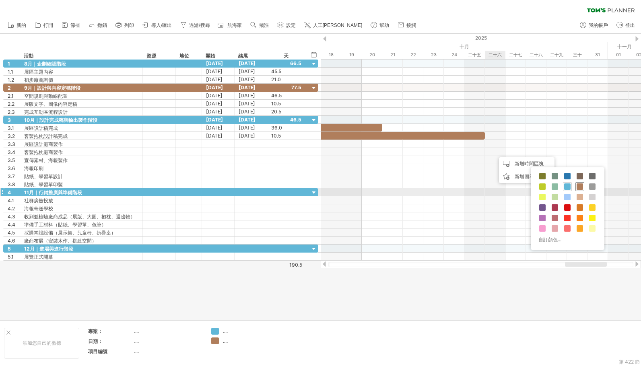
click at [579, 188] on span at bounding box center [579, 186] width 6 height 6
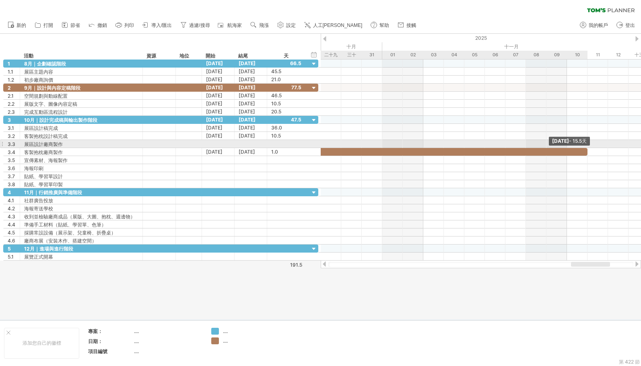
drag, startPoint x: 515, startPoint y: 152, endPoint x: 584, endPoint y: 147, distance: 69.0
click at [584, 147] on div "[DATE] - [DATE].5天 [DATE] - [DATE].0天" at bounding box center [481, 160] width 320 height 201
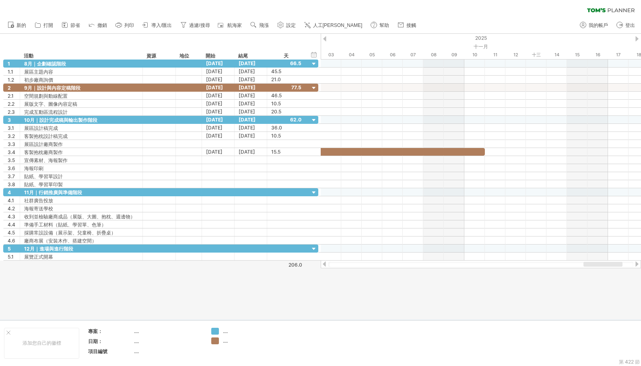
drag, startPoint x: 598, startPoint y: 265, endPoint x: 610, endPoint y: 266, distance: 12.5
click at [595, 266] on div at bounding box center [602, 264] width 39 height 5
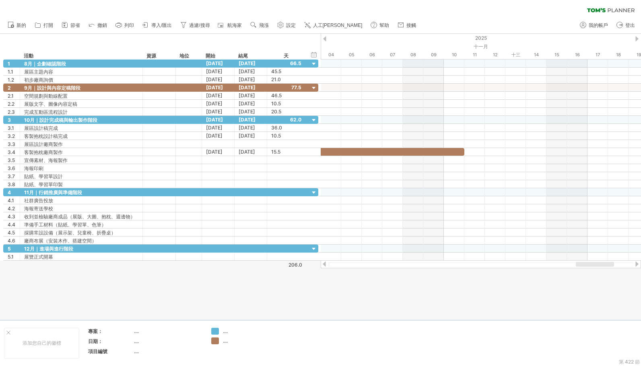
click at [594, 266] on div at bounding box center [595, 264] width 38 height 5
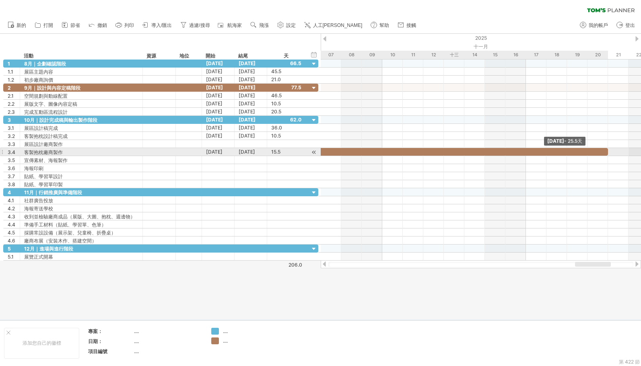
drag, startPoint x: 465, startPoint y: 152, endPoint x: 606, endPoint y: 150, distance: 141.2
click at [595, 150] on span at bounding box center [607, 152] width 3 height 8
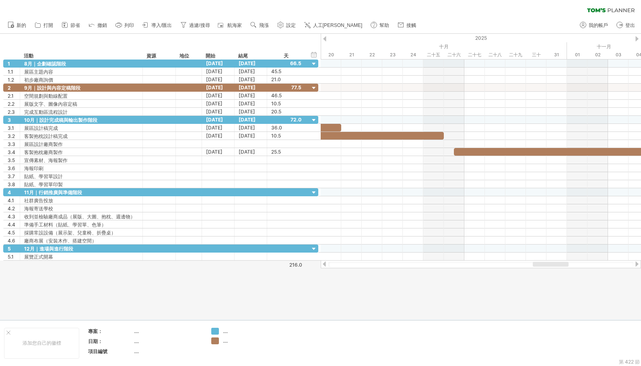
drag, startPoint x: 584, startPoint y: 264, endPoint x: 537, endPoint y: 256, distance: 47.3
click at [543, 266] on div at bounding box center [551, 264] width 36 height 5
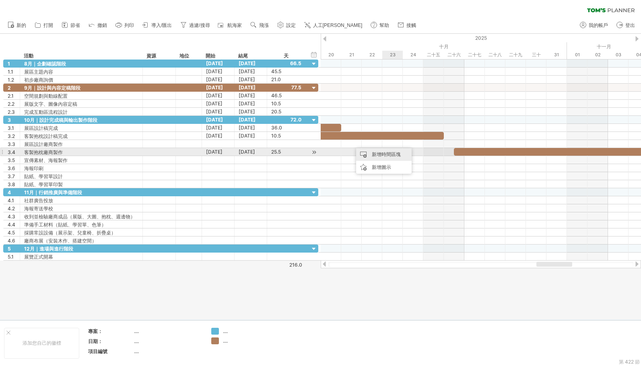
click at [400, 154] on font "新增時間區塊" at bounding box center [386, 154] width 29 height 6
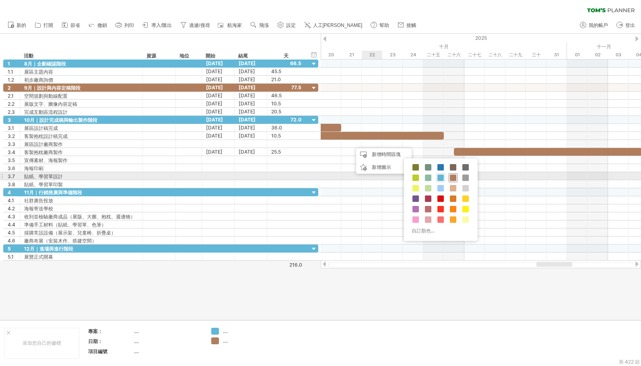
click at [452, 177] on span at bounding box center [453, 178] width 6 height 6
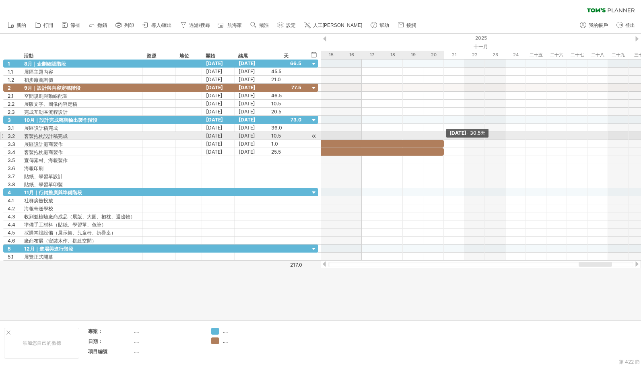
drag, startPoint x: 372, startPoint y: 146, endPoint x: 439, endPoint y: 136, distance: 68.2
click at [439, 136] on div "[DATE] - [DATE].5天 [DATE] - [DATE].0天" at bounding box center [481, 160] width 320 height 201
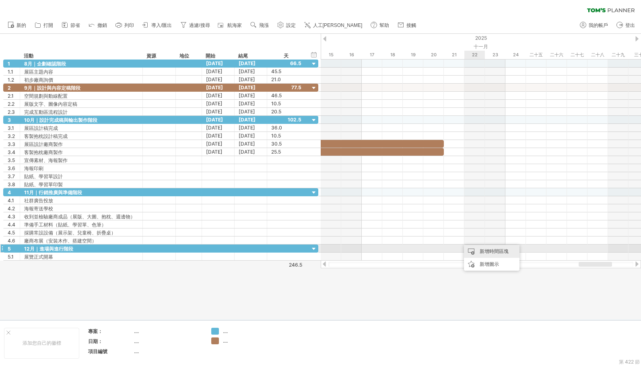
click at [487, 249] on font "新增時間區塊" at bounding box center [494, 251] width 29 height 6
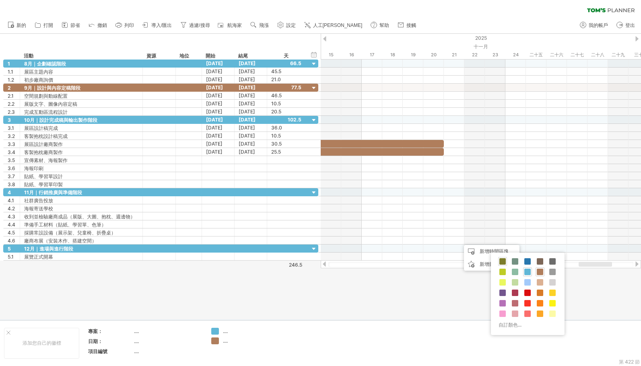
click at [504, 262] on span at bounding box center [502, 261] width 6 height 6
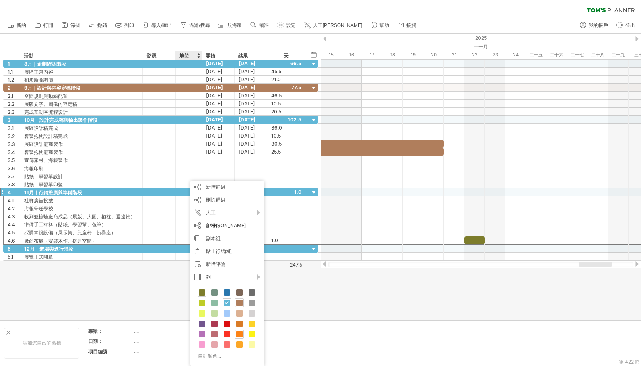
click at [201, 292] on span at bounding box center [202, 292] width 6 height 6
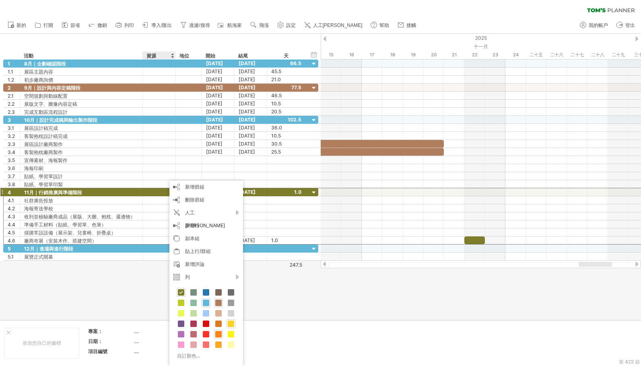
click at [231, 325] on span at bounding box center [231, 324] width 6 height 6
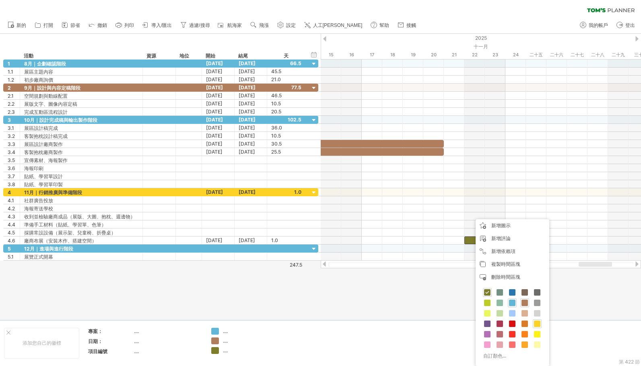
click at [535, 324] on span at bounding box center [537, 324] width 6 height 6
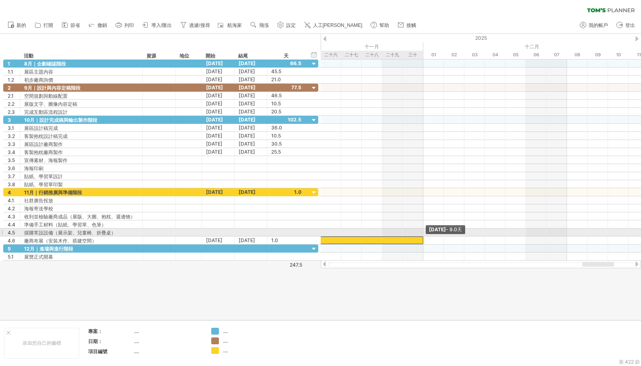
drag, startPoint x: 484, startPoint y: 241, endPoint x: 419, endPoint y: 230, distance: 65.7
click at [419, 230] on div "[DATE] - 9.0天 [DATE] - [DATE].0天" at bounding box center [481, 160] width 320 height 201
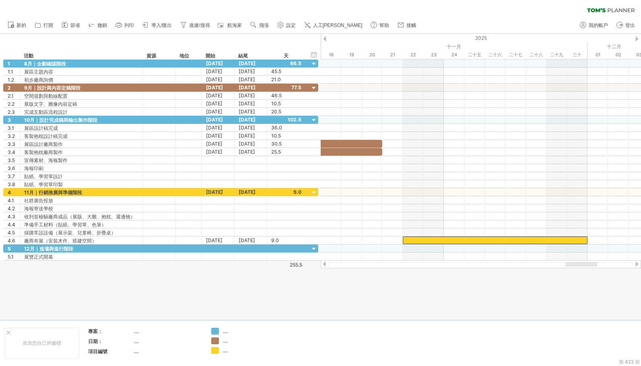
drag, startPoint x: 585, startPoint y: 264, endPoint x: 568, endPoint y: 267, distance: 17.1
click at [568, 267] on div at bounding box center [481, 264] width 320 height 8
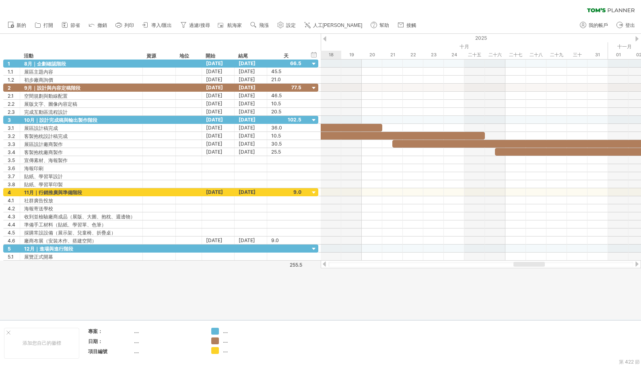
drag, startPoint x: 592, startPoint y: 265, endPoint x: 526, endPoint y: 270, distance: 66.2
click at [526, 270] on div "嘗試造訪 [DOMAIN_NAME] 再次連接... 0% 清除過濾器 新的" at bounding box center [320, 183] width 641 height 366
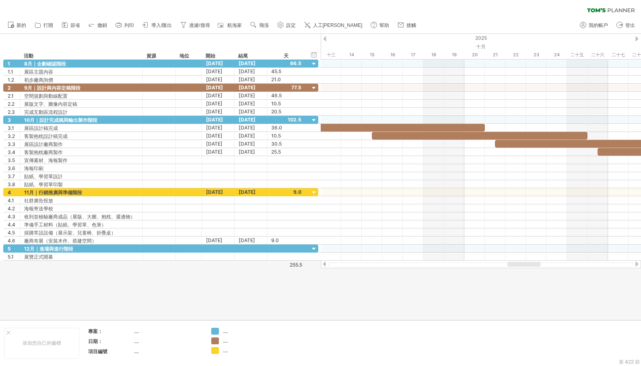
drag, startPoint x: 535, startPoint y: 266, endPoint x: 525, endPoint y: 268, distance: 10.3
click at [525, 268] on div at bounding box center [481, 264] width 320 height 8
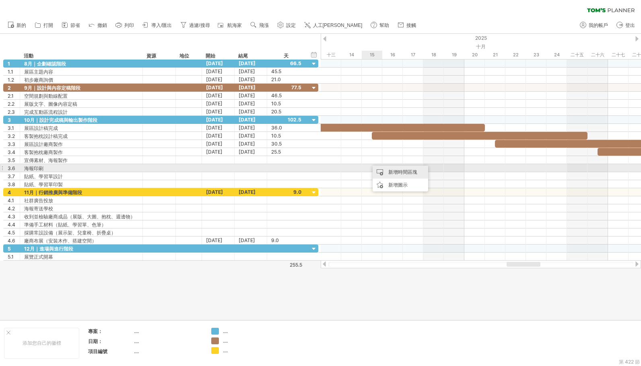
click at [388, 171] on div "新增時間區塊" at bounding box center [401, 172] width 56 height 13
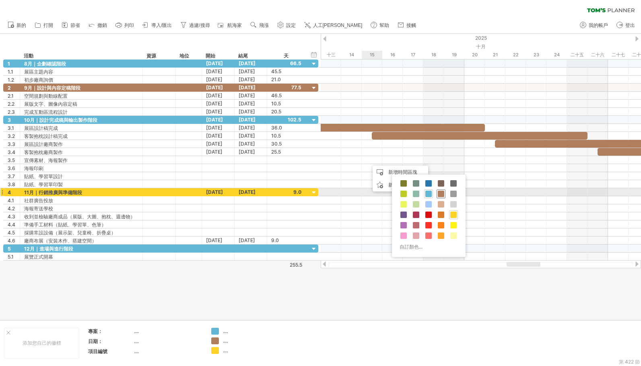
click at [440, 194] on span at bounding box center [441, 194] width 6 height 6
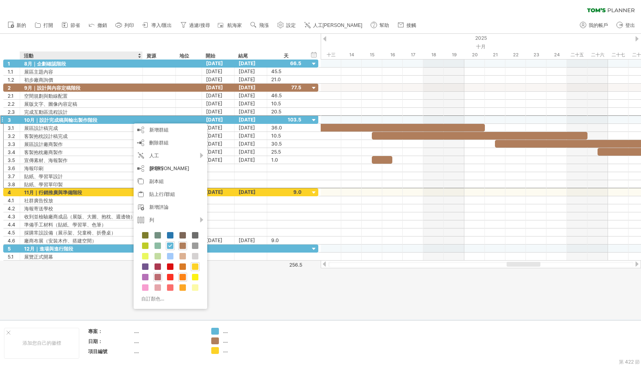
click at [158, 279] on span at bounding box center [157, 277] width 6 height 6
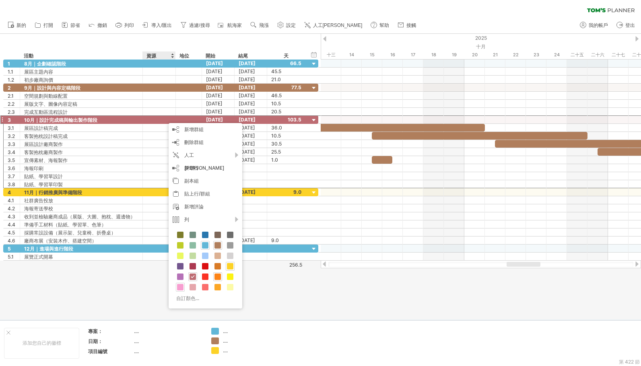
click at [179, 285] on span at bounding box center [180, 287] width 6 height 6
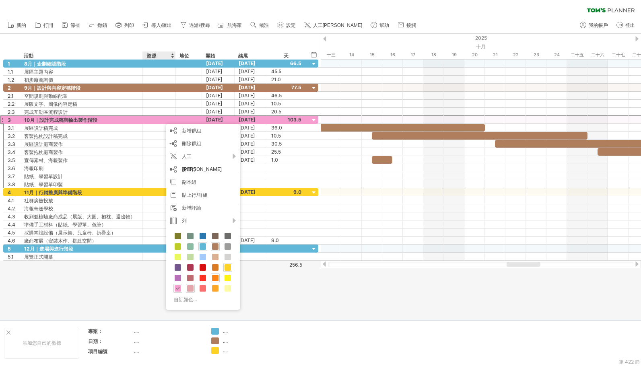
click at [191, 288] on span at bounding box center [190, 288] width 6 height 6
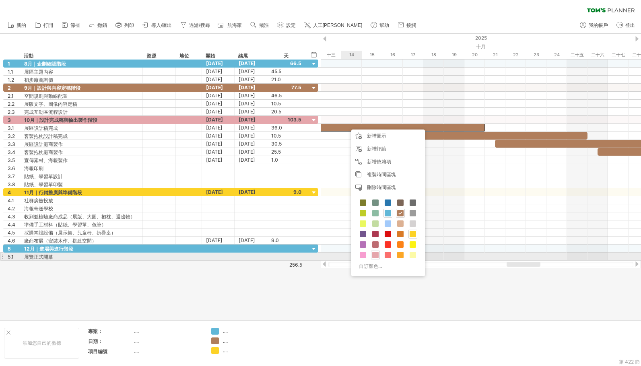
click at [377, 256] on span at bounding box center [375, 255] width 6 height 6
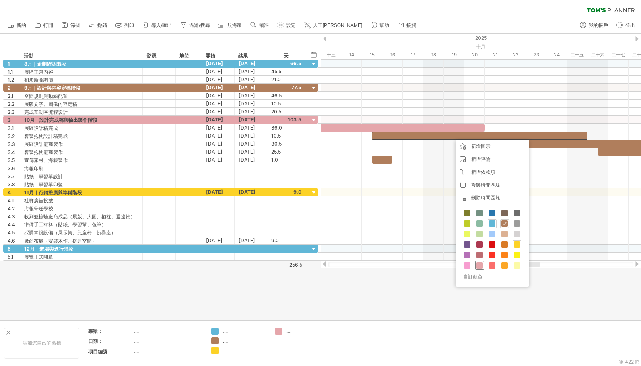
click at [480, 267] on span at bounding box center [479, 265] width 6 height 6
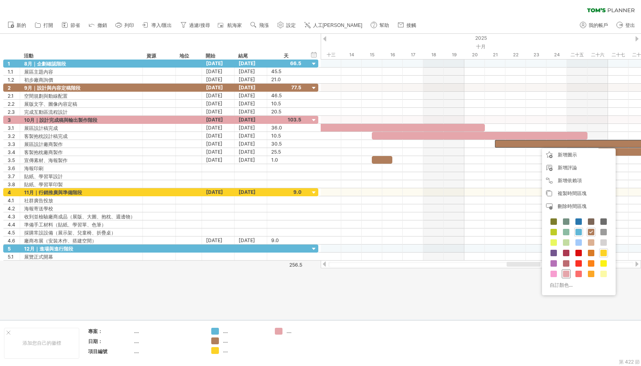
click at [564, 276] on span at bounding box center [566, 274] width 6 height 6
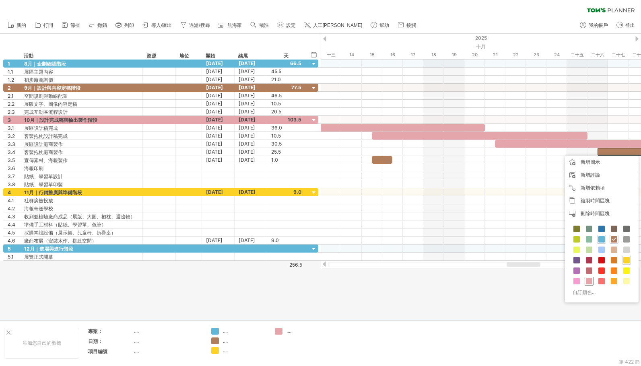
drag, startPoint x: 589, startPoint y: 282, endPoint x: 576, endPoint y: 270, distance: 17.9
click at [589, 282] on span at bounding box center [589, 281] width 6 height 6
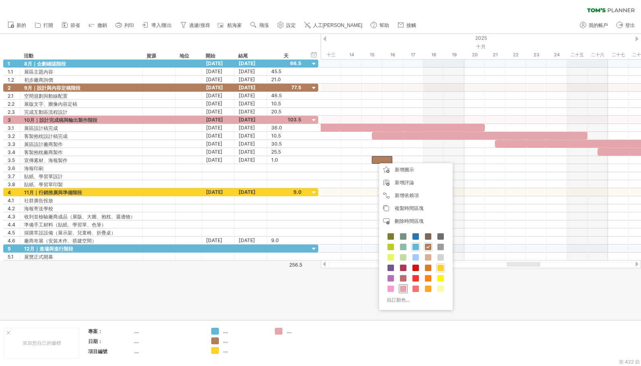
drag, startPoint x: 401, startPoint y: 288, endPoint x: 401, endPoint y: 271, distance: 16.9
click at [401, 288] on span at bounding box center [403, 289] width 6 height 6
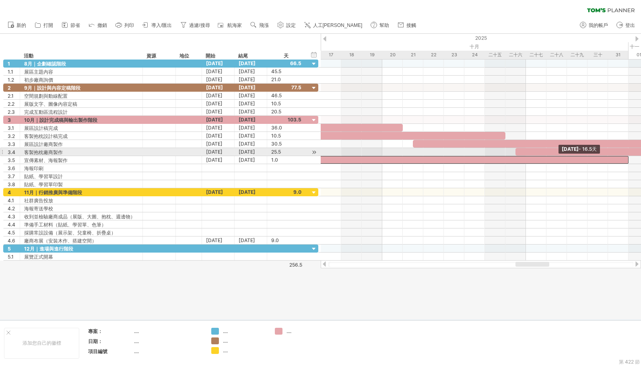
drag, startPoint x: 392, startPoint y: 159, endPoint x: 627, endPoint y: 153, distance: 234.6
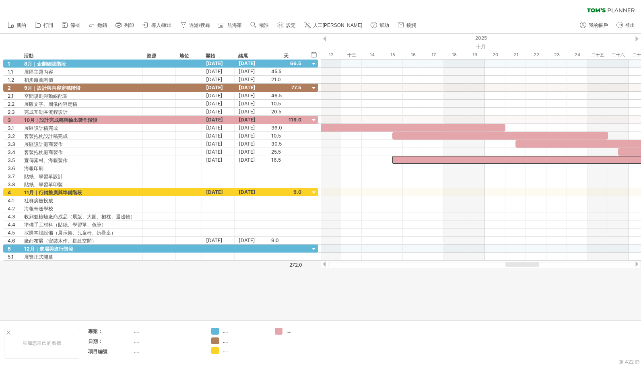
drag, startPoint x: 531, startPoint y: 266, endPoint x: 521, endPoint y: 268, distance: 11.0
click at [521, 268] on div at bounding box center [481, 264] width 320 height 8
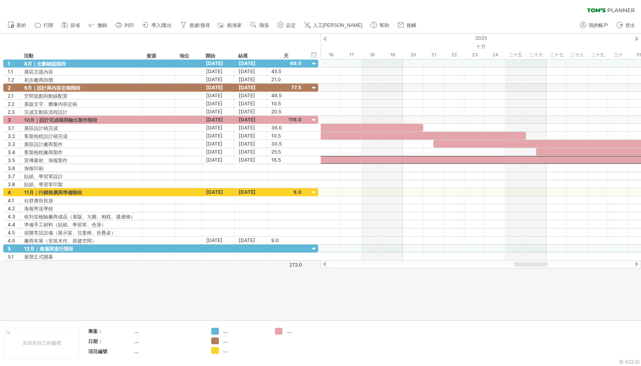
drag, startPoint x: 524, startPoint y: 265, endPoint x: 533, endPoint y: 270, distance: 10.8
click at [533, 270] on div "嘗試造訪 [DOMAIN_NAME] 再次連接... 0% 清除過濾器 新的" at bounding box center [320, 183] width 641 height 366
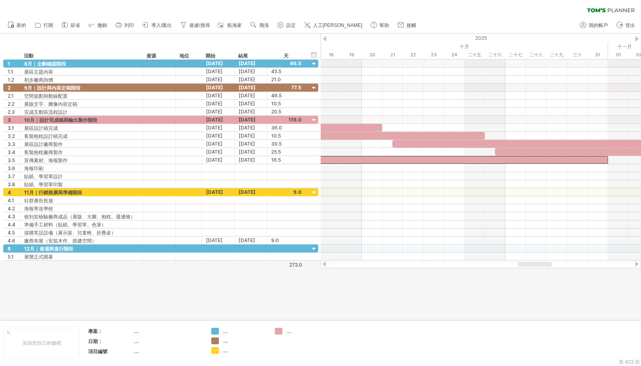
drag, startPoint x: 533, startPoint y: 265, endPoint x: 537, endPoint y: 264, distance: 5.1
click at [537, 264] on div at bounding box center [535, 264] width 34 height 5
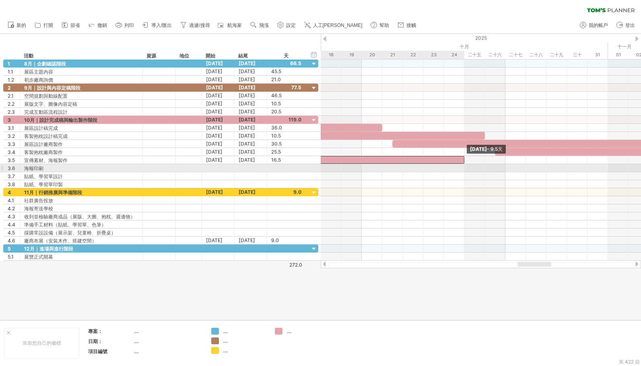
drag, startPoint x: 606, startPoint y: 159, endPoint x: 465, endPoint y: 170, distance: 142.1
click at [465, 170] on div "[DATE] - 9.5天 [DATE] - [DATE].0天" at bounding box center [481, 160] width 320 height 201
click at [471, 169] on div at bounding box center [481, 168] width 320 height 8
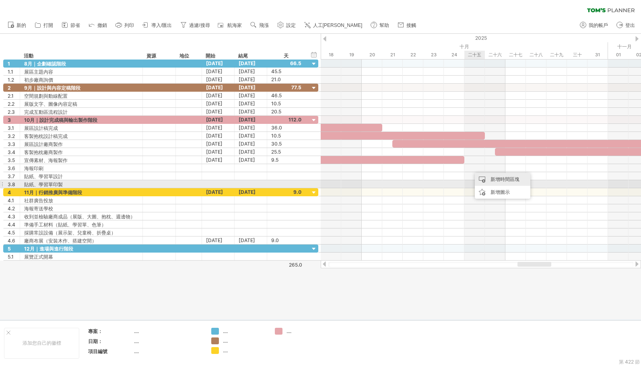
click at [492, 182] on div "新增時間區塊" at bounding box center [503, 179] width 56 height 13
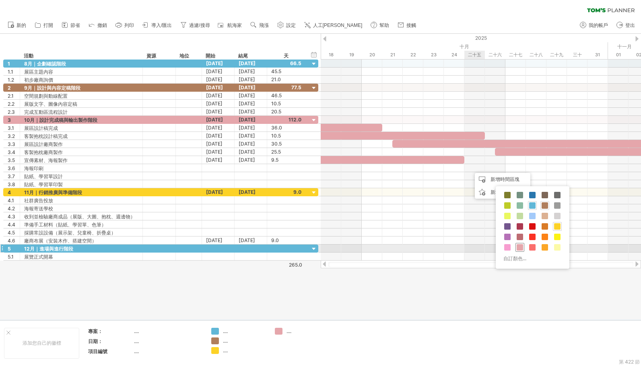
click at [521, 247] on span at bounding box center [520, 247] width 6 height 6
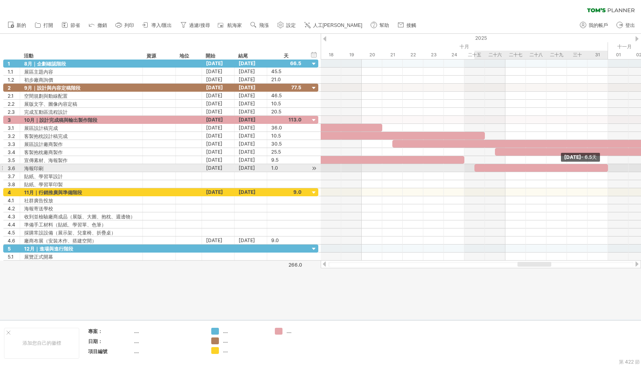
drag, startPoint x: 494, startPoint y: 169, endPoint x: 604, endPoint y: 170, distance: 109.8
click at [595, 170] on div at bounding box center [541, 168] width 134 height 8
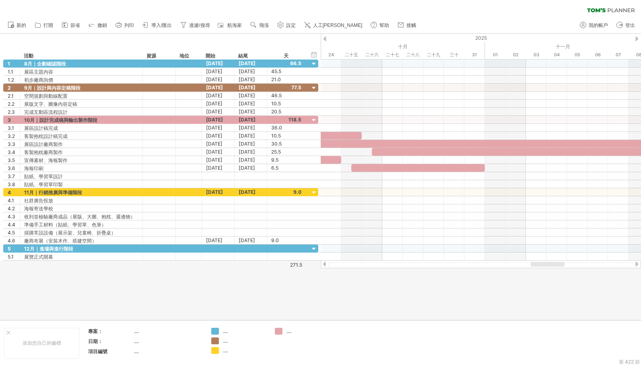
drag, startPoint x: 544, startPoint y: 264, endPoint x: 557, endPoint y: 264, distance: 13.3
click at [557, 264] on div at bounding box center [548, 264] width 34 height 5
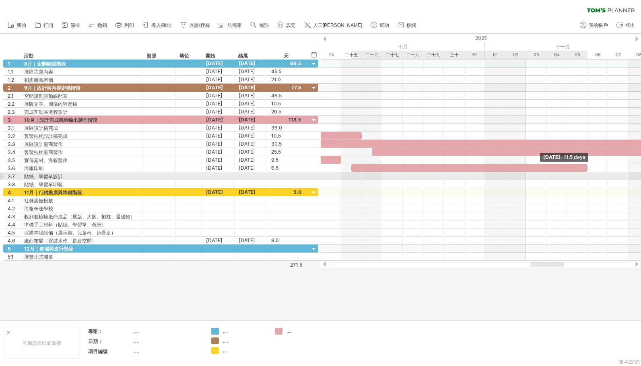
drag, startPoint x: 485, startPoint y: 170, endPoint x: 585, endPoint y: 173, distance: 99.8
click at [585, 173] on div "[DATE] - 11.5 days [DATE] - [DATE].0天" at bounding box center [481, 160] width 320 height 201
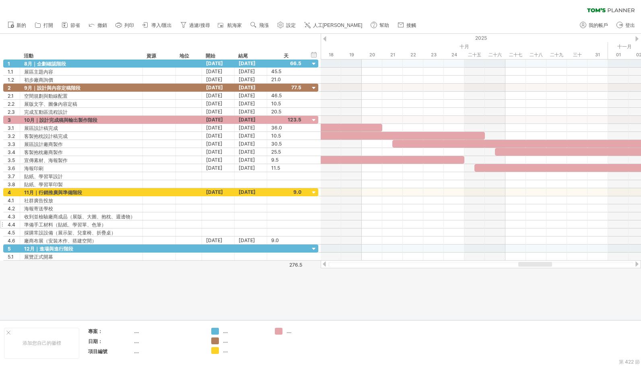
drag, startPoint x: 549, startPoint y: 266, endPoint x: 257, endPoint y: 228, distance: 294.1
click at [536, 266] on div at bounding box center [535, 264] width 34 height 5
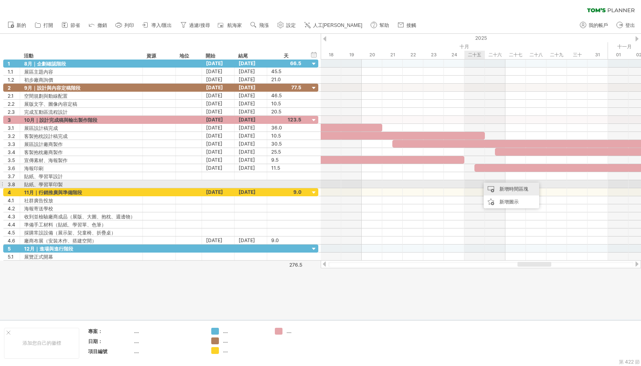
click at [499, 188] on font "新增時間區塊" at bounding box center [513, 189] width 29 height 6
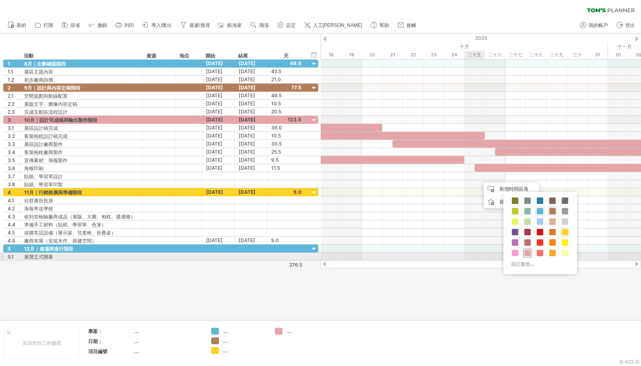
click at [527, 253] on span at bounding box center [527, 253] width 6 height 6
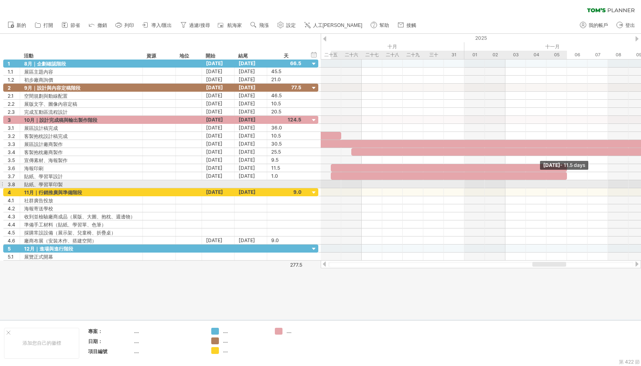
drag, startPoint x: 495, startPoint y: 176, endPoint x: 564, endPoint y: 182, distance: 69.1
click at [564, 182] on div "[DATE] - 11.5 days [DATE] - [DATE].0天" at bounding box center [481, 160] width 320 height 201
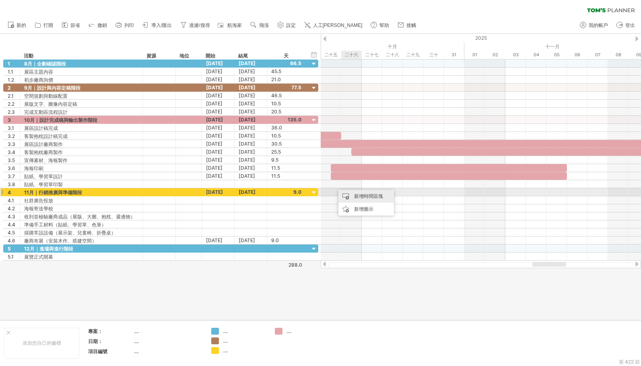
click at [350, 193] on div "新增時間區塊" at bounding box center [366, 196] width 56 height 13
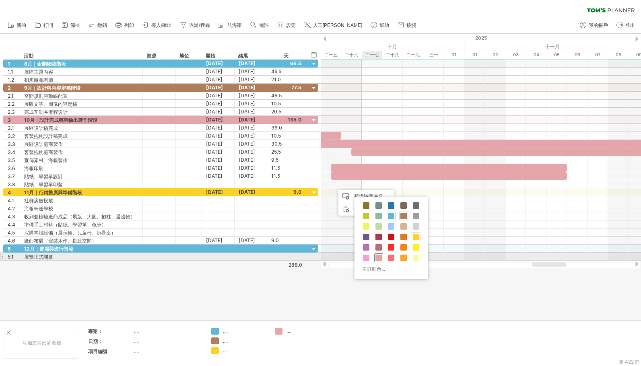
click at [379, 261] on span at bounding box center [378, 258] width 6 height 6
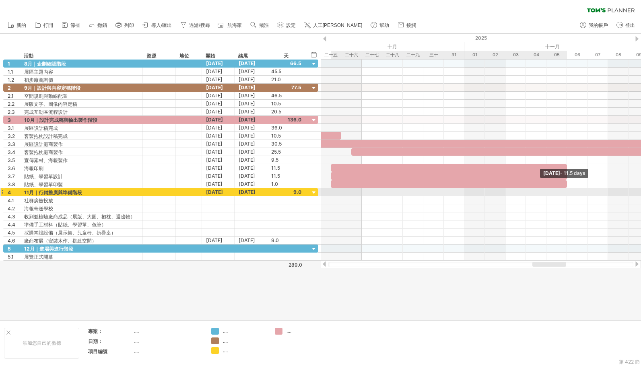
drag, startPoint x: 351, startPoint y: 185, endPoint x: 564, endPoint y: 189, distance: 213.7
click at [564, 189] on div "[DATE] - 11.5 days [DATE] - [DATE].0天" at bounding box center [481, 160] width 320 height 201
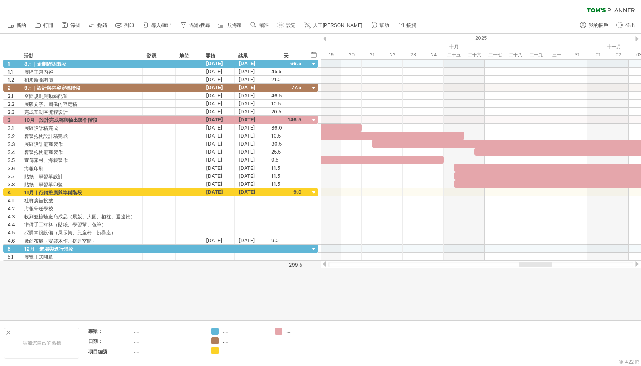
drag, startPoint x: 549, startPoint y: 264, endPoint x: 535, endPoint y: 267, distance: 14.0
click at [535, 267] on div at bounding box center [481, 264] width 320 height 8
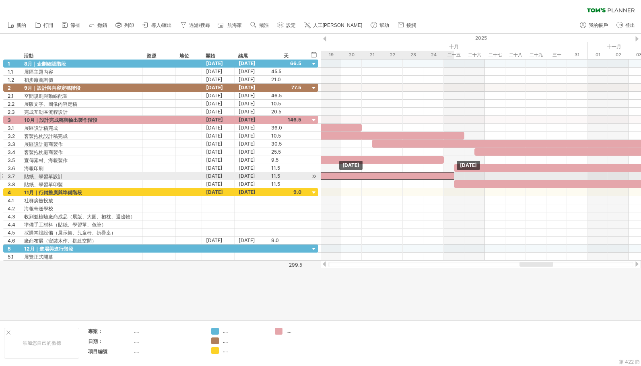
drag, startPoint x: 563, startPoint y: 175, endPoint x: 324, endPoint y: 175, distance: 239.4
click at [322, 174] on div at bounding box center [336, 176] width 236 height 8
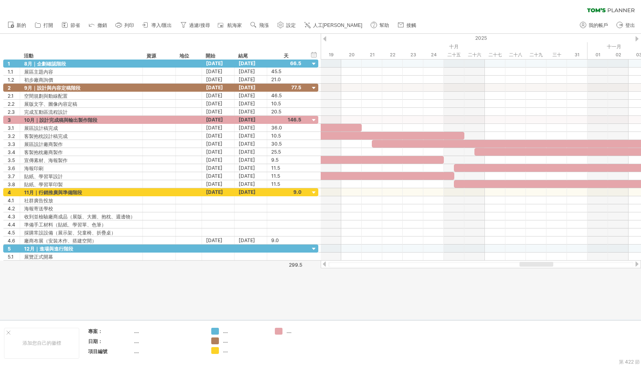
click at [525, 267] on div at bounding box center [481, 264] width 320 height 8
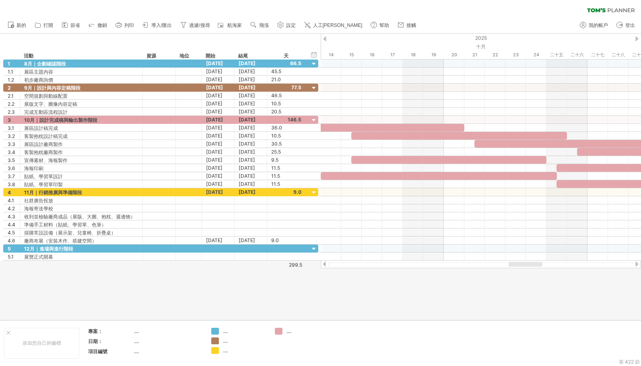
drag, startPoint x: 541, startPoint y: 264, endPoint x: 523, endPoint y: 189, distance: 77.7
click at [531, 265] on div at bounding box center [526, 264] width 34 height 5
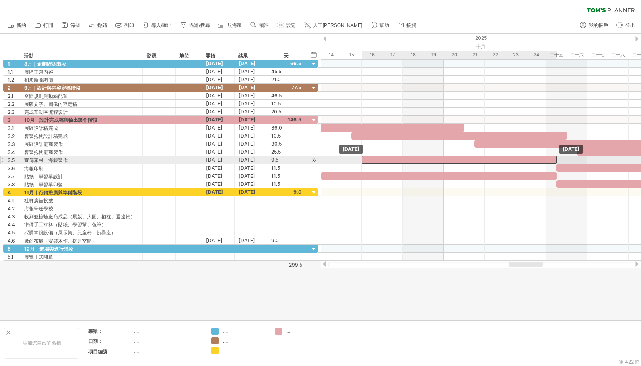
drag, startPoint x: 509, startPoint y: 160, endPoint x: 518, endPoint y: 160, distance: 9.7
click at [518, 160] on div at bounding box center [459, 160] width 195 height 8
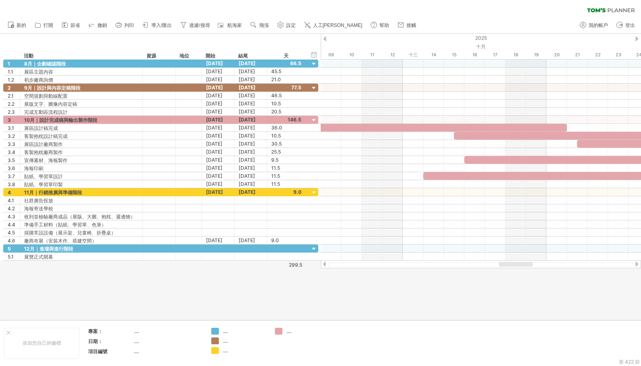
drag, startPoint x: 531, startPoint y: 262, endPoint x: 521, endPoint y: 264, distance: 10.3
click at [521, 264] on div at bounding box center [516, 264] width 34 height 5
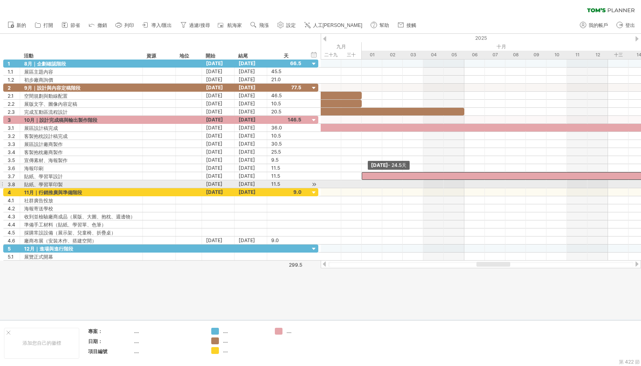
drag, startPoint x: 424, startPoint y: 176, endPoint x: 366, endPoint y: 181, distance: 57.7
click at [366, 181] on div "[DATE] [DATE] - [DATE].5天" at bounding box center [481, 160] width 320 height 201
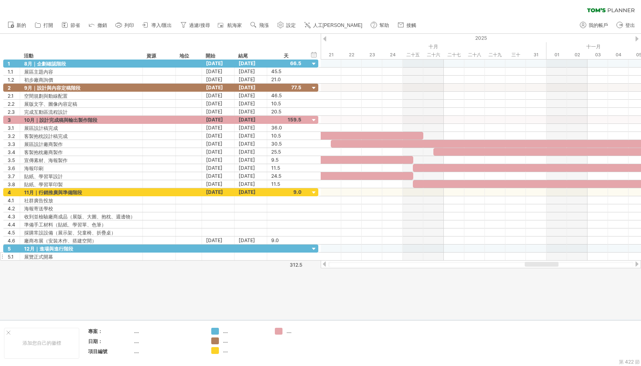
drag, startPoint x: 502, startPoint y: 264, endPoint x: 226, endPoint y: 256, distance: 275.7
click at [549, 270] on div "嘗試造訪 [DOMAIN_NAME] 再次連接... 0% 清除過濾器 新的" at bounding box center [320, 183] width 641 height 366
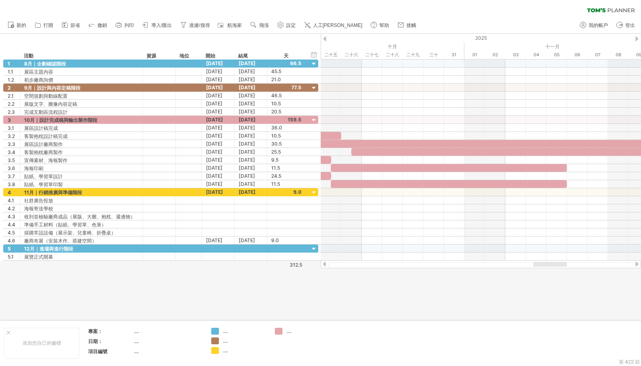
drag, startPoint x: 532, startPoint y: 266, endPoint x: 541, endPoint y: 266, distance: 9.3
click at [541, 266] on div at bounding box center [550, 264] width 34 height 5
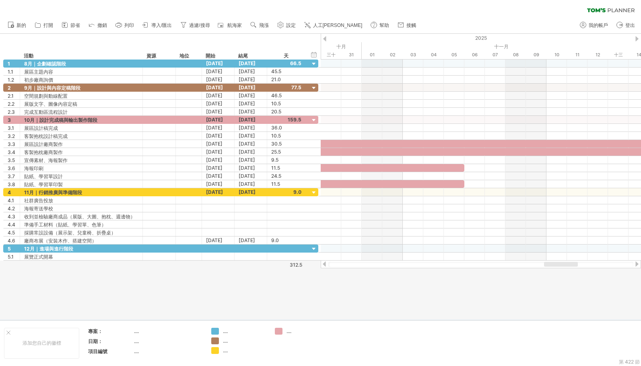
drag, startPoint x: 545, startPoint y: 265, endPoint x: 461, endPoint y: 204, distance: 103.4
click at [556, 267] on div at bounding box center [481, 264] width 320 height 8
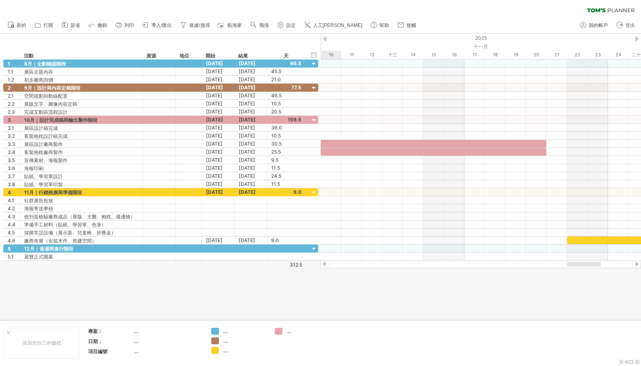
drag, startPoint x: 557, startPoint y: 264, endPoint x: 581, endPoint y: 264, distance: 23.7
click at [581, 264] on div at bounding box center [584, 264] width 34 height 5
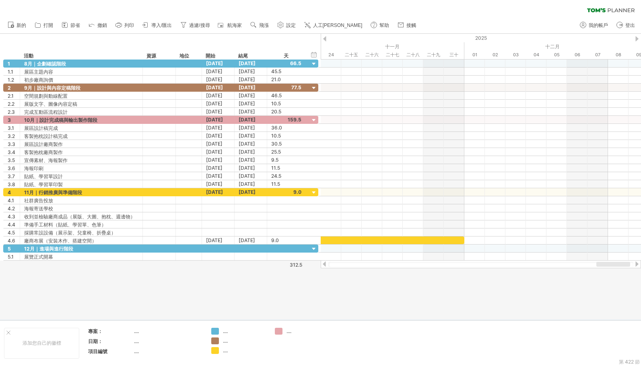
drag, startPoint x: 585, startPoint y: 264, endPoint x: 614, endPoint y: 264, distance: 29.4
click at [595, 264] on div at bounding box center [613, 264] width 34 height 5
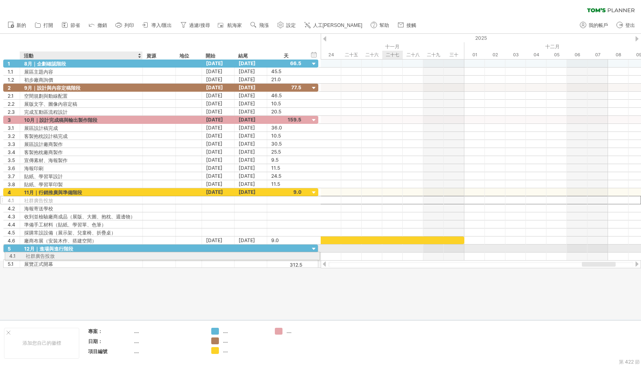
drag, startPoint x: 60, startPoint y: 201, endPoint x: 61, endPoint y: 255, distance: 53.9
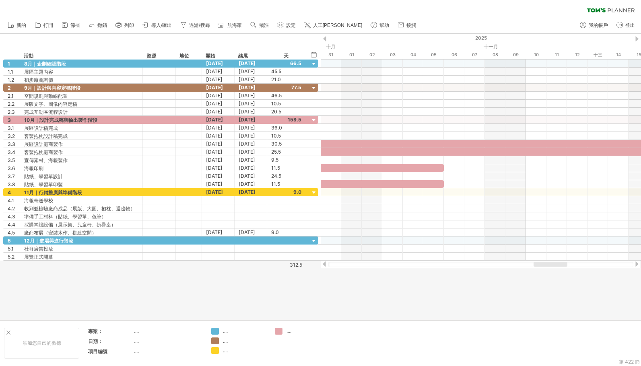
drag, startPoint x: 593, startPoint y: 266, endPoint x: 546, endPoint y: 271, distance: 47.0
click at [545, 271] on div "嘗試造訪 [DOMAIN_NAME] 再次連接... 0% 清除過濾器 新的" at bounding box center [320, 183] width 641 height 366
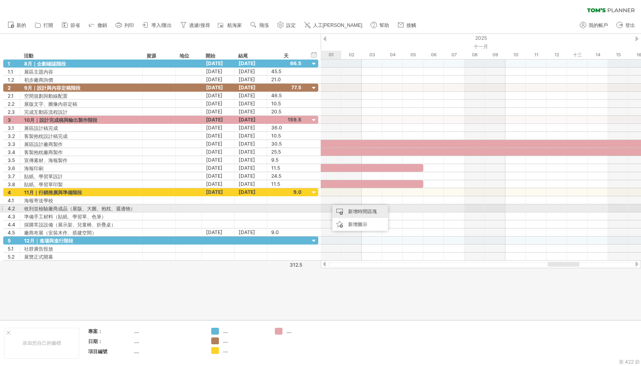
click at [371, 211] on font "新增時間區塊" at bounding box center [362, 211] width 29 height 6
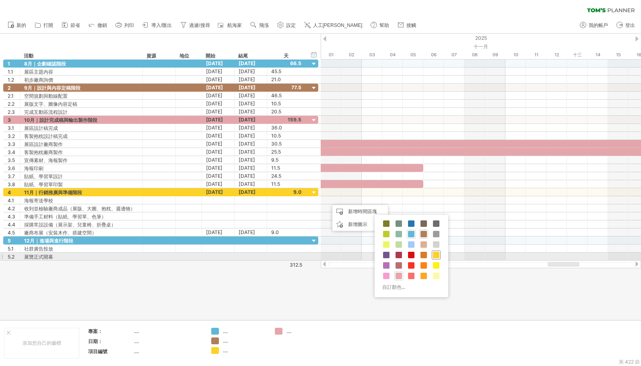
click at [437, 257] on span at bounding box center [436, 255] width 6 height 6
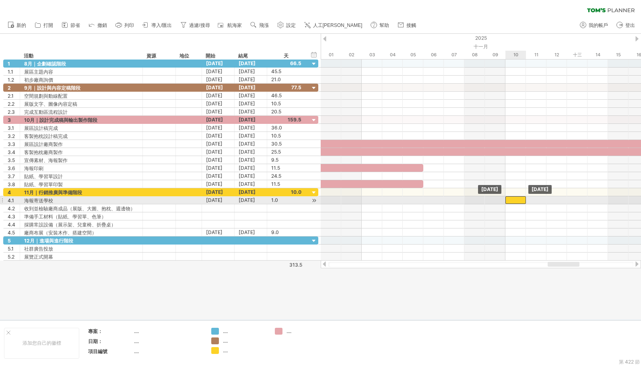
drag, startPoint x: 343, startPoint y: 201, endPoint x: 520, endPoint y: 204, distance: 177.0
click at [520, 204] on div "[DATE] [DATE]" at bounding box center [481, 160] width 320 height 201
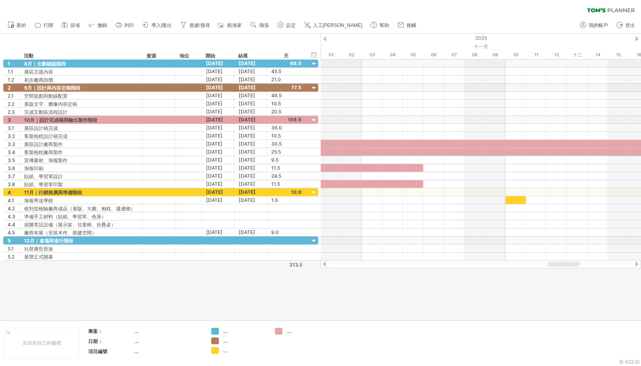
click at [565, 267] on div at bounding box center [480, 264] width 305 height 5
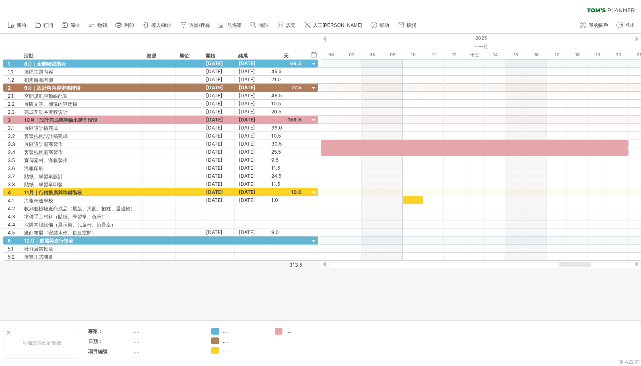
drag, startPoint x: 564, startPoint y: 265, endPoint x: 576, endPoint y: 269, distance: 12.5
click at [576, 269] on div "嘗試造訪 [DOMAIN_NAME] 再次連接... 0% 清除過濾器 新的" at bounding box center [320, 183] width 641 height 366
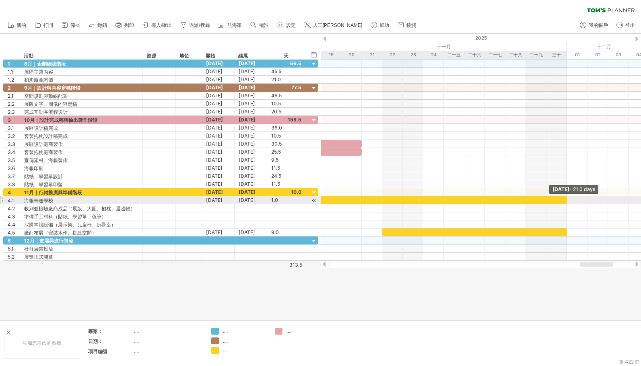
drag, startPoint x: 422, startPoint y: 202, endPoint x: 566, endPoint y: 204, distance: 144.0
click at [566, 204] on span at bounding box center [566, 200] width 3 height 8
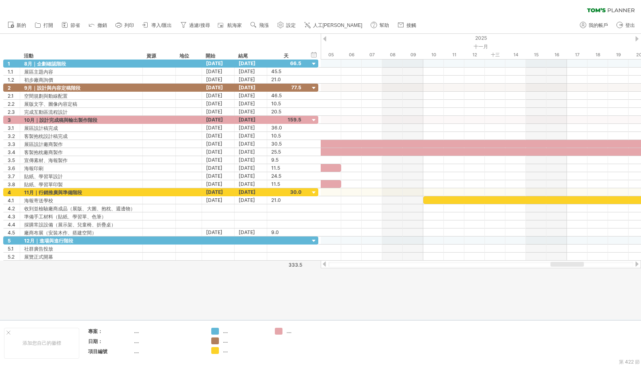
drag, startPoint x: 589, startPoint y: 264, endPoint x: 551, endPoint y: 270, distance: 37.8
click at [560, 270] on div "嘗試造訪 [DOMAIN_NAME] 再次連接... 0% 清除過濾器 新的" at bounding box center [320, 183] width 641 height 366
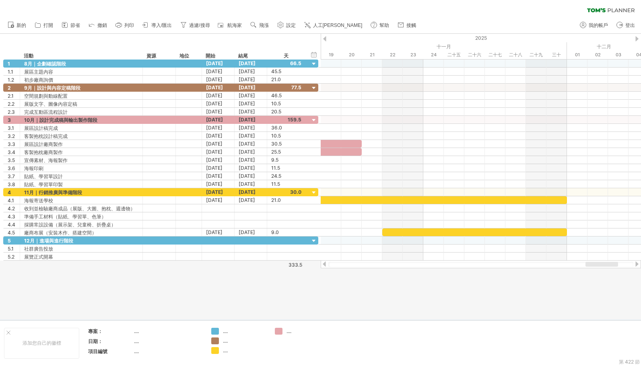
drag, startPoint x: 562, startPoint y: 266, endPoint x: 591, endPoint y: 268, distance: 29.5
click at [591, 268] on div at bounding box center [481, 264] width 320 height 8
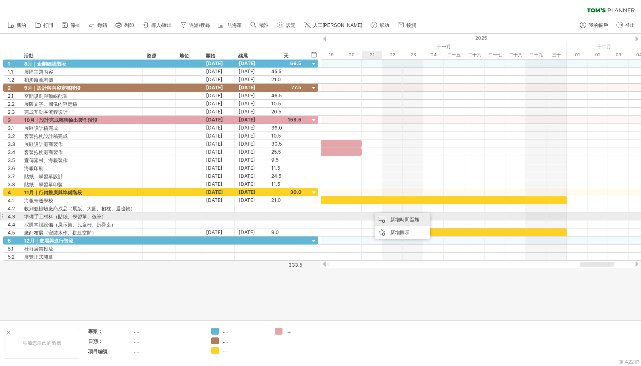
click at [383, 218] on div "新增時間區塊" at bounding box center [403, 219] width 56 height 13
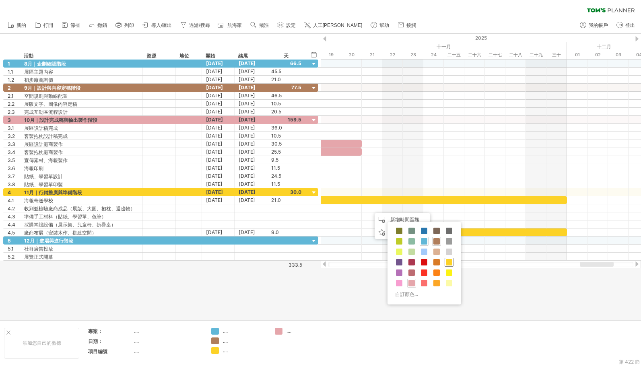
click at [449, 262] on span at bounding box center [449, 262] width 6 height 6
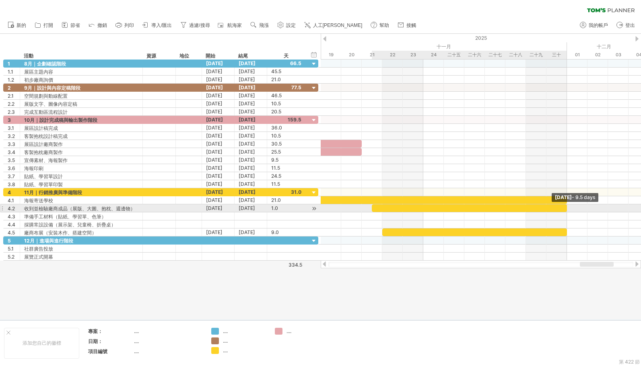
drag, startPoint x: 393, startPoint y: 208, endPoint x: 564, endPoint y: 212, distance: 171.4
click at [564, 212] on div at bounding box center [469, 208] width 195 height 8
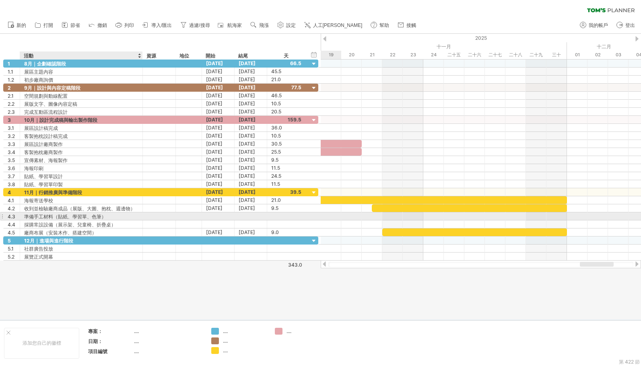
click at [70, 217] on font "準備手工材料（貼紙、學習單、色筆）" at bounding box center [65, 217] width 82 height 6
click at [557, 216] on div at bounding box center [481, 216] width 320 height 8
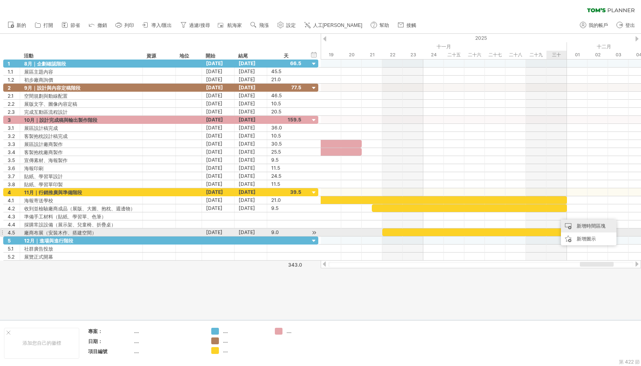
click at [585, 229] on font "新增時間區塊" at bounding box center [590, 226] width 29 height 6
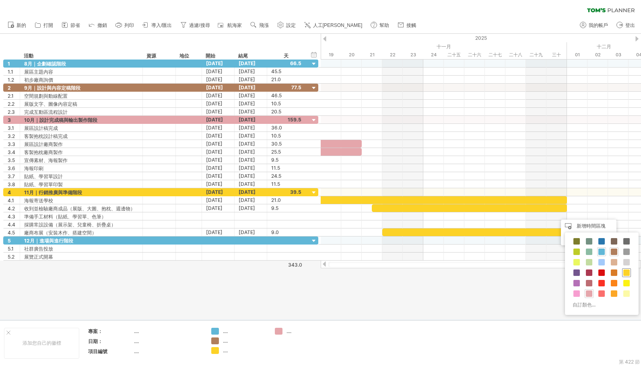
click at [595, 272] on span at bounding box center [626, 273] width 6 height 6
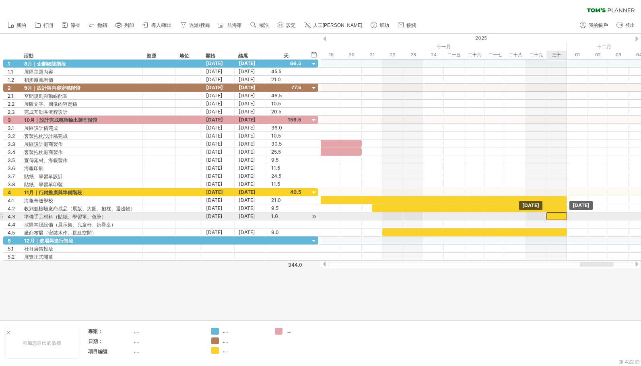
drag, startPoint x: 562, startPoint y: 216, endPoint x: 555, endPoint y: 217, distance: 7.7
click at [555, 217] on div at bounding box center [556, 216] width 21 height 8
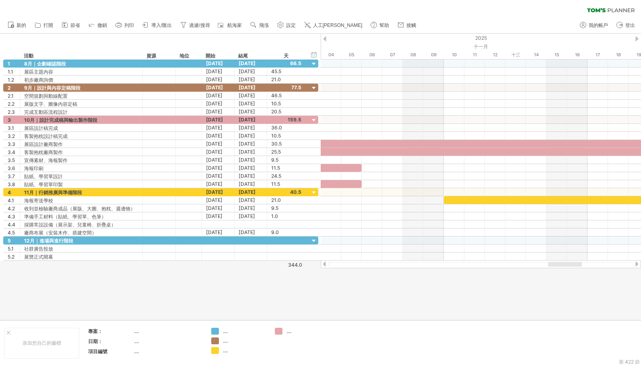
drag, startPoint x: 586, startPoint y: 265, endPoint x: 554, endPoint y: 270, distance: 32.1
click at [554, 270] on div "嘗試造訪 [DOMAIN_NAME] 再次連接... 0% 清除過濾器 新的" at bounding box center [320, 183] width 641 height 366
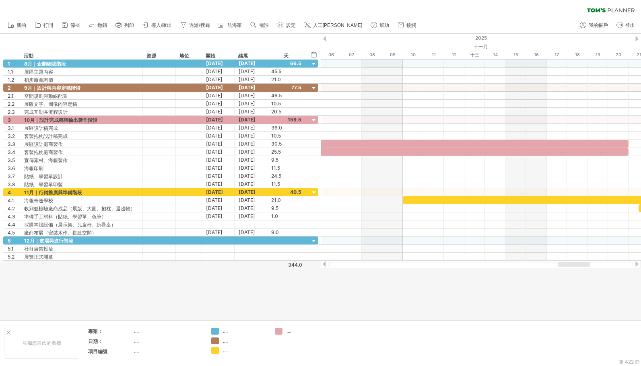
click at [584, 265] on div at bounding box center [574, 264] width 33 height 5
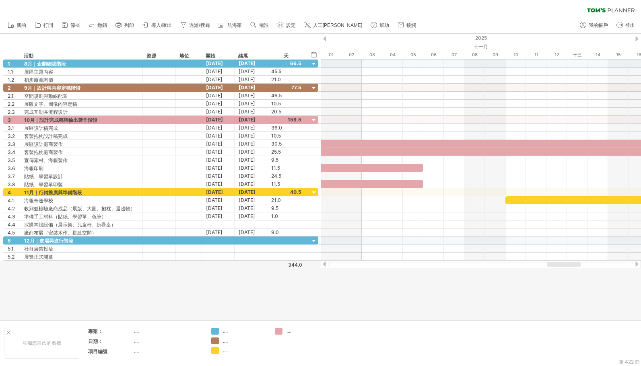
drag, startPoint x: 570, startPoint y: 266, endPoint x: 558, endPoint y: 266, distance: 12.1
click at [558, 266] on div at bounding box center [564, 264] width 34 height 5
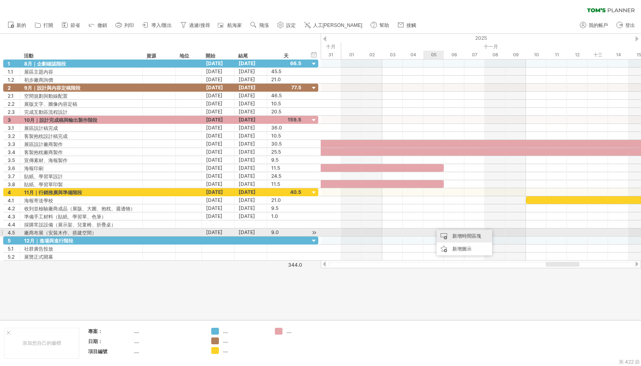
click at [463, 233] on div "新增時間區塊" at bounding box center [464, 236] width 56 height 13
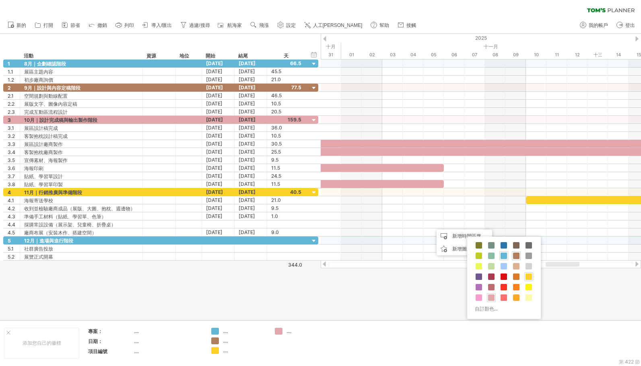
click at [528, 275] on span at bounding box center [528, 277] width 6 height 6
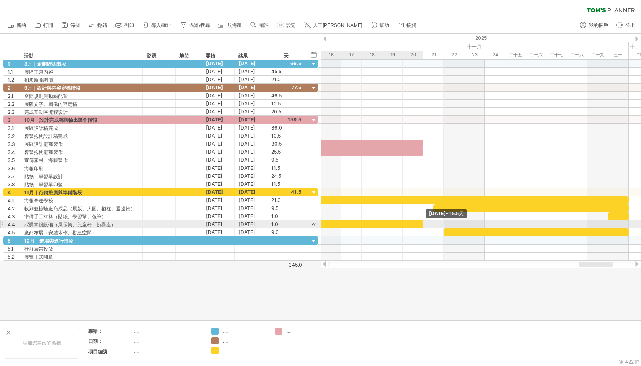
drag, startPoint x: 453, startPoint y: 226, endPoint x: 421, endPoint y: 223, distance: 31.9
click at [421, 223] on div at bounding box center [264, 224] width 318 height 8
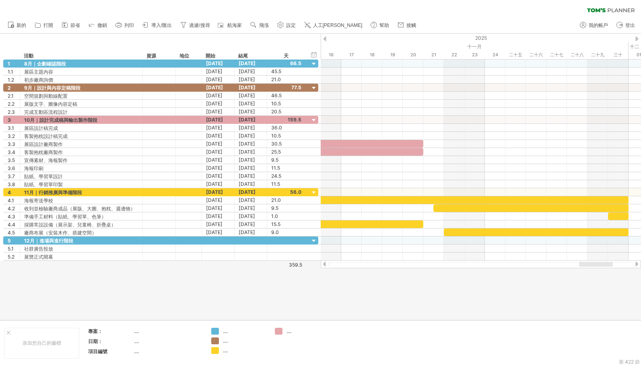
drag, startPoint x: 598, startPoint y: 267, endPoint x: 571, endPoint y: 268, distance: 27.0
click at [571, 268] on div at bounding box center [481, 264] width 320 height 8
click at [595, 266] on div at bounding box center [596, 264] width 34 height 5
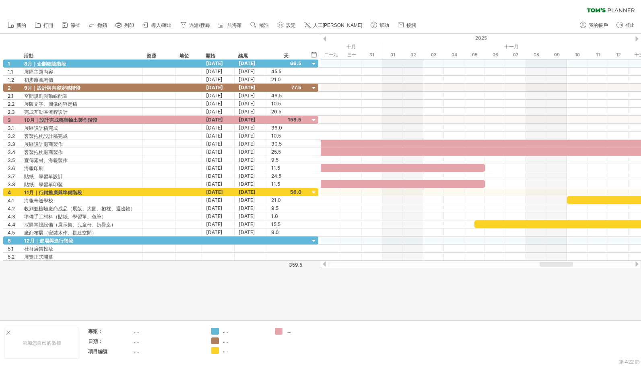
drag, startPoint x: 600, startPoint y: 265, endPoint x: 561, endPoint y: 265, distance: 39.4
click at [561, 265] on div at bounding box center [555, 264] width 33 height 5
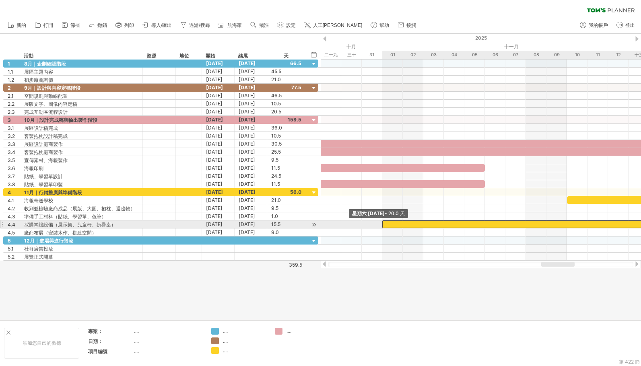
drag, startPoint x: 474, startPoint y: 224, endPoint x: 384, endPoint y: 223, distance: 90.1
click at [384, 223] on div at bounding box center [587, 224] width 410 height 8
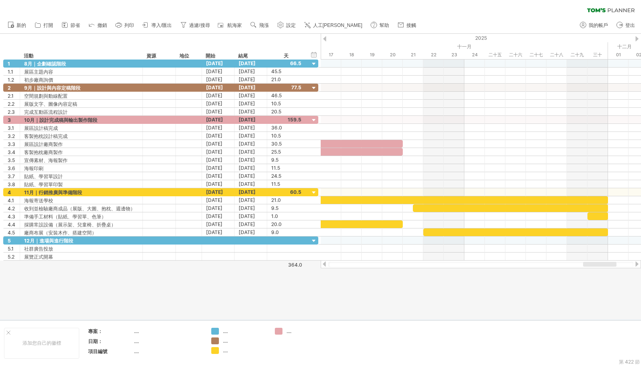
drag, startPoint x: 565, startPoint y: 266, endPoint x: 607, endPoint y: 266, distance: 41.8
click at [595, 266] on div at bounding box center [599, 264] width 33 height 5
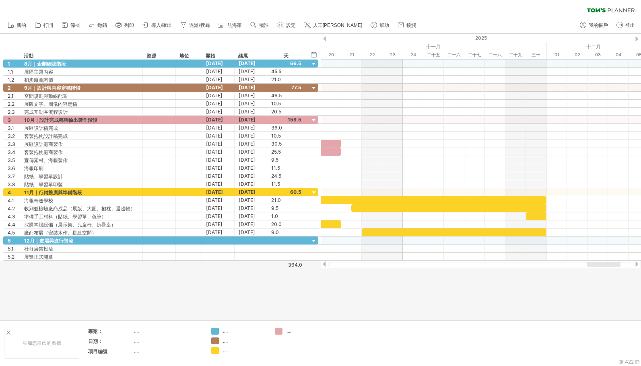
drag, startPoint x: 598, startPoint y: 266, endPoint x: 605, endPoint y: 266, distance: 7.2
click at [595, 266] on div at bounding box center [604, 264] width 34 height 5
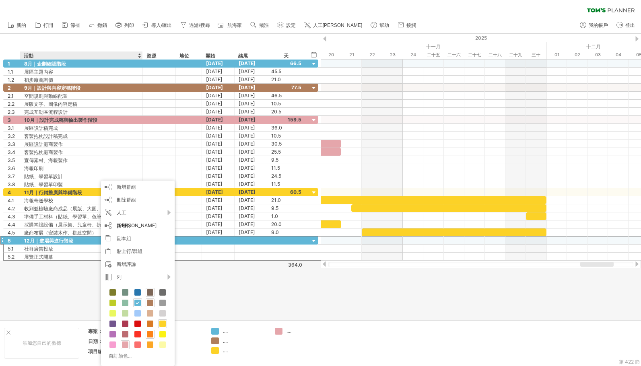
click at [153, 292] on span at bounding box center [150, 292] width 6 height 6
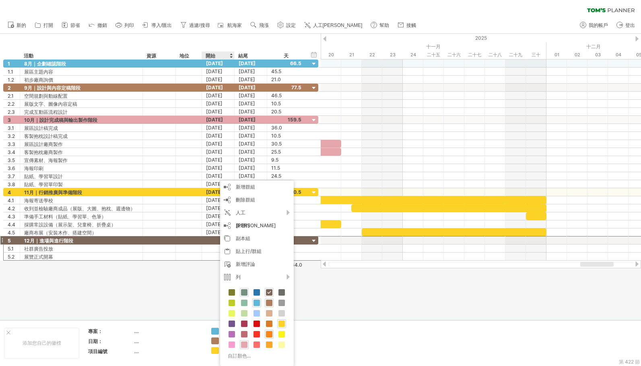
click at [242, 292] on span at bounding box center [244, 292] width 6 height 6
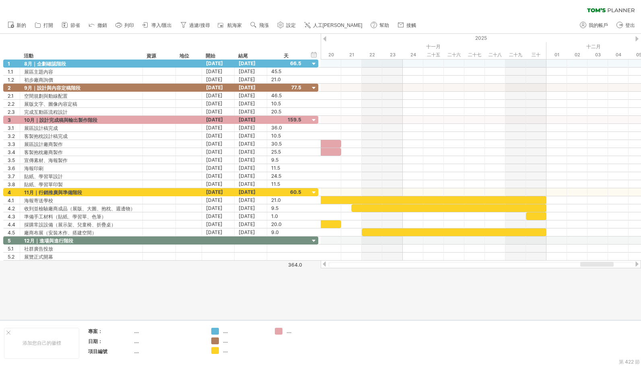
click at [436, 295] on div at bounding box center [320, 177] width 641 height 286
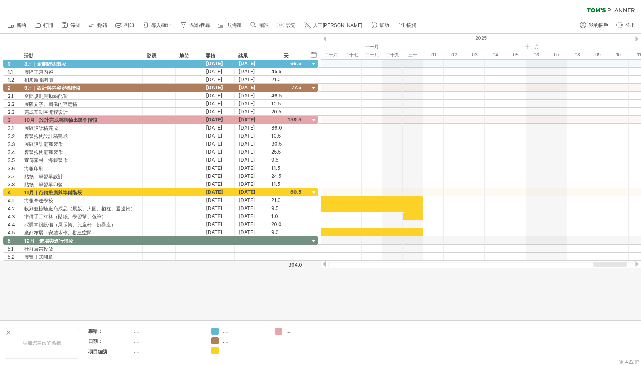
drag, startPoint x: 600, startPoint y: 264, endPoint x: 613, endPoint y: 262, distance: 13.3
click at [595, 262] on div at bounding box center [609, 264] width 33 height 5
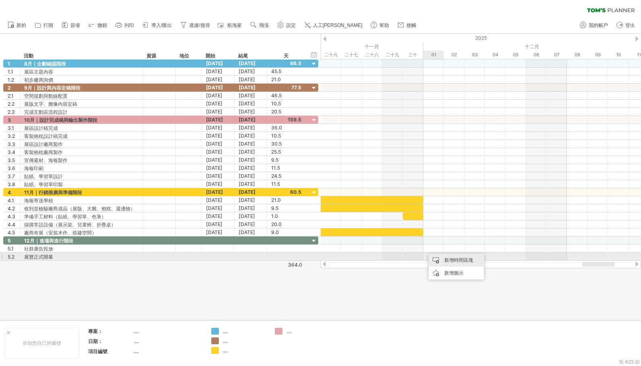
click at [442, 257] on div "新增時間區塊" at bounding box center [456, 260] width 56 height 13
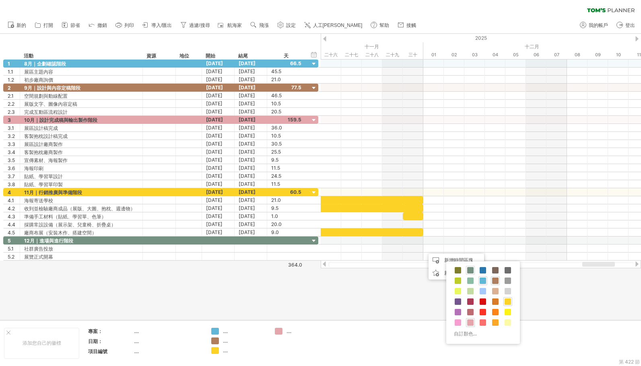
click at [468, 270] on span at bounding box center [470, 270] width 6 height 6
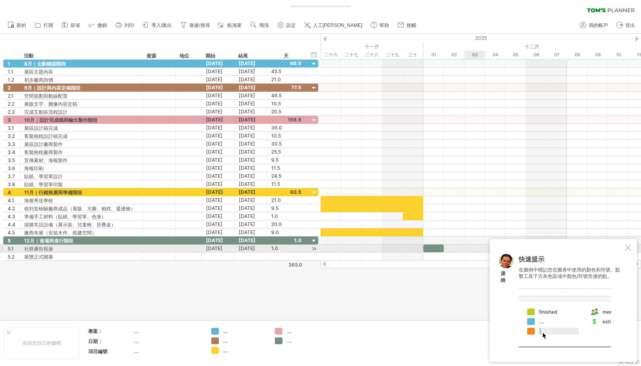
click at [595, 248] on div at bounding box center [628, 248] width 6 height 6
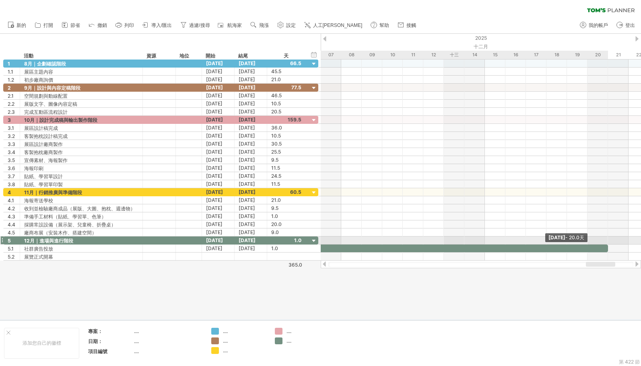
drag, startPoint x: 444, startPoint y: 248, endPoint x: 605, endPoint y: 243, distance: 160.6
click at [595, 243] on div "[DATE] - [DATE].0天 星期六 [DATE] - [DATE].0 天" at bounding box center [481, 160] width 320 height 201
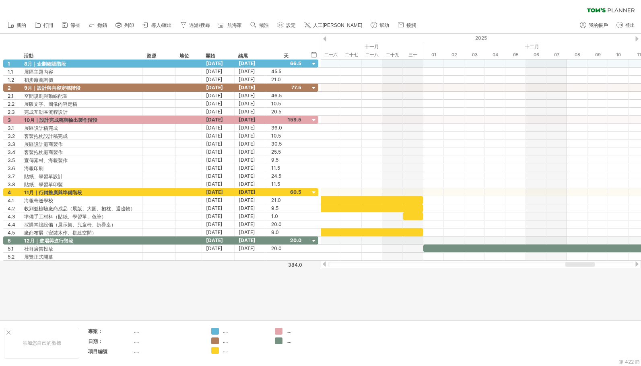
drag, startPoint x: 597, startPoint y: 265, endPoint x: 576, endPoint y: 269, distance: 21.0
click at [576, 269] on div "嘗試造訪 [DOMAIN_NAME] 再次連接... 0% 清除過濾器 新的" at bounding box center [320, 183] width 641 height 366
click at [457, 267] on font "新增時間區塊" at bounding box center [466, 267] width 29 height 6
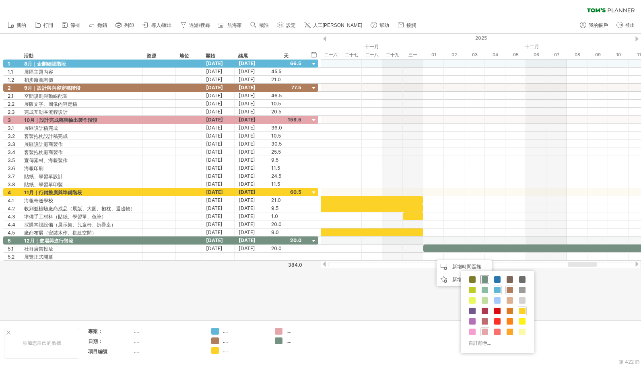
click at [484, 278] on span at bounding box center [485, 279] width 6 height 6
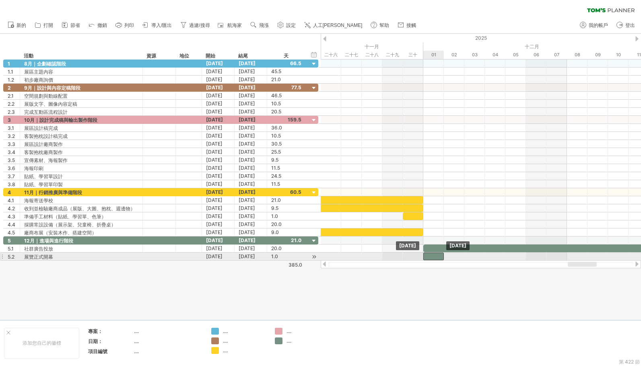
drag, startPoint x: 443, startPoint y: 258, endPoint x: 434, endPoint y: 258, distance: 8.9
click at [434, 258] on div at bounding box center [433, 257] width 21 height 8
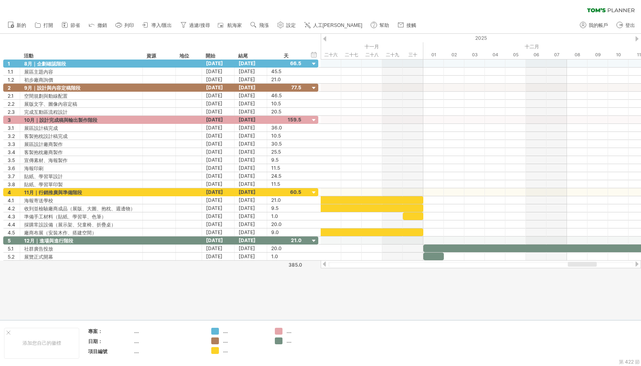
click at [496, 287] on div at bounding box center [320, 177] width 641 height 286
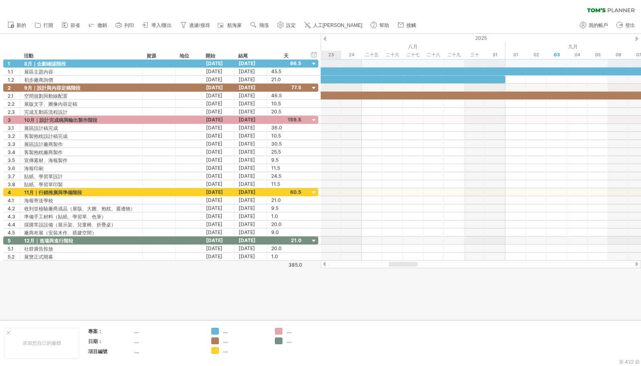
drag, startPoint x: 574, startPoint y: 266, endPoint x: 395, endPoint y: 276, distance: 179.3
click at [395, 276] on div "嘗試造訪 [DOMAIN_NAME] 再次連接... 0% 清除過濾器 新的" at bounding box center [320, 183] width 641 height 366
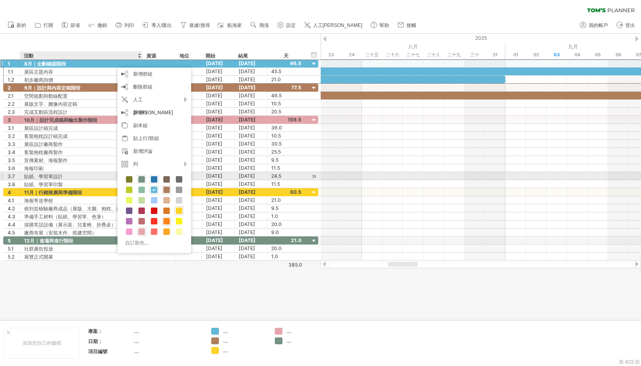
click at [152, 178] on span at bounding box center [154, 179] width 6 height 6
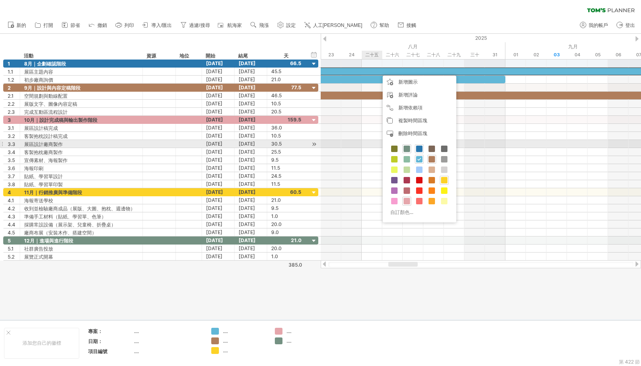
click at [420, 148] on span at bounding box center [419, 149] width 6 height 6
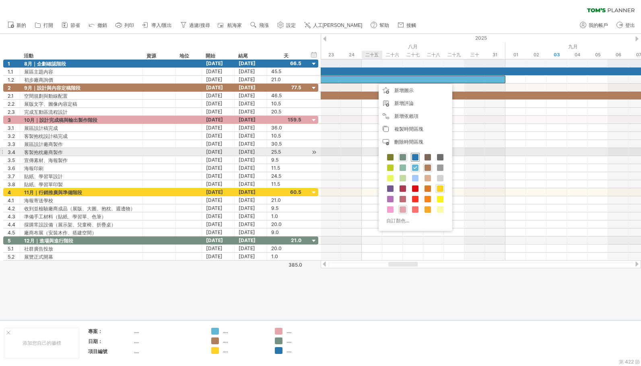
click at [416, 153] on div at bounding box center [415, 157] width 9 height 9
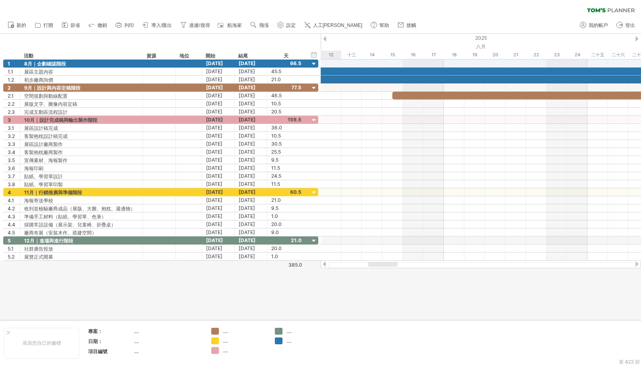
drag, startPoint x: 391, startPoint y: 265, endPoint x: 371, endPoint y: 270, distance: 20.8
click at [371, 270] on div "嘗試造訪 [DOMAIN_NAME] 再次連接... 0% 清除過濾器 新的" at bounding box center [320, 183] width 641 height 366
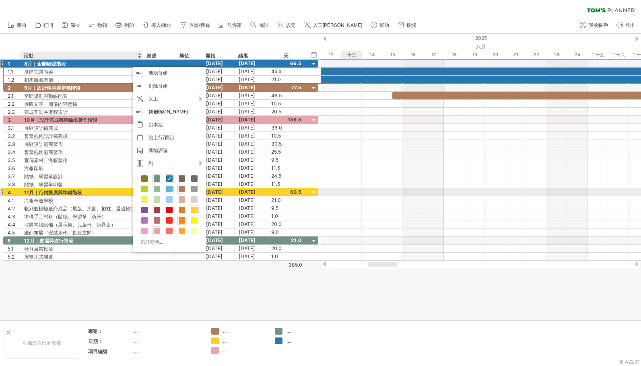
click at [167, 190] on span at bounding box center [169, 189] width 6 height 6
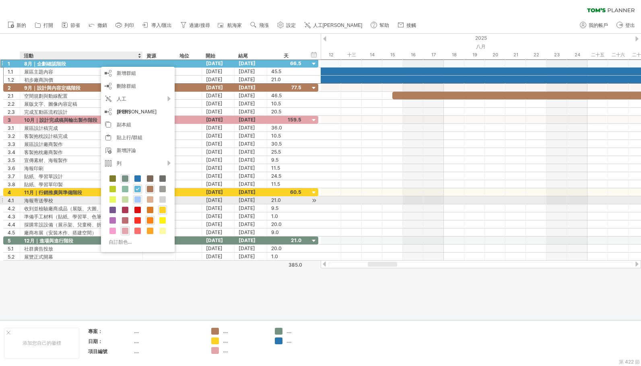
click at [138, 200] on span at bounding box center [137, 199] width 6 height 6
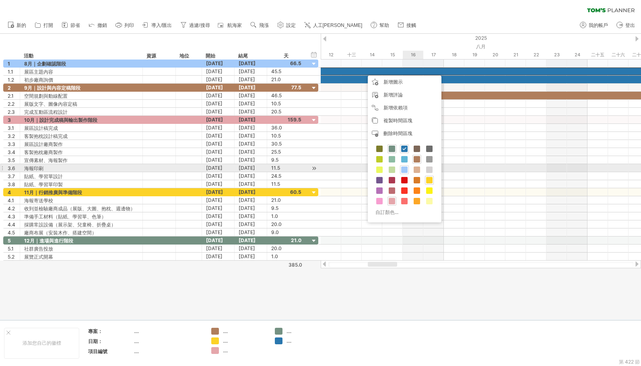
click at [405, 167] on span at bounding box center [404, 170] width 6 height 6
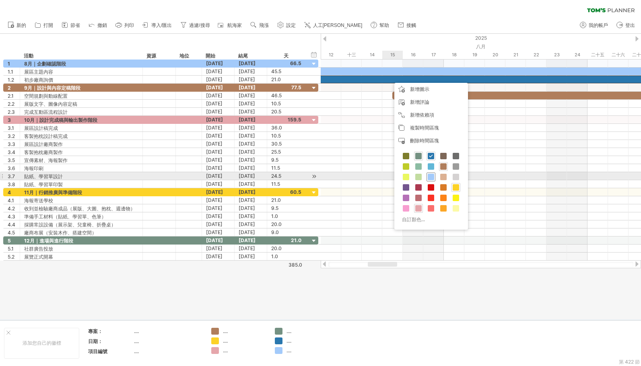
click at [431, 177] on span at bounding box center [431, 177] width 6 height 6
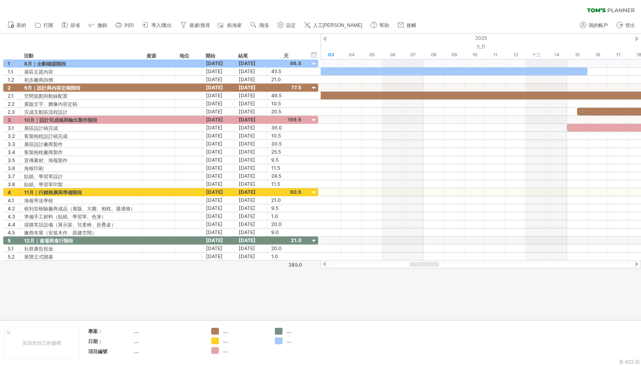
drag, startPoint x: 380, startPoint y: 265, endPoint x: 422, endPoint y: 262, distance: 41.9
click at [422, 262] on div at bounding box center [424, 264] width 29 height 5
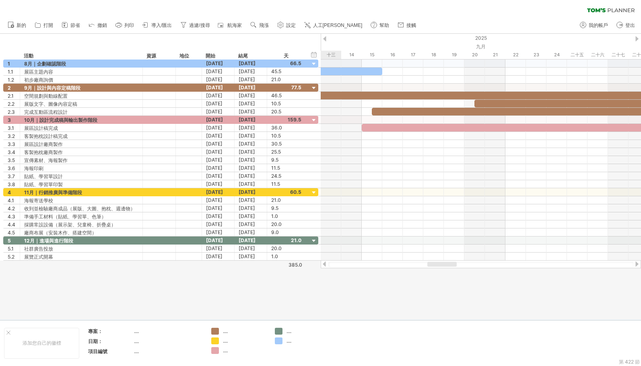
drag, startPoint x: 417, startPoint y: 265, endPoint x: 435, endPoint y: 265, distance: 18.1
click at [435, 265] on div at bounding box center [441, 264] width 29 height 5
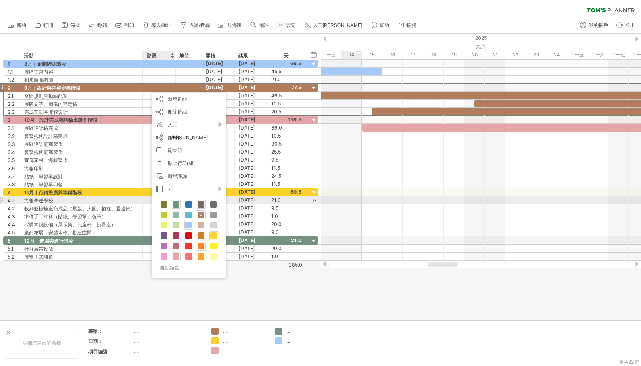
click at [202, 204] on span at bounding box center [201, 204] width 6 height 6
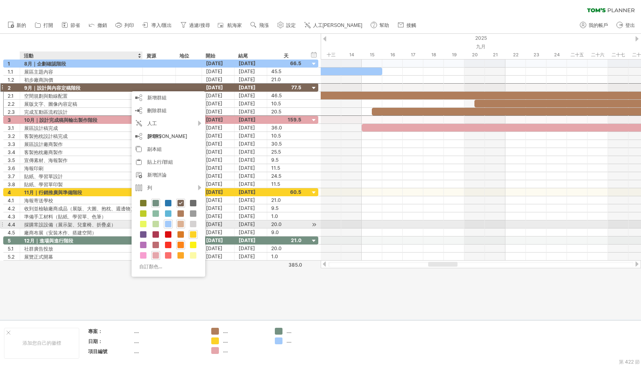
click at [181, 226] on span at bounding box center [180, 224] width 6 height 6
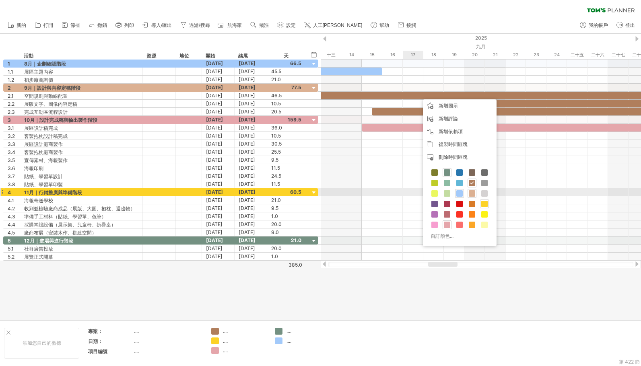
click at [472, 192] on span at bounding box center [472, 193] width 6 height 6
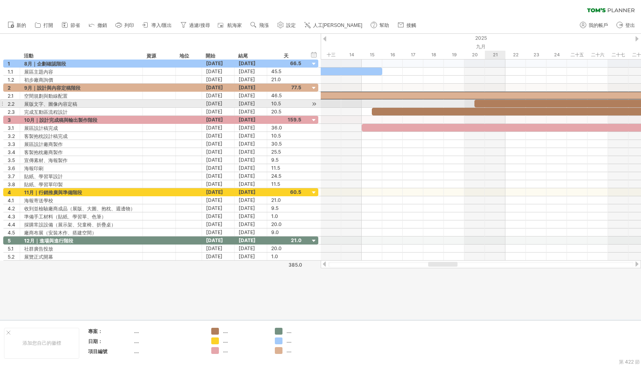
drag, startPoint x: 495, startPoint y: 101, endPoint x: 497, endPoint y: 106, distance: 5.5
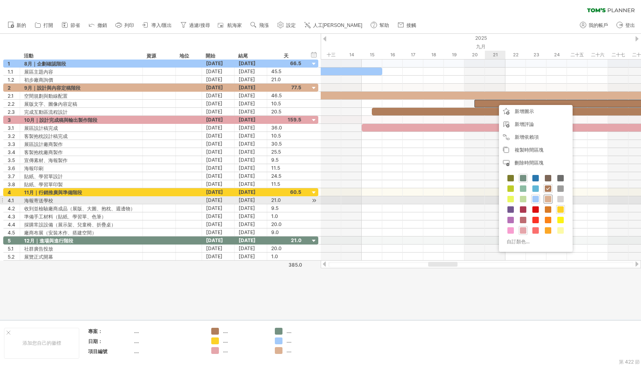
click at [549, 198] on span at bounding box center [548, 199] width 6 height 6
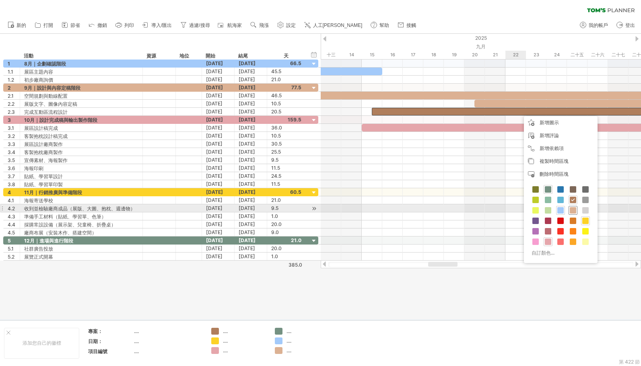
click at [571, 209] on span at bounding box center [573, 210] width 6 height 6
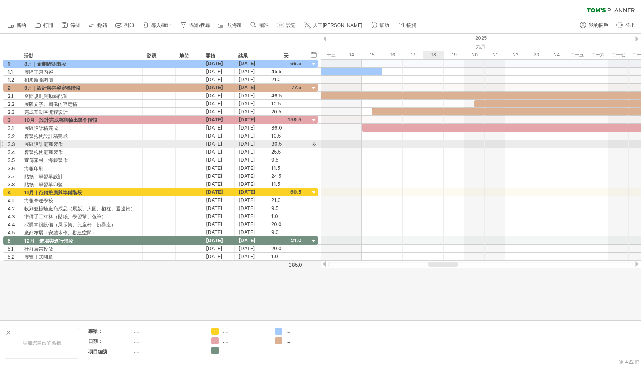
click at [426, 145] on div at bounding box center [481, 144] width 320 height 8
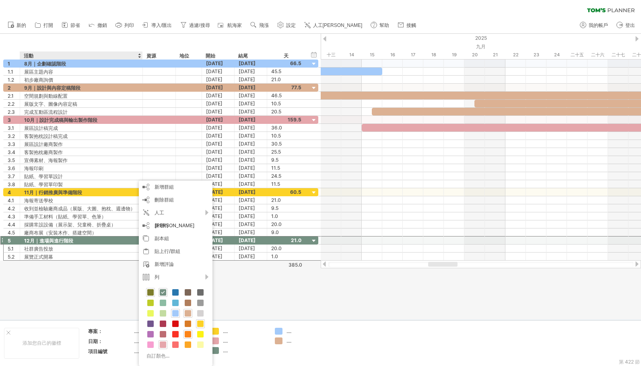
click at [150, 292] on span at bounding box center [150, 292] width 6 height 6
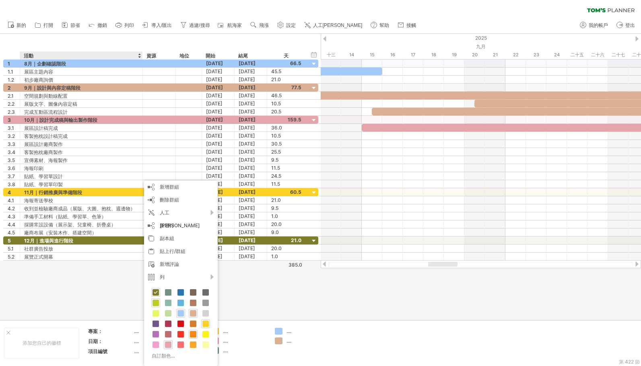
click at [155, 305] on span at bounding box center [155, 303] width 6 height 6
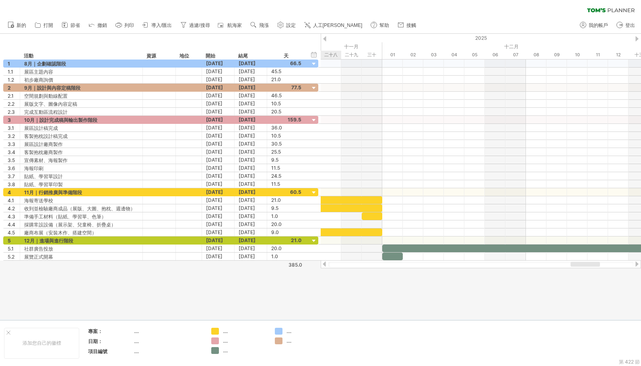
drag, startPoint x: 441, startPoint y: 266, endPoint x: 583, endPoint y: 265, distance: 142.4
click at [583, 265] on div at bounding box center [584, 264] width 29 height 5
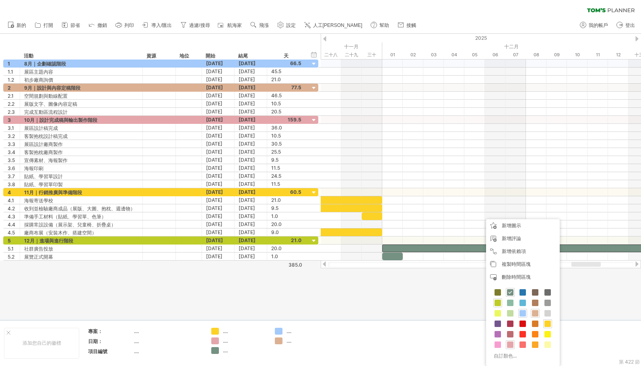
click at [498, 300] on span at bounding box center [497, 303] width 6 height 6
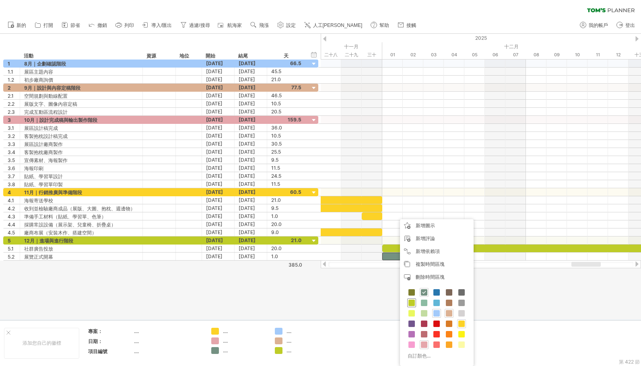
click at [412, 303] on span at bounding box center [411, 303] width 6 height 6
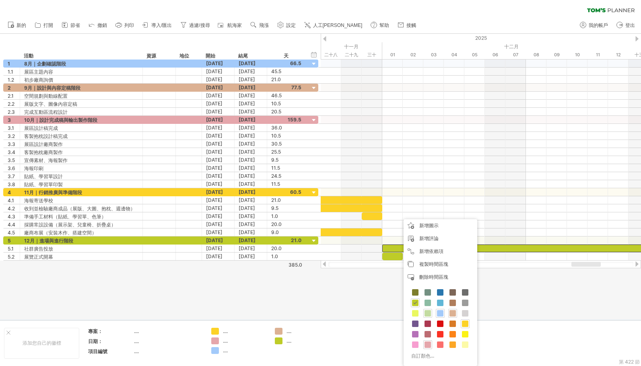
click at [426, 310] on span at bounding box center [427, 313] width 6 height 6
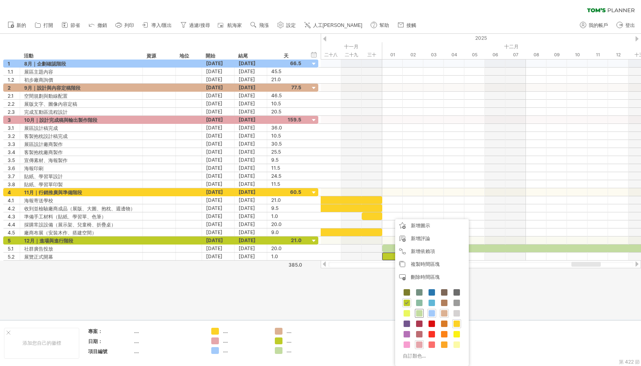
click at [420, 315] on span at bounding box center [419, 313] width 6 height 6
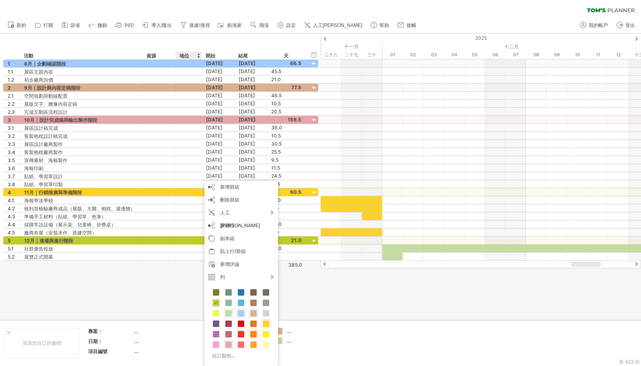
click at [229, 311] on span at bounding box center [228, 313] width 6 height 6
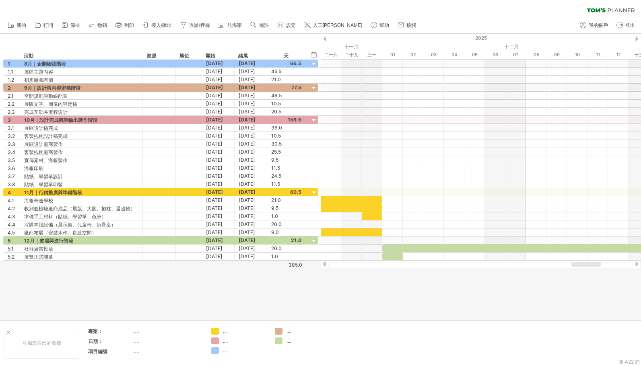
click at [343, 290] on div at bounding box center [320, 177] width 641 height 286
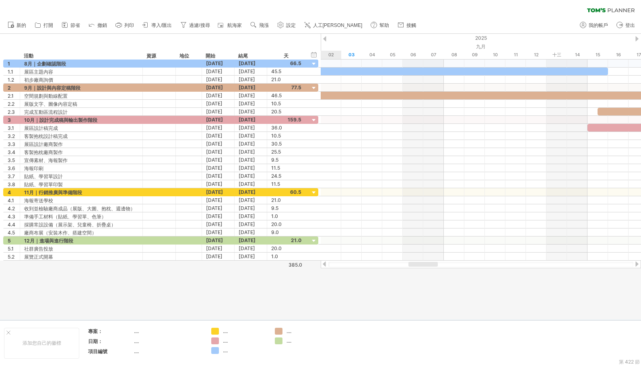
drag, startPoint x: 592, startPoint y: 266, endPoint x: 632, endPoint y: 280, distance: 42.9
click at [429, 278] on div "嘗試造訪 [DOMAIN_NAME] 再次連接... 0% 清除過濾器 新的" at bounding box center [320, 183] width 641 height 366
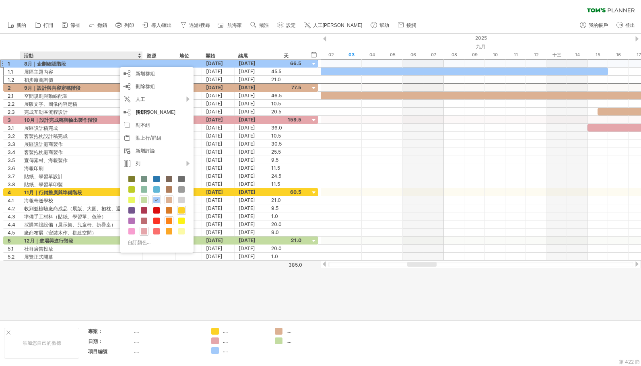
drag, startPoint x: 392, startPoint y: 318, endPoint x: 352, endPoint y: 277, distance: 57.7
click at [392, 318] on div at bounding box center [320, 177] width 641 height 286
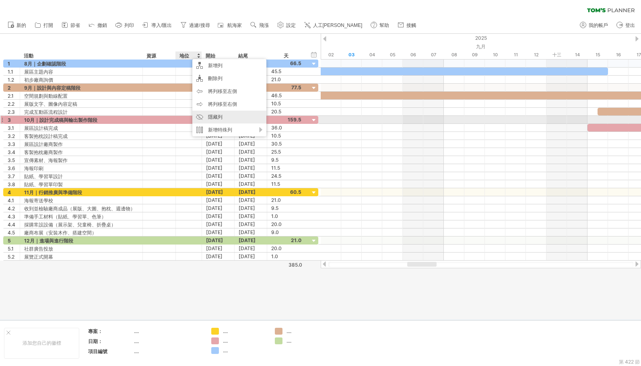
click at [211, 118] on font "隱藏列" at bounding box center [215, 117] width 14 height 6
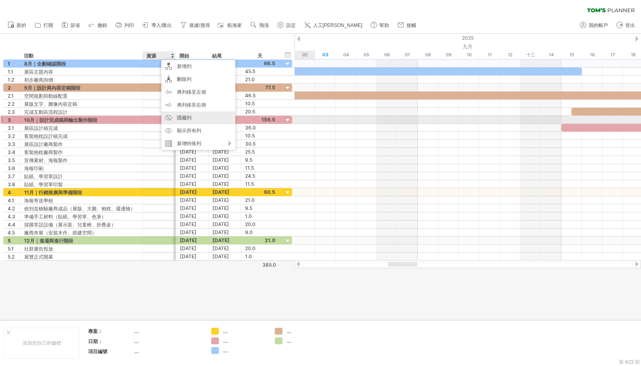
click at [182, 119] on font "隱藏列" at bounding box center [184, 118] width 14 height 6
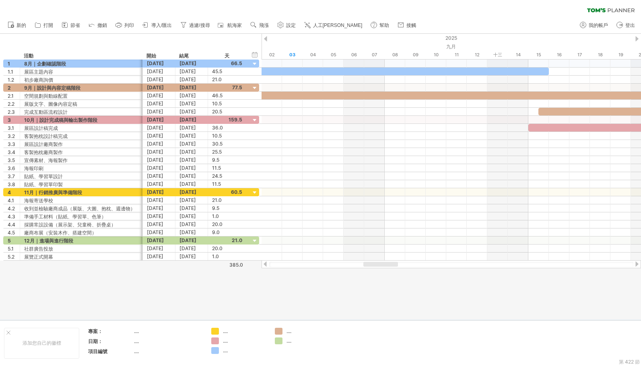
click at [327, 285] on div at bounding box center [320, 177] width 641 height 286
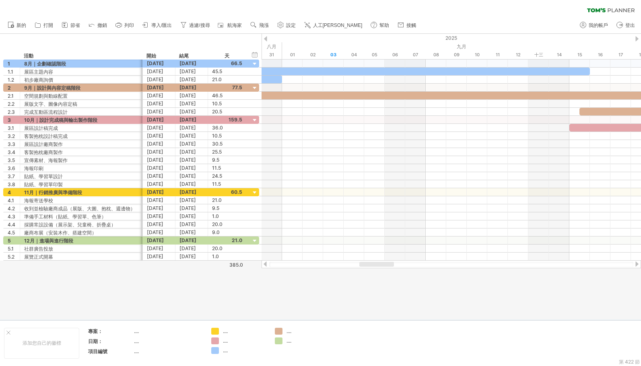
drag, startPoint x: 381, startPoint y: 266, endPoint x: 369, endPoint y: 260, distance: 12.8
click at [376, 266] on div at bounding box center [376, 264] width 35 height 5
click at [172, 54] on div at bounding box center [171, 55] width 3 height 8
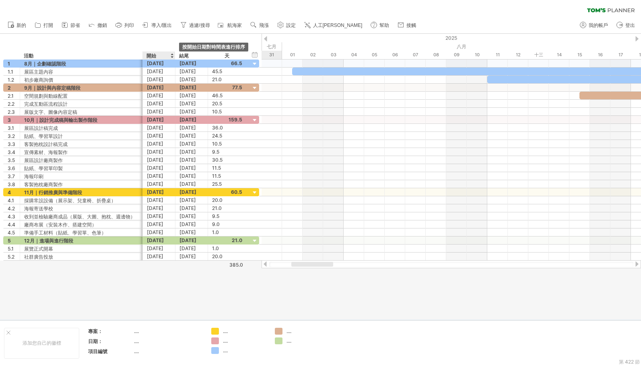
click at [172, 54] on div at bounding box center [171, 55] width 3 height 8
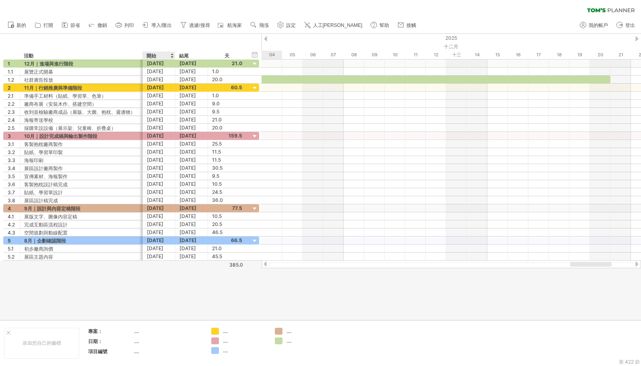
click at [172, 54] on div at bounding box center [171, 55] width 3 height 8
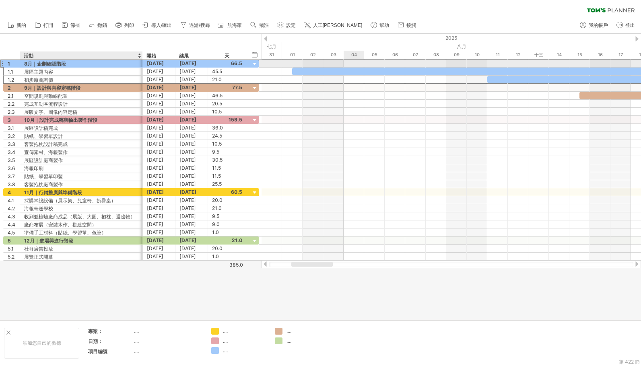
click at [42, 62] on font "8月｜企劃確認階段" at bounding box center [45, 64] width 42 height 6
click at [35, 63] on font "8月｜企劃確認階段" at bounding box center [45, 64] width 42 height 6
click at [42, 65] on font "8月｜企劃確認階段" at bounding box center [45, 64] width 42 height 6
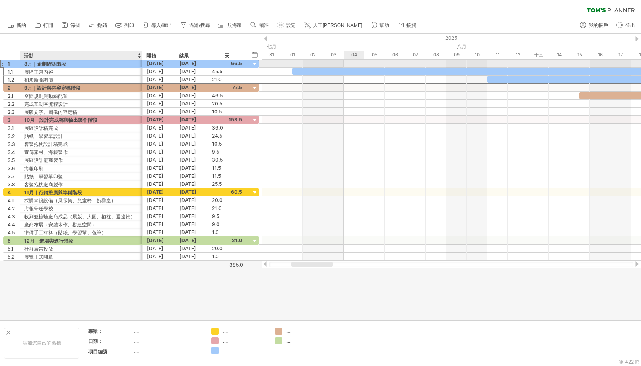
click at [42, 65] on font "8月｜企劃確認階段" at bounding box center [45, 64] width 42 height 6
click at [54, 64] on font "8月｜企劃確認階段" at bounding box center [45, 64] width 42 height 6
click at [70, 62] on div "8月｜企劃確認階段" at bounding box center [81, 64] width 114 height 8
click at [70, 62] on input "*********" at bounding box center [81, 64] width 114 height 8
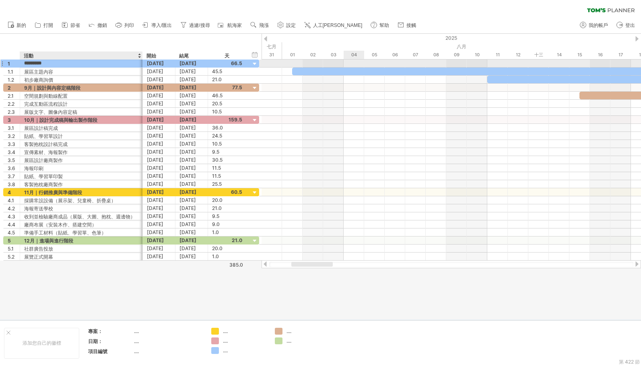
click at [70, 62] on input "*********" at bounding box center [81, 64] width 114 height 8
click at [51, 64] on input "*********" at bounding box center [81, 64] width 114 height 8
click at [36, 62] on input "*********" at bounding box center [81, 64] width 114 height 8
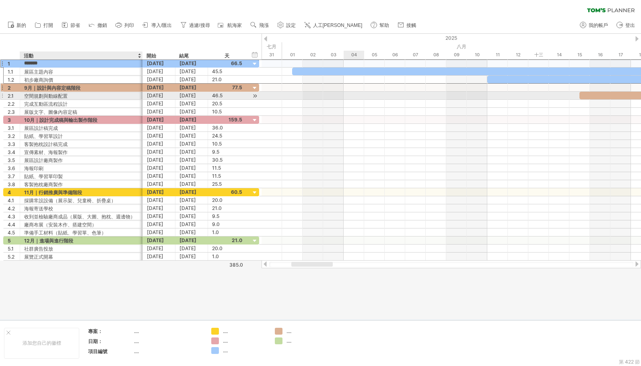
type input "******"
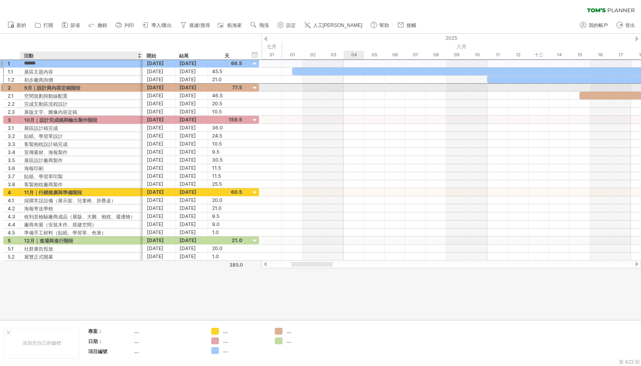
click at [86, 88] on div "9月｜設計與內容定稿階段" at bounding box center [81, 88] width 114 height 8
click at [38, 88] on input "**********" at bounding box center [81, 88] width 114 height 8
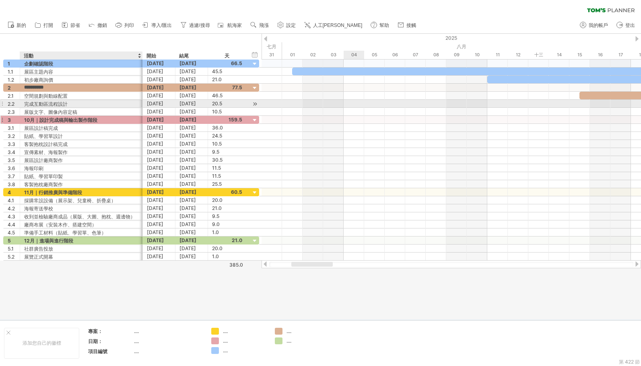
type input "*********"
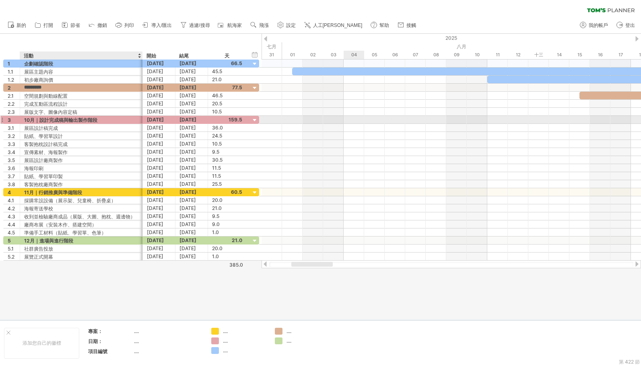
click at [97, 120] on font "10月｜設計完成稿與輸出製作階段" at bounding box center [60, 120] width 73 height 6
click at [99, 120] on div "10月｜設計完成稿與輸出製作階段" at bounding box center [81, 120] width 114 height 8
click at [39, 120] on input "**********" at bounding box center [81, 120] width 114 height 8
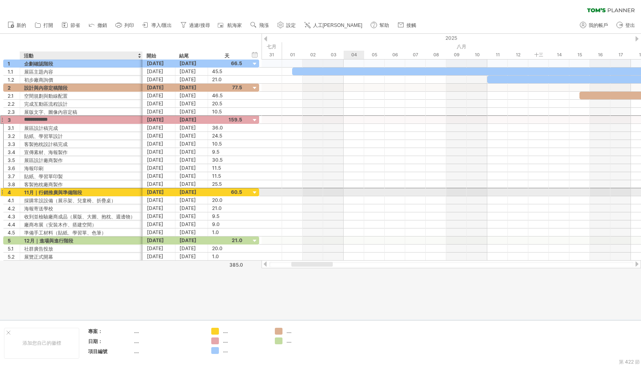
type input "**********"
click at [89, 194] on div "11月｜行銷推廣與準備階段" at bounding box center [81, 192] width 114 height 8
click at [39, 193] on input "**********" at bounding box center [81, 192] width 114 height 8
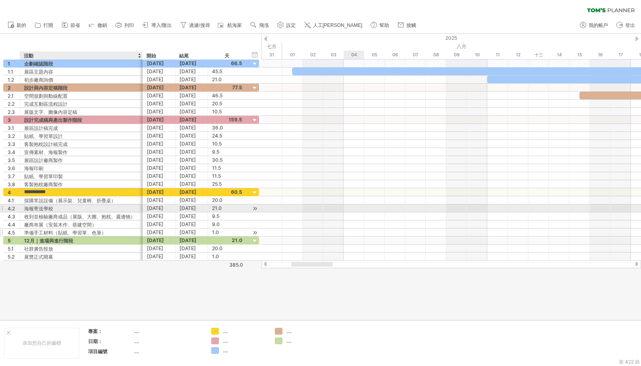
type input "**********"
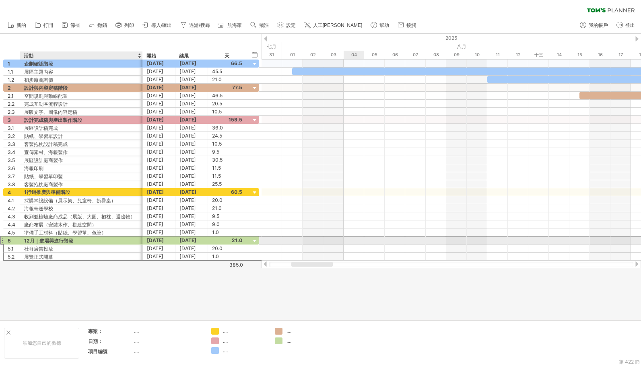
click at [74, 239] on div "12月｜進場與進行階段" at bounding box center [81, 241] width 114 height 8
click at [38, 241] on input "**********" at bounding box center [81, 241] width 114 height 8
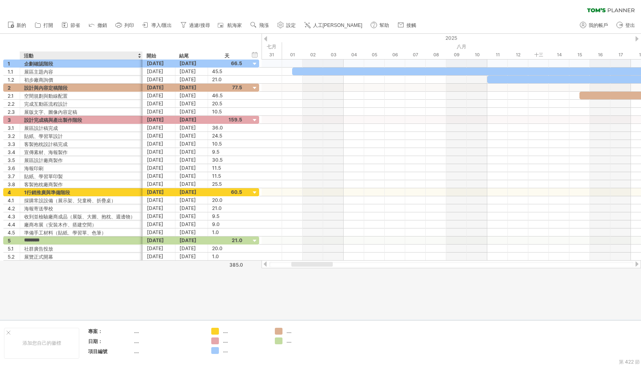
type input "*******"
click at [85, 292] on div at bounding box center [320, 177] width 641 height 286
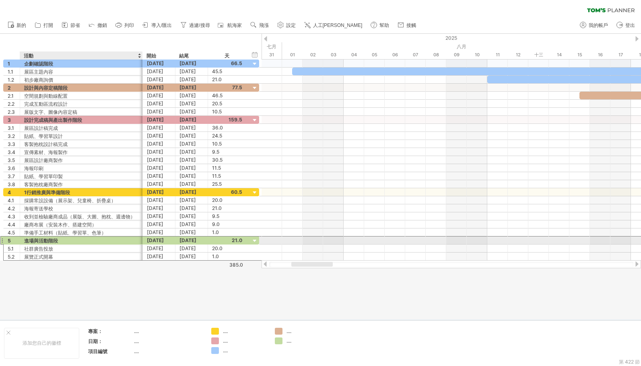
click at [57, 241] on font "進場與活動階段" at bounding box center [41, 241] width 34 height 6
click at [66, 240] on div "進場與活動階段" at bounding box center [81, 241] width 114 height 8
click at [66, 240] on input "*******" at bounding box center [81, 241] width 114 height 8
click at [70, 241] on input "*******" at bounding box center [81, 241] width 114 height 8
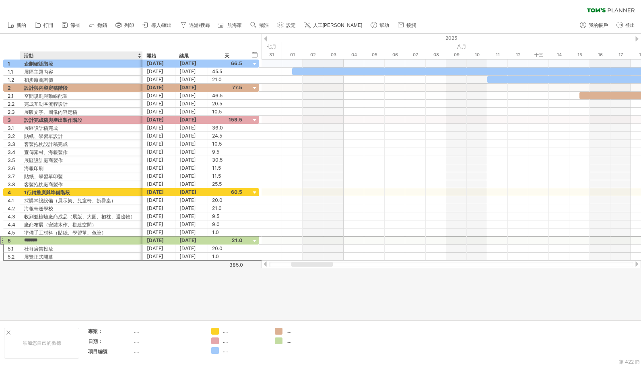
click at [97, 292] on div at bounding box center [320, 177] width 641 height 286
drag, startPoint x: 162, startPoint y: 25, endPoint x: 169, endPoint y: 25, distance: 7.2
click at [162, 25] on font "導入/匯出" at bounding box center [161, 26] width 21 height 6
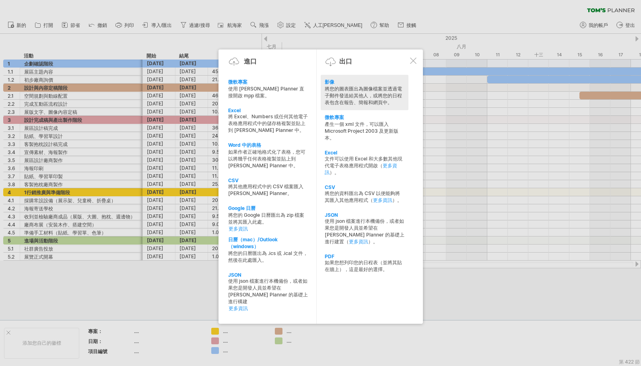
click at [352, 94] on font "將您的圖表匯出為圖像檔案並透過電子郵件發送給其他人，或將您的日程表包含在報告、簡報和網頁中。" at bounding box center [363, 96] width 77 height 20
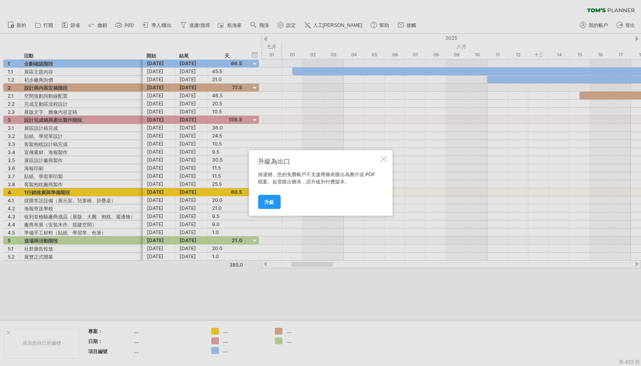
click at [385, 160] on div at bounding box center [383, 159] width 6 height 6
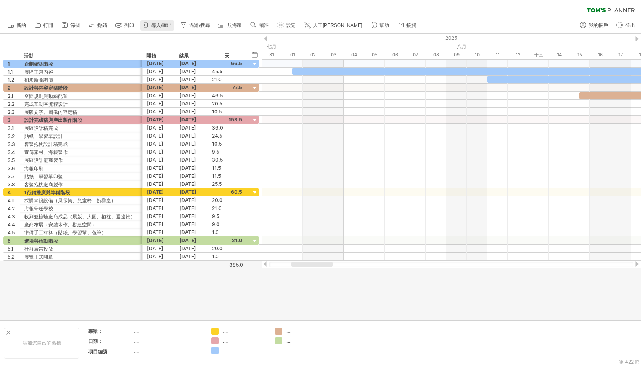
click at [170, 25] on font "導入/匯出" at bounding box center [161, 26] width 21 height 6
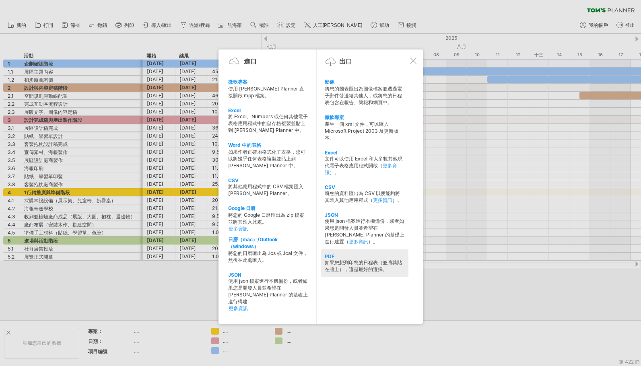
click at [352, 264] on font "如果您想列印您的日程表（並將其貼在牆上），這是最好的選擇。" at bounding box center [363, 265] width 77 height 13
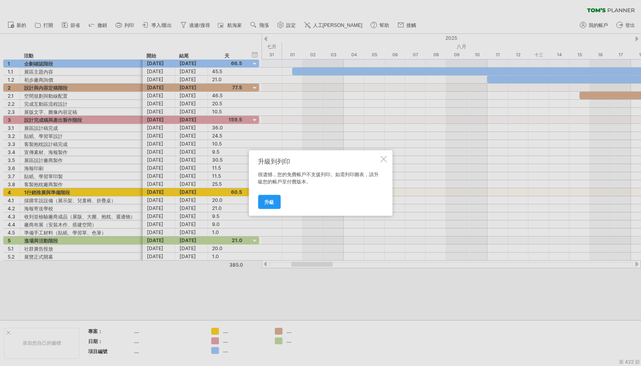
click at [386, 157] on div at bounding box center [383, 159] width 6 height 6
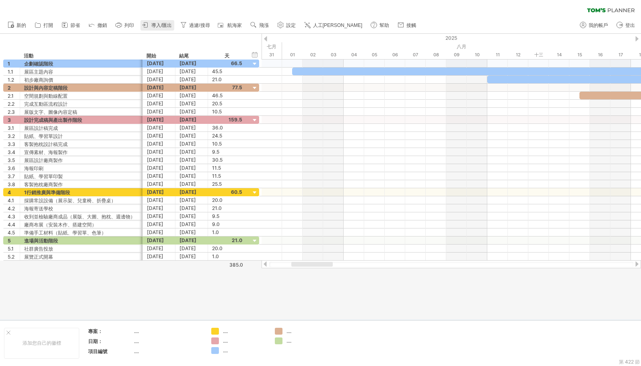
click at [165, 24] on font "導入/匯出" at bounding box center [161, 26] width 21 height 6
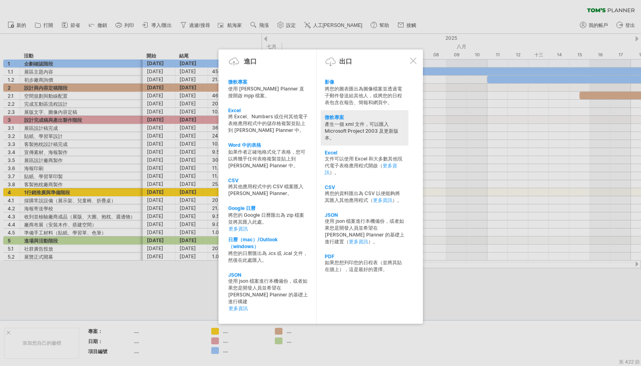
click at [349, 123] on font "產生一個 xml 文件，可以匯入 Microsoft Project 2003 及更新版本。" at bounding box center [362, 131] width 74 height 20
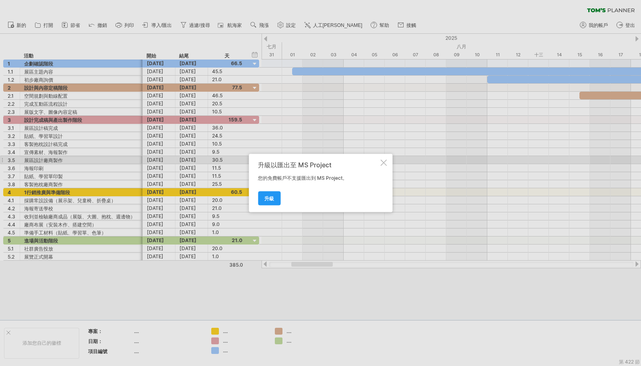
drag, startPoint x: 386, startPoint y: 161, endPoint x: 379, endPoint y: 157, distance: 8.5
click at [387, 164] on div "升級以匯出至 MS Project 您的免費帳戶不支援匯出到 MS Project。 升級" at bounding box center [321, 183] width 144 height 58
click at [386, 162] on div at bounding box center [383, 163] width 6 height 6
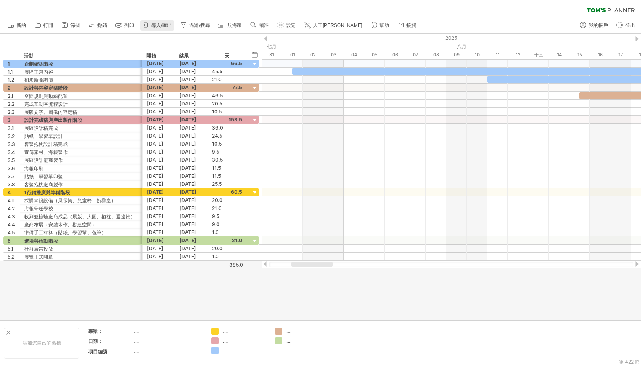
click at [172, 25] on font "導入/匯出" at bounding box center [161, 26] width 21 height 6
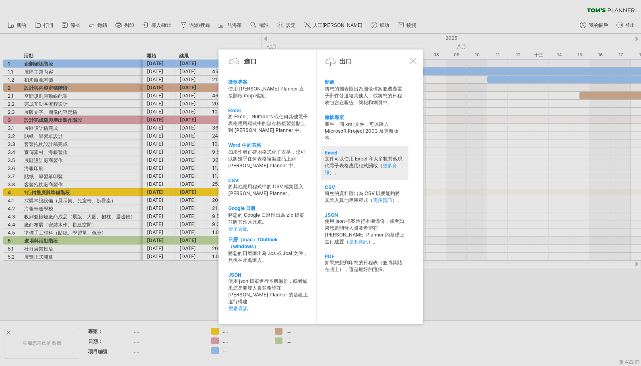
click at [358, 162] on font "文件可以使用 Excel 和大多數其他現代電子表格應用程式開啟（" at bounding box center [364, 162] width 78 height 13
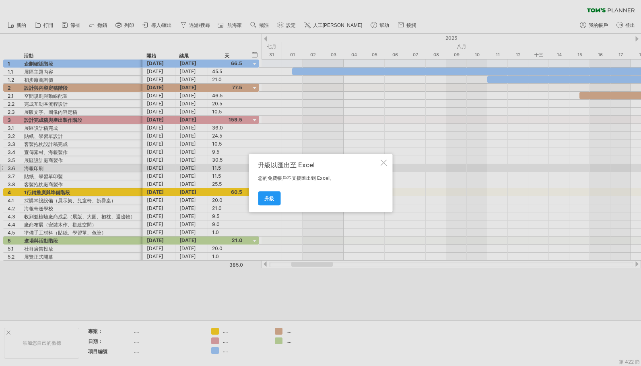
click at [384, 165] on div at bounding box center [383, 163] width 6 height 6
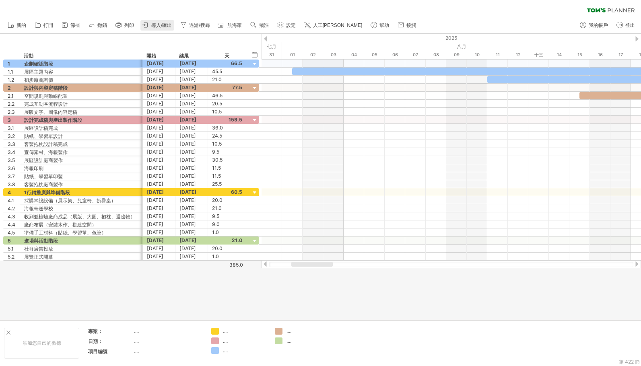
click at [156, 25] on font "導入/匯出" at bounding box center [161, 26] width 21 height 6
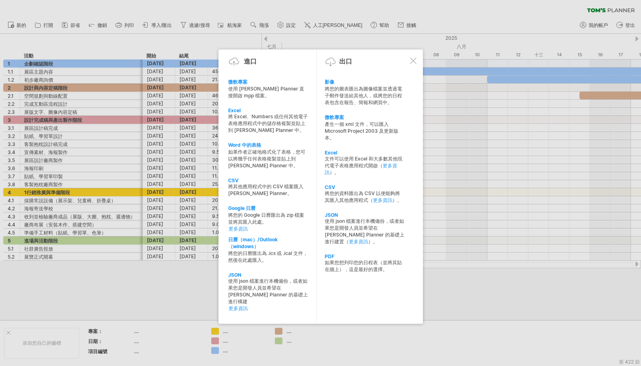
click at [353, 170] on div "文件可以使用 Excel 和大多數其他現代電子表格應用程式開啟（ 更多資訊 ）。" at bounding box center [365, 166] width 80 height 21
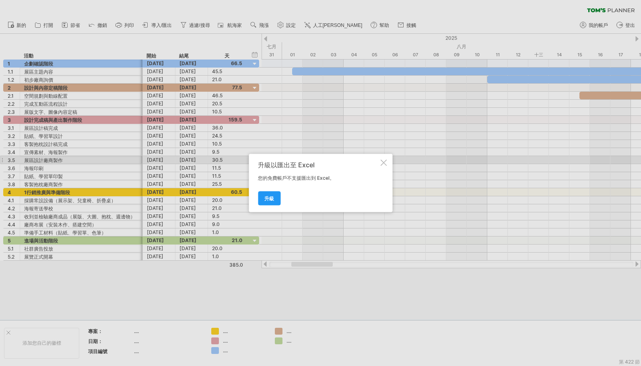
click at [385, 161] on div at bounding box center [383, 163] width 6 height 6
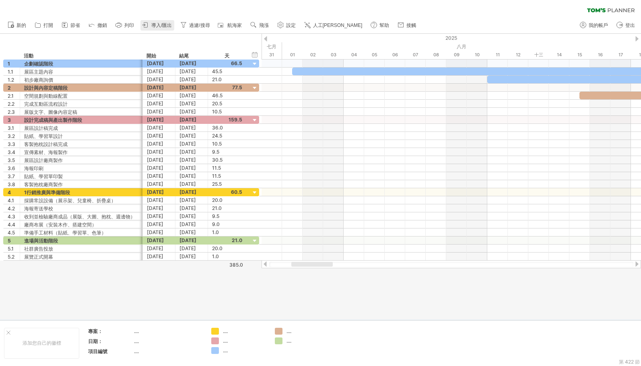
click at [161, 28] on font "導入/匯出" at bounding box center [161, 26] width 21 height 6
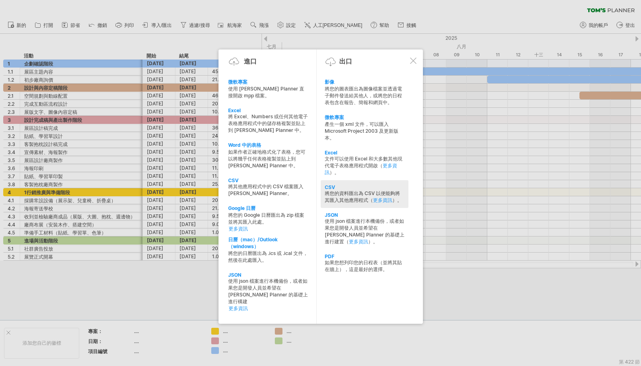
click at [350, 199] on font "將您的資料匯出為 CSV 以便能夠將其匯入其他應用程式（" at bounding box center [362, 196] width 75 height 13
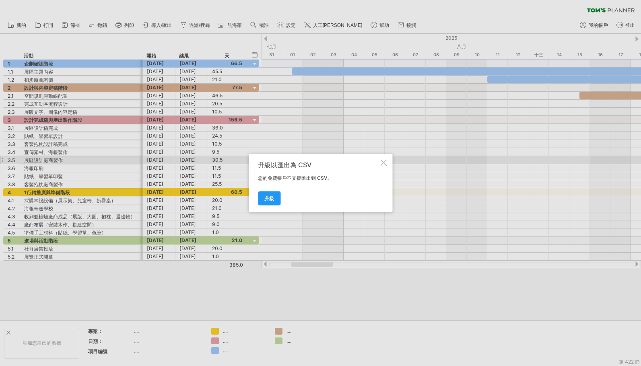
click at [381, 164] on div at bounding box center [383, 163] width 6 height 6
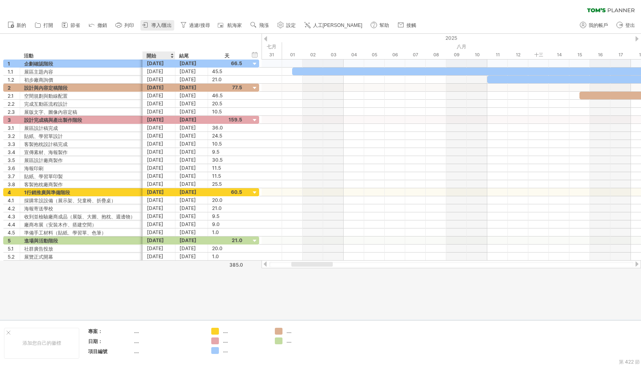
click at [167, 29] on link "導入/匯出" at bounding box center [157, 25] width 34 height 10
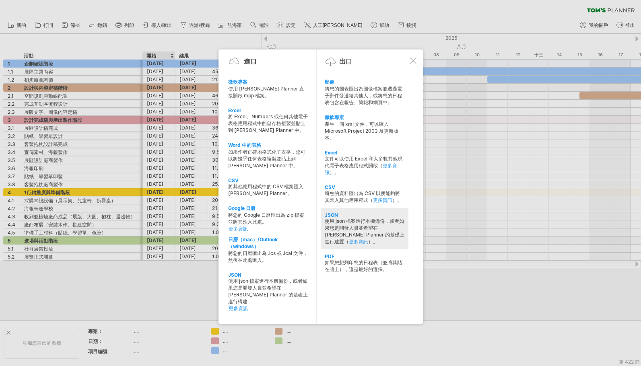
click at [360, 217] on div "JSON" at bounding box center [365, 215] width 80 height 6
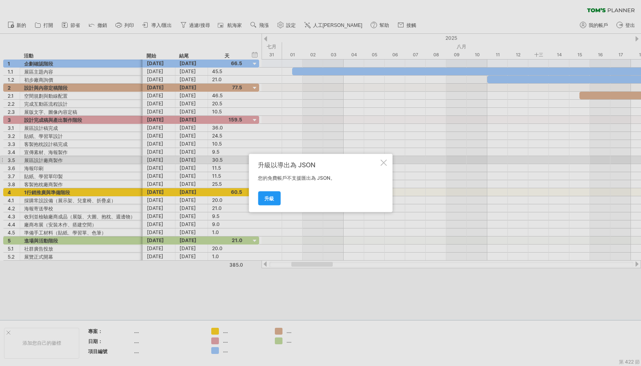
click at [385, 163] on div at bounding box center [383, 163] width 6 height 6
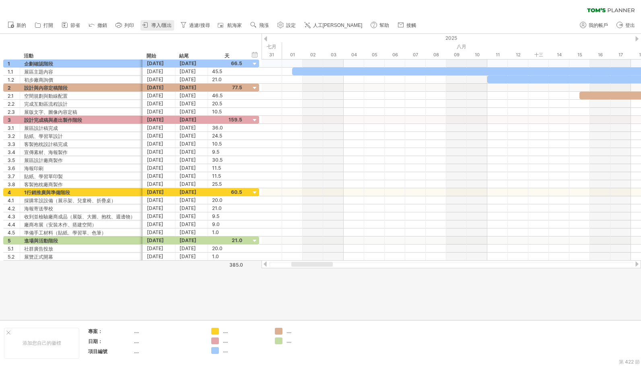
click at [156, 23] on font "導入/匯出" at bounding box center [161, 26] width 21 height 6
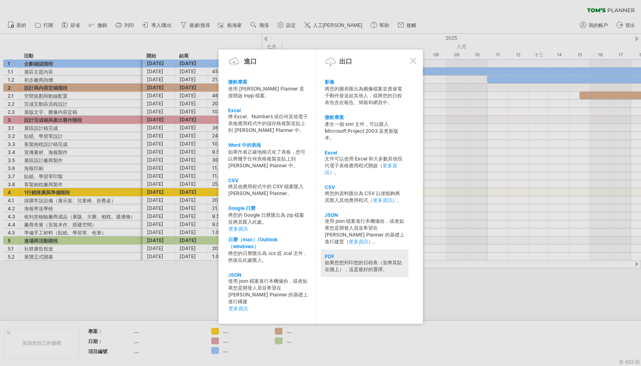
click at [359, 259] on div "如果您想列印您的日程表（並將其貼在牆上），這是最好的選擇。" at bounding box center [365, 266] width 80 height 14
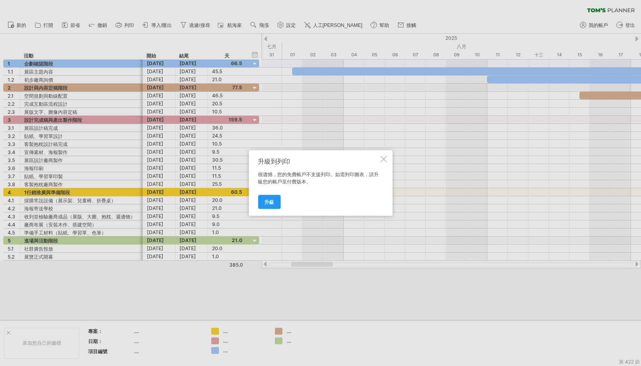
click at [385, 157] on div at bounding box center [383, 159] width 6 height 6
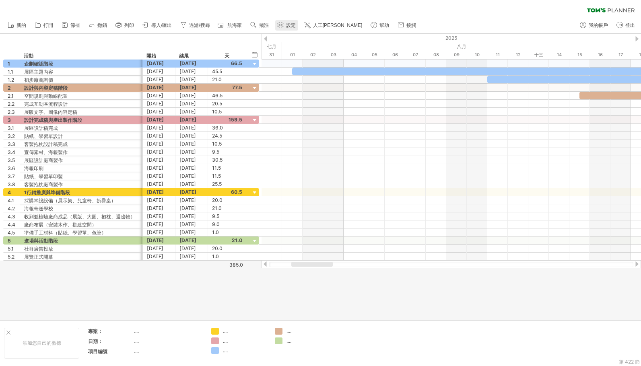
click at [292, 23] on font "設定" at bounding box center [291, 26] width 10 height 6
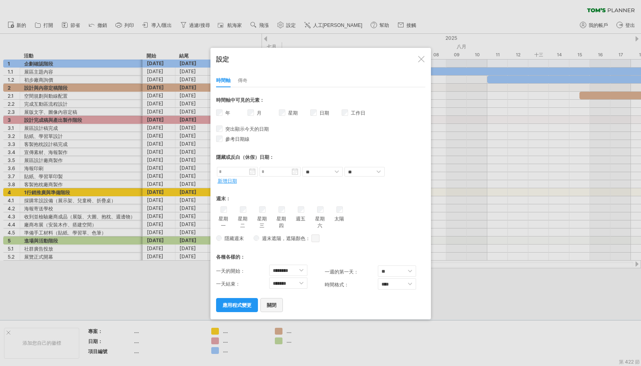
click at [270, 305] on font "關閉" at bounding box center [272, 305] width 10 height 6
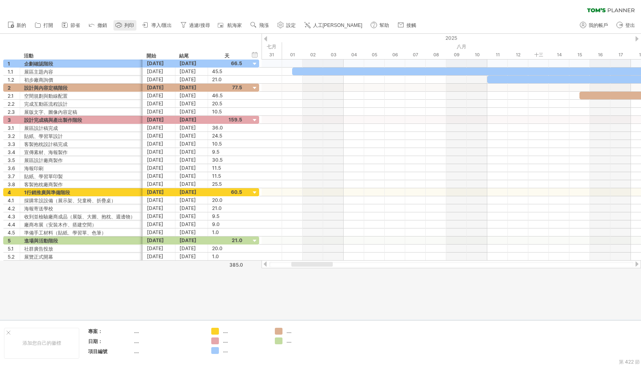
click at [127, 24] on font "列印" at bounding box center [129, 26] width 10 height 6
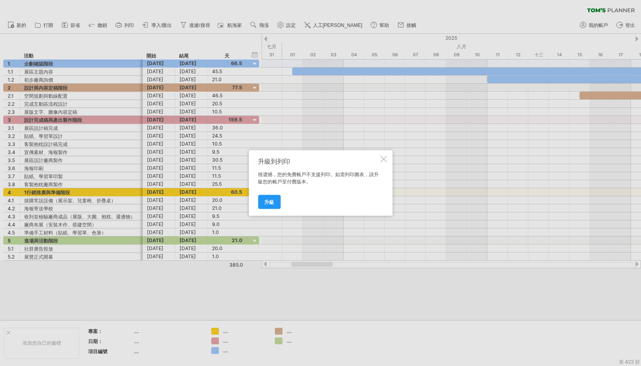
click at [381, 159] on div at bounding box center [383, 159] width 6 height 6
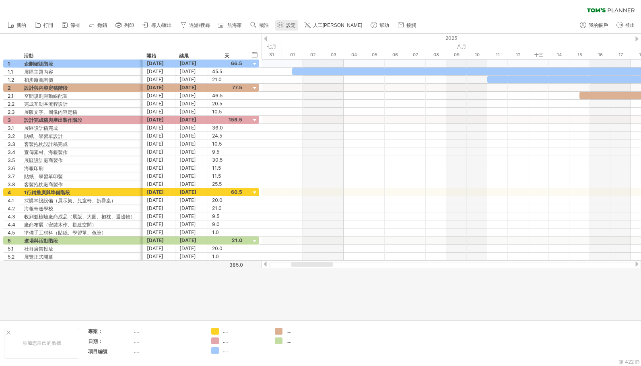
click at [293, 24] on font "設定" at bounding box center [291, 26] width 10 height 6
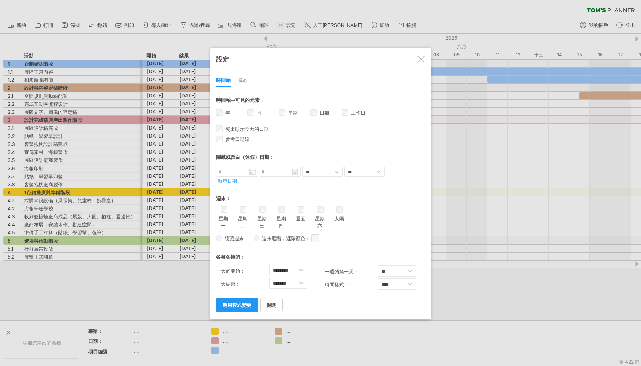
click at [420, 58] on div at bounding box center [421, 59] width 6 height 6
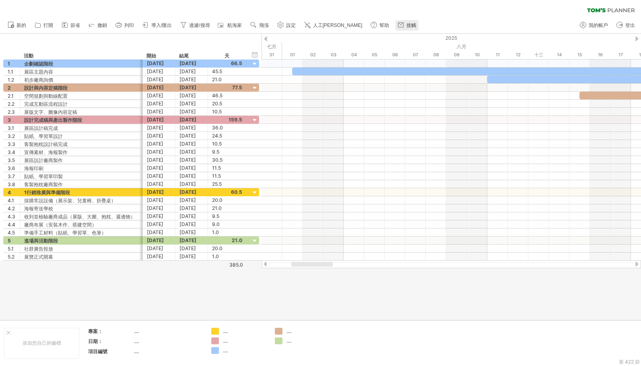
click at [395, 22] on link "接觸" at bounding box center [406, 25] width 23 height 10
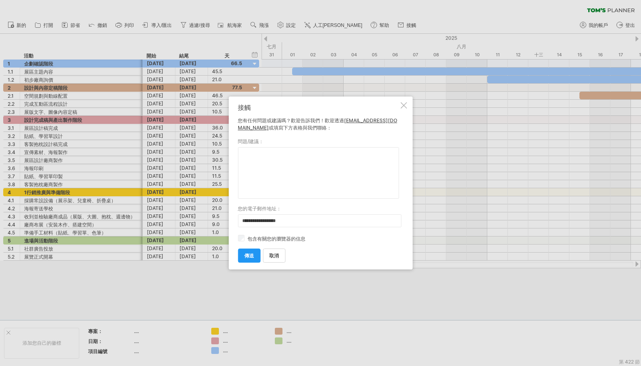
click at [405, 103] on div at bounding box center [403, 105] width 6 height 6
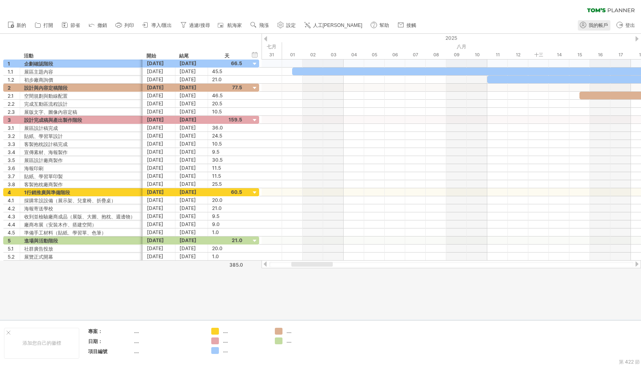
click at [592, 24] on font "我的帳戶" at bounding box center [598, 26] width 19 height 6
type input "**********"
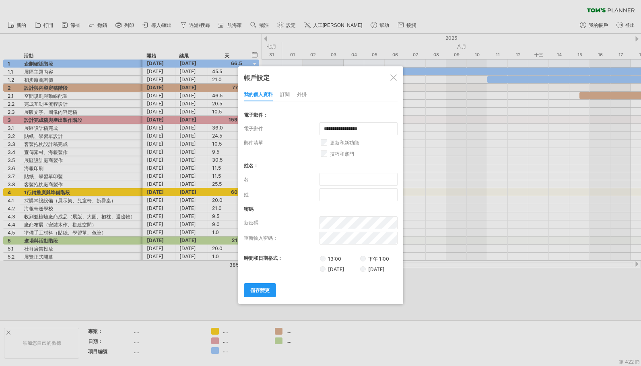
click at [284, 95] on font "訂閱" at bounding box center [285, 94] width 10 height 6
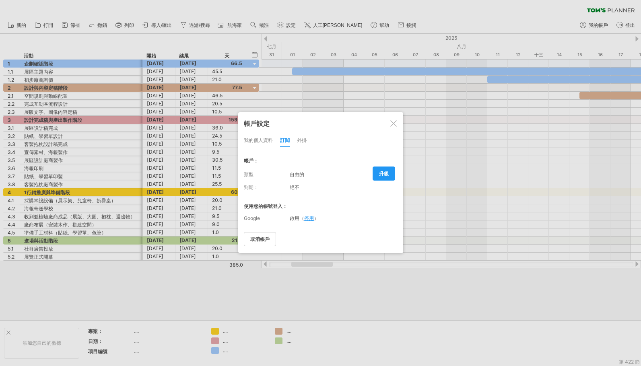
click at [303, 138] on font "外掛" at bounding box center [302, 140] width 10 height 6
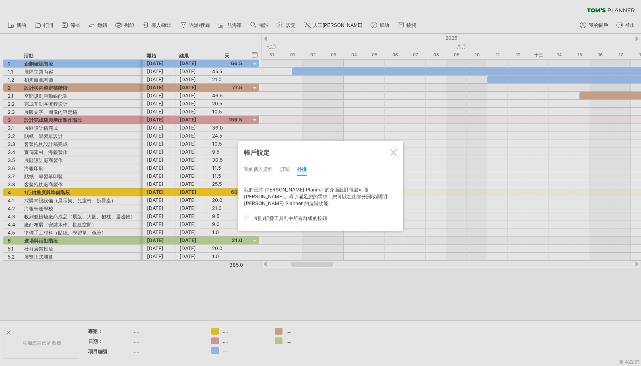
click at [250, 166] on div "我的個人資料" at bounding box center [258, 169] width 29 height 13
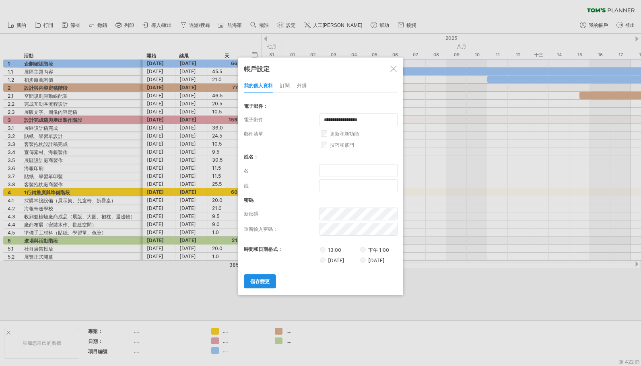
click at [258, 284] on font "儲存變更" at bounding box center [259, 281] width 19 height 6
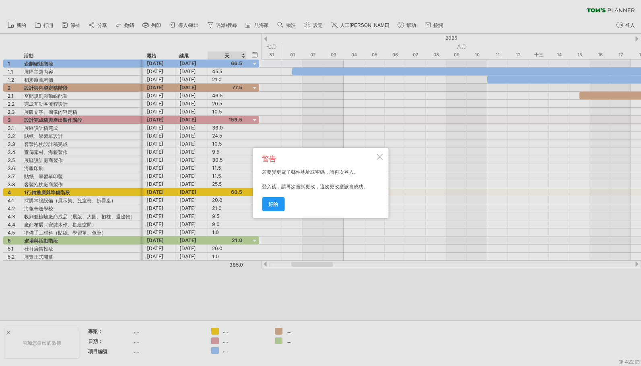
click at [377, 155] on div at bounding box center [379, 157] width 6 height 6
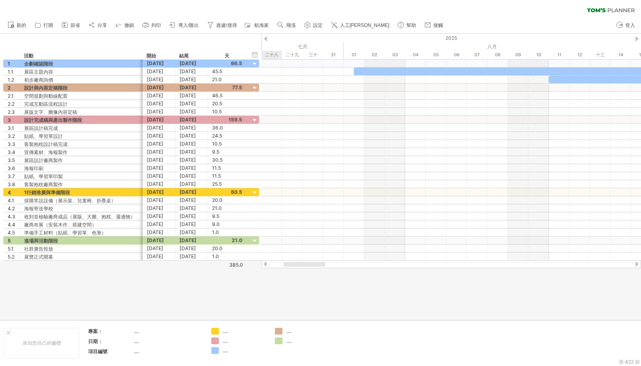
drag, startPoint x: 314, startPoint y: 264, endPoint x: 299, endPoint y: 272, distance: 16.4
click at [299, 272] on div "嘗試造訪 [DOMAIN_NAME] 再次連接... 0% 清除過濾器 新的" at bounding box center [320, 183] width 641 height 366
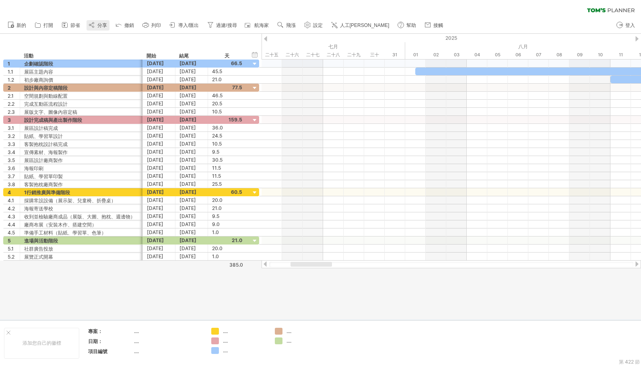
click at [93, 23] on icon at bounding box center [92, 25] width 8 height 8
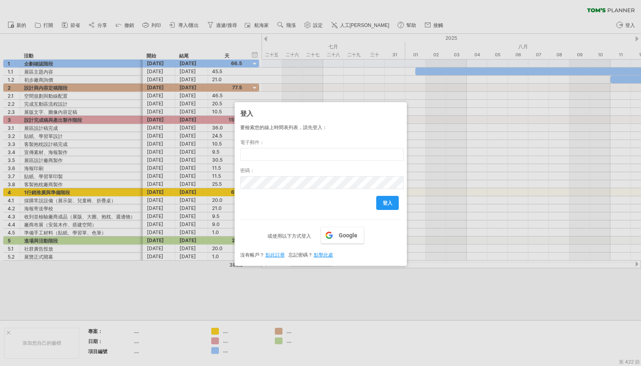
click at [441, 106] on div at bounding box center [320, 183] width 641 height 366
click at [433, 265] on div at bounding box center [320, 183] width 641 height 366
click at [324, 142] on label "電子郵件：" at bounding box center [320, 142] width 161 height 7
click at [384, 202] on font "登入" at bounding box center [388, 203] width 10 height 6
click at [419, 271] on div at bounding box center [320, 183] width 641 height 366
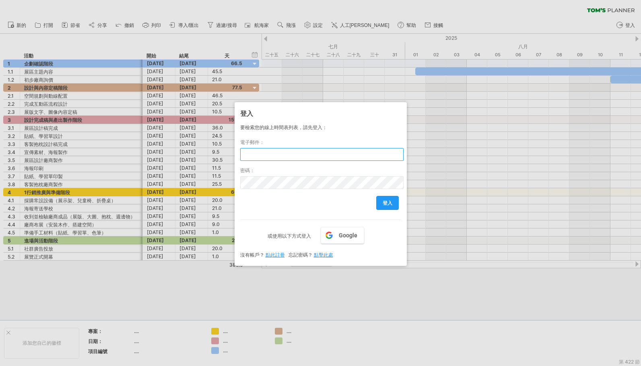
drag, startPoint x: 348, startPoint y: 156, endPoint x: 400, endPoint y: 136, distance: 55.6
click at [348, 156] on input "text" at bounding box center [321, 154] width 163 height 13
click at [410, 124] on div at bounding box center [320, 183] width 641 height 366
click at [429, 77] on div at bounding box center [320, 183] width 641 height 366
click at [412, 72] on div at bounding box center [320, 183] width 641 height 366
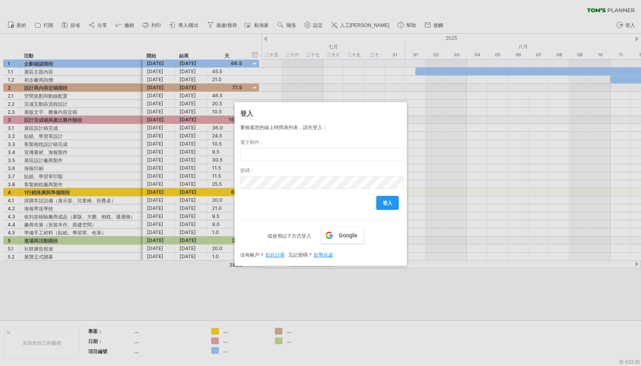
drag, startPoint x: 192, startPoint y: 42, endPoint x: 213, endPoint y: 61, distance: 28.2
click at [196, 46] on div at bounding box center [320, 183] width 641 height 366
click at [286, 99] on div at bounding box center [320, 183] width 641 height 366
click at [336, 237] on link "Google" at bounding box center [342, 235] width 43 height 17
click at [445, 264] on div at bounding box center [320, 183] width 641 height 366
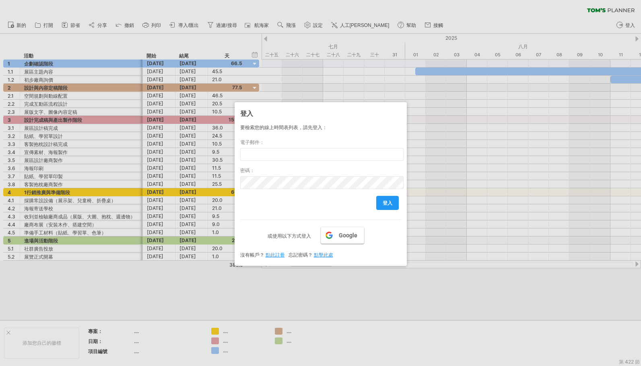
click at [354, 235] on font "Google" at bounding box center [348, 235] width 19 height 6
click at [352, 237] on font "Google" at bounding box center [348, 235] width 19 height 6
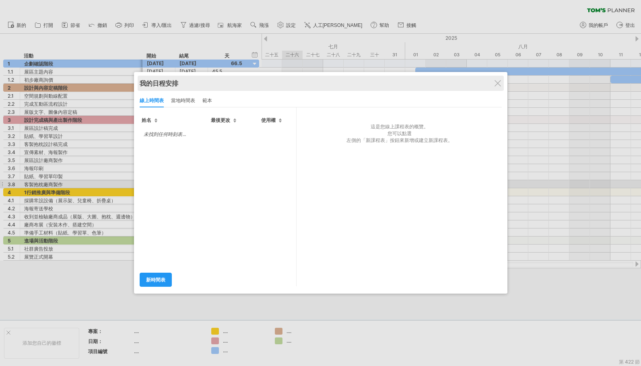
click at [494, 84] on div "我的日程安排" at bounding box center [321, 83] width 362 height 9
click at [496, 79] on div "我的日程安排" at bounding box center [321, 83] width 362 height 9
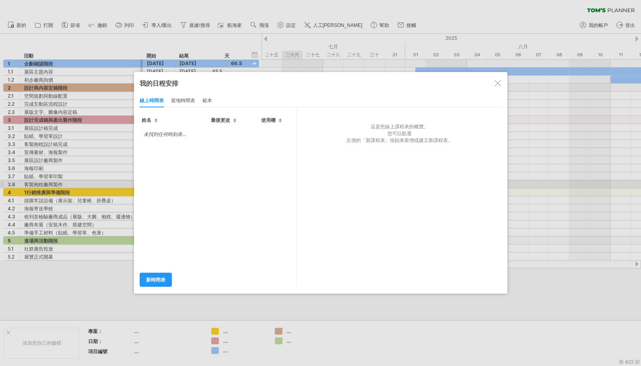
click at [500, 80] on div at bounding box center [497, 83] width 6 height 6
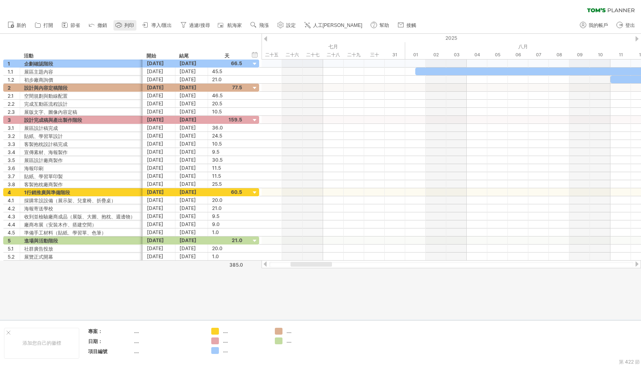
click at [124, 25] on link "列印" at bounding box center [124, 25] width 23 height 10
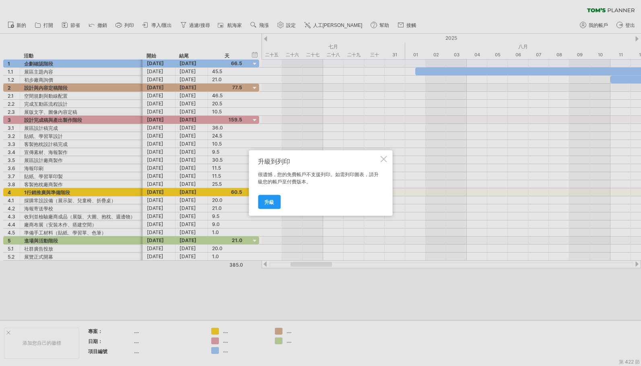
click at [386, 159] on div at bounding box center [383, 159] width 6 height 6
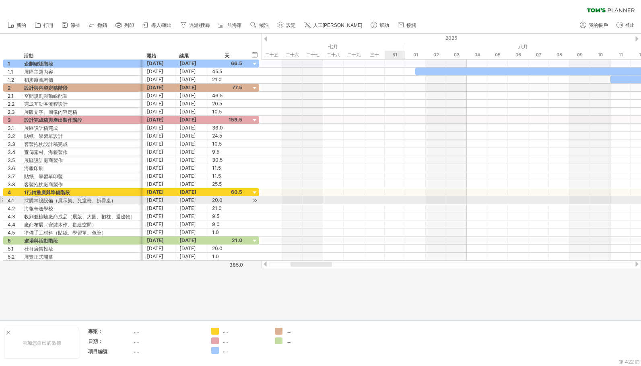
click at [397, 202] on div at bounding box center [450, 200] width 379 height 8
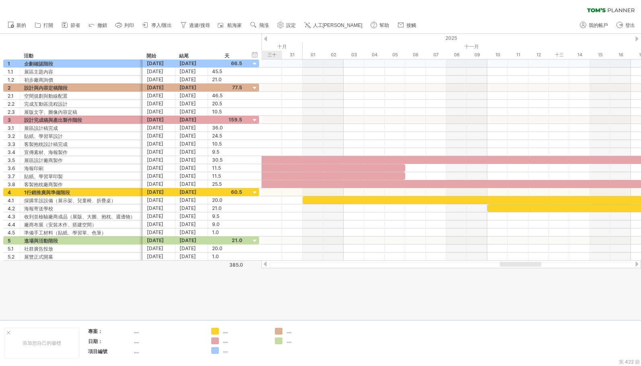
drag, startPoint x: 321, startPoint y: 265, endPoint x: 530, endPoint y: 267, distance: 209.2
click at [530, 267] on div at bounding box center [451, 264] width 364 height 5
click at [166, 25] on font "導入/匯出" at bounding box center [161, 26] width 21 height 6
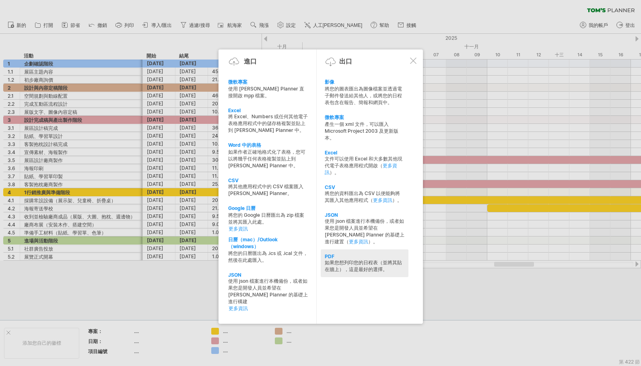
click at [350, 259] on div "如果您想列印您的日程表（並將其貼在牆上），這是最好的選擇。" at bounding box center [365, 266] width 80 height 14
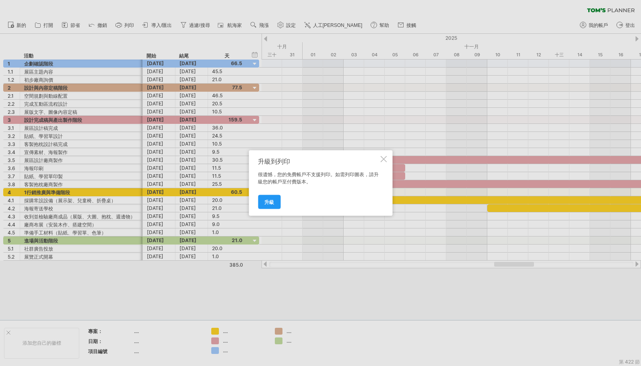
click at [381, 156] on div at bounding box center [383, 159] width 6 height 6
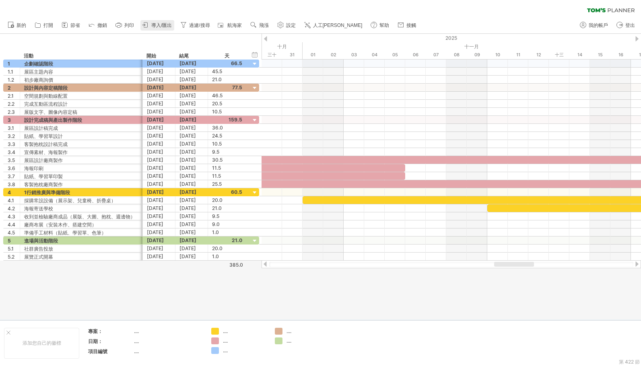
click at [152, 27] on font "導入/匯出" at bounding box center [161, 26] width 21 height 6
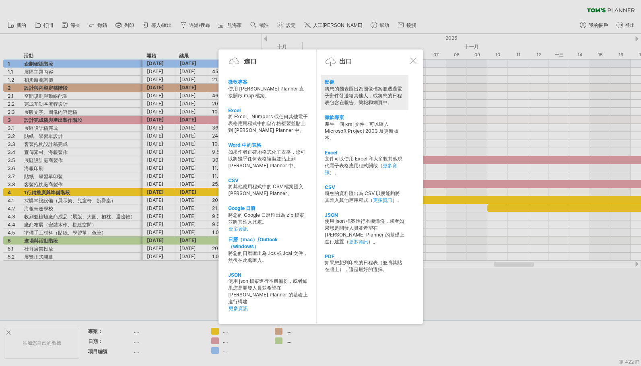
click at [334, 94] on font "將您的圖表匯出為圖像檔案並透過電子郵件發送給其他人，或將您的日程表包含在報告、簡報和網頁中。" at bounding box center [363, 96] width 77 height 20
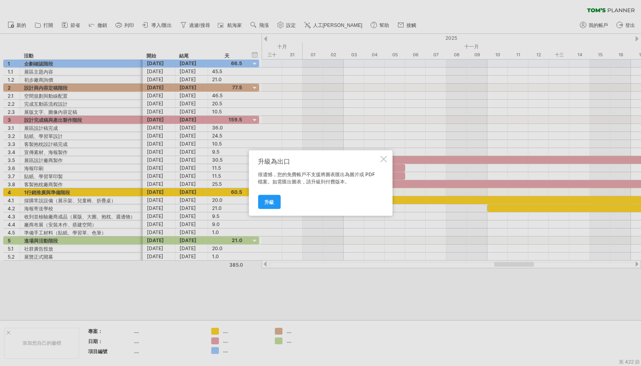
click at [264, 201] on font "升級" at bounding box center [269, 202] width 10 height 6
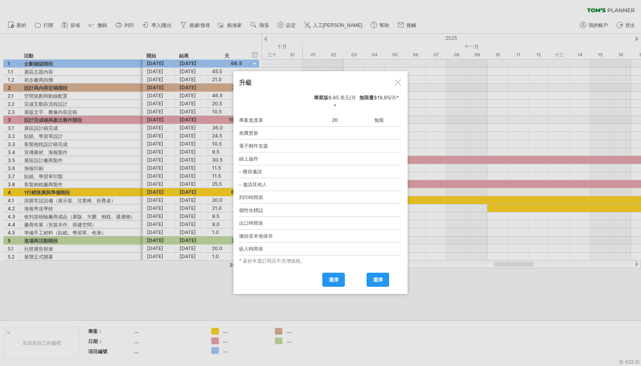
drag, startPoint x: 316, startPoint y: 96, endPoint x: 363, endPoint y: 95, distance: 47.1
click at [363, 95] on div "個人 免費 專業版 9.95 美元/月* 無限量 $19,95/月*" at bounding box center [320, 103] width 163 height 20
click at [396, 84] on div at bounding box center [398, 82] width 6 height 6
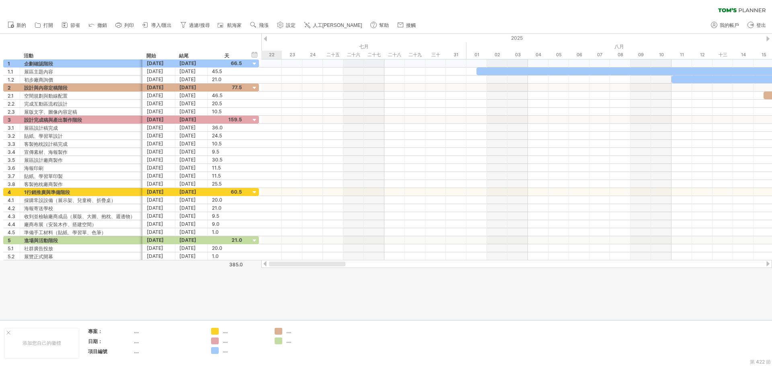
drag, startPoint x: 588, startPoint y: 264, endPoint x: 268, endPoint y: 292, distance: 321.5
click at [268, 292] on div "嘗試造訪 [DOMAIN_NAME] 再次連接... 0% 清除過濾器 新的" at bounding box center [386, 183] width 772 height 366
click at [340, 265] on div at bounding box center [335, 264] width 76 height 5
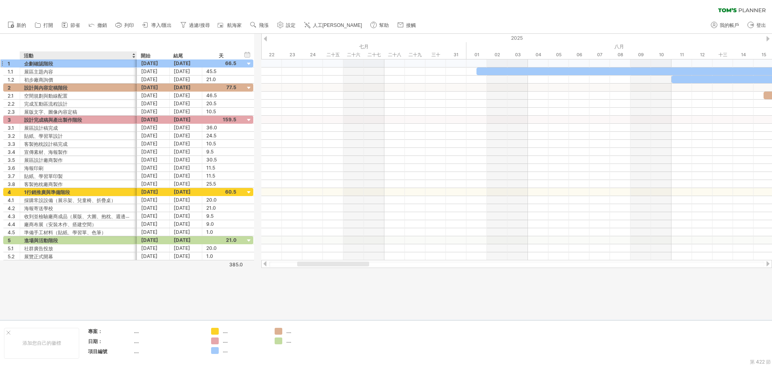
drag, startPoint x: 142, startPoint y: 55, endPoint x: 136, endPoint y: 61, distance: 8.0
click at [136, 61] on div "嘗試造訪 [DOMAIN_NAME] 再次連接... 0% 清除過濾器 新的" at bounding box center [386, 183] width 772 height 366
click at [255, 38] on div "隱藏開始/結束/持續時間 顯示開始/結束/持續時間 ******** 活動 開始 [PERSON_NAME]" at bounding box center [128, 47] width 256 height 26
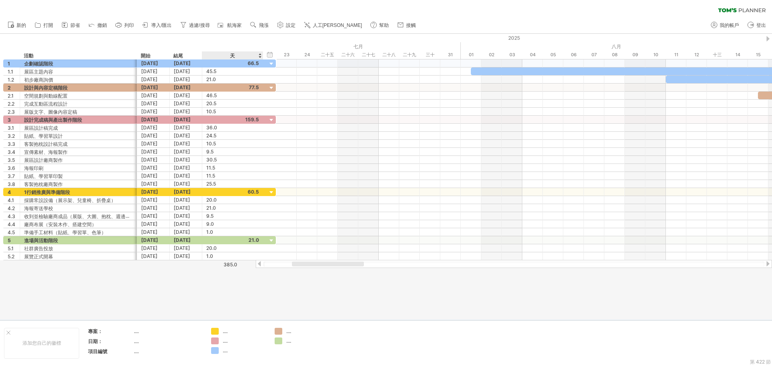
drag, startPoint x: 239, startPoint y: 56, endPoint x: 263, endPoint y: 56, distance: 24.1
click at [263, 56] on div at bounding box center [262, 55] width 3 height 8
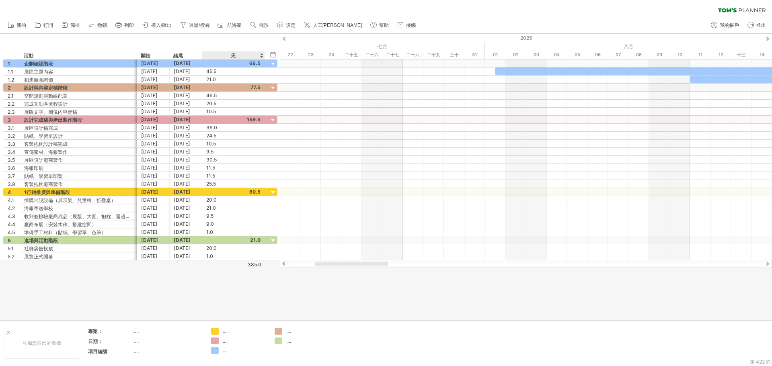
drag, startPoint x: 204, startPoint y: 54, endPoint x: 224, endPoint y: 56, distance: 19.4
click at [224, 56] on div "天" at bounding box center [233, 55] width 62 height 8
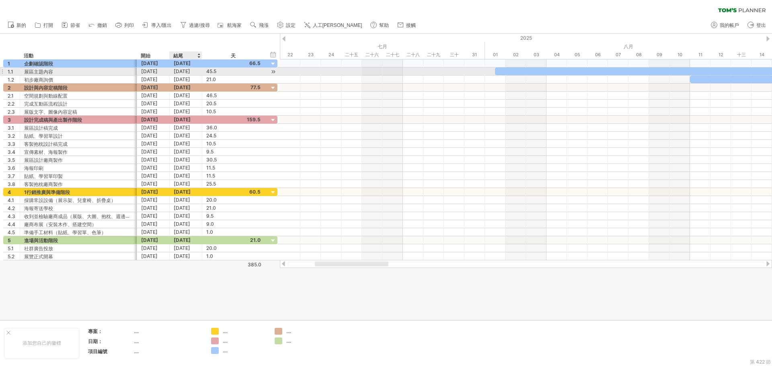
click at [188, 71] on font "[DATE]" at bounding box center [182, 71] width 16 height 6
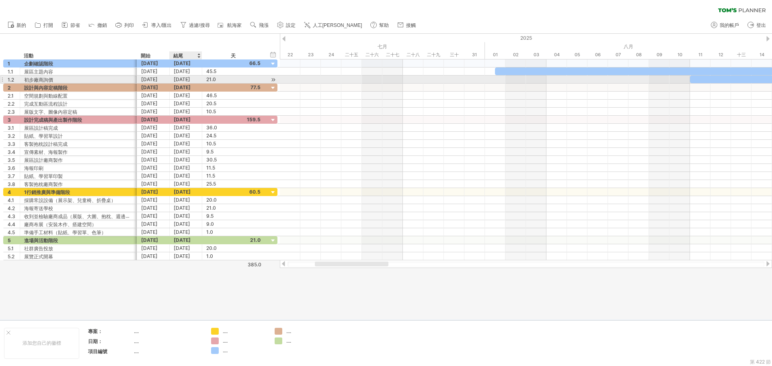
click at [187, 77] on font "[DATE]" at bounding box center [182, 79] width 16 height 6
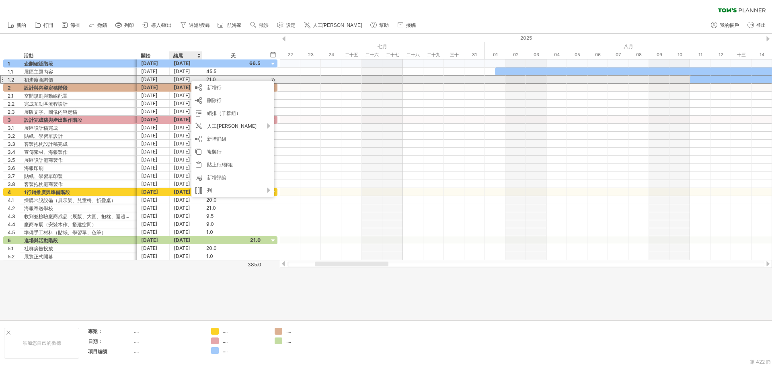
click at [184, 80] on font "[DATE]" at bounding box center [182, 79] width 16 height 6
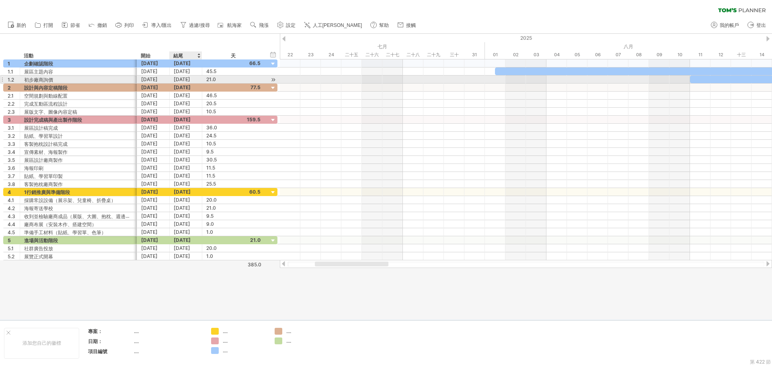
click at [184, 80] on font "[DATE]" at bounding box center [182, 79] width 16 height 6
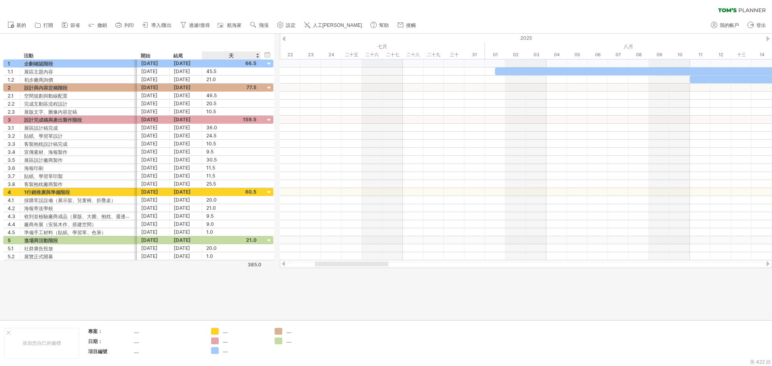
click at [259, 57] on div at bounding box center [260, 55] width 3 height 8
click at [268, 53] on div "隱藏開始/結束/持續時間 顯示開始/結束/持續時間" at bounding box center [270, 54] width 8 height 8
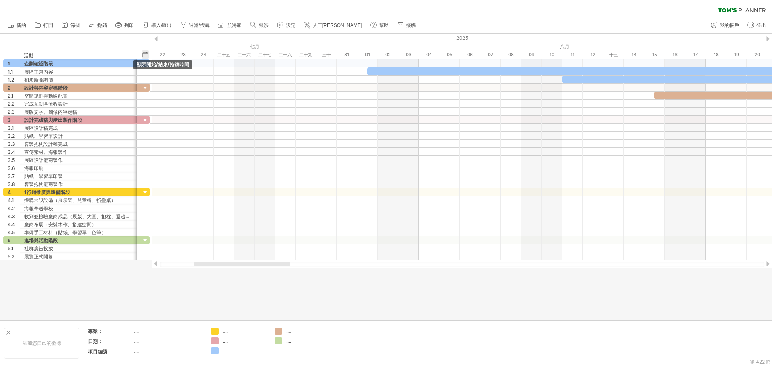
click at [146, 54] on div "隱藏開始/結束/持續時間 顯示開始/結束/持續時間" at bounding box center [146, 54] width 8 height 8
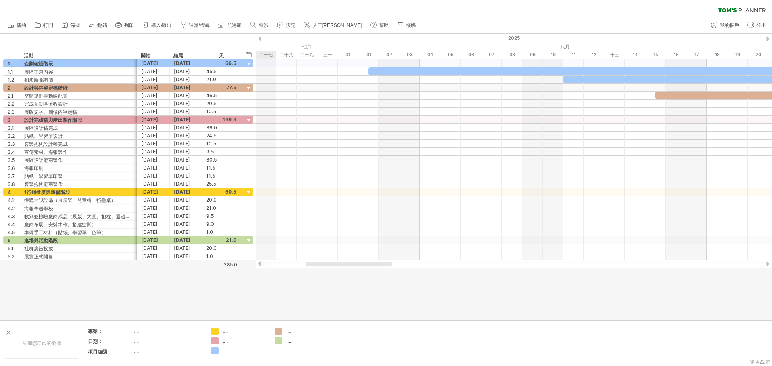
drag, startPoint x: 321, startPoint y: 264, endPoint x: 336, endPoint y: 266, distance: 14.6
click at [336, 266] on div at bounding box center [349, 264] width 85 height 5
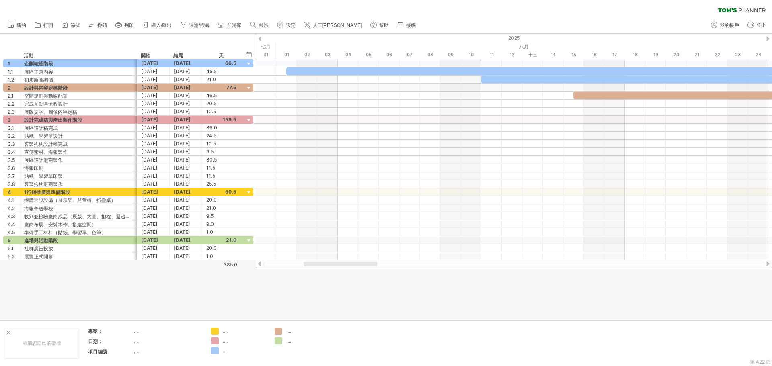
drag, startPoint x: 345, startPoint y: 264, endPoint x: 356, endPoint y: 264, distance: 10.9
click at [356, 264] on div at bounding box center [341, 264] width 74 height 5
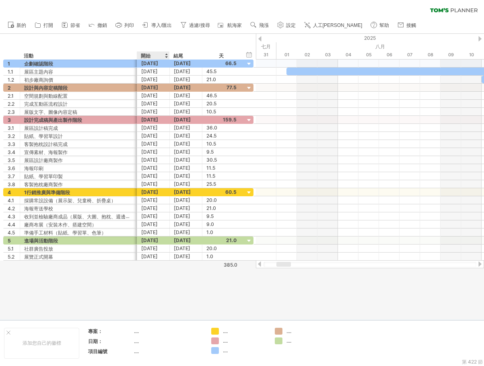
click at [162, 54] on div "開始" at bounding box center [153, 55] width 24 height 8
click at [167, 56] on div at bounding box center [166, 55] width 3 height 8
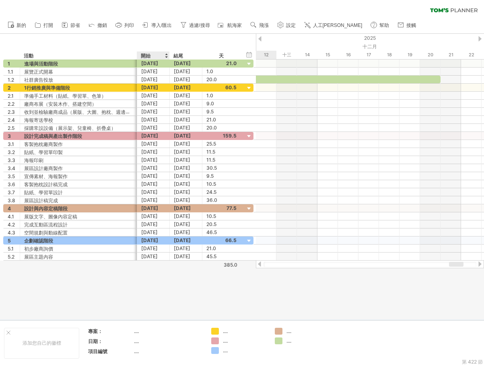
click at [167, 56] on div at bounding box center [166, 55] width 3 height 8
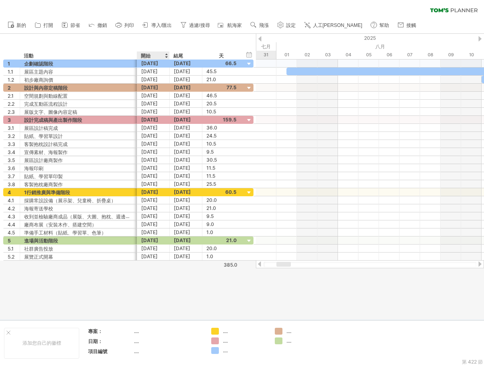
click at [167, 56] on div at bounding box center [166, 55] width 3 height 8
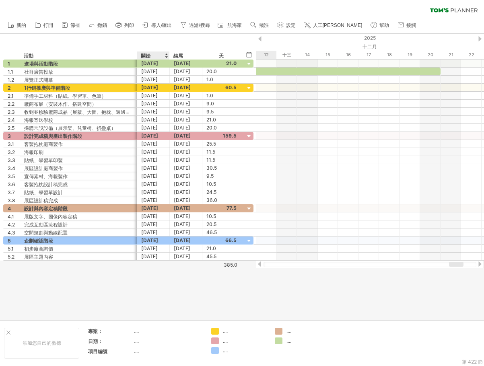
click at [167, 56] on div at bounding box center [166, 55] width 3 height 8
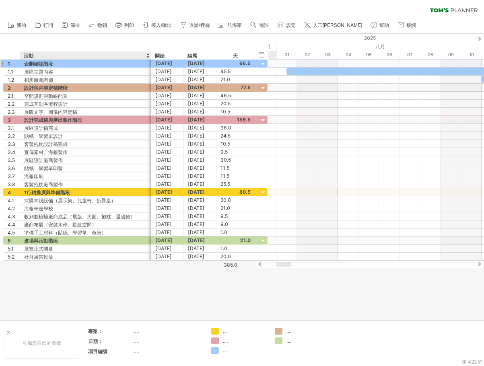
drag, startPoint x: 136, startPoint y: 56, endPoint x: 150, endPoint y: 66, distance: 17.0
click at [150, 66] on div "嘗試造訪 [DOMAIN_NAME] 再次連接... 0% 清除過濾器 新的" at bounding box center [242, 183] width 484 height 366
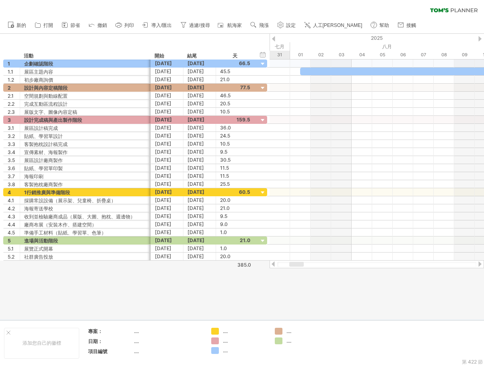
click at [124, 25] on font "列印" at bounding box center [129, 26] width 10 height 6
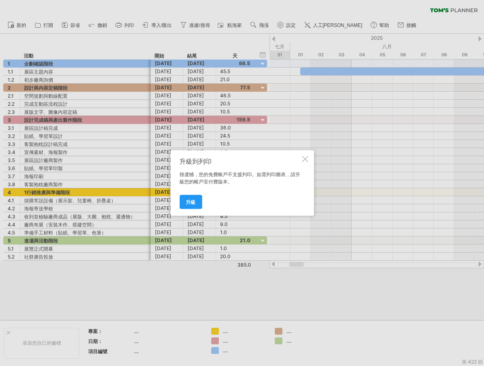
click at [304, 158] on div at bounding box center [305, 159] width 6 height 6
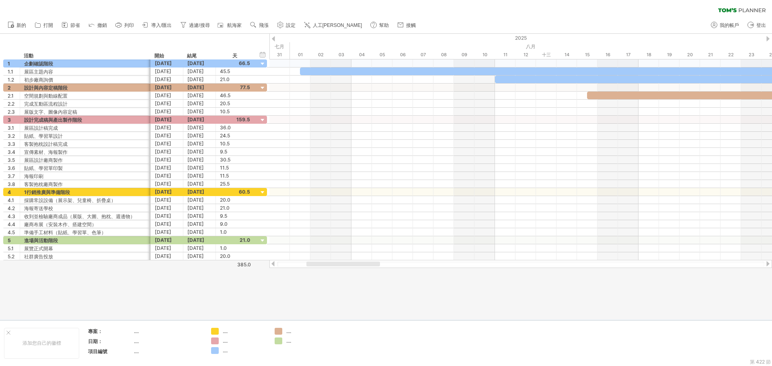
click at [365, 302] on div at bounding box center [386, 177] width 772 height 286
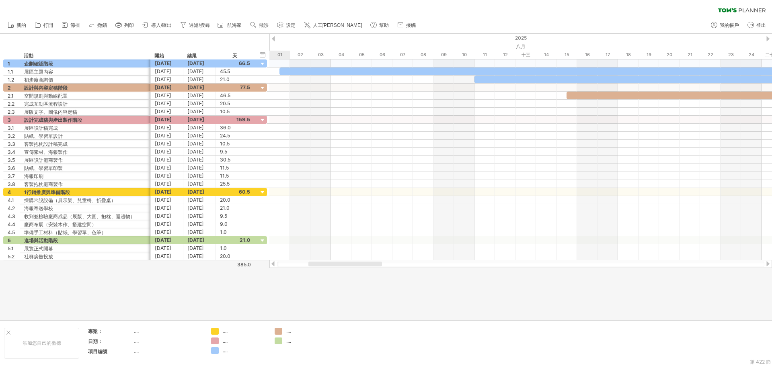
click at [338, 267] on div at bounding box center [521, 264] width 488 height 5
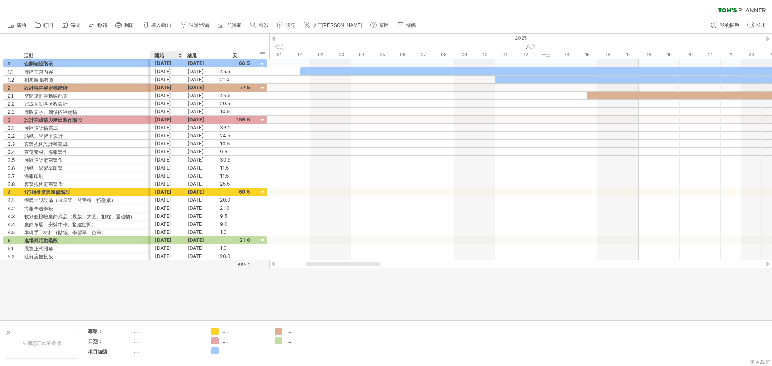
click at [160, 294] on div at bounding box center [386, 177] width 772 height 286
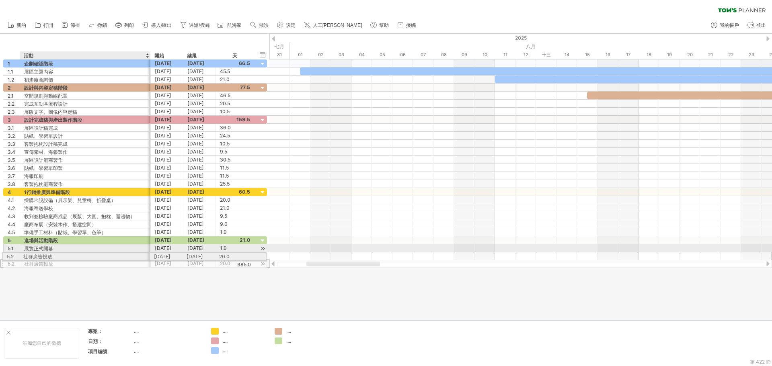
drag, startPoint x: 89, startPoint y: 259, endPoint x: 86, endPoint y: 255, distance: 4.6
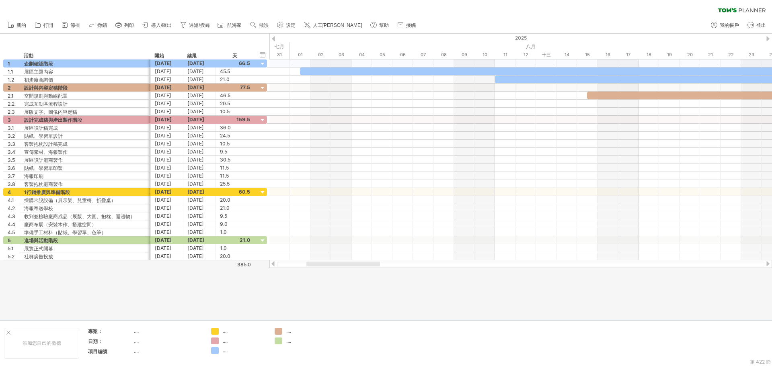
click at [282, 280] on div at bounding box center [386, 177] width 772 height 286
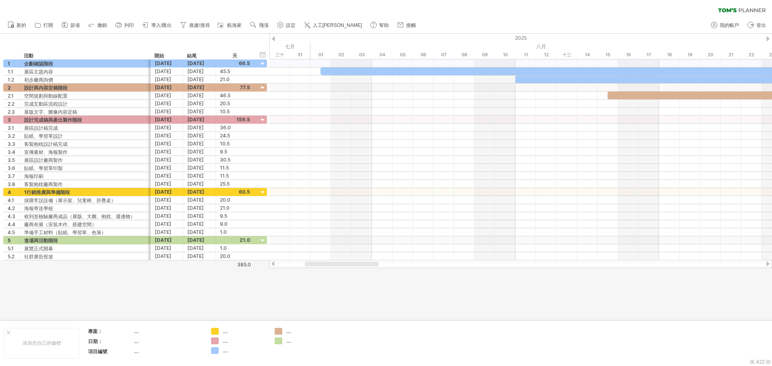
click at [346, 267] on div at bounding box center [521, 264] width 488 height 5
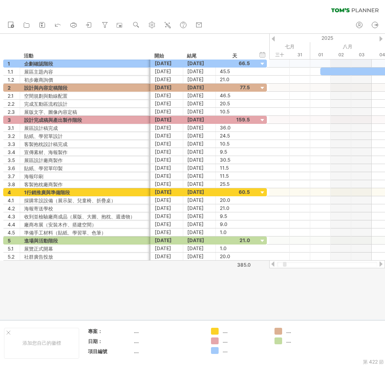
drag, startPoint x: 296, startPoint y: 287, endPoint x: 341, endPoint y: 281, distance: 45.1
click at [296, 287] on div at bounding box center [192, 177] width 385 height 286
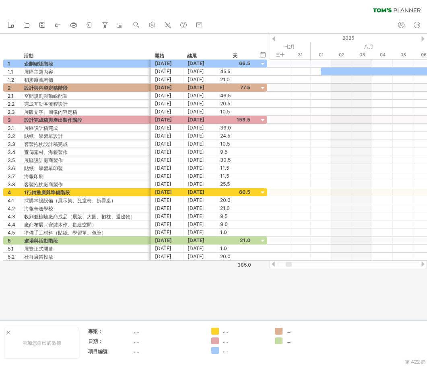
click at [325, 272] on div at bounding box center [213, 177] width 427 height 286
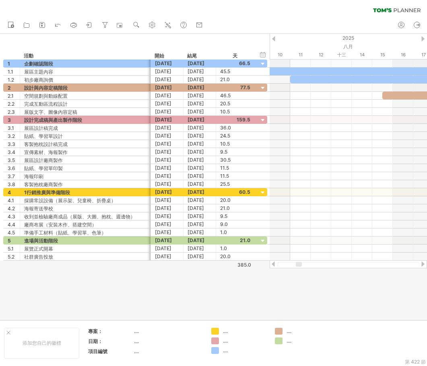
drag, startPoint x: 287, startPoint y: 264, endPoint x: 297, endPoint y: 263, distance: 10.1
click at [297, 263] on div at bounding box center [299, 264] width 6 height 5
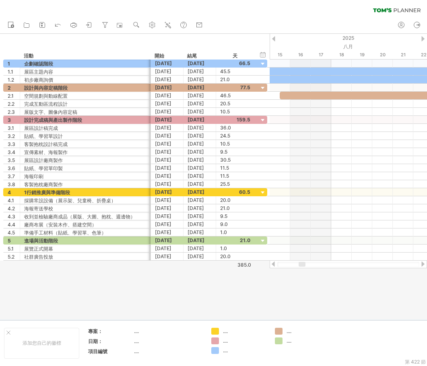
drag, startPoint x: 297, startPoint y: 264, endPoint x: 302, endPoint y: 264, distance: 4.8
click at [302, 264] on div at bounding box center [302, 264] width 7 height 5
click at [342, 288] on div at bounding box center [213, 177] width 427 height 286
click at [424, 266] on div at bounding box center [423, 263] width 6 height 5
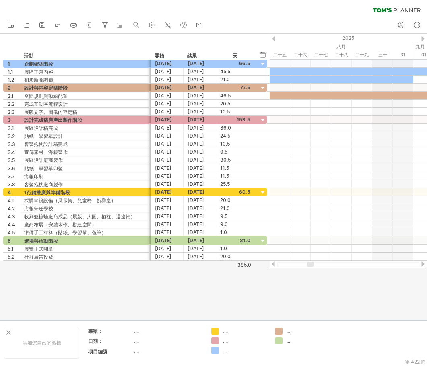
click at [424, 266] on div at bounding box center [423, 263] width 6 height 5
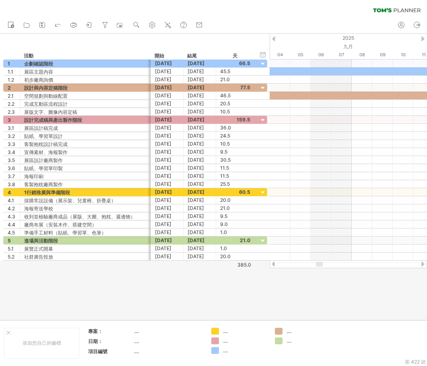
click at [424, 266] on div at bounding box center [423, 263] width 6 height 5
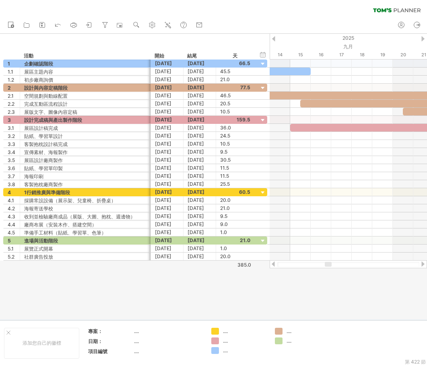
click at [424, 266] on div at bounding box center [423, 263] width 6 height 5
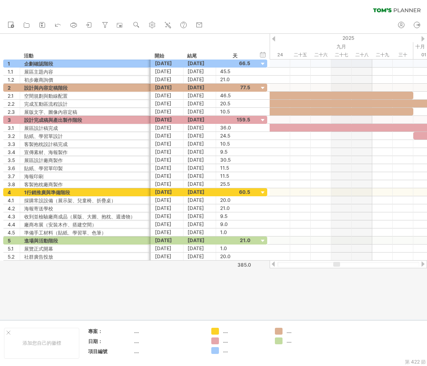
click at [275, 266] on div at bounding box center [273, 263] width 6 height 5
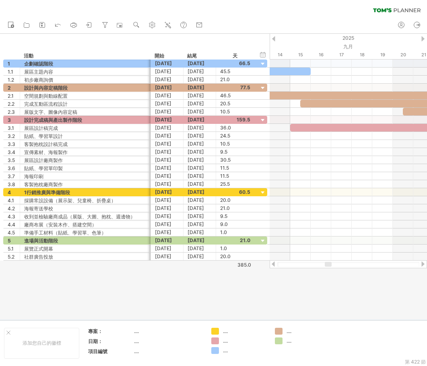
click at [423, 266] on div at bounding box center [423, 263] width 6 height 5
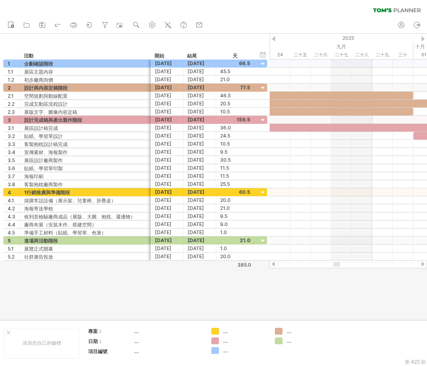
click at [335, 270] on div at bounding box center [213, 177] width 427 height 286
click at [425, 264] on div at bounding box center [423, 263] width 6 height 5
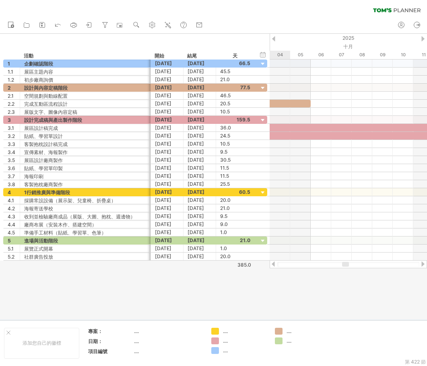
click at [274, 264] on div at bounding box center [273, 263] width 6 height 5
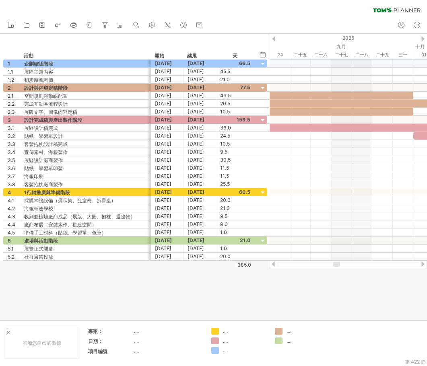
click at [272, 262] on div at bounding box center [273, 263] width 6 height 5
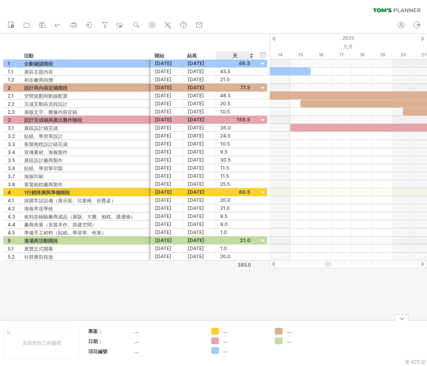
drag, startPoint x: 257, startPoint y: 285, endPoint x: 380, endPoint y: 253, distance: 127.4
click at [257, 285] on div at bounding box center [213, 177] width 427 height 286
click at [422, 266] on div at bounding box center [423, 263] width 6 height 5
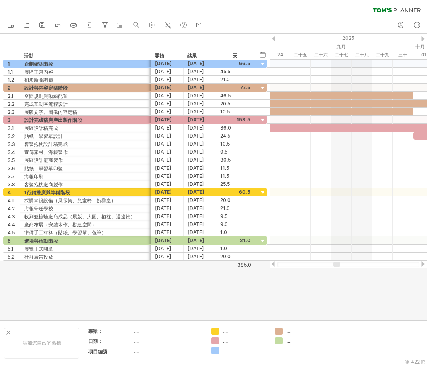
click at [422, 266] on div at bounding box center [423, 263] width 6 height 5
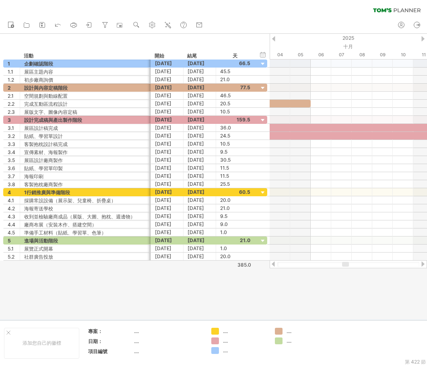
click at [422, 266] on div at bounding box center [423, 263] width 6 height 5
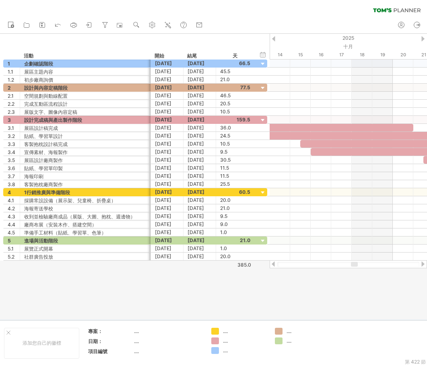
click at [271, 264] on div at bounding box center [273, 263] width 6 height 5
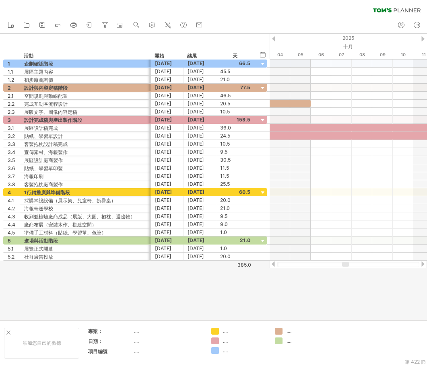
click at [271, 264] on div at bounding box center [273, 263] width 6 height 5
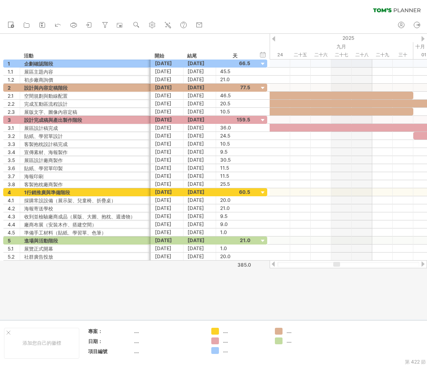
click at [425, 263] on div at bounding box center [423, 263] width 6 height 5
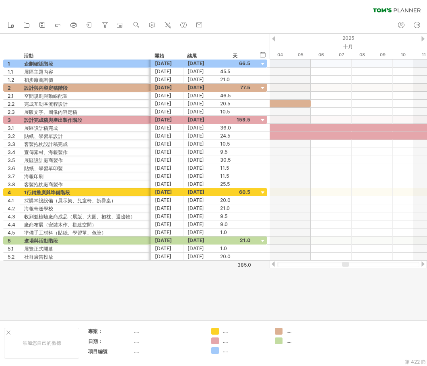
click at [425, 263] on div at bounding box center [423, 263] width 6 height 5
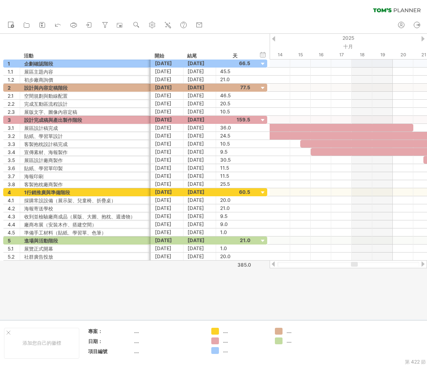
click at [425, 263] on div at bounding box center [423, 263] width 6 height 5
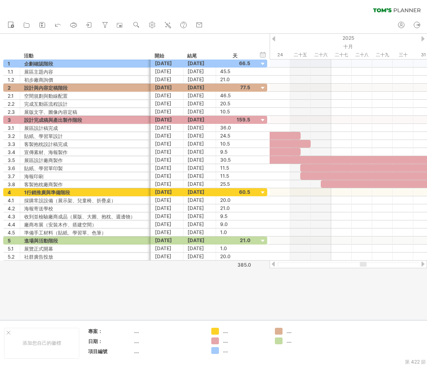
click at [317, 288] on div at bounding box center [213, 177] width 427 height 286
click at [273, 266] on div at bounding box center [273, 263] width 6 height 5
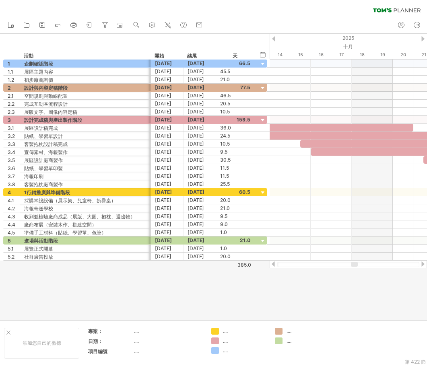
click at [363, 287] on div at bounding box center [213, 177] width 427 height 286
click at [422, 263] on div at bounding box center [423, 263] width 6 height 5
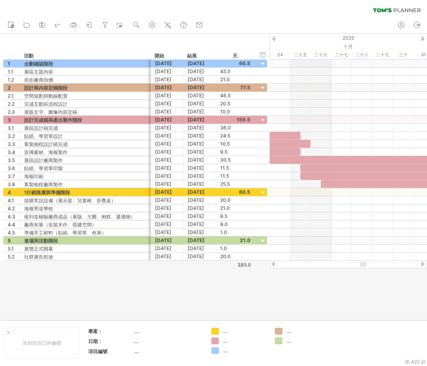
click at [274, 266] on div at bounding box center [273, 263] width 6 height 5
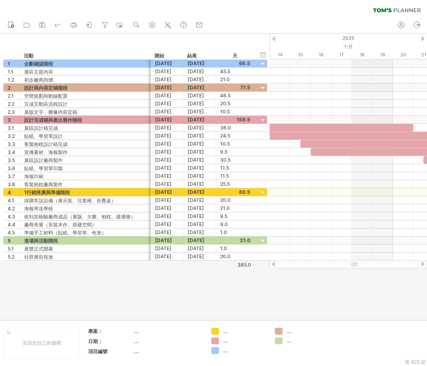
click at [421, 264] on div at bounding box center [423, 263] width 6 height 5
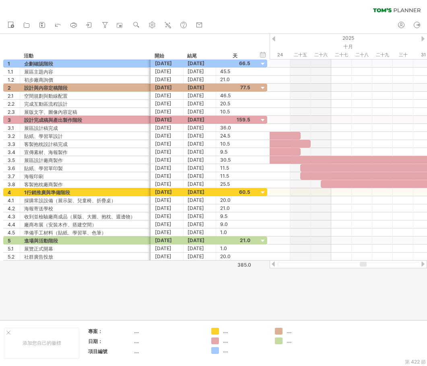
click at [274, 266] on div at bounding box center [273, 263] width 6 height 5
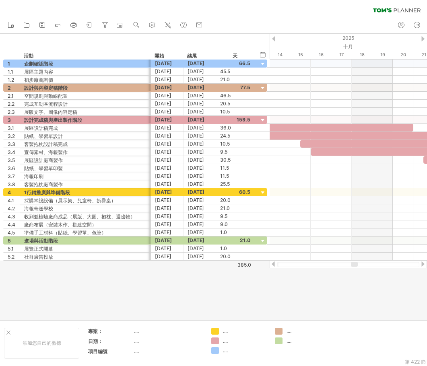
drag, startPoint x: 303, startPoint y: 301, endPoint x: 311, endPoint y: 295, distance: 9.8
click at [303, 301] on div at bounding box center [213, 177] width 427 height 286
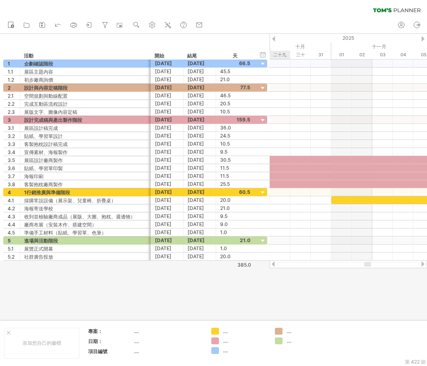
drag, startPoint x: 354, startPoint y: 265, endPoint x: 367, endPoint y: 265, distance: 13.3
click at [367, 265] on div at bounding box center [367, 264] width 7 height 5
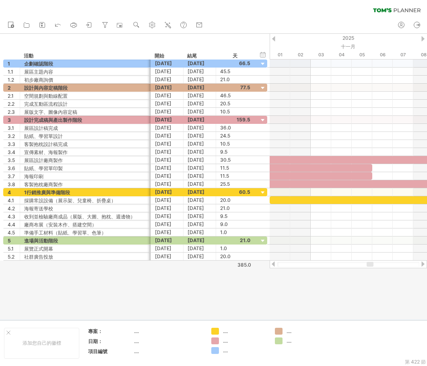
click at [369, 264] on div at bounding box center [369, 264] width 7 height 5
click at [326, 291] on div at bounding box center [213, 177] width 427 height 286
click at [424, 264] on div at bounding box center [423, 263] width 6 height 5
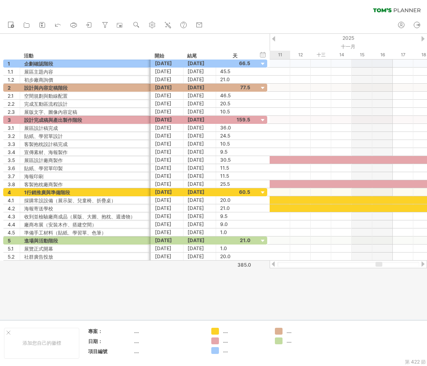
click at [424, 264] on div at bounding box center [423, 263] width 6 height 5
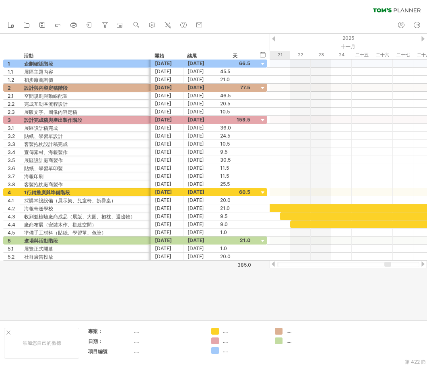
click at [274, 264] on div at bounding box center [273, 263] width 6 height 5
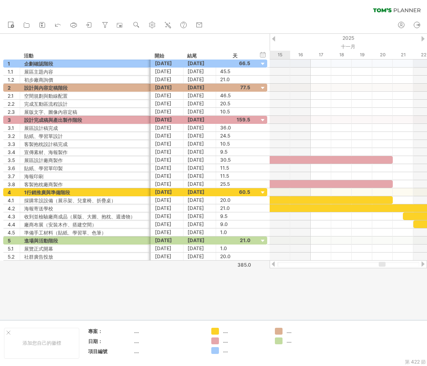
click at [383, 264] on div at bounding box center [382, 264] width 7 height 5
